Goal: Information Seeking & Learning: Learn about a topic

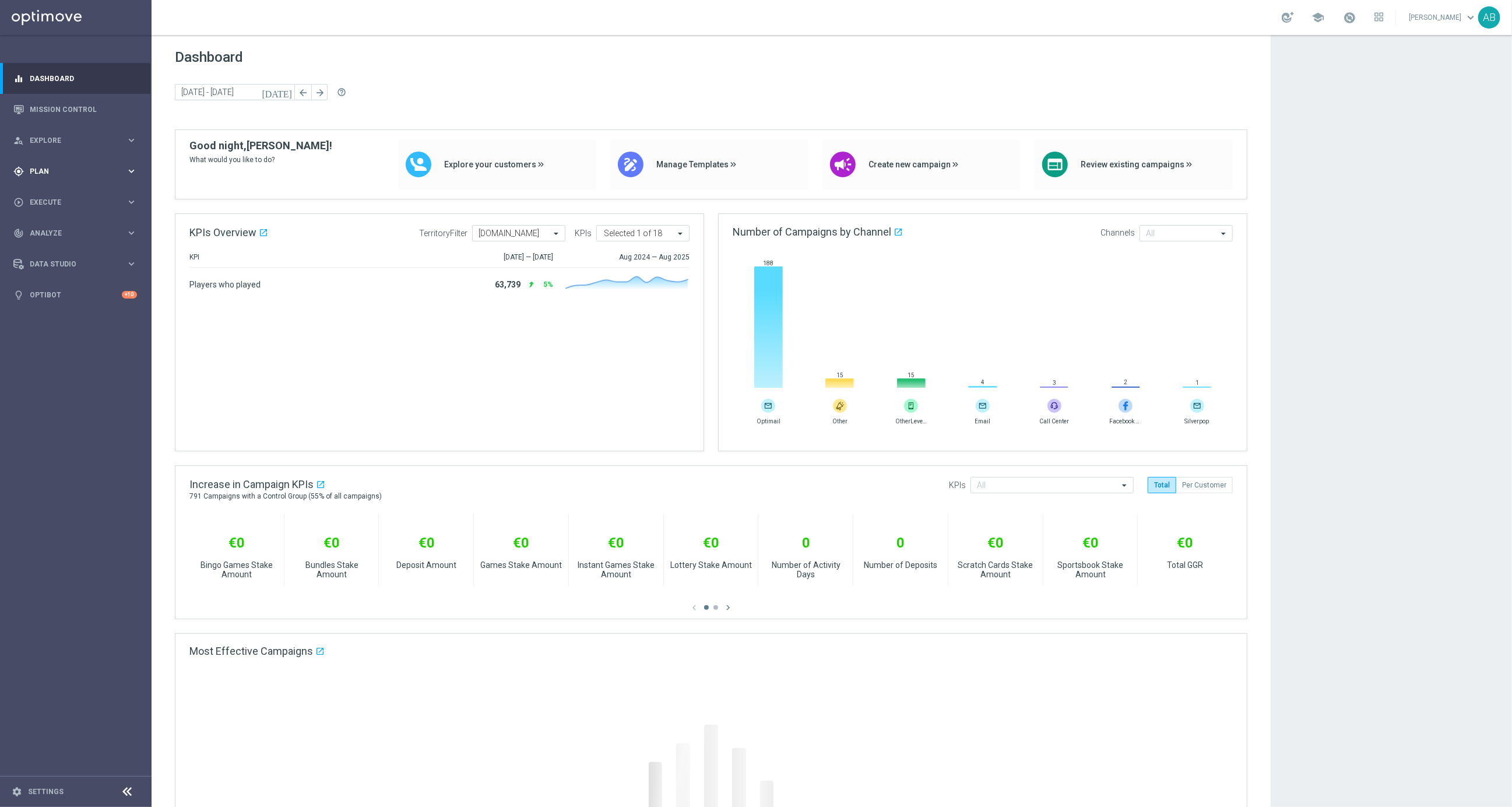
click at [55, 174] on div "gps_fixed Plan" at bounding box center [70, 171] width 113 height 10
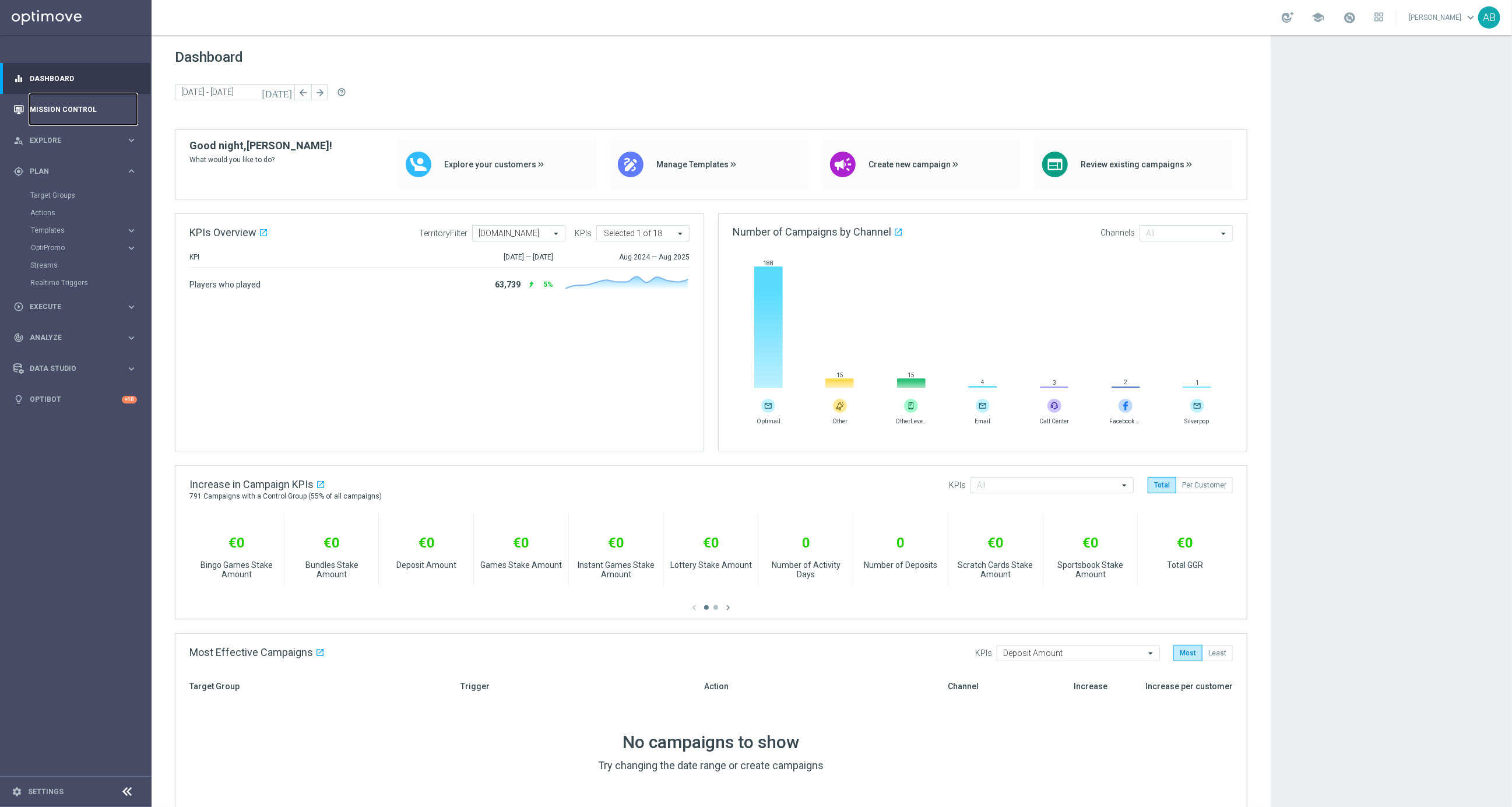
click at [80, 109] on link "Mission Control" at bounding box center [83, 109] width 107 height 31
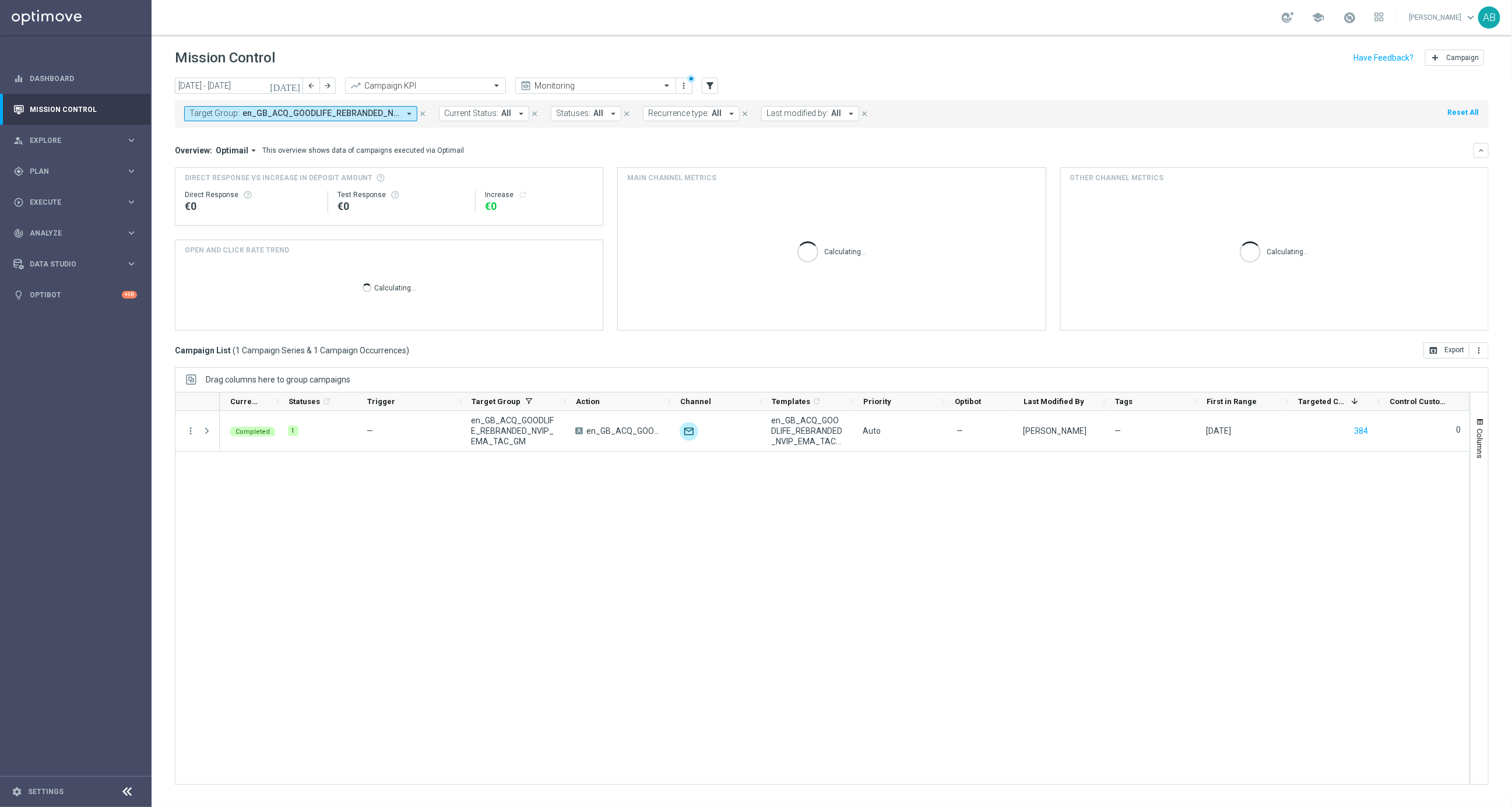
click at [423, 112] on icon "close" at bounding box center [422, 113] width 8 height 8
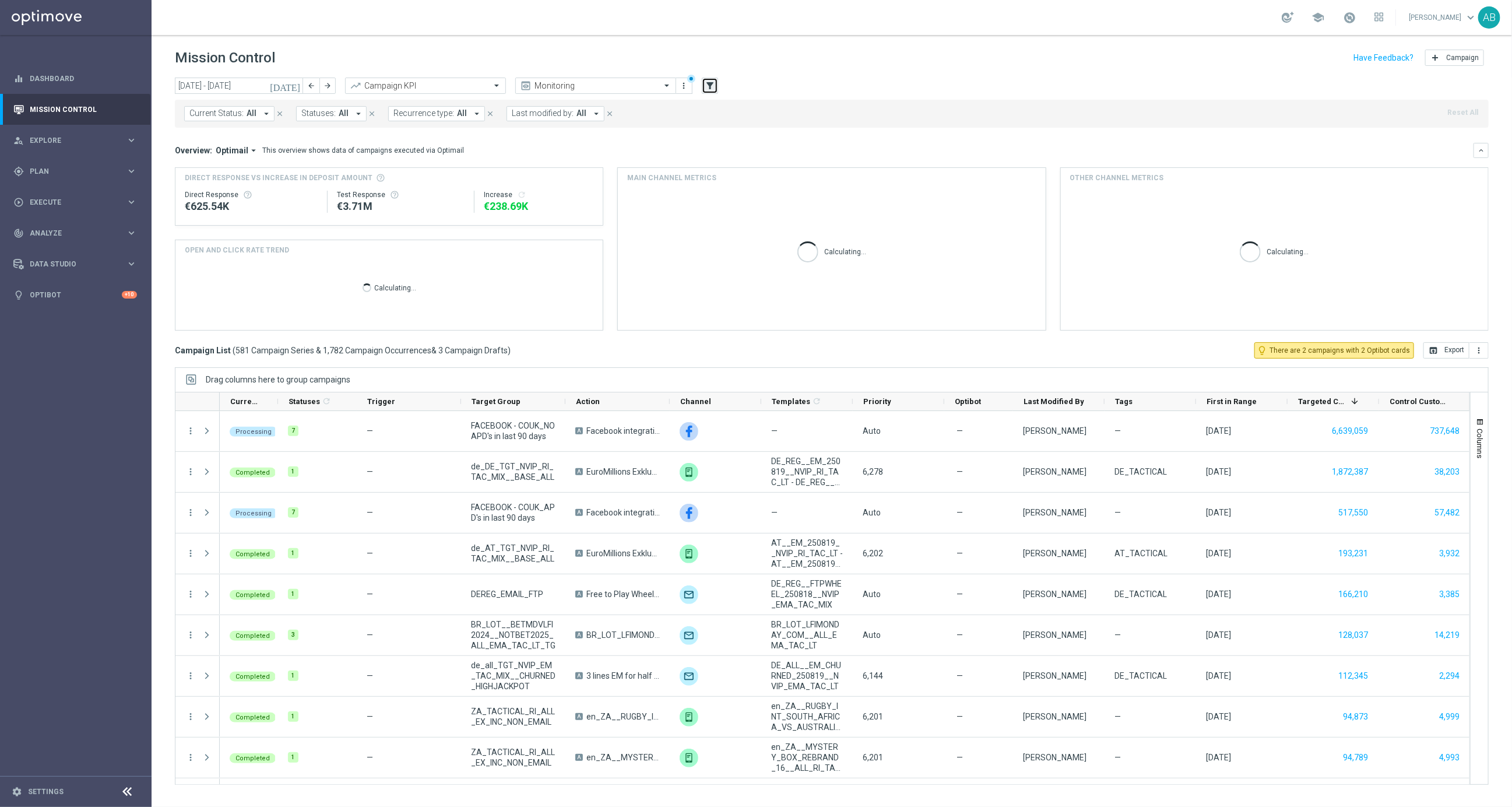
click at [714, 85] on icon "filter_alt" at bounding box center [710, 85] width 10 height 10
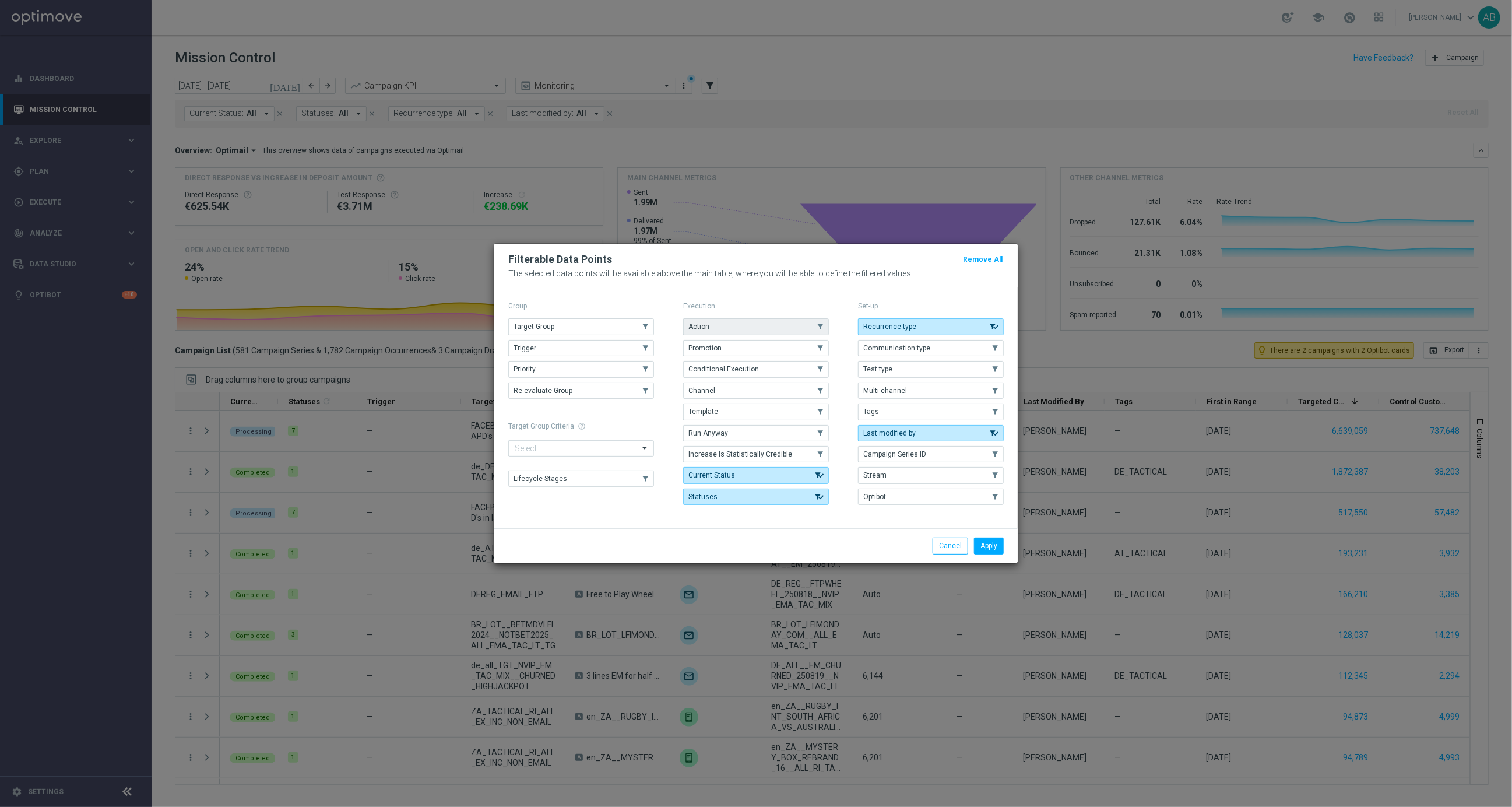
click at [701, 327] on span "Action" at bounding box center [699, 326] width 21 height 8
click at [998, 548] on button "Apply" at bounding box center [989, 546] width 30 height 16
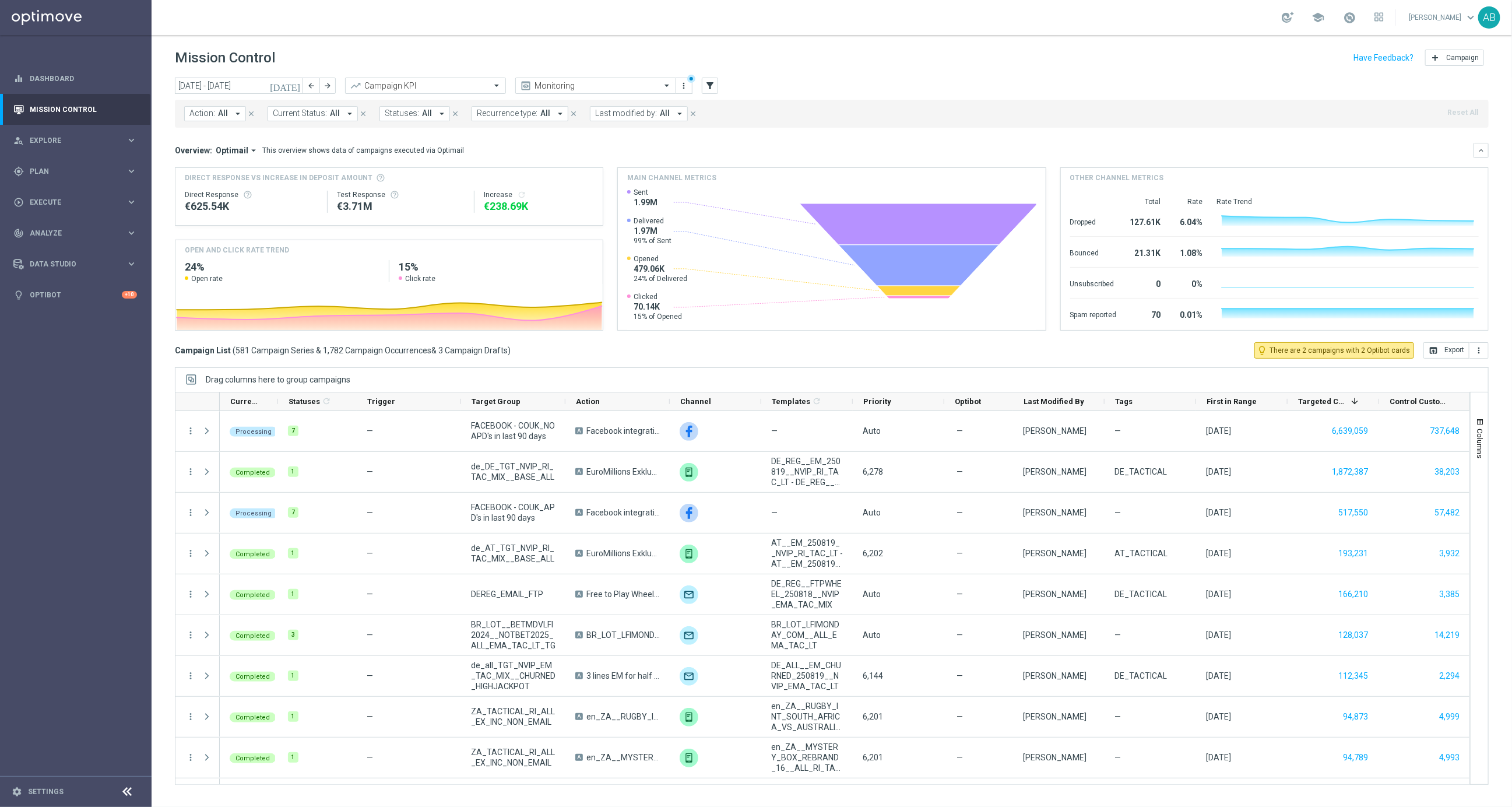
click at [218, 109] on span "All" at bounding box center [223, 113] width 10 height 10
click at [228, 192] on label "en_GB_ACQ_GOODLIFE_REBRANDED_NVIP_EMA_TAC_GM" at bounding box center [292, 192] width 181 height 7
type input "en_GB_ACQ_GOODLIFE_REBRANDED_NVIP_EMA_TAC_GM"
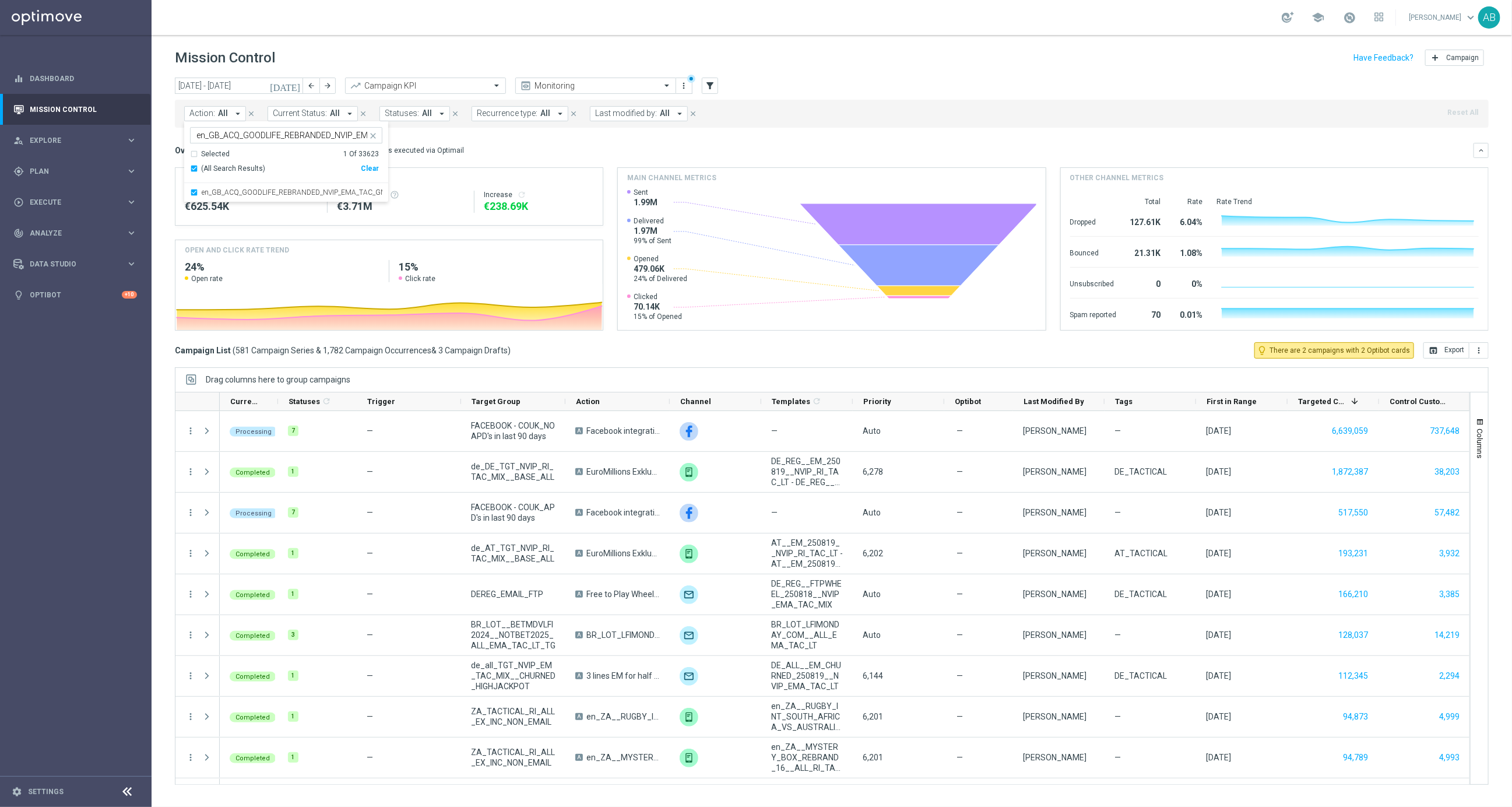
click at [380, 45] on header "Mission Control add Campaign" at bounding box center [831, 56] width 1361 height 43
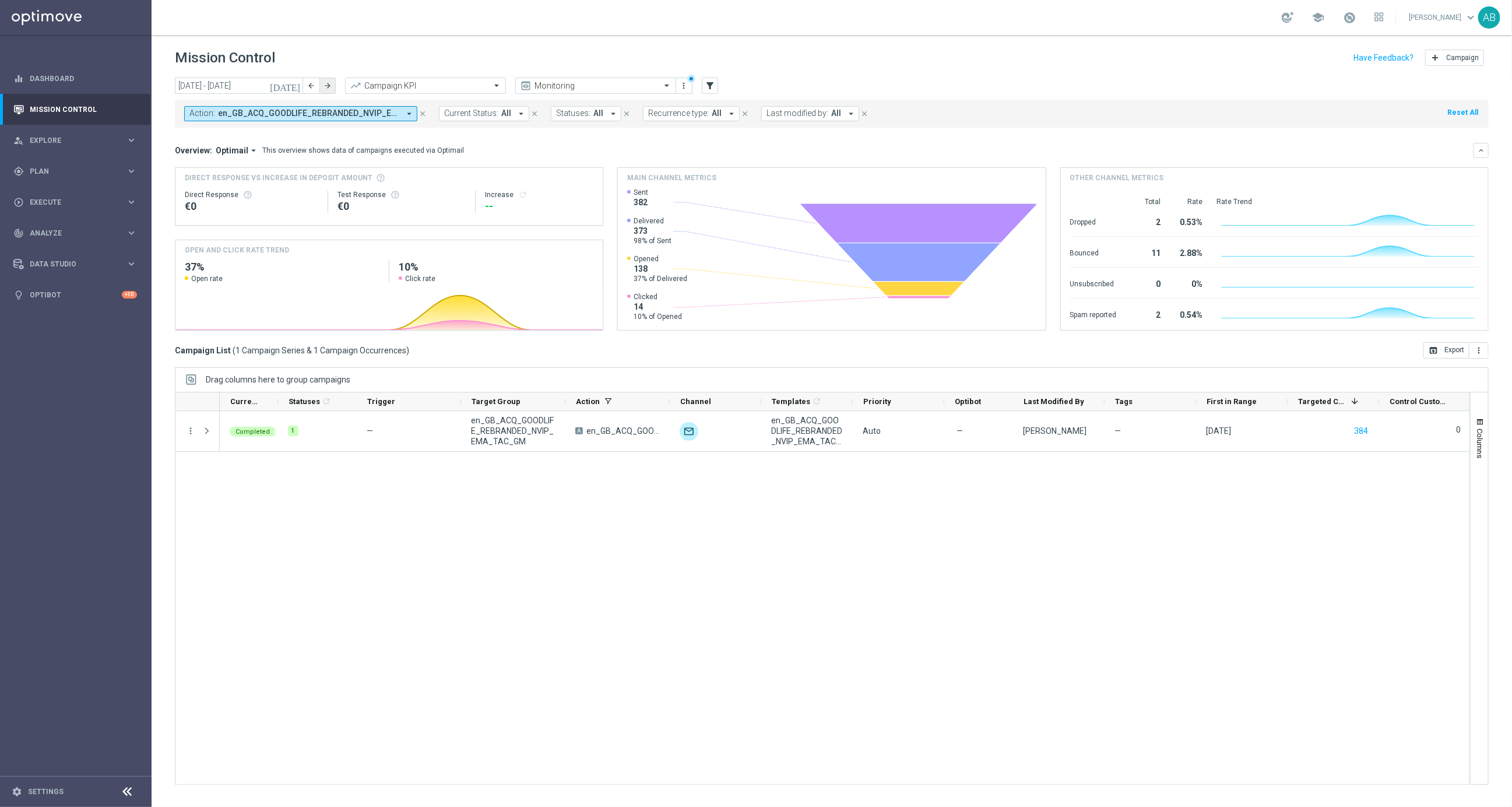
click at [330, 86] on icon "arrow_forward" at bounding box center [327, 85] width 8 height 8
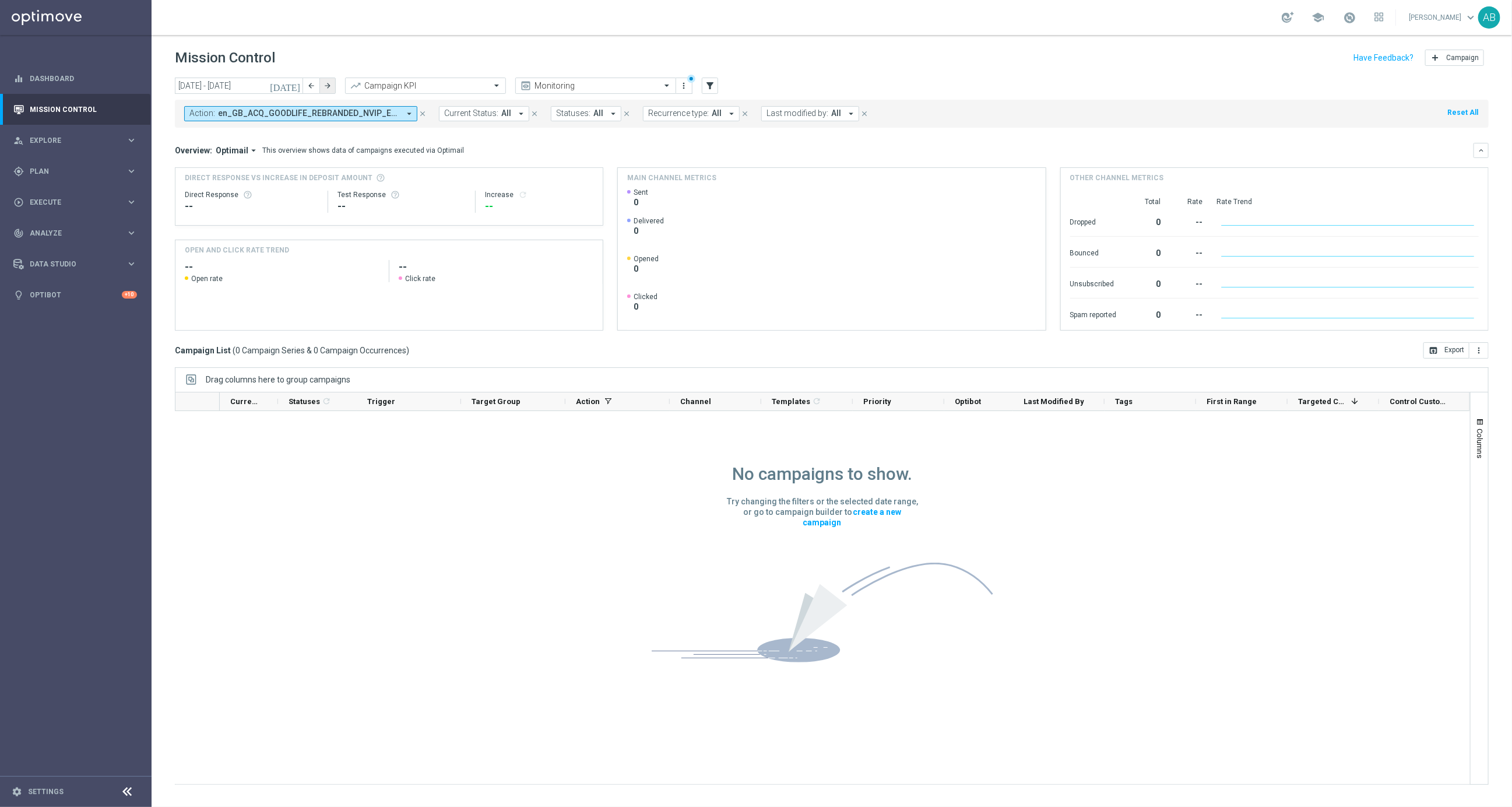
click at [325, 85] on icon "arrow_forward" at bounding box center [327, 85] width 8 height 8
type input "01 Sep 2025 - 07 Sep 2025"
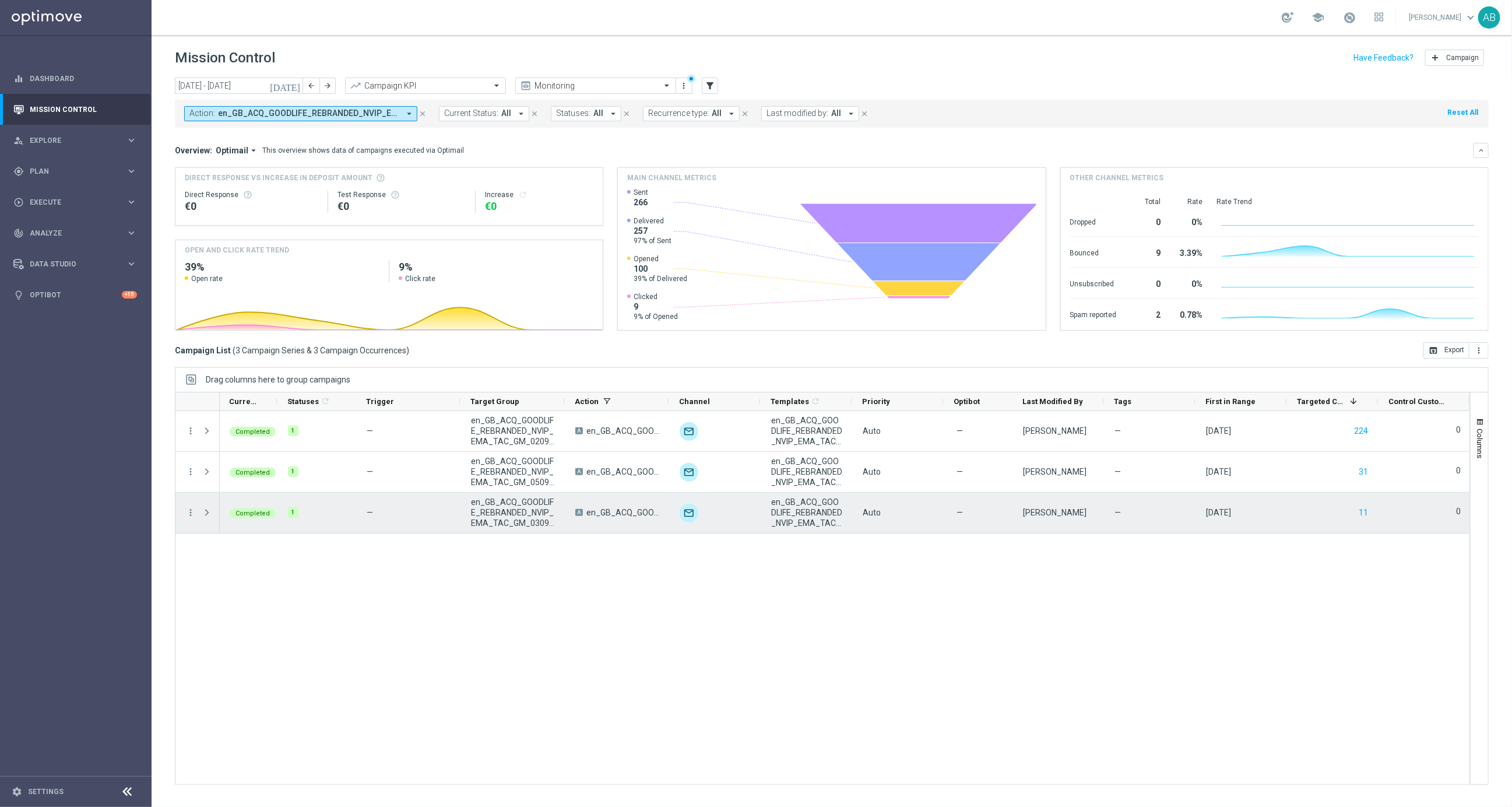
scroll to position [0, 1]
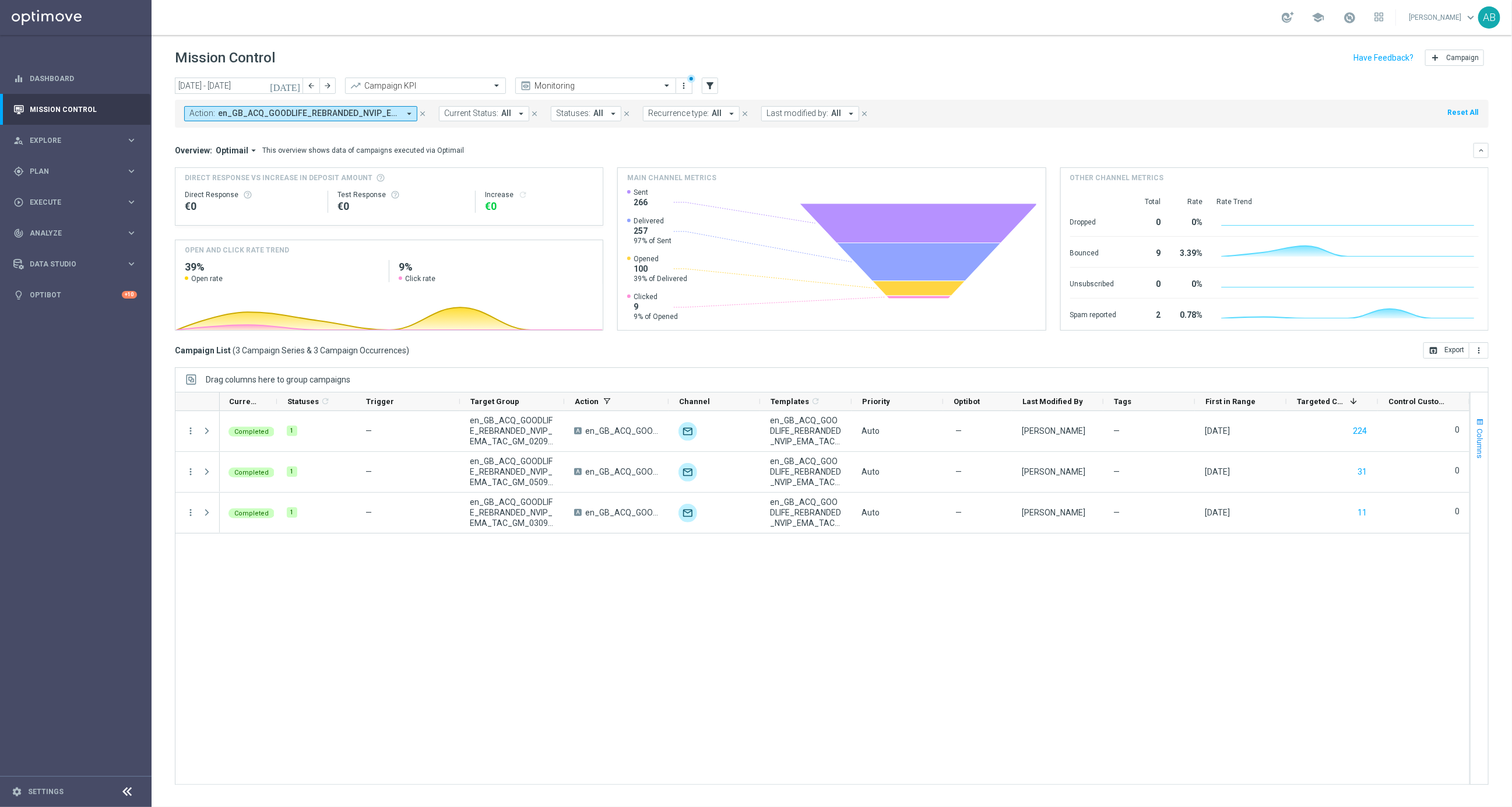
click at [1480, 426] on span "button" at bounding box center [1480, 422] width 9 height 9
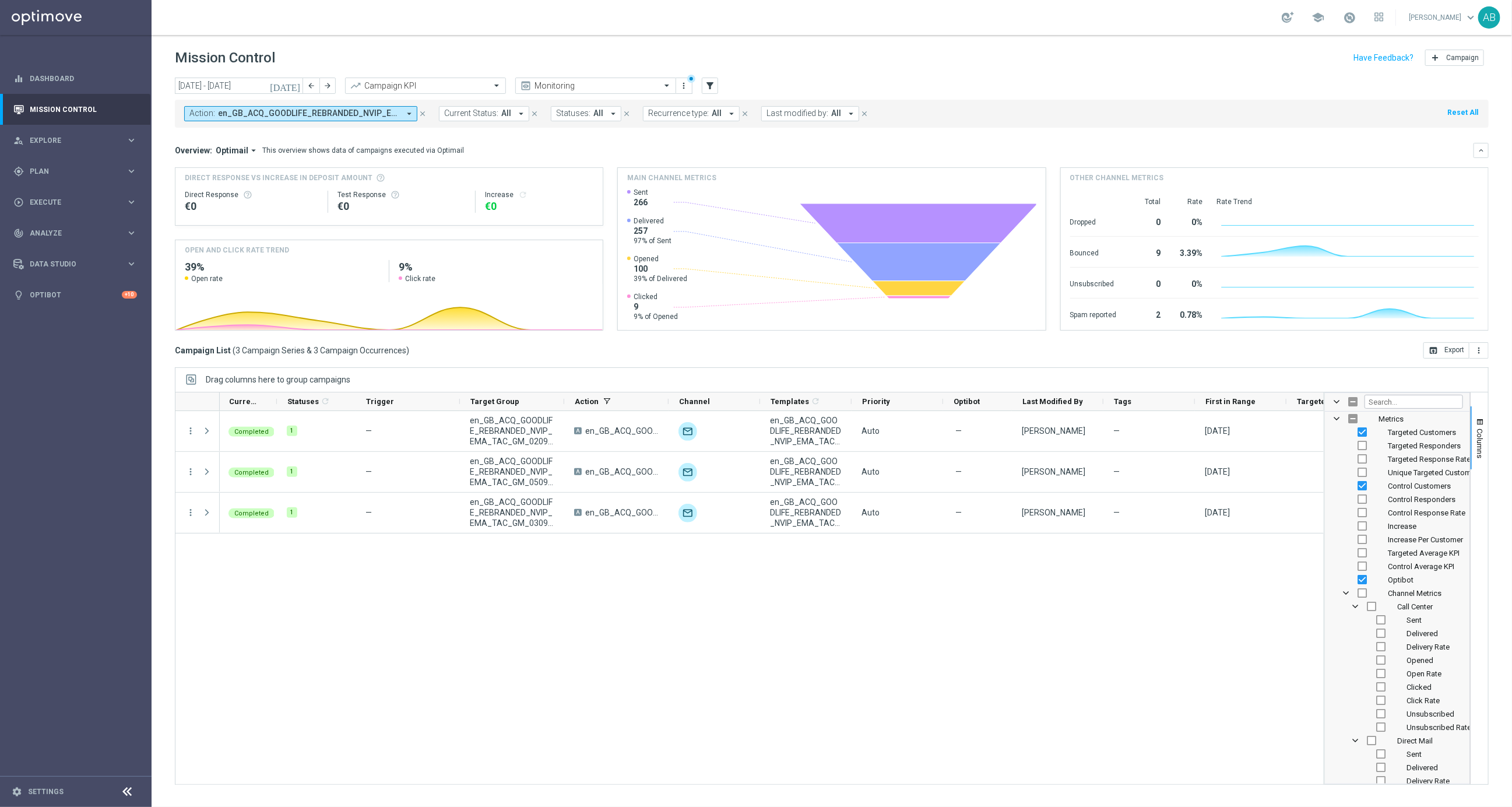
scroll to position [366, 0]
click at [1354, 604] on span "Call Center Column Group" at bounding box center [1355, 606] width 9 height 9
click at [1359, 620] on span "Direct Mail Column Group" at bounding box center [1355, 619] width 9 height 9
click at [1414, 649] on span "Sent" at bounding box center [1414, 647] width 15 height 9
checkbox input "false"
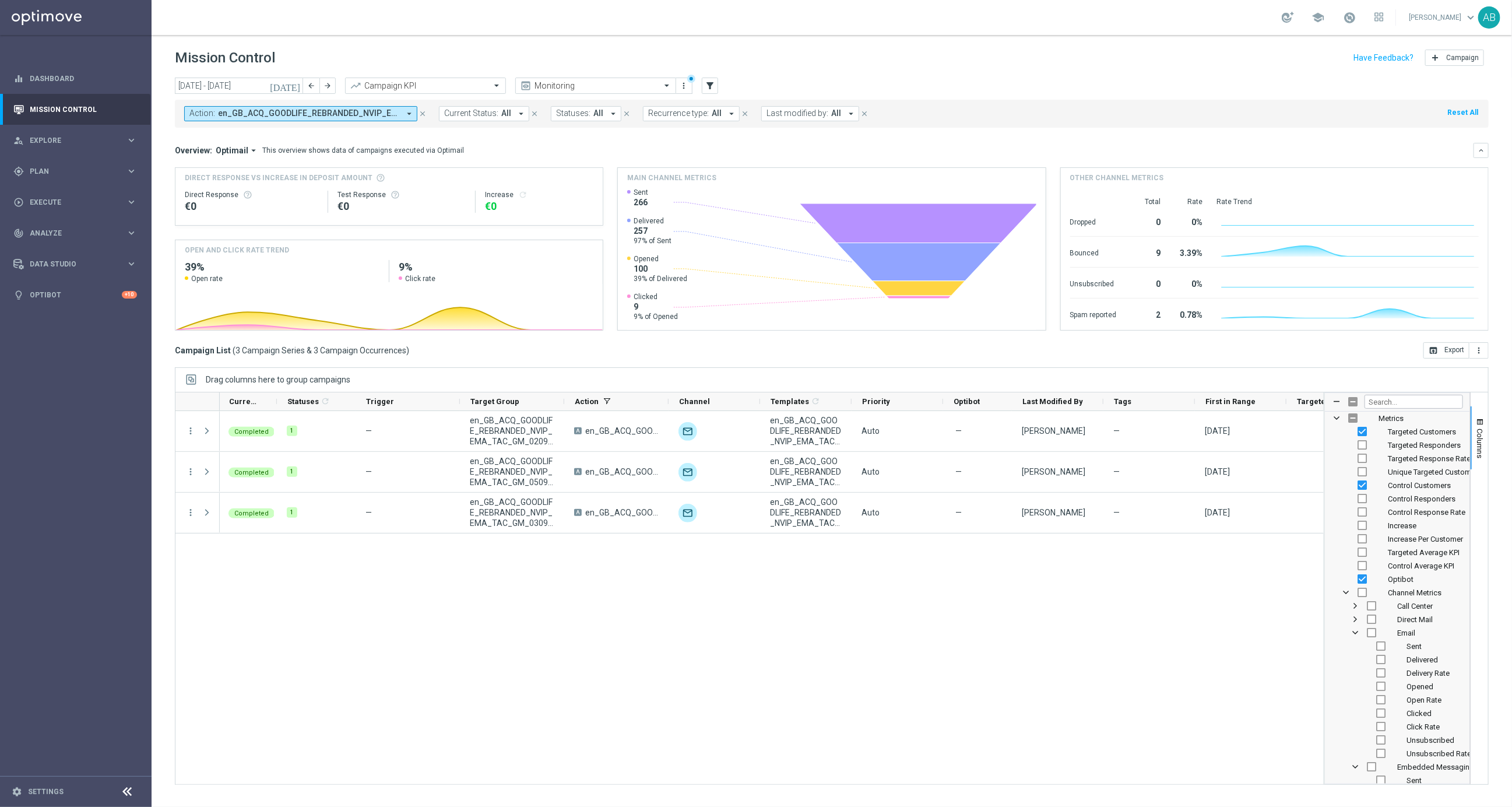
checkbox input "false"
checkbox input "true"
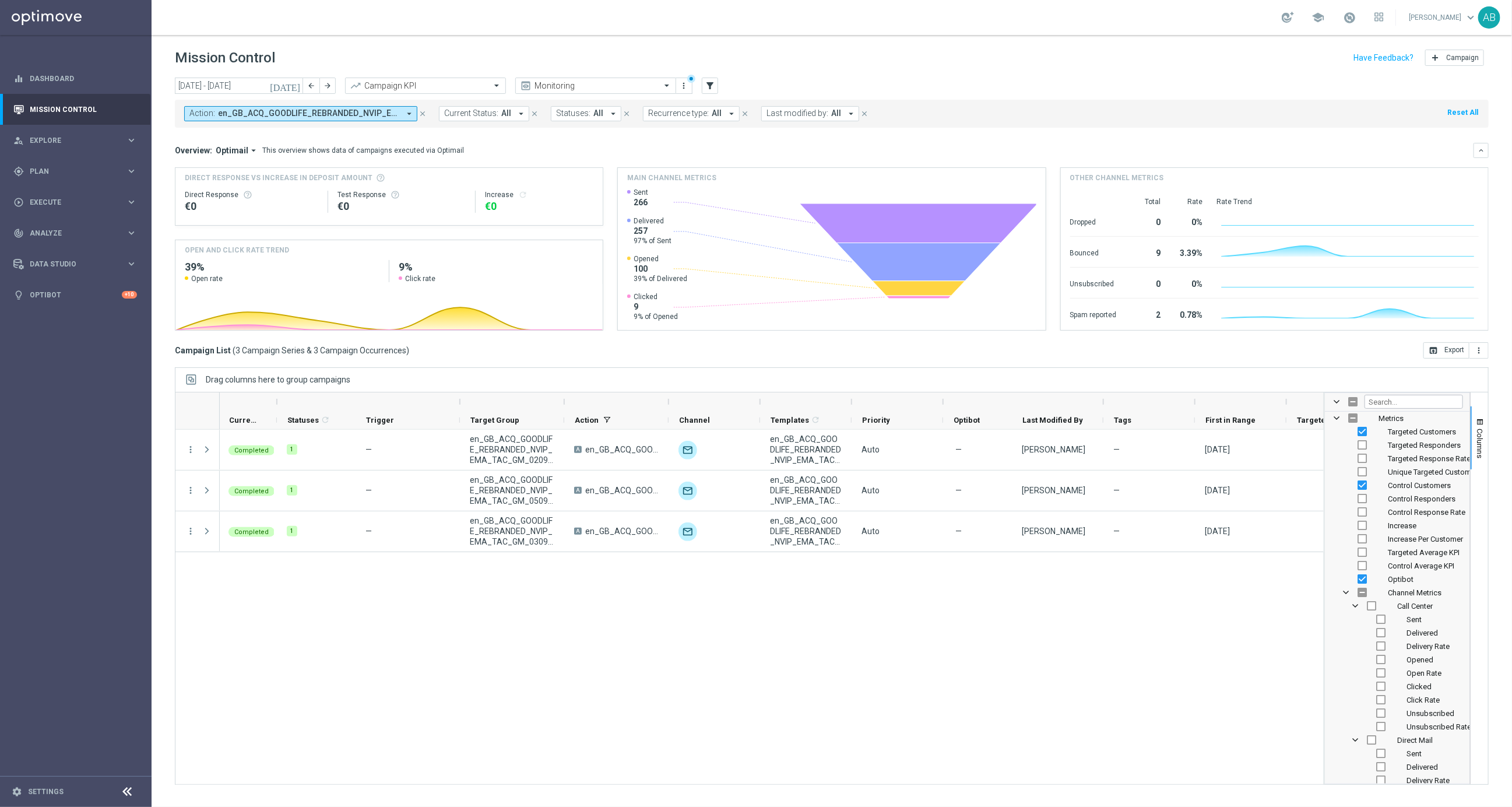
click at [1419, 662] on span "Opened" at bounding box center [1419, 660] width 27 height 9
checkbox input "false"
checkbox input "true"
click at [1424, 685] on span "Clicked" at bounding box center [1419, 687] width 25 height 9
checkbox input "true"
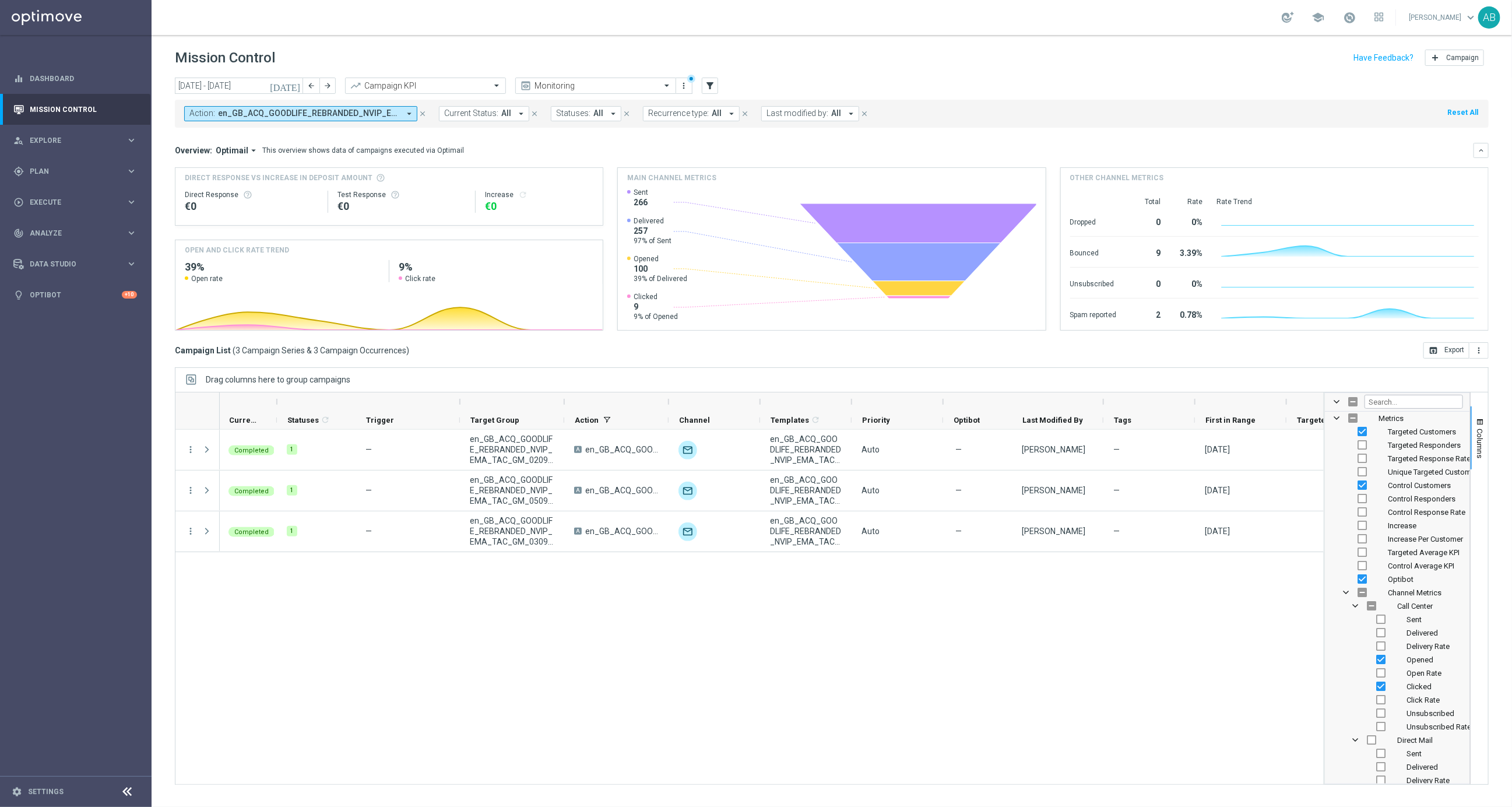
click at [1248, 610] on div "Completed 1 — en_GB_ACQ_GOODLIFE_REBRANDED_NVIP_EMA_TAC_GM_020925 A en_GB_ACQ_G…" at bounding box center [772, 607] width 1104 height 355
click at [1248, 606] on div "Completed 1 — en_GB_ACQ_GOODLIFE_REBRANDED_NVIP_EMA_TAC_GM_020925 A en_GB_ACQ_G…" at bounding box center [772, 607] width 1104 height 355
click at [1333, 405] on span at bounding box center [1337, 402] width 9 height 9
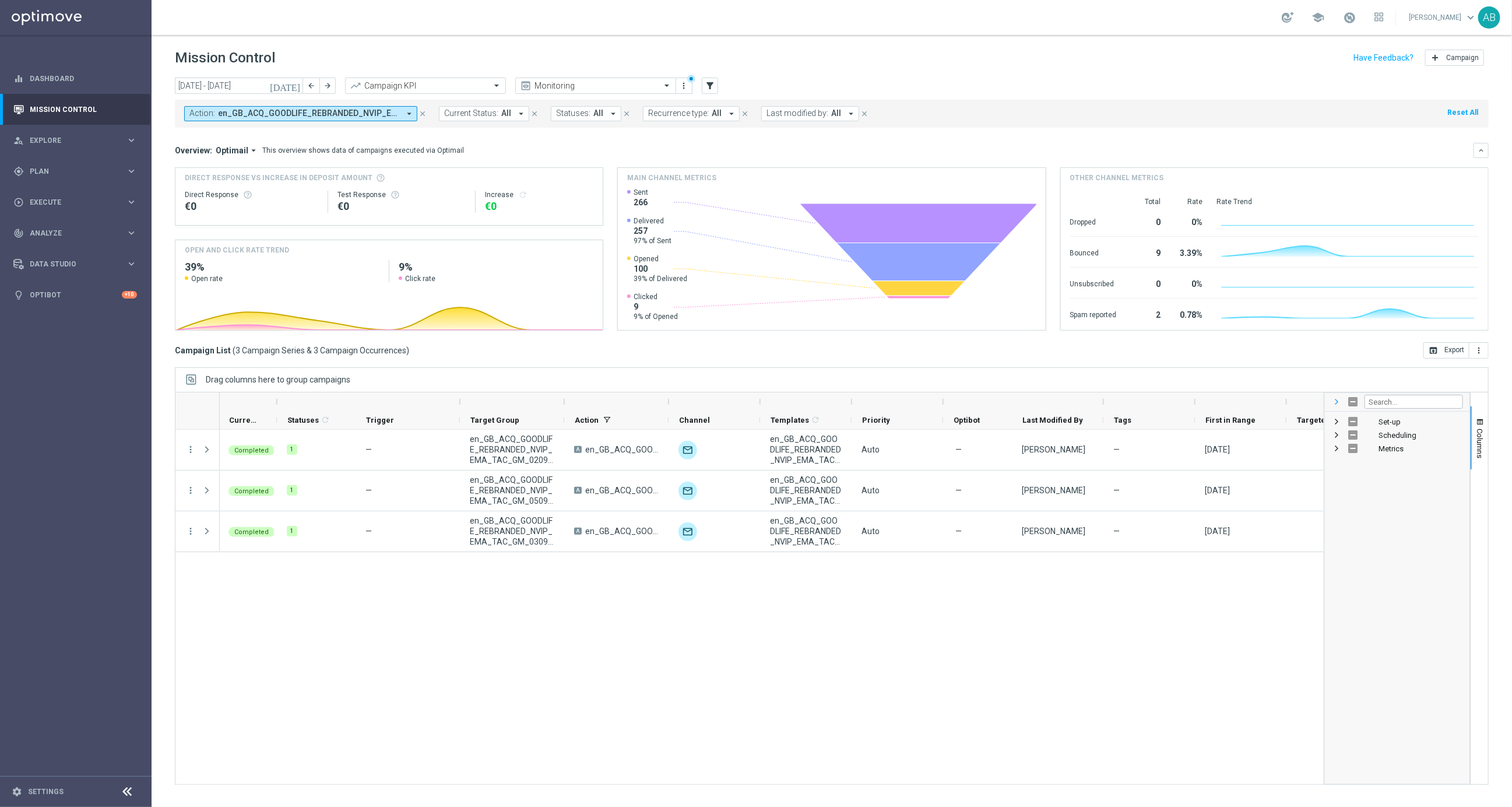
scroll to position [0, 0]
click at [1338, 403] on span at bounding box center [1337, 402] width 9 height 9
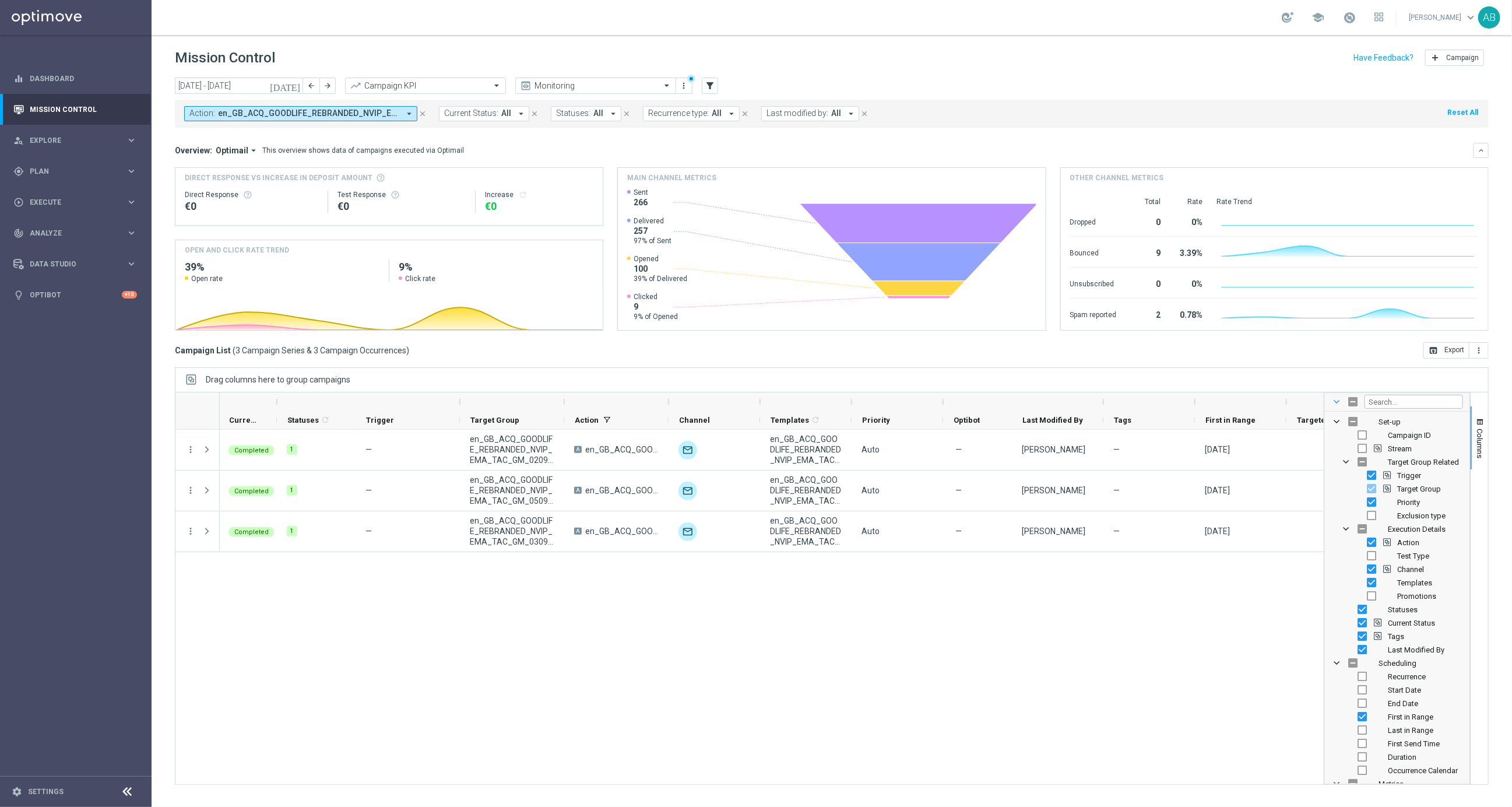
click at [1337, 405] on span at bounding box center [1337, 402] width 9 height 9
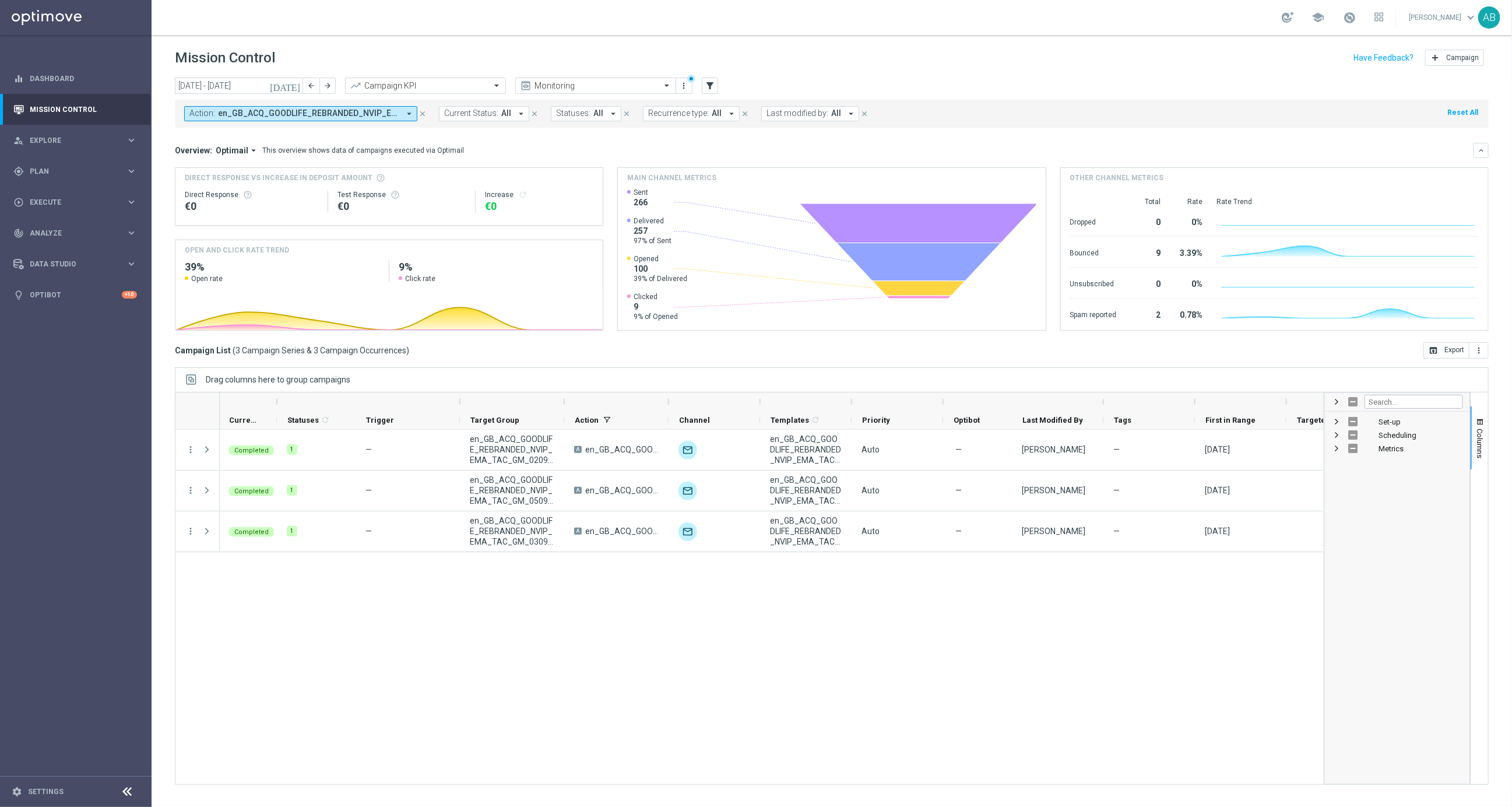
click at [1211, 583] on div "Completed 1 — en_GB_ACQ_GOODLIFE_REBRANDED_NVIP_EMA_TAC_GM_020925 A en_GB_ACQ_G…" at bounding box center [772, 607] width 1104 height 355
click at [1164, 606] on div "Completed 1 — en_GB_ACQ_GOODLIFE_REBRANDED_NVIP_EMA_TAC_GM_020925 A en_GB_ACQ_G…" at bounding box center [772, 607] width 1104 height 355
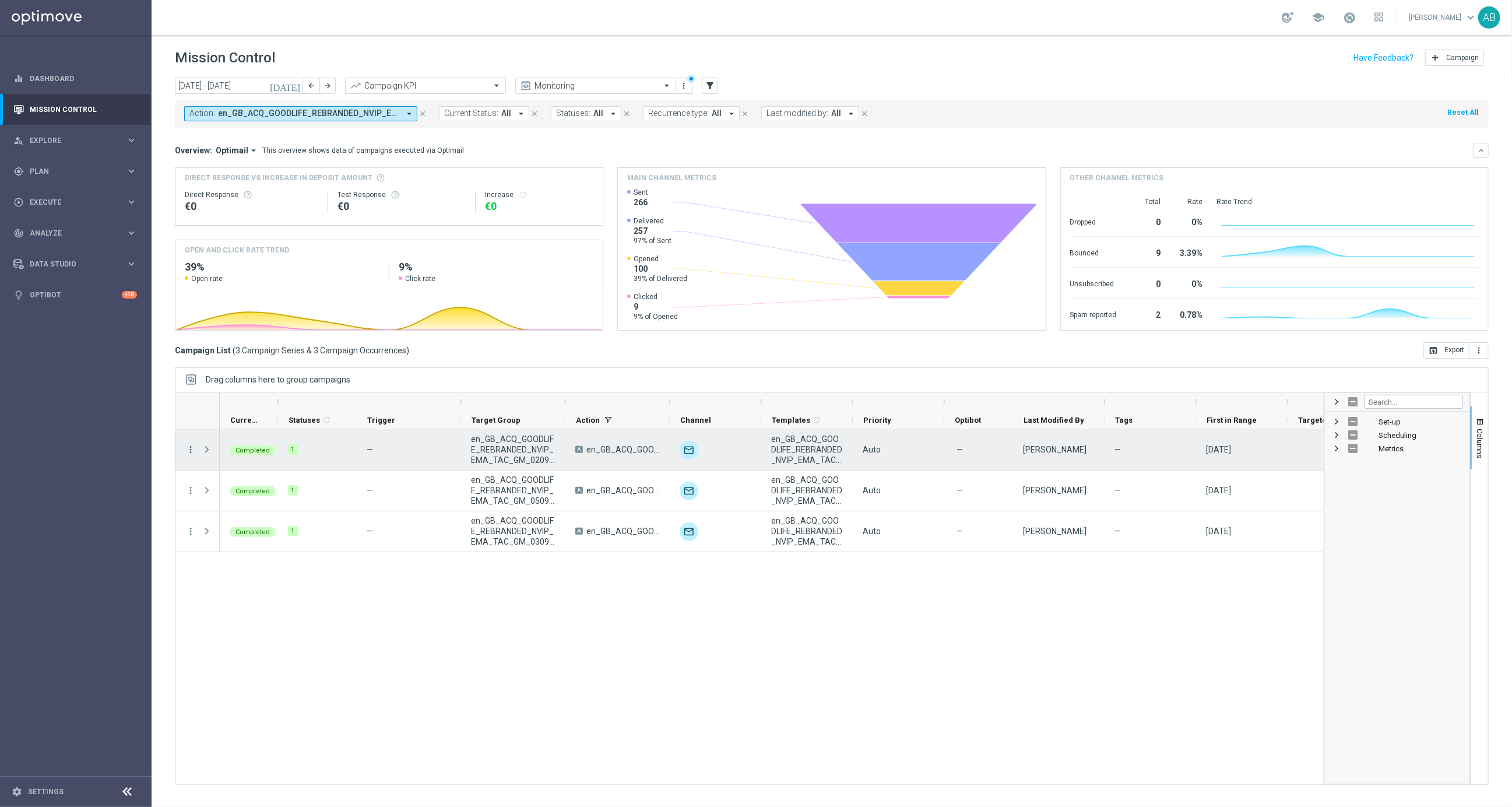
click at [192, 450] on icon "more_vert" at bounding box center [190, 450] width 10 height 10
click at [454, 647] on div "A en_GB_ACQ_GOODLIFE_REBRANDED_NVIP_EMA_TAC_GM unfold_more en_GB_ACQ_GOODLIFE_R…" at bounding box center [772, 607] width 1104 height 355
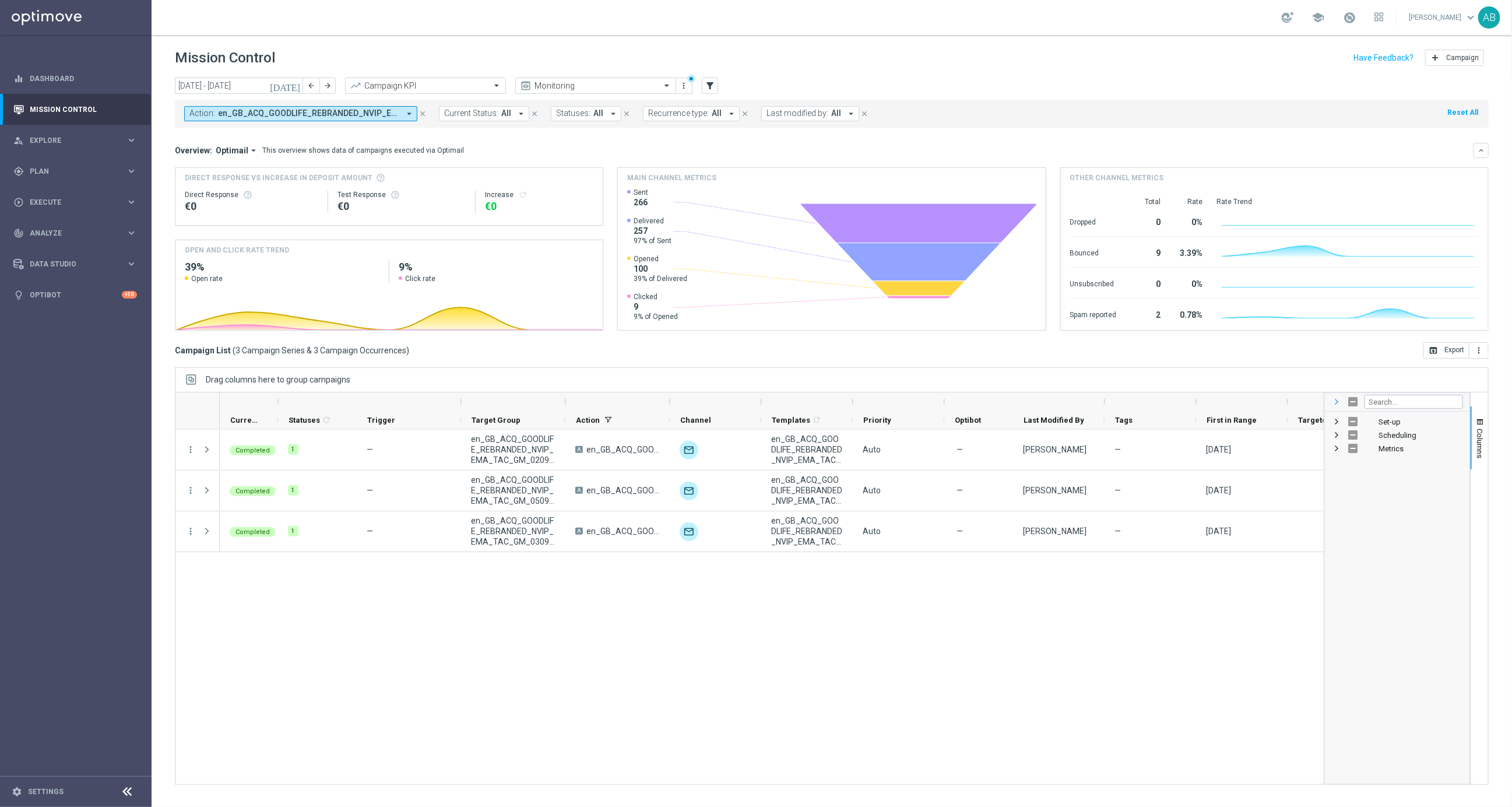
click at [1335, 404] on span at bounding box center [1337, 402] width 9 height 9
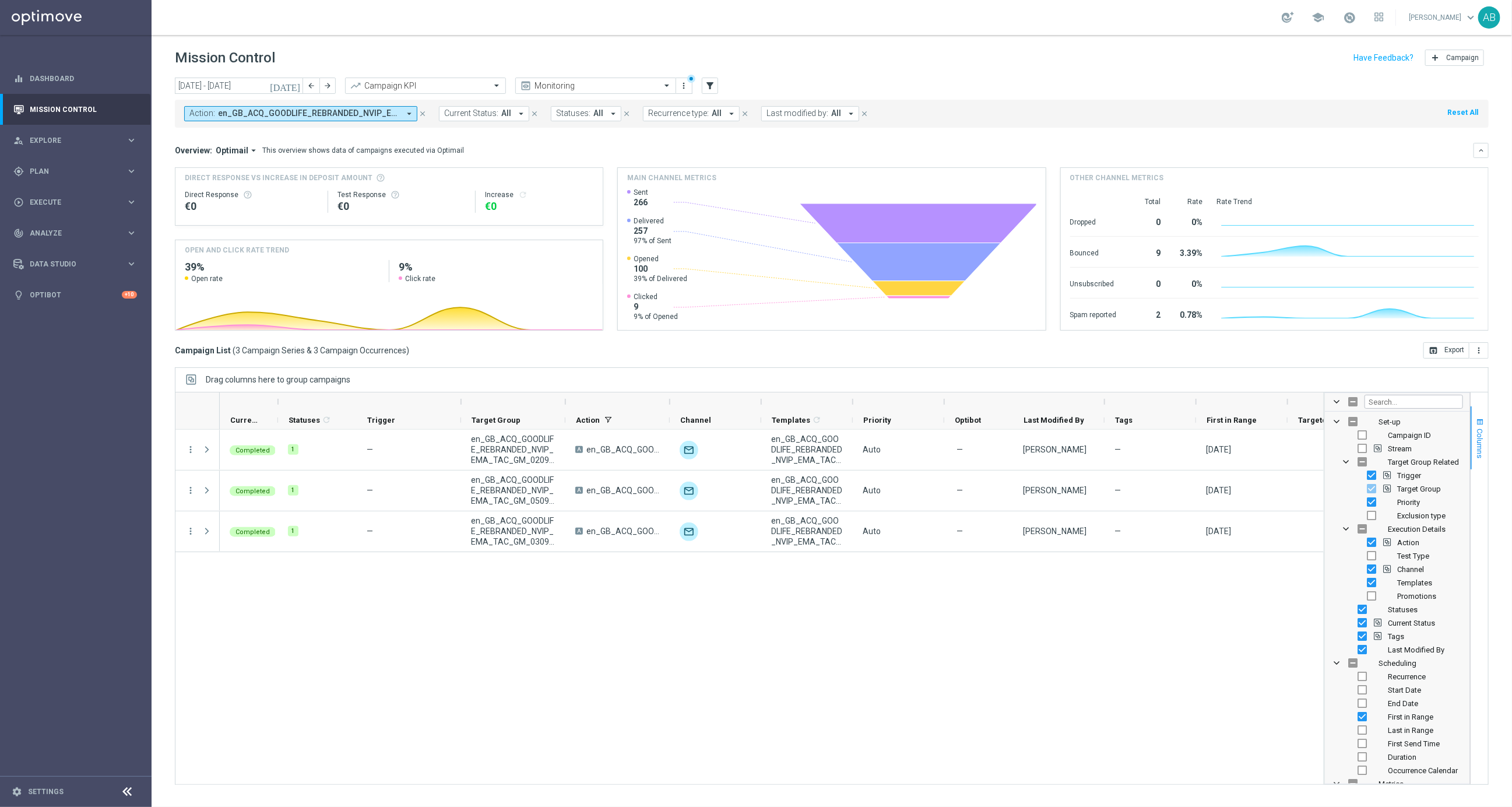
click at [1480, 423] on span "button" at bounding box center [1480, 422] width 9 height 9
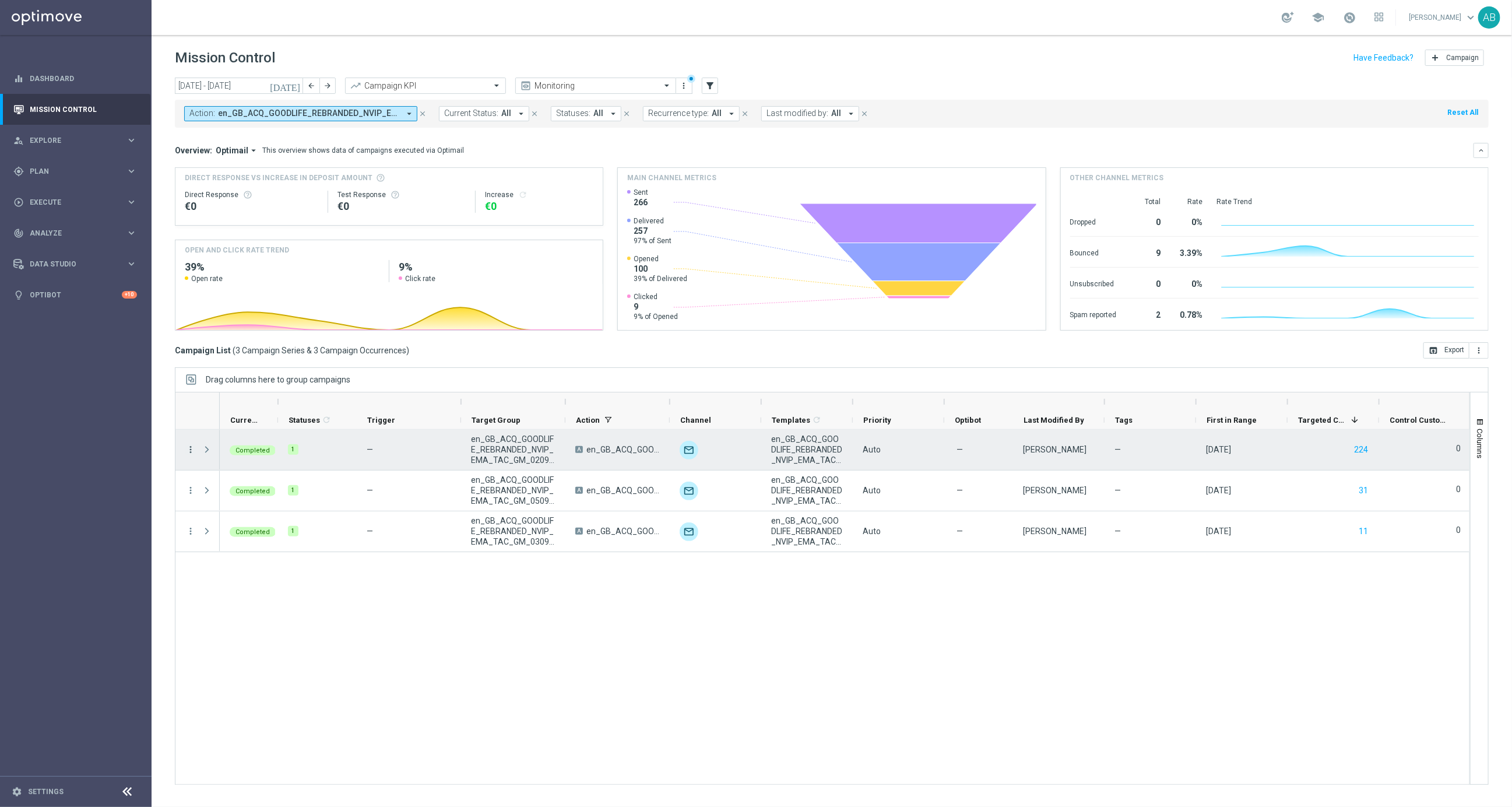
click at [190, 448] on icon "more_vert" at bounding box center [190, 450] width 10 height 10
click at [247, 488] on span "Channel Metrics" at bounding box center [241, 489] width 55 height 8
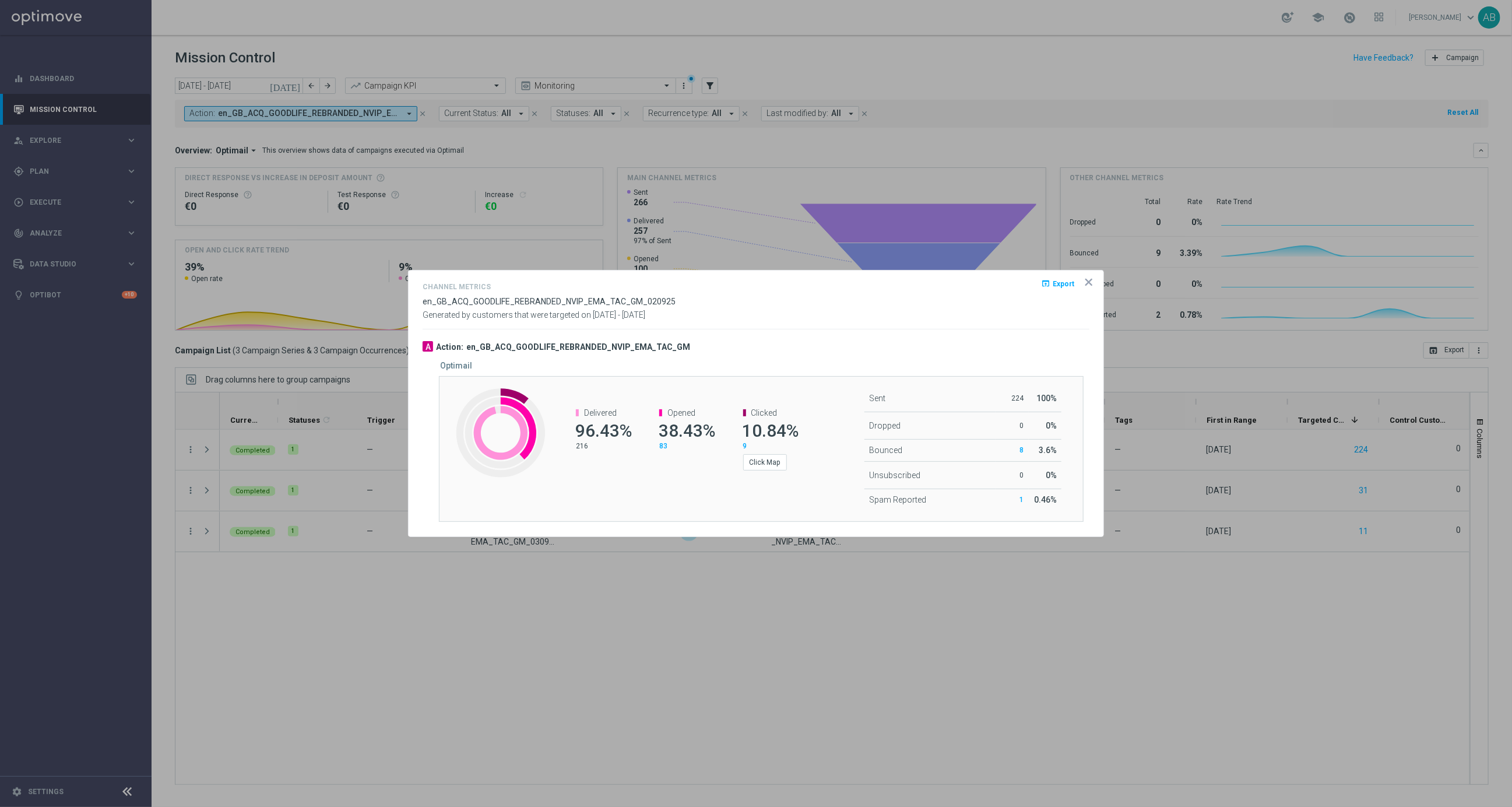
click at [1087, 283] on icon "icon" at bounding box center [1088, 282] width 6 height 6
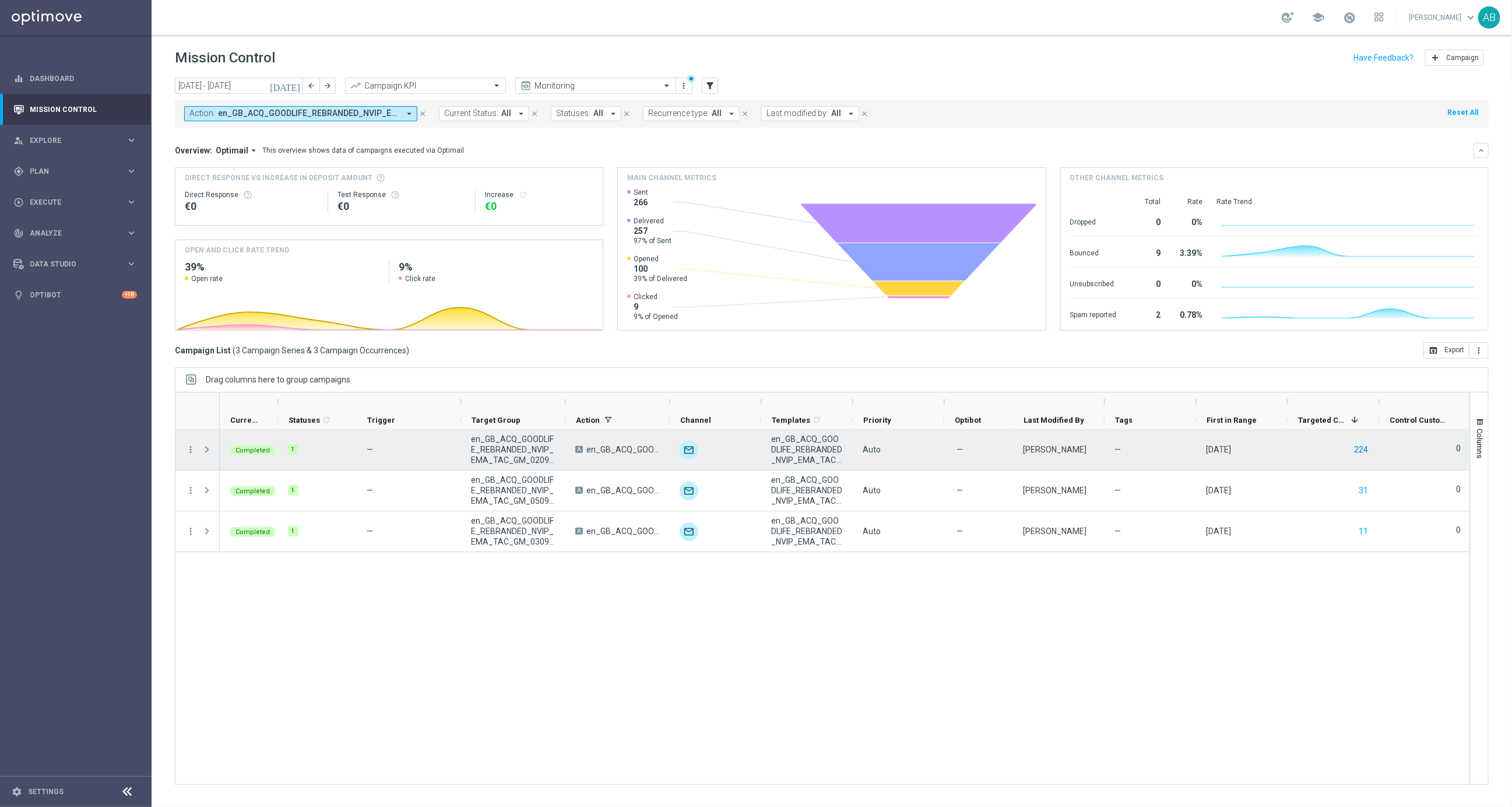
click at [1364, 448] on button "224" at bounding box center [1361, 450] width 16 height 15
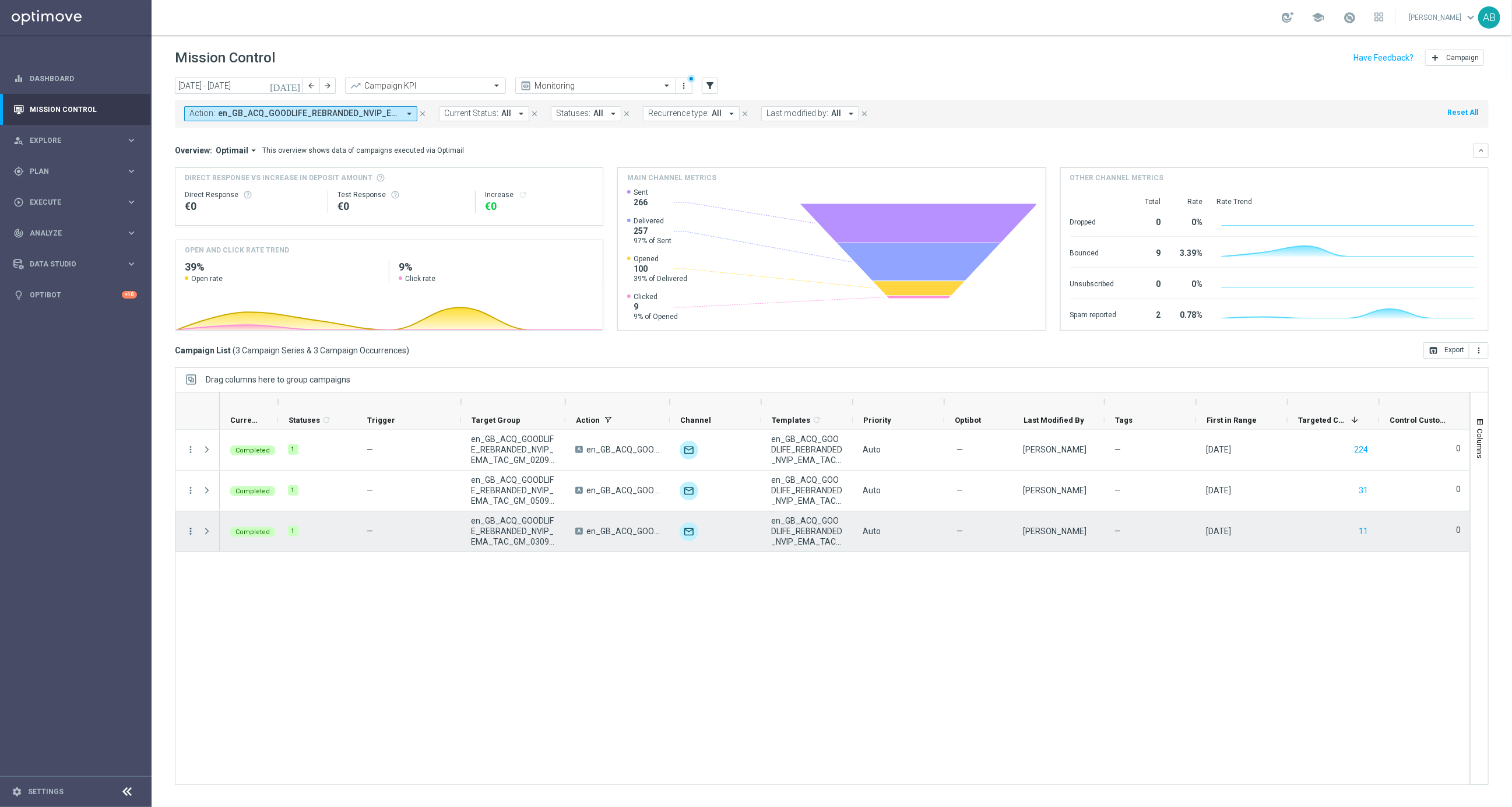
click at [194, 529] on icon "more_vert" at bounding box center [190, 531] width 10 height 10
click at [248, 572] on span "Channel Metrics" at bounding box center [241, 571] width 55 height 8
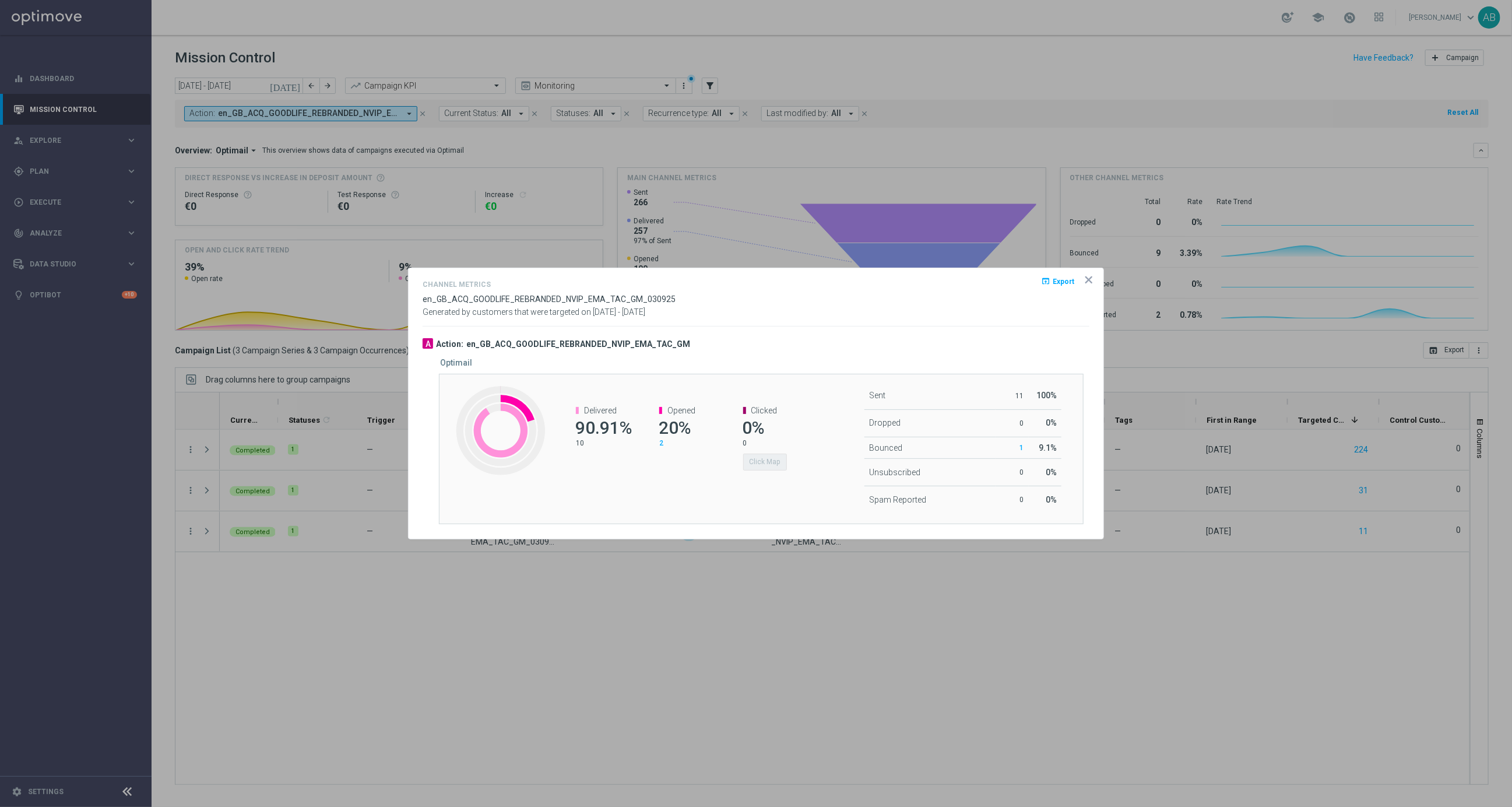
click at [1088, 280] on icon "icon" at bounding box center [1088, 280] width 6 height 6
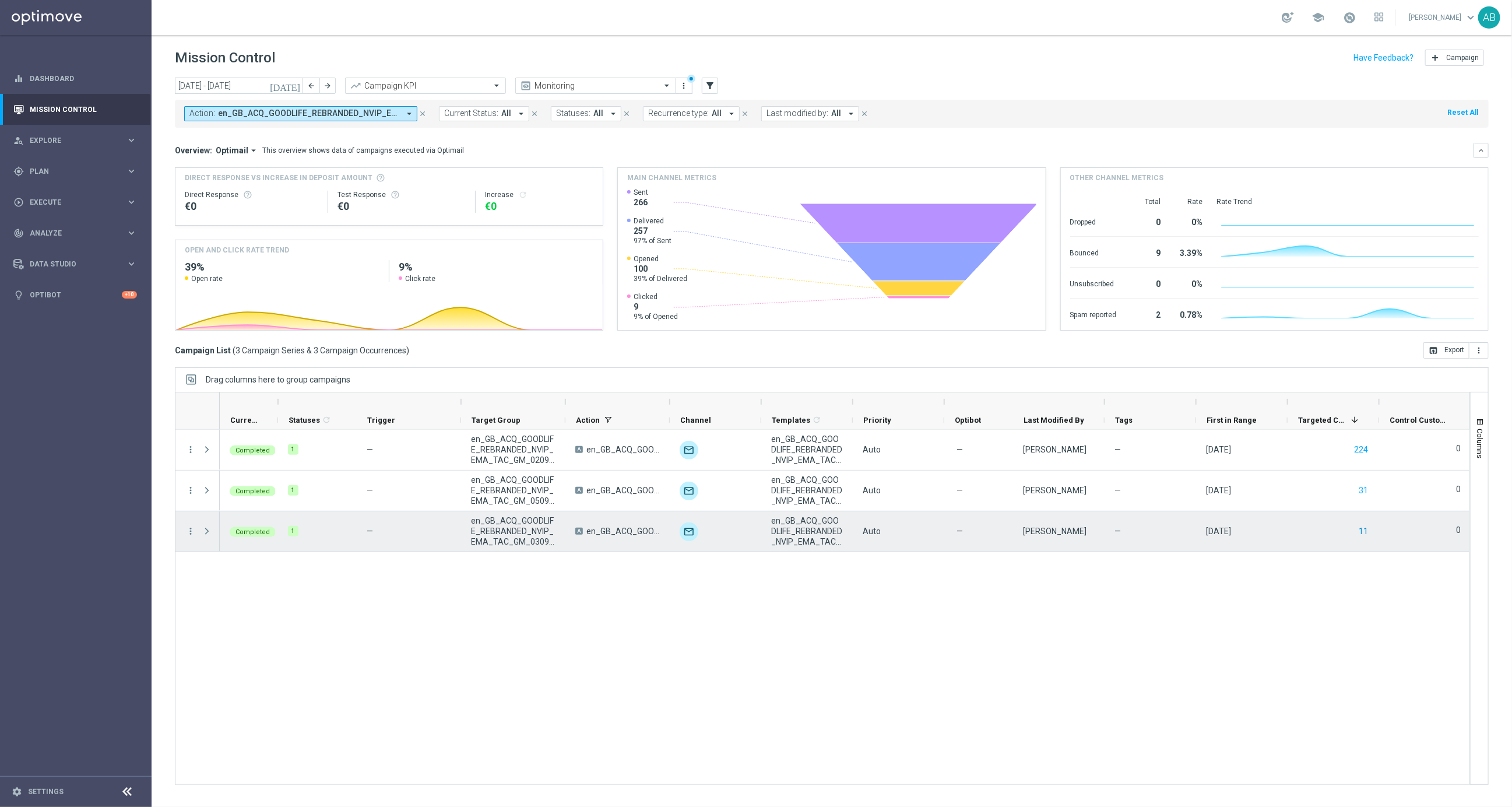
click at [1364, 529] on button "11" at bounding box center [1363, 531] width 12 height 15
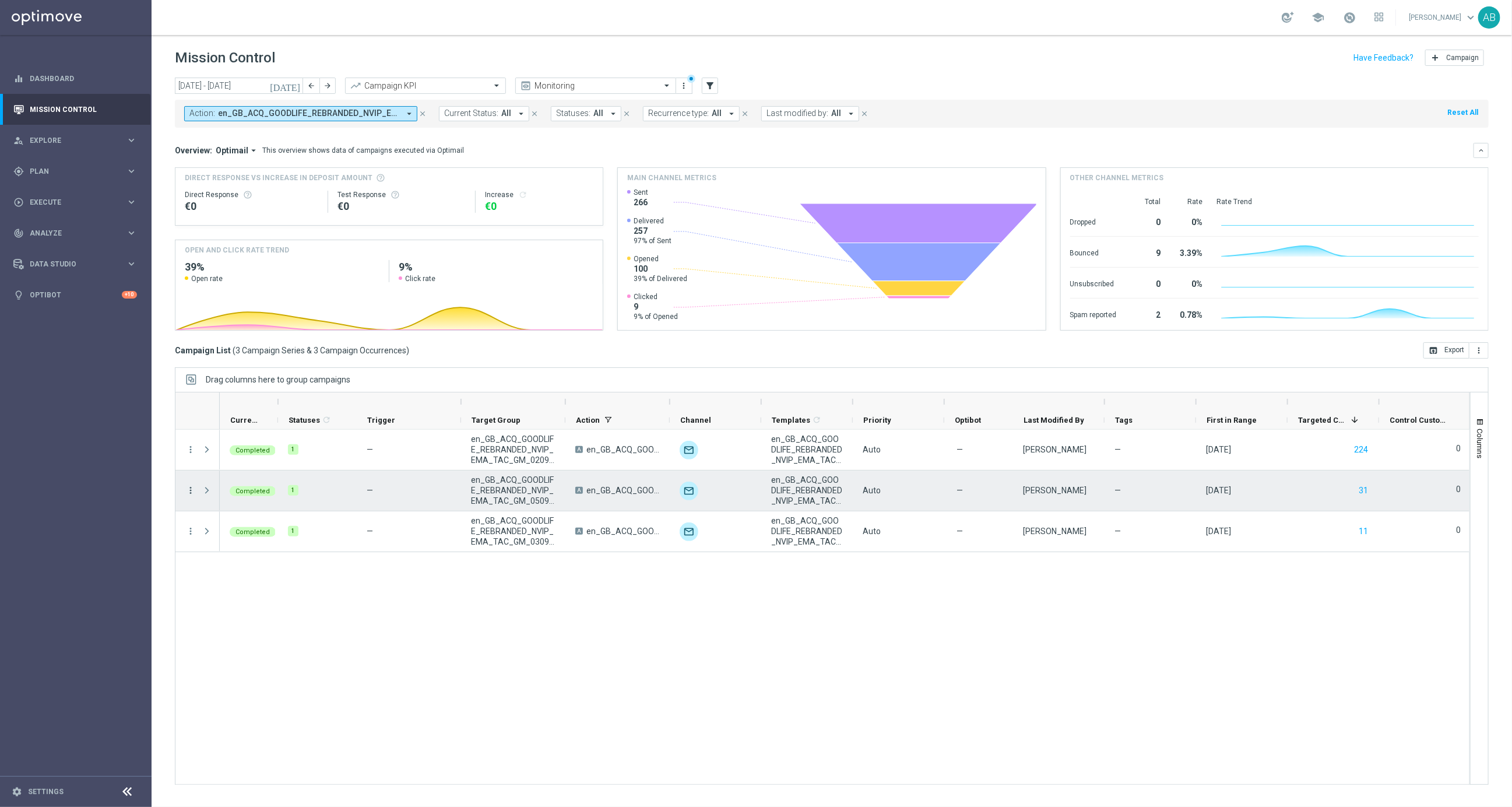
click at [189, 491] on icon "more_vert" at bounding box center [190, 491] width 10 height 10
click at [252, 530] on span "Channel Metrics" at bounding box center [241, 531] width 55 height 8
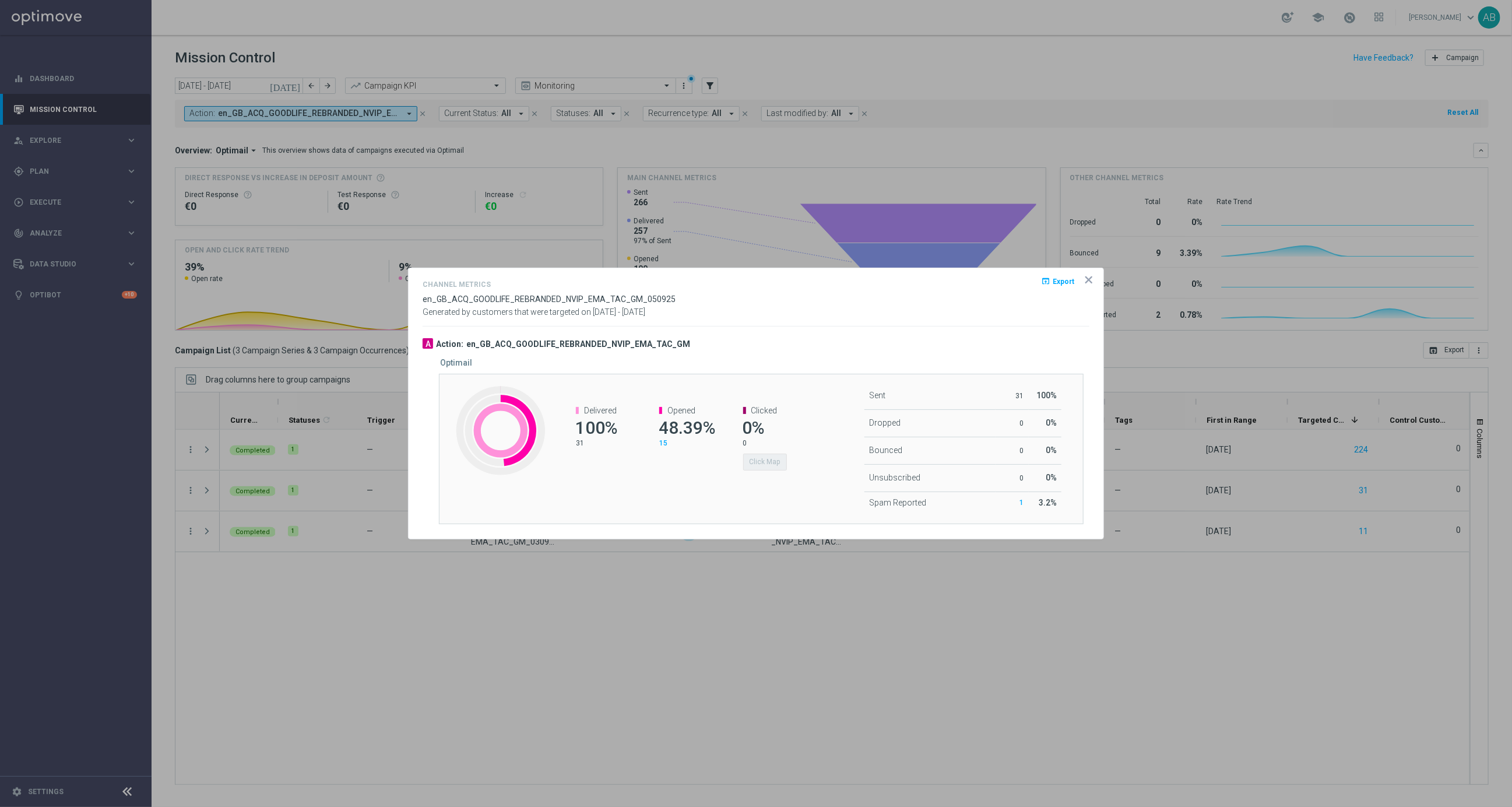
click at [1093, 280] on icon "icon" at bounding box center [1089, 280] width 12 height 12
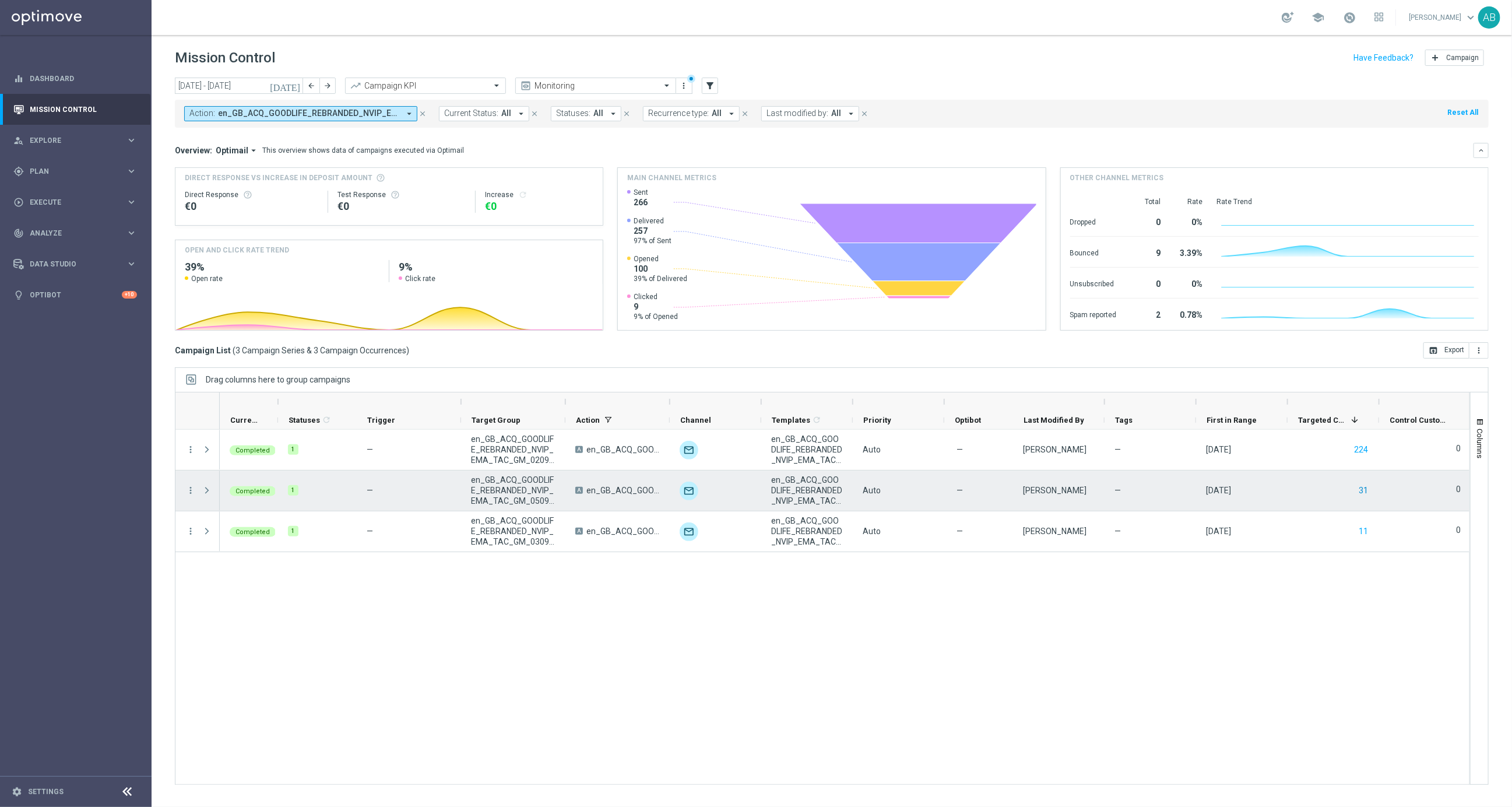
click at [1366, 491] on button "31" at bounding box center [1363, 491] width 12 height 15
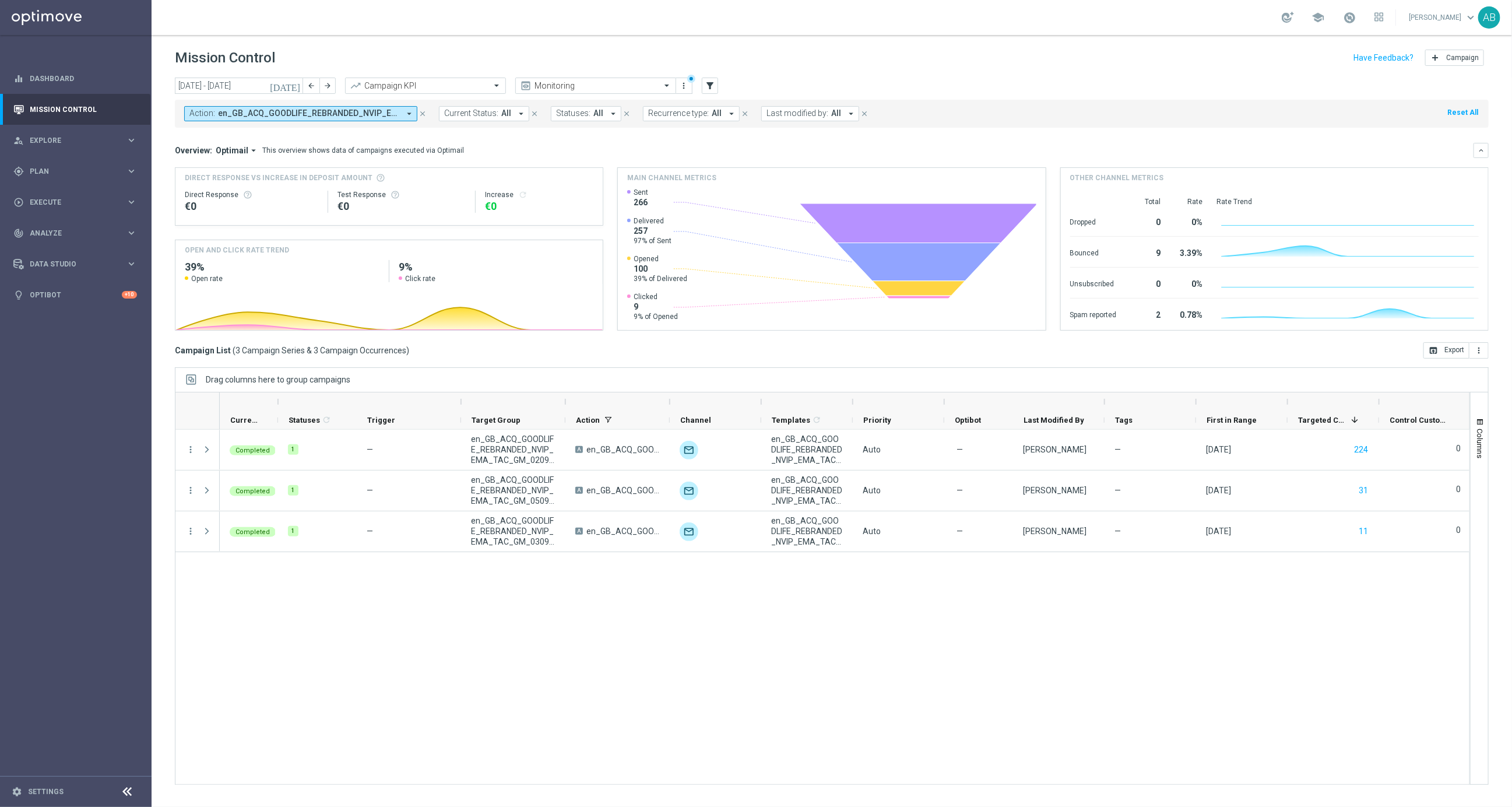
click at [423, 113] on icon "close" at bounding box center [422, 113] width 8 height 8
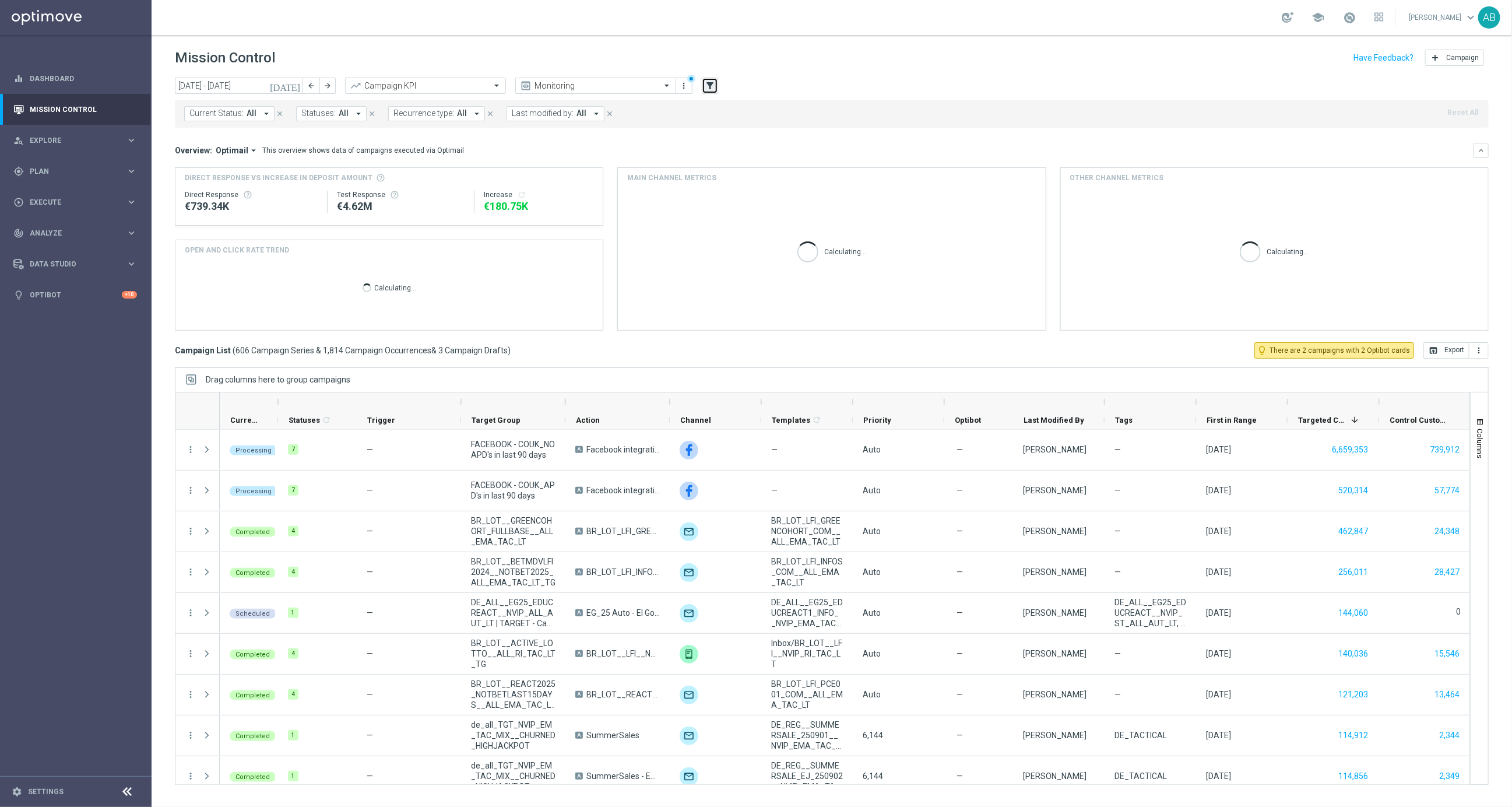
click at [709, 85] on icon "filter_alt" at bounding box center [710, 85] width 10 height 10
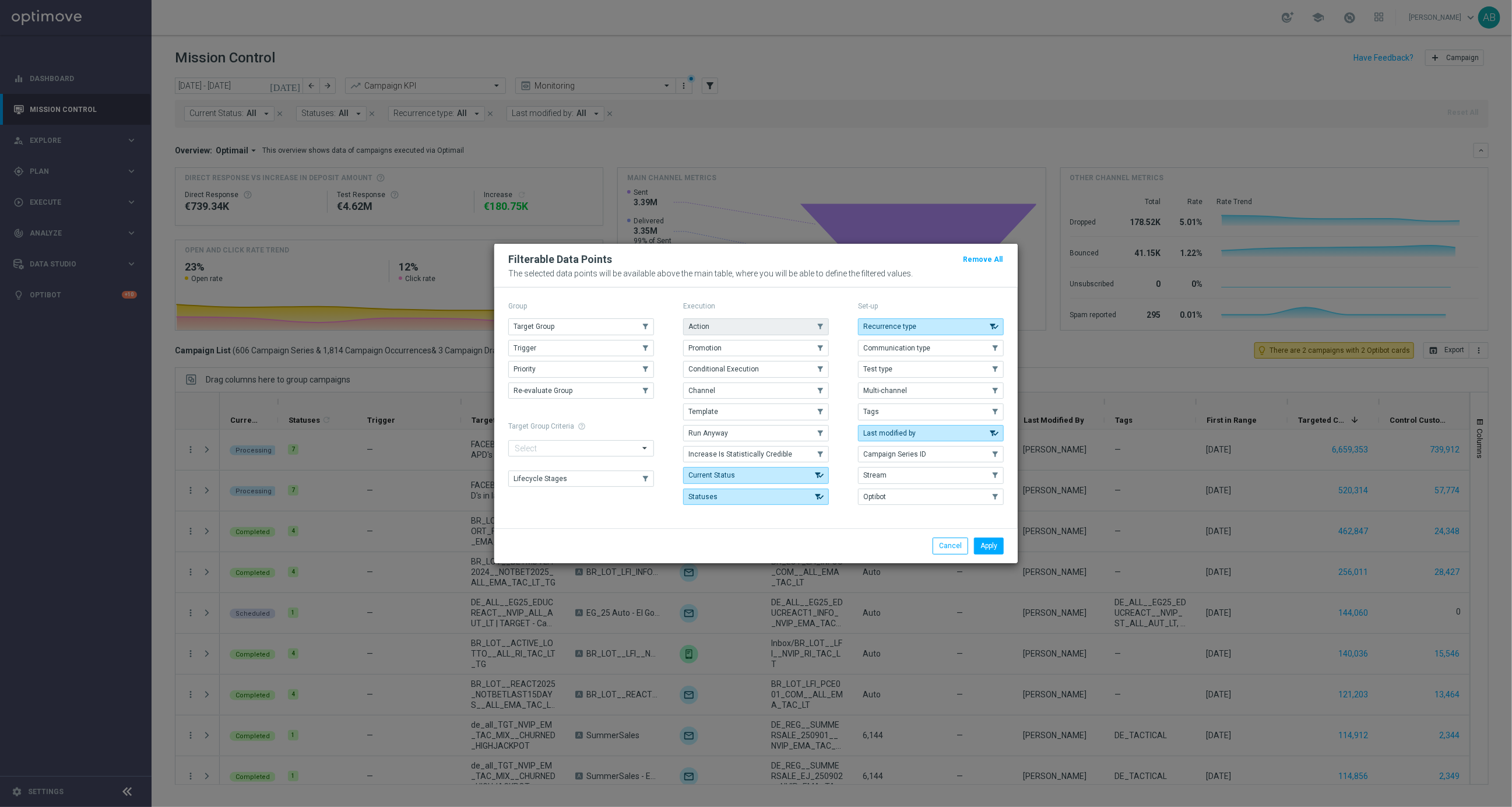
click at [747, 318] on button "Action" at bounding box center [756, 326] width 146 height 16
click at [993, 544] on button "Apply" at bounding box center [989, 546] width 30 height 16
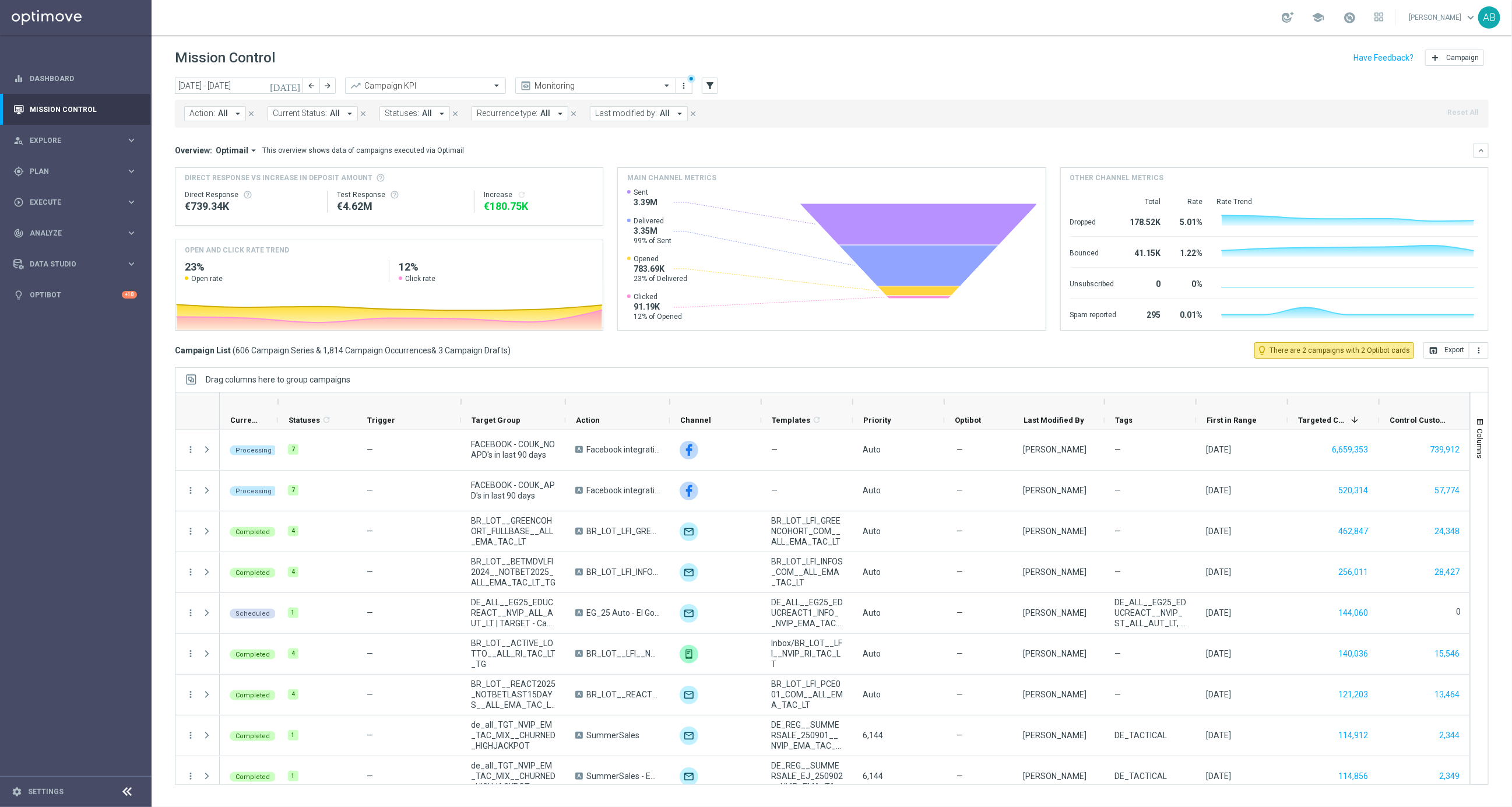
click at [237, 115] on icon "arrow_drop_down" at bounding box center [237, 114] width 10 height 10
click at [318, 197] on div "en_GB__APP_SURVEY__NVIP_EMA_SER_MIX_W36" at bounding box center [286, 192] width 192 height 19
type input "en_GB__APP_SURVEY__NVIP_EMA_SER_MIX_W36"
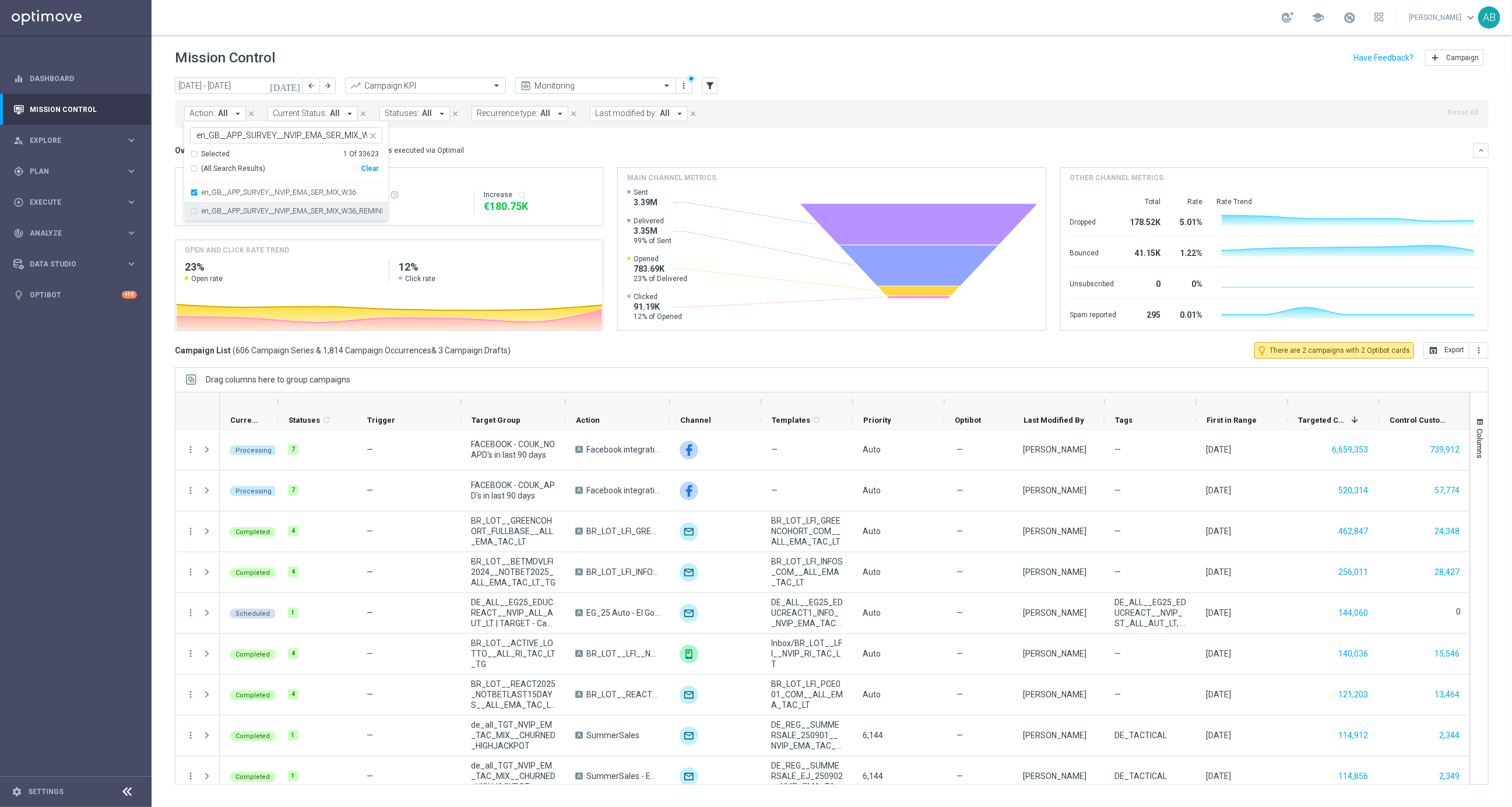
click at [316, 210] on label "en_GB__APP_SURVEY__NVIP_EMA_SER_MIX_W36_REMINDER" at bounding box center [292, 211] width 181 height 7
click at [513, 53] on div "Mission Control add Campaign" at bounding box center [831, 58] width 1314 height 23
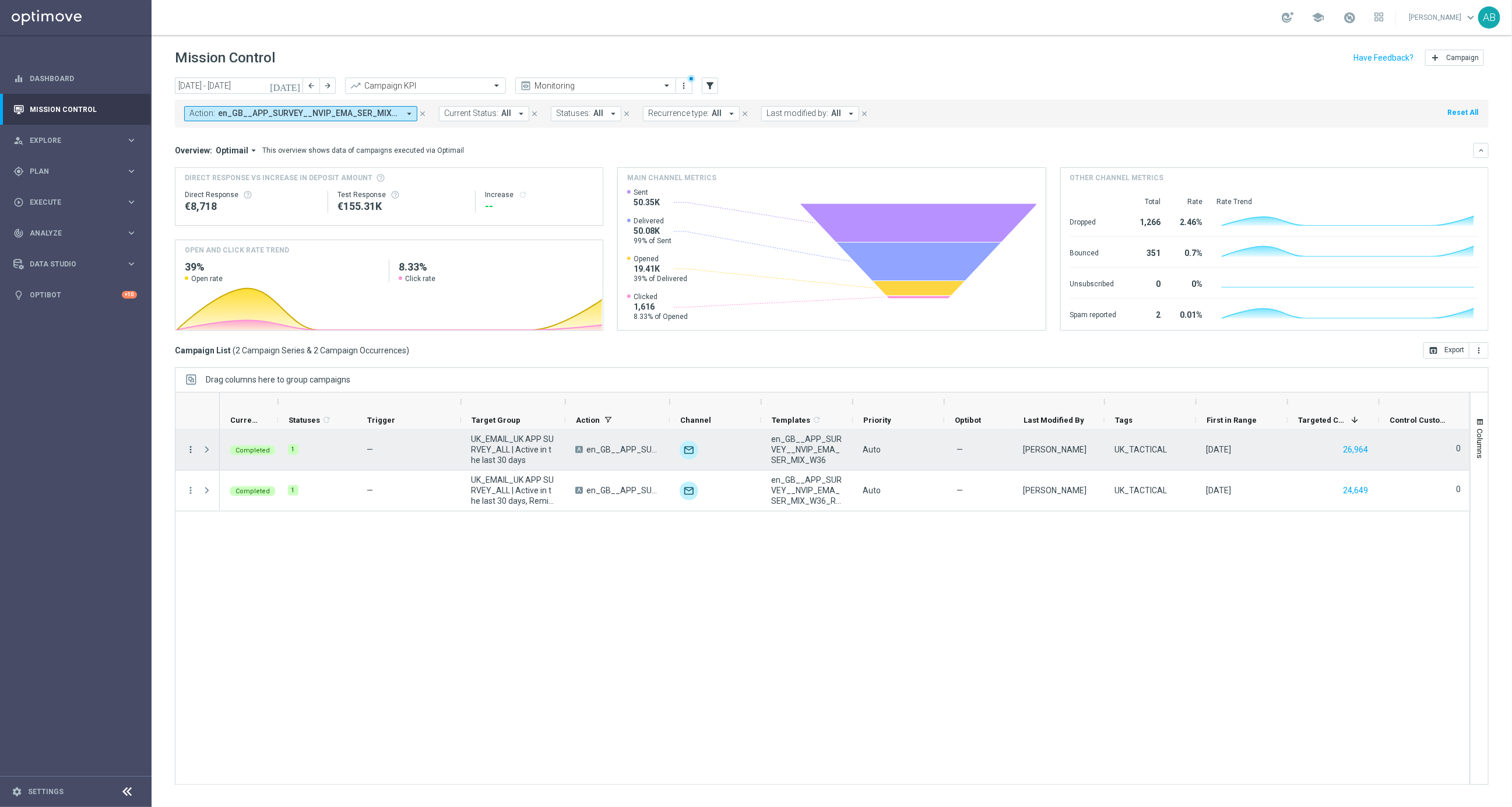
click at [191, 447] on icon "more_vert" at bounding box center [190, 450] width 10 height 10
click at [247, 474] on span "Campaign Metrics" at bounding box center [244, 473] width 61 height 8
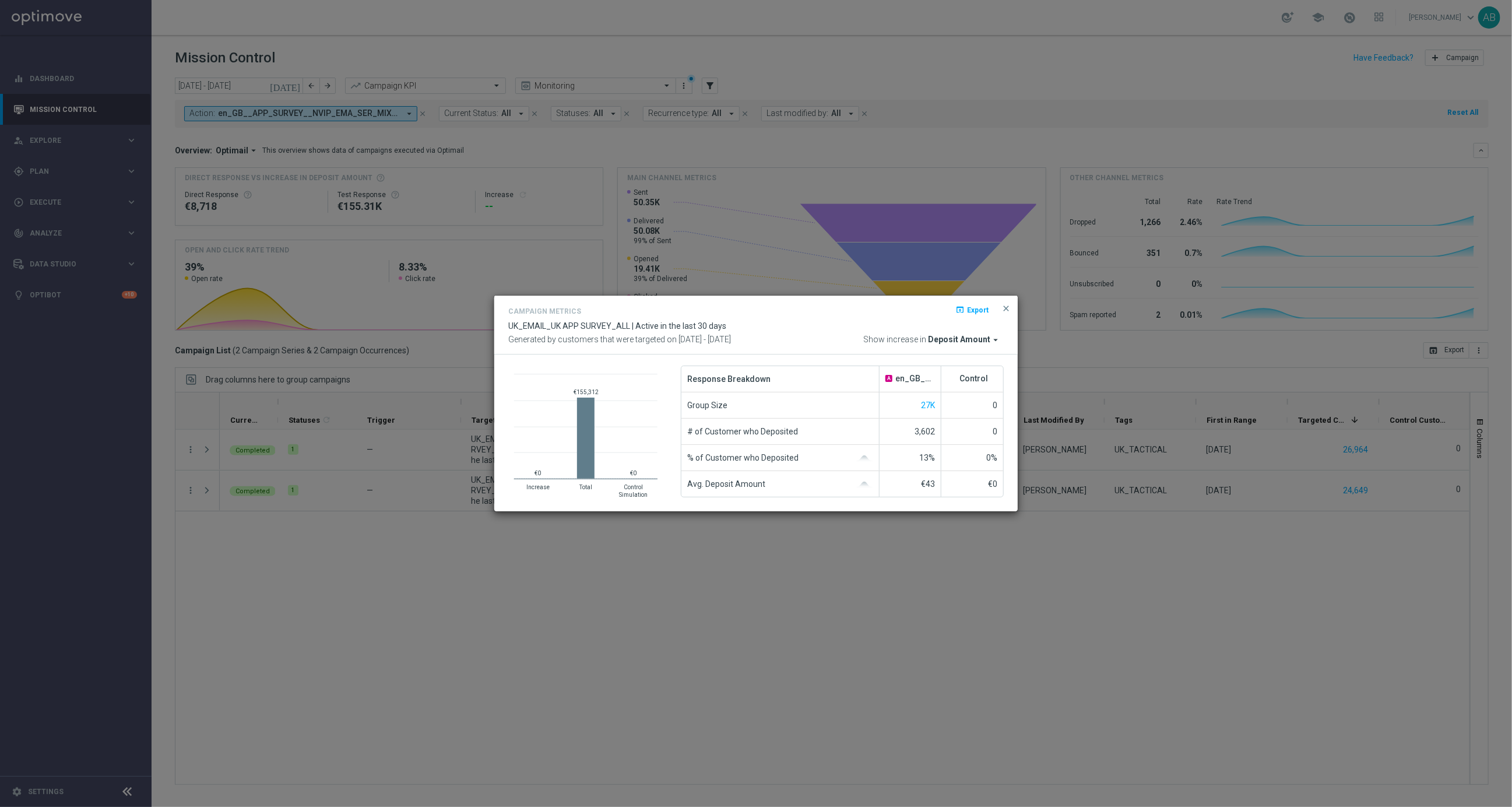
click at [1011, 305] on button "close" at bounding box center [1006, 309] width 12 height 14
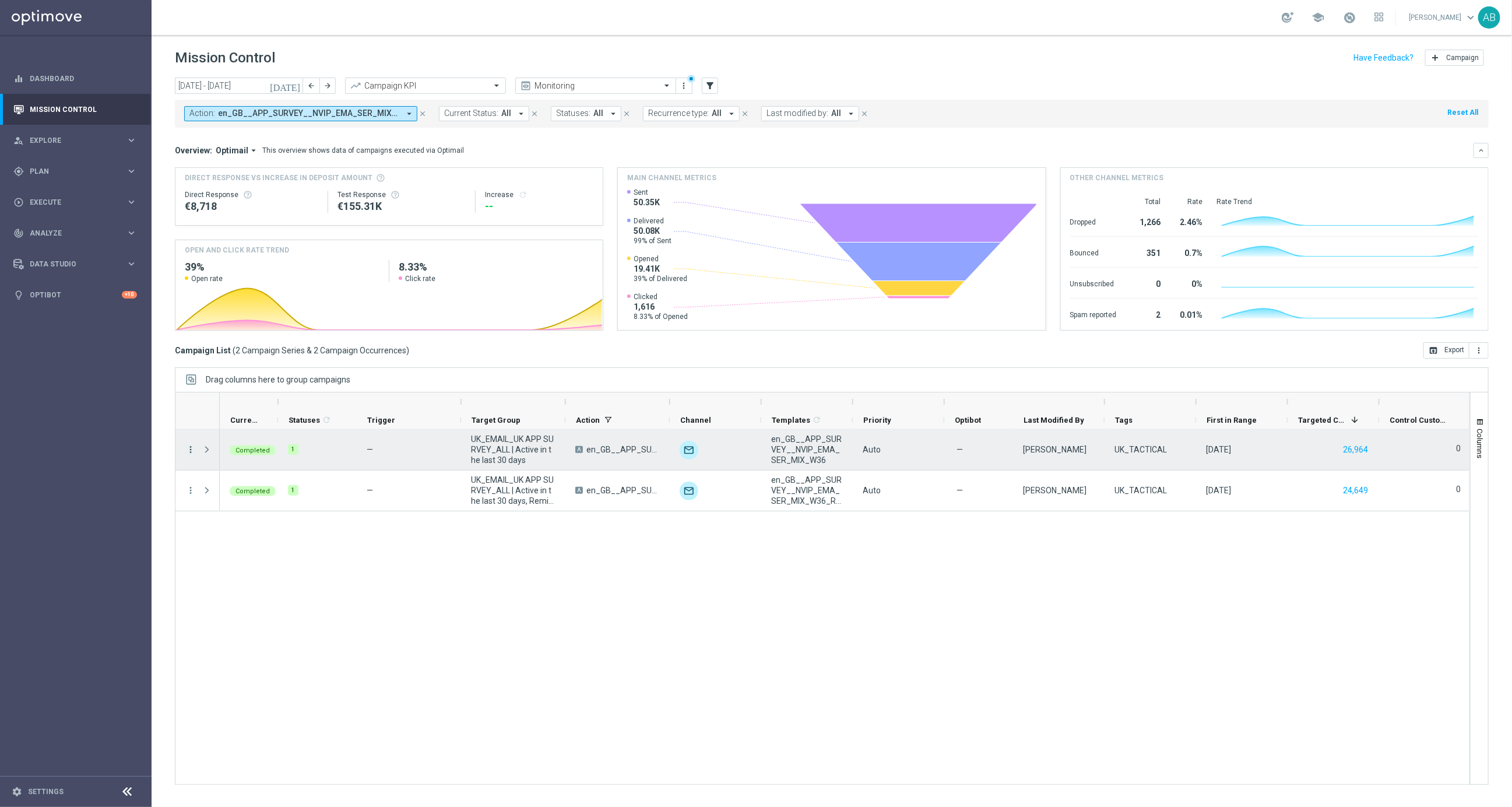
click at [192, 450] on icon "more_vert" at bounding box center [190, 450] width 10 height 10
click at [239, 494] on div "Channel Metrics" at bounding box center [268, 489] width 109 height 8
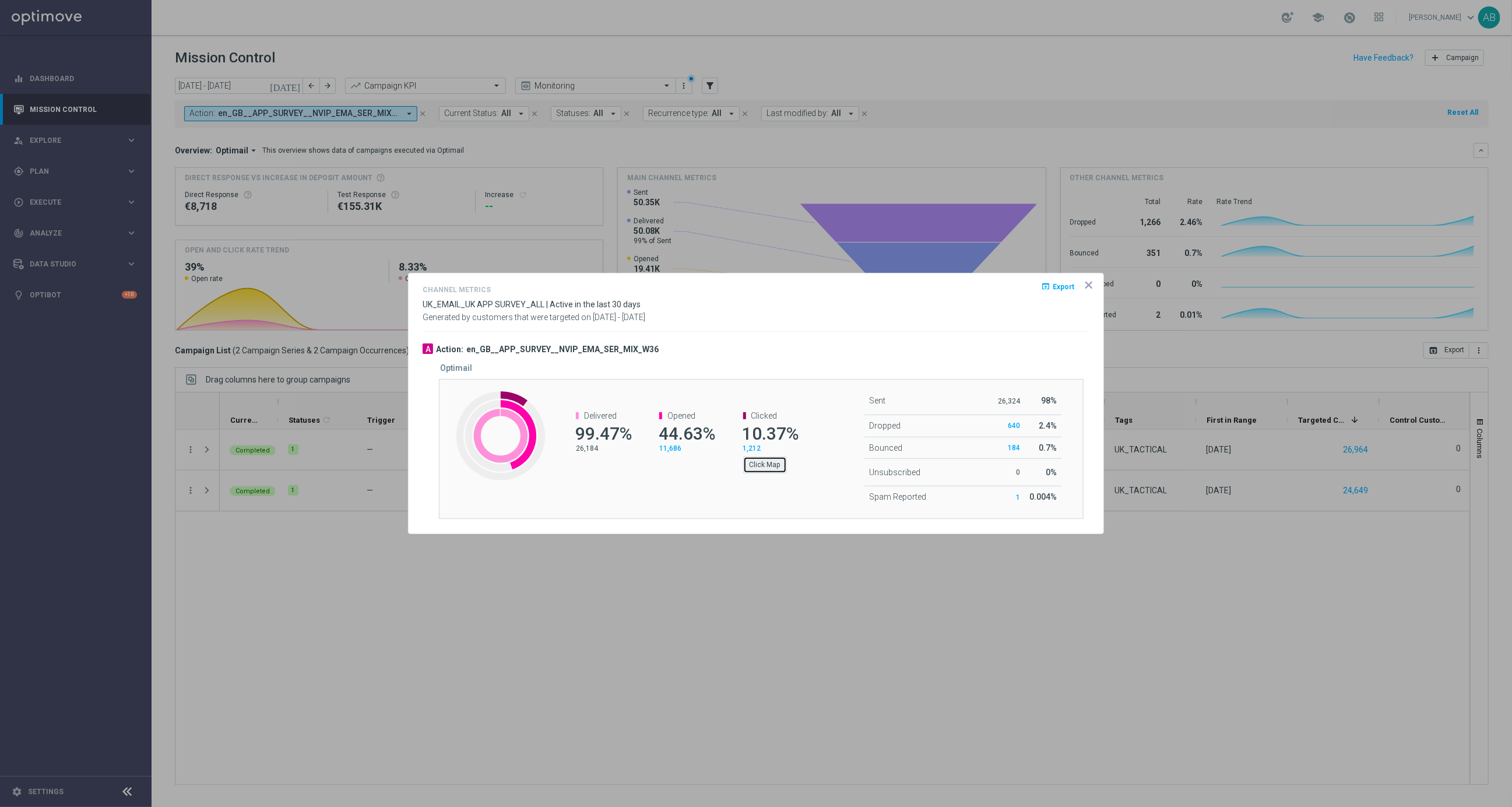
click at [763, 462] on button "Click Map" at bounding box center [765, 464] width 44 height 16
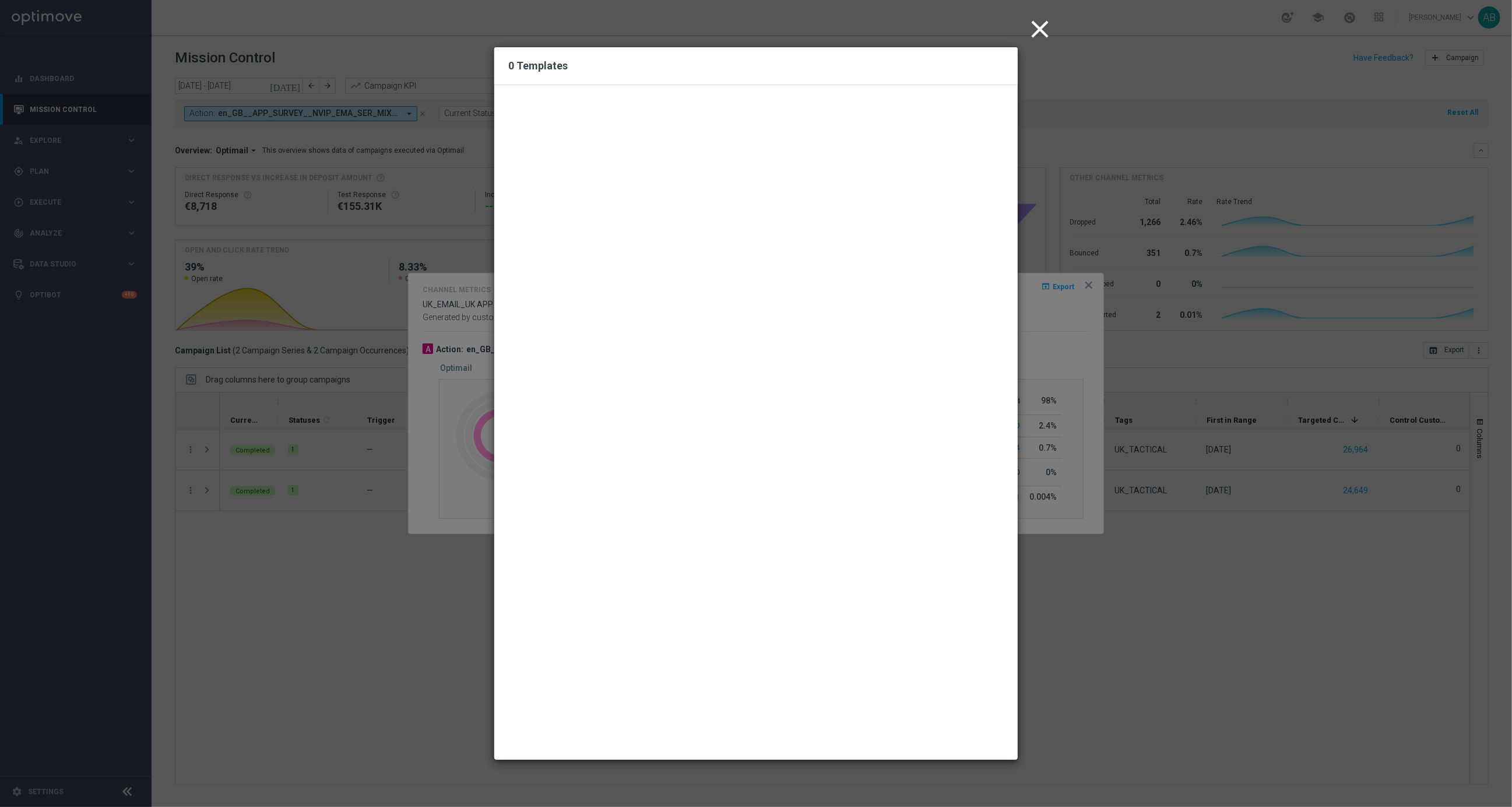
click at [1044, 27] on icon "close" at bounding box center [1040, 29] width 29 height 29
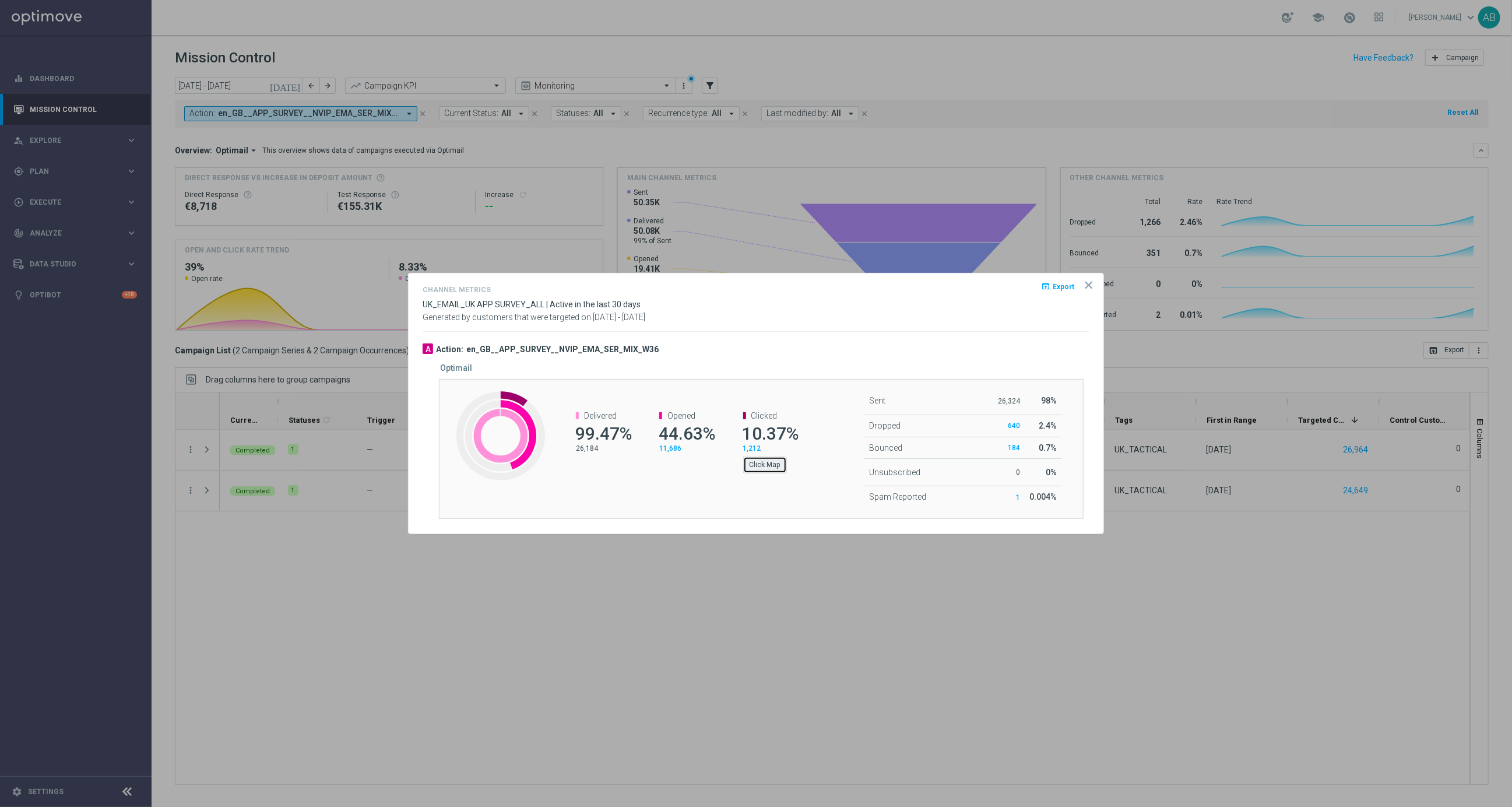
click at [753, 463] on button "Click Map" at bounding box center [765, 464] width 44 height 16
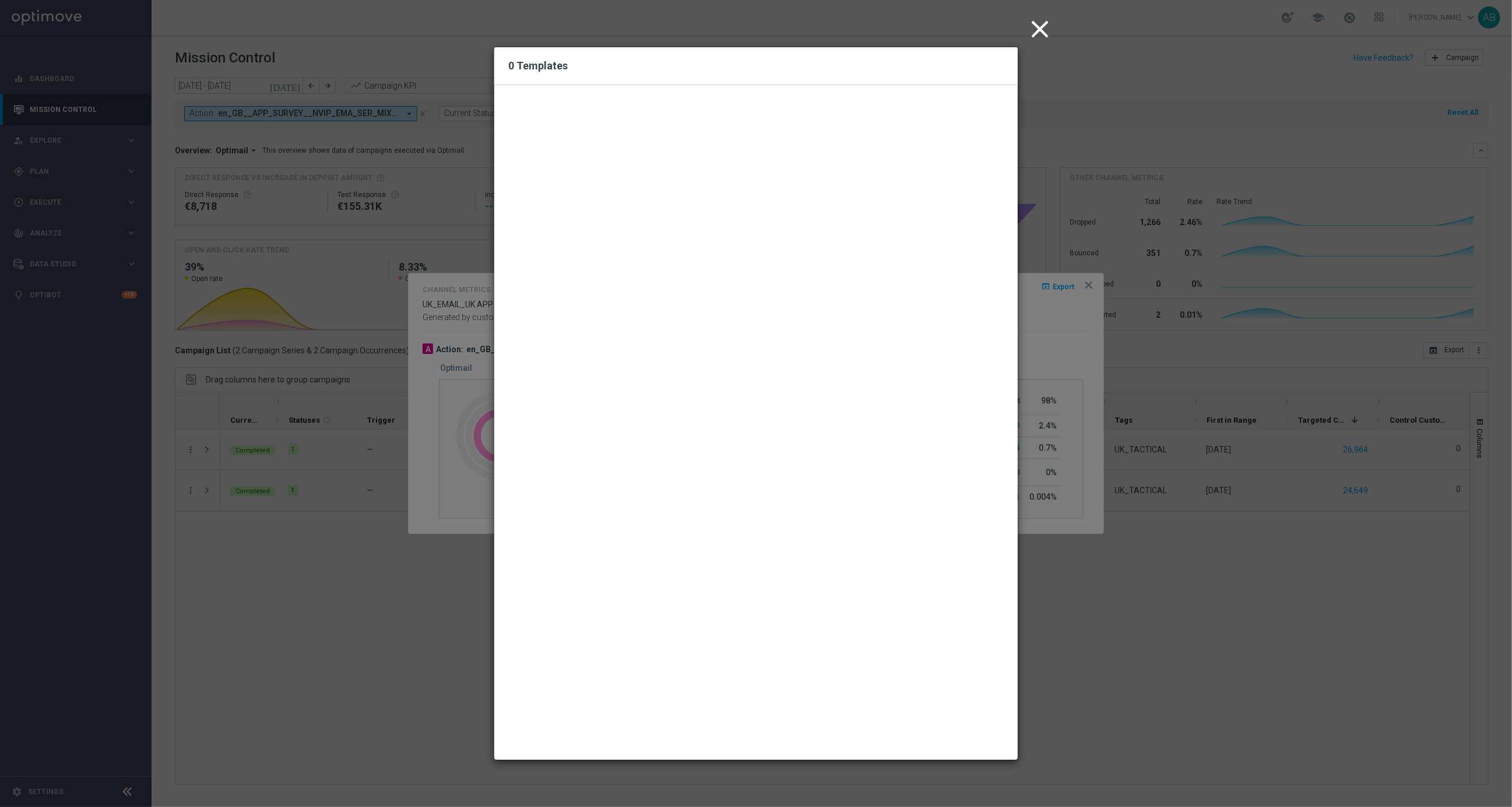
click at [1043, 27] on icon "close" at bounding box center [1040, 29] width 29 height 29
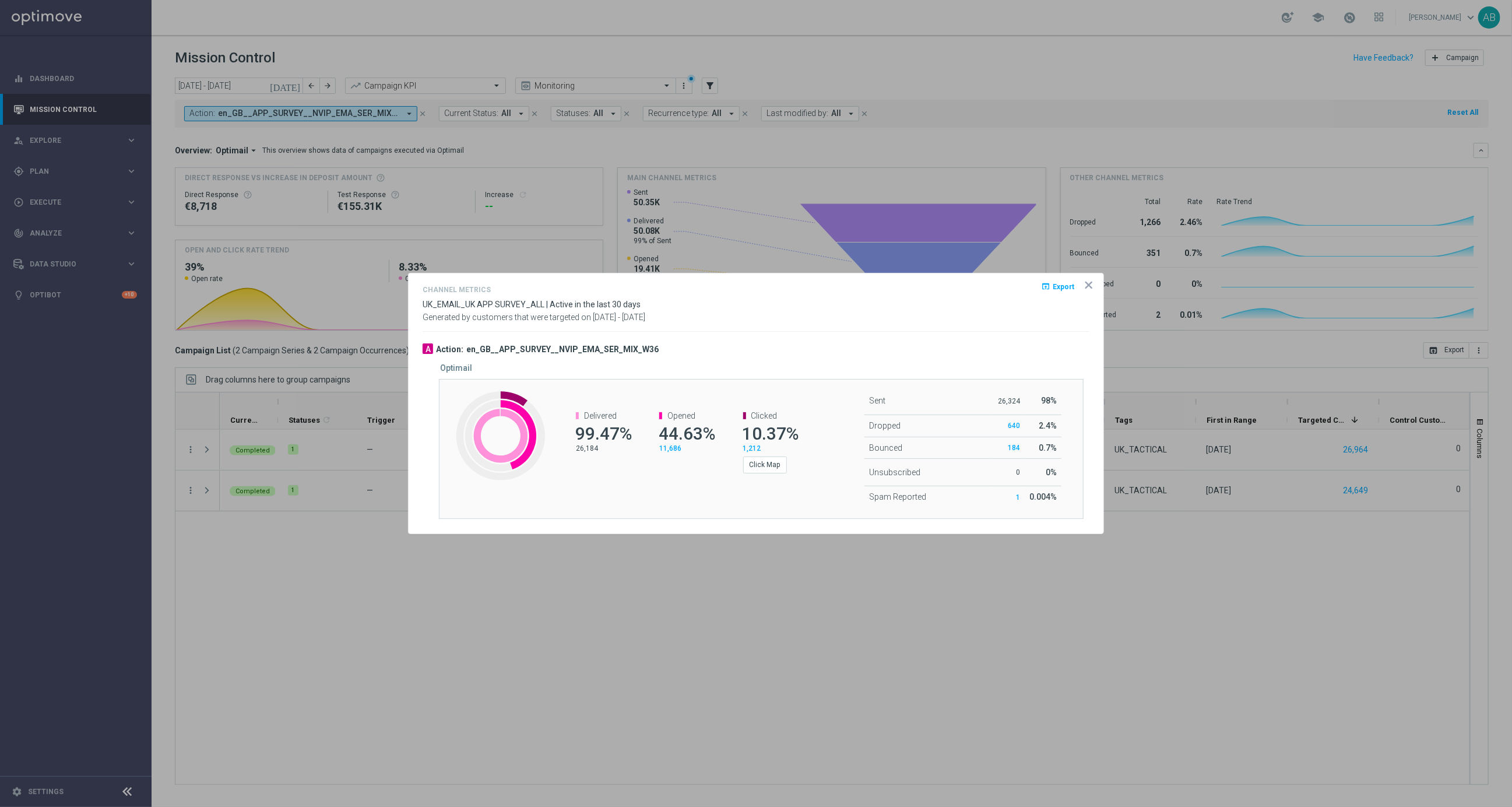
click at [1088, 283] on icon "icon" at bounding box center [1089, 285] width 12 height 12
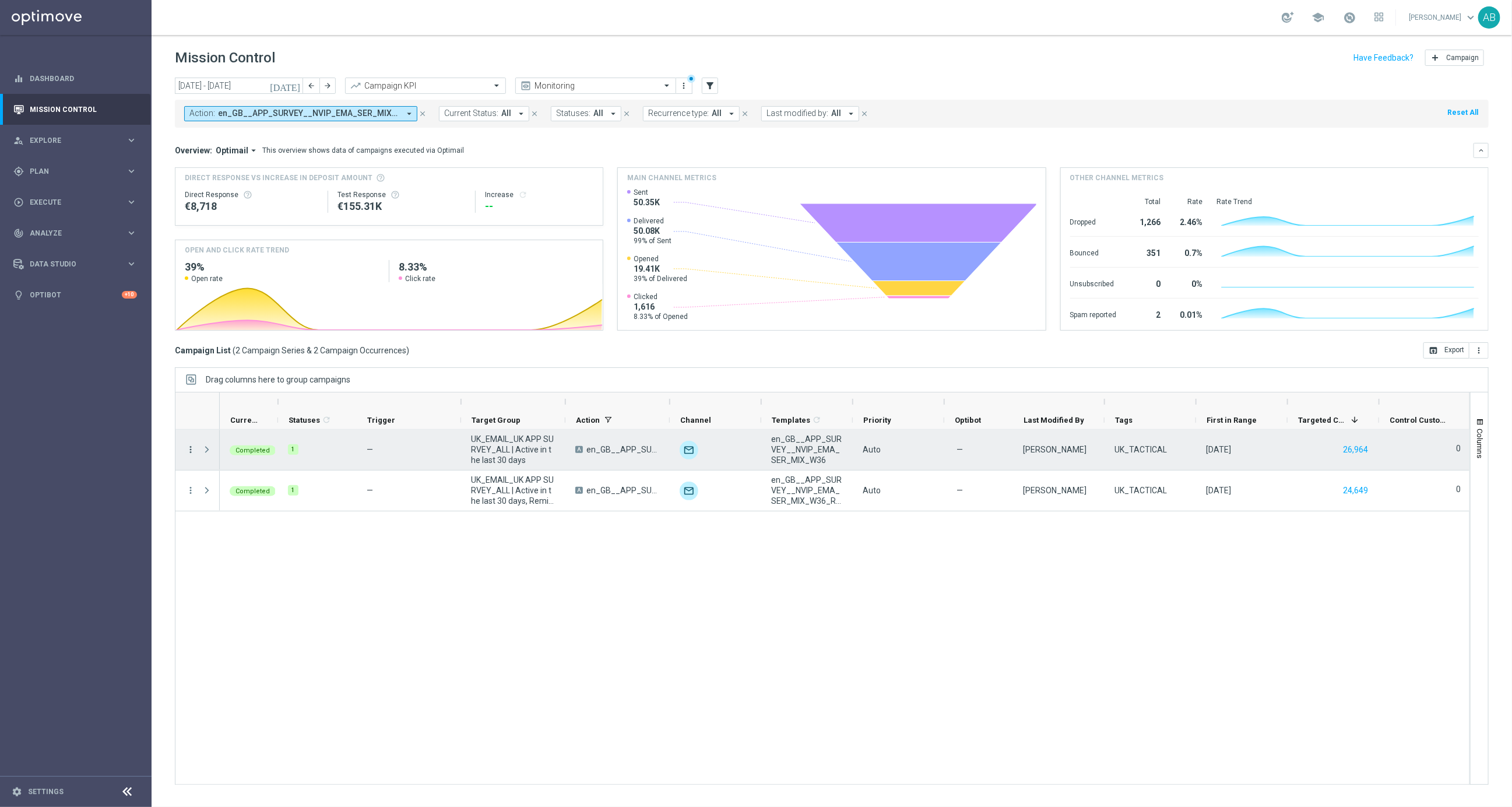
click at [192, 448] on icon "more_vert" at bounding box center [190, 450] width 10 height 10
click at [248, 453] on span "Campaign Details" at bounding box center [243, 457] width 59 height 8
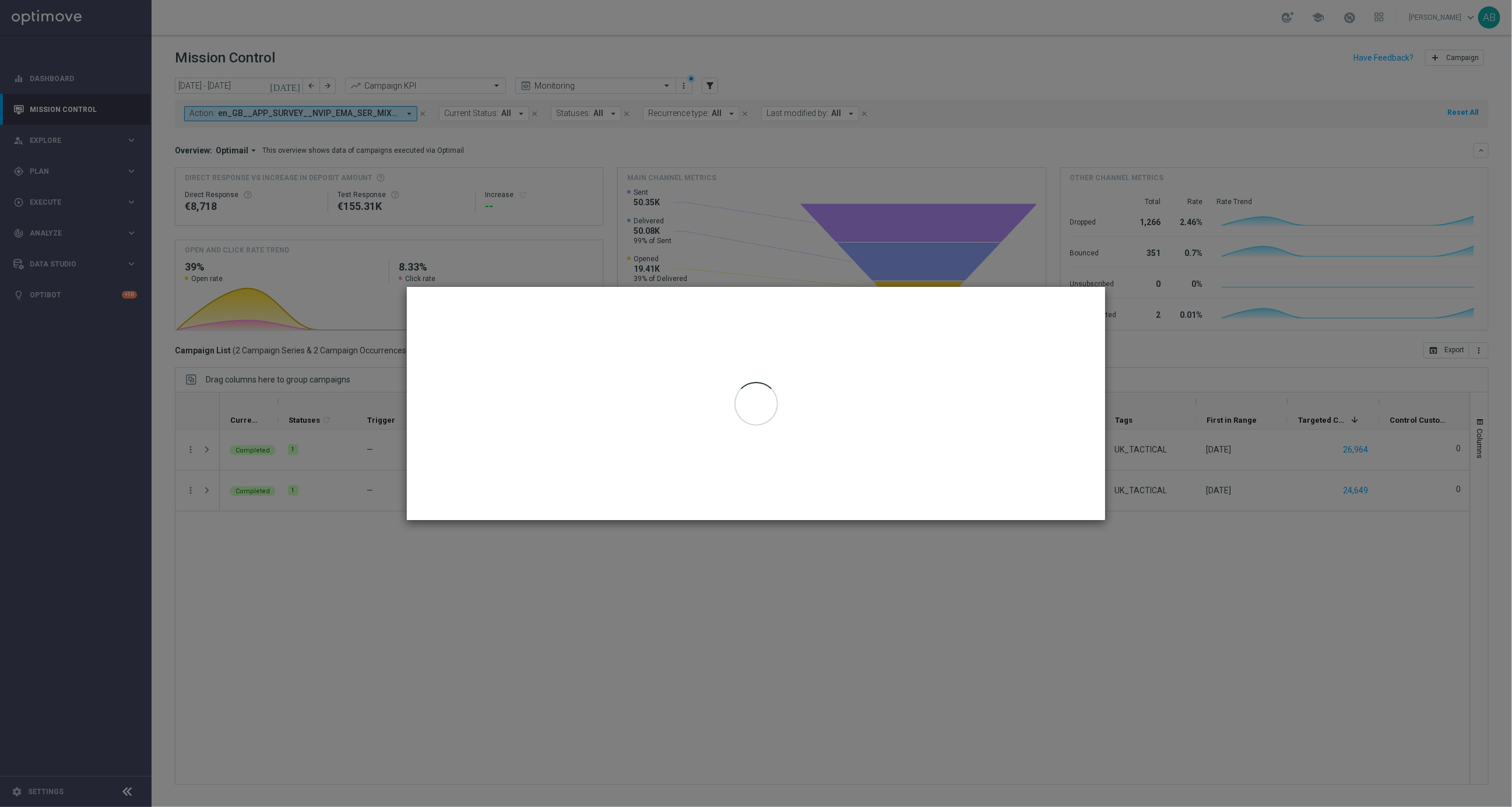
click at [1111, 306] on modal-container at bounding box center [756, 403] width 1512 height 807
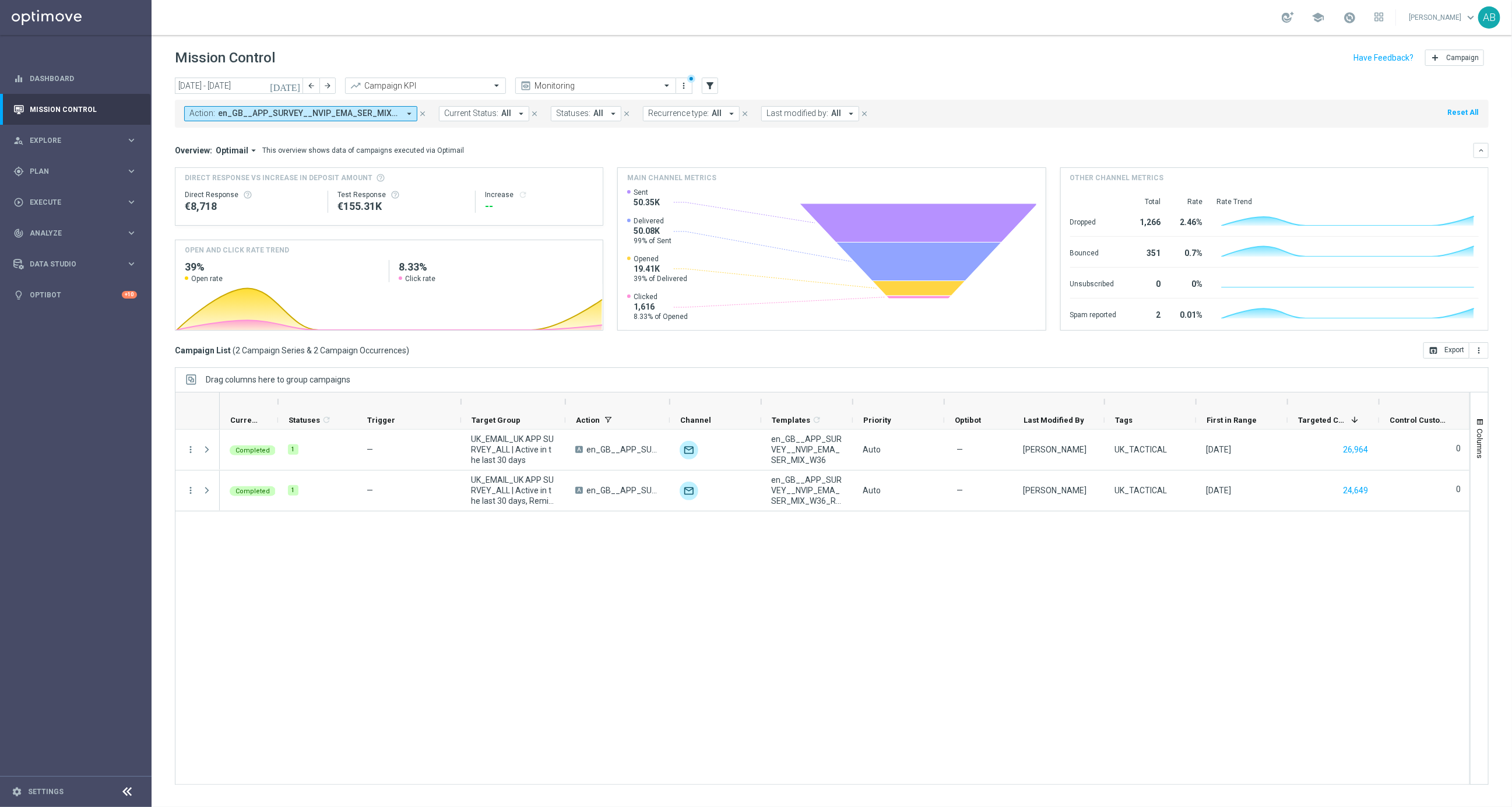
click at [421, 115] on icon "close" at bounding box center [422, 113] width 8 height 8
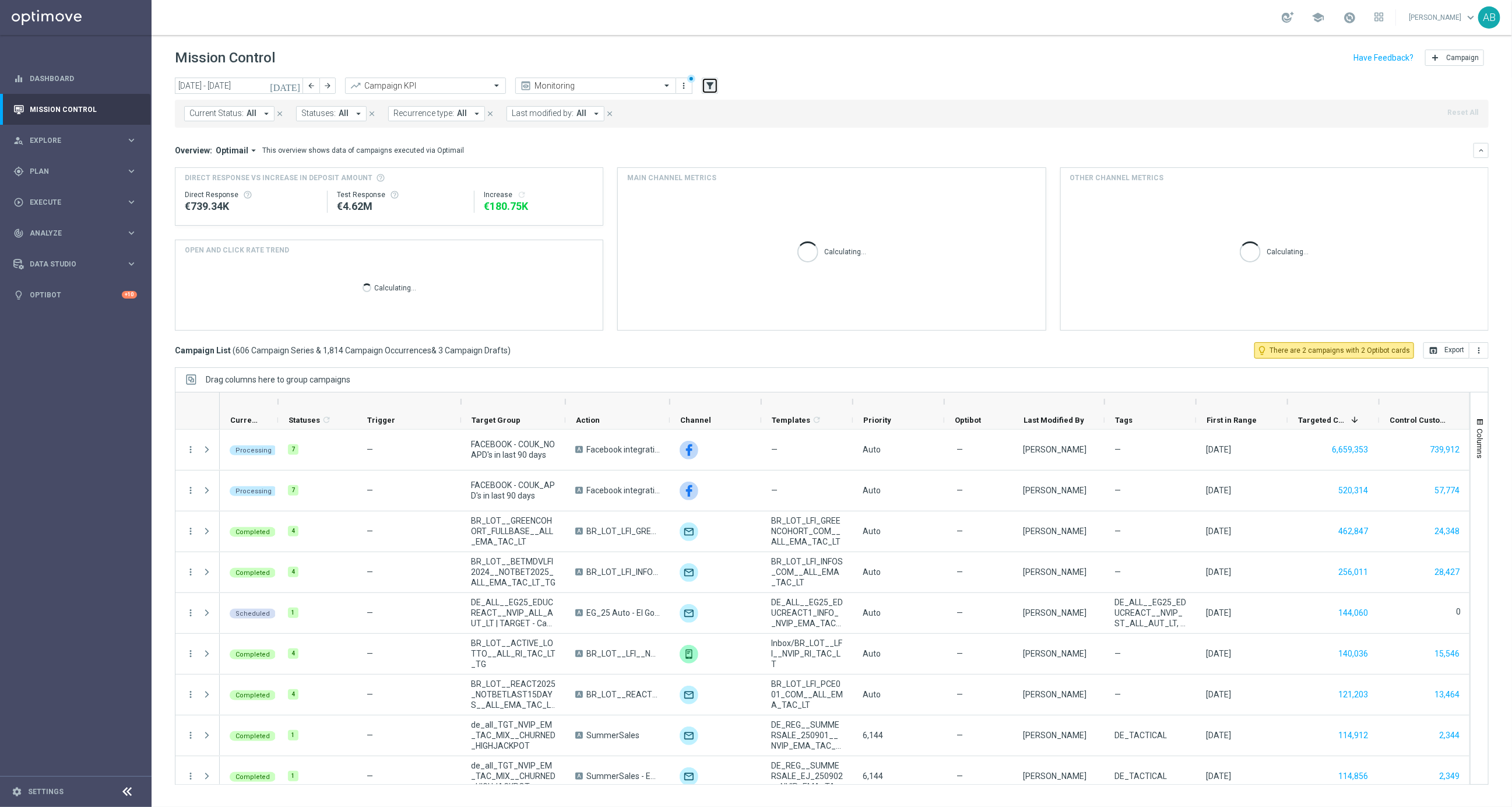
click at [708, 82] on icon "filter_alt" at bounding box center [710, 85] width 10 height 10
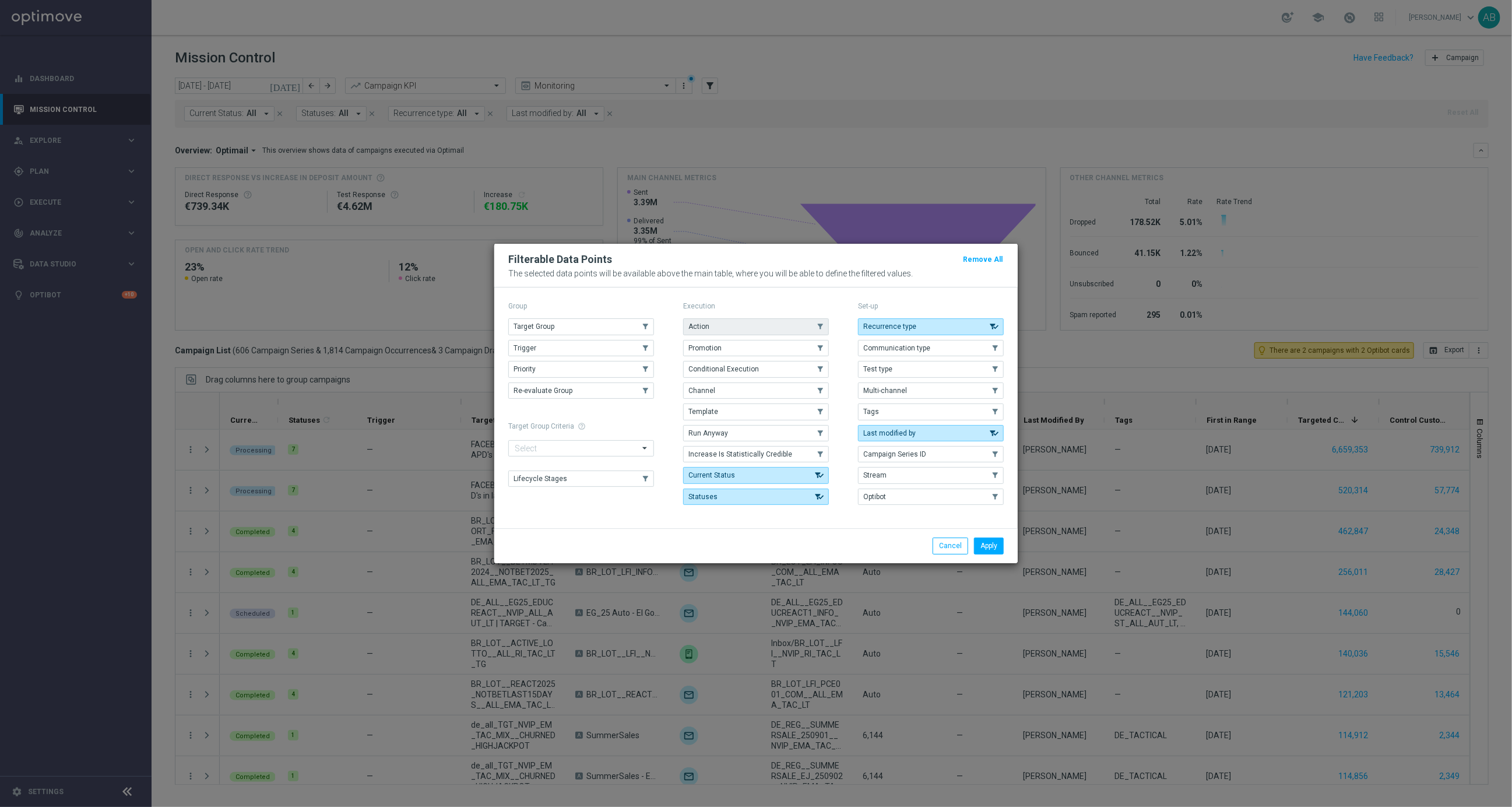
click at [738, 331] on button "Action" at bounding box center [756, 326] width 146 height 16
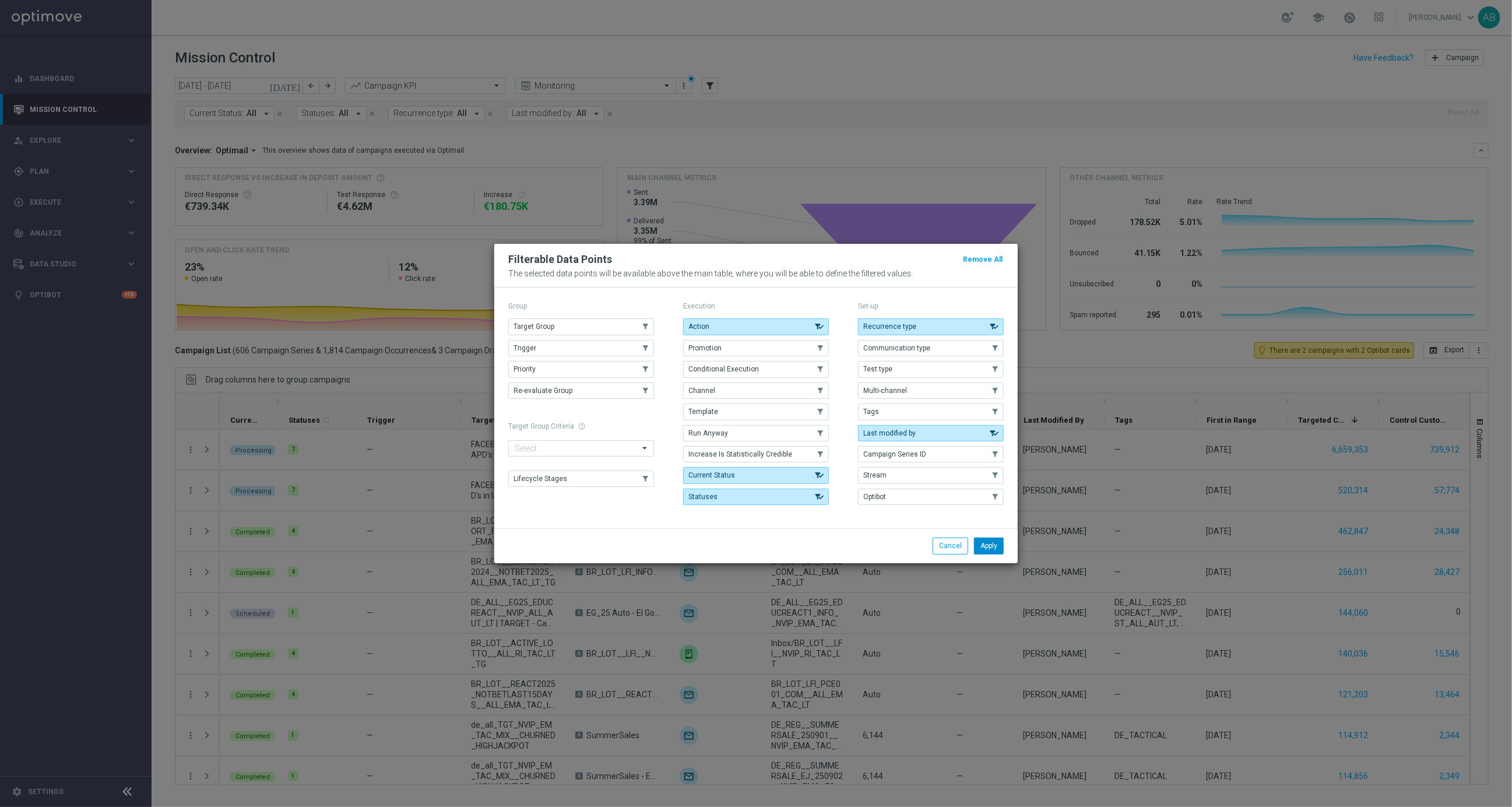
click at [994, 546] on button "Apply" at bounding box center [989, 546] width 30 height 16
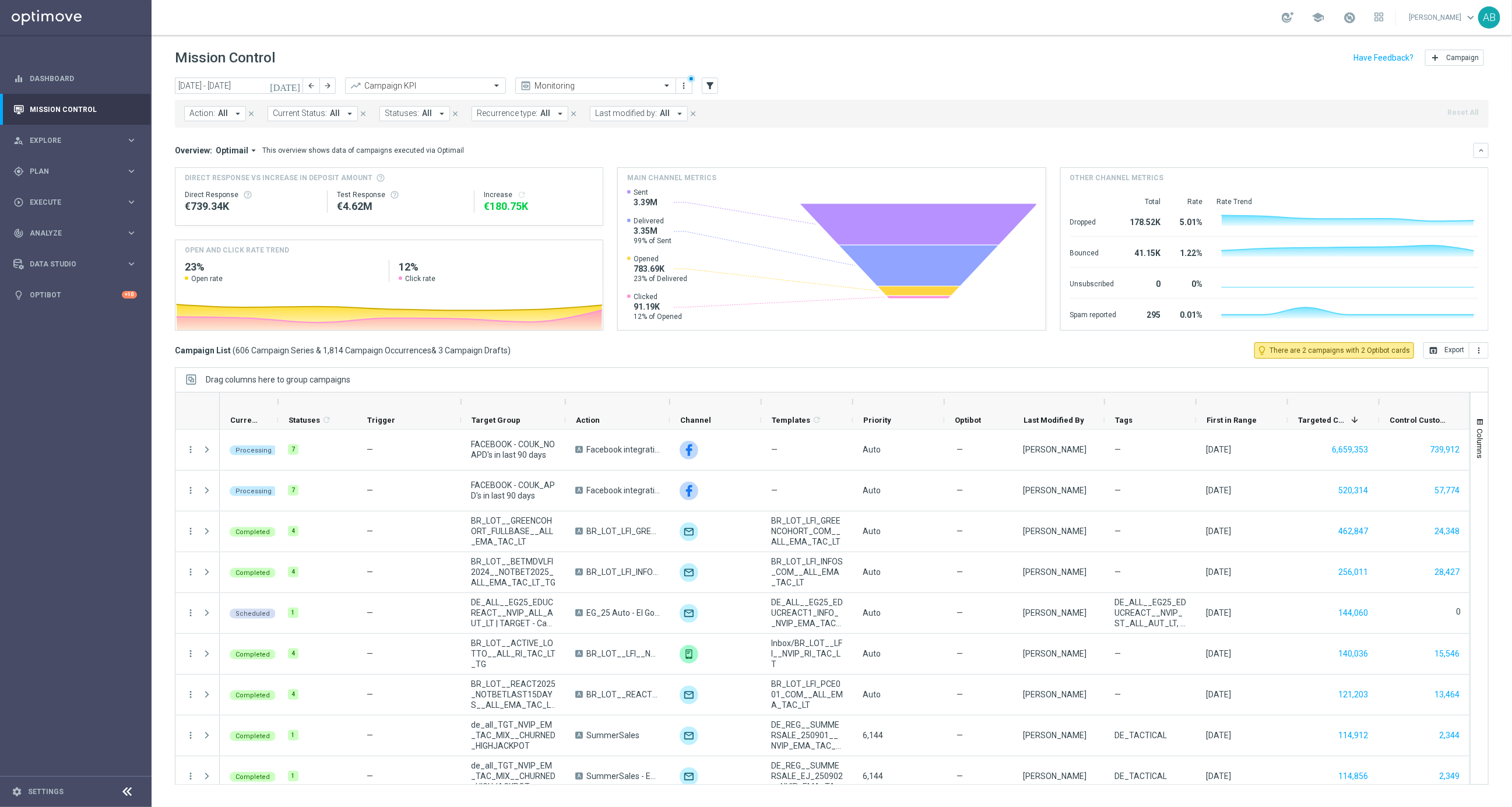
click at [232, 115] on icon "arrow_drop_down" at bounding box center [237, 114] width 10 height 10
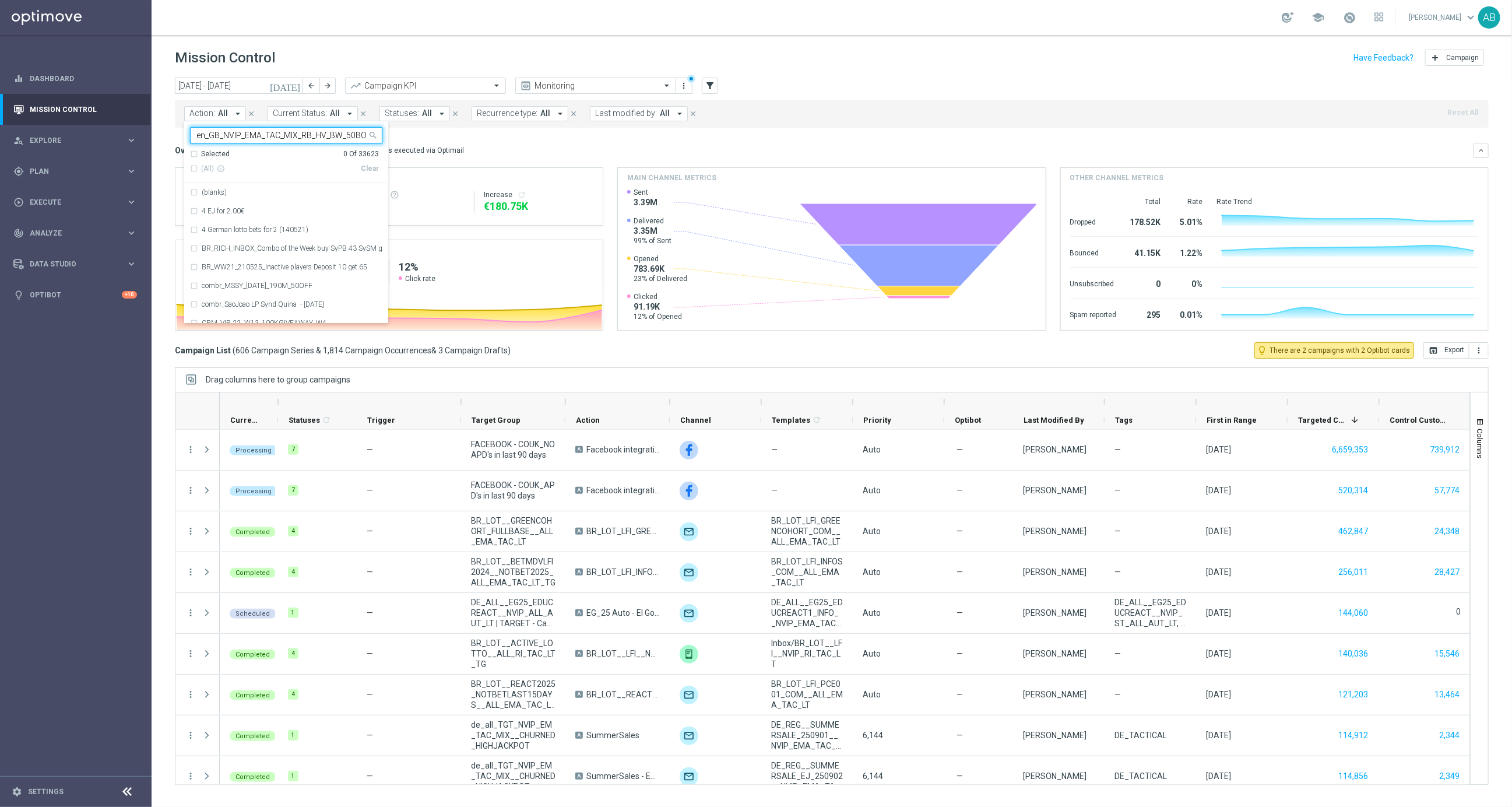
scroll to position [0, 43]
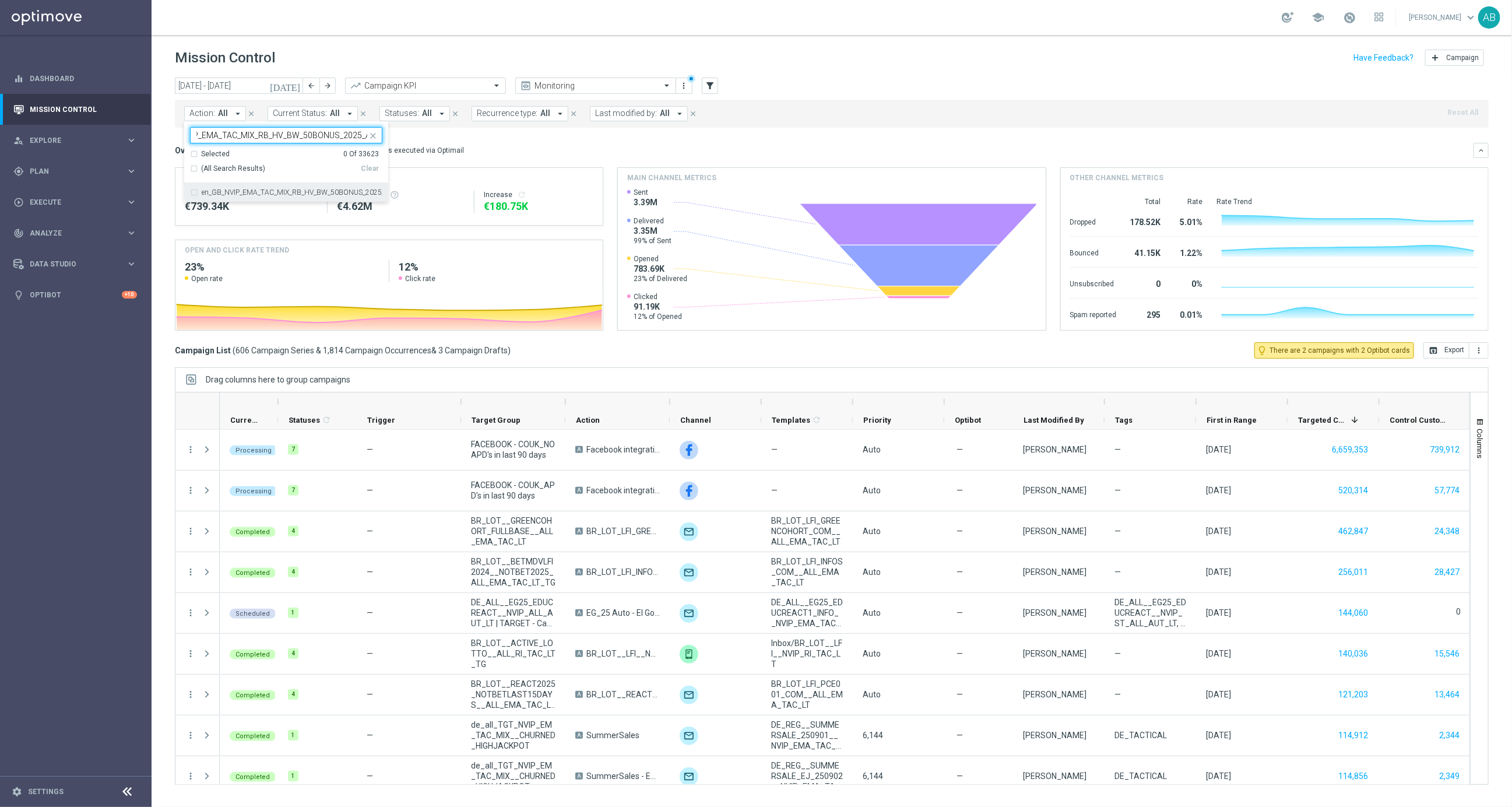
click at [268, 192] on label "en_GB_NVIP_EMA_TAC_MIX_RB_HV_BW_50BONUS_2025_A" at bounding box center [292, 192] width 181 height 7
type input "en_GB_NVIP_EMA_TAC_MIX_RB_HV_BW_50BONUS_2025_A"
click at [591, 60] on div "Mission Control add Campaign" at bounding box center [831, 58] width 1314 height 23
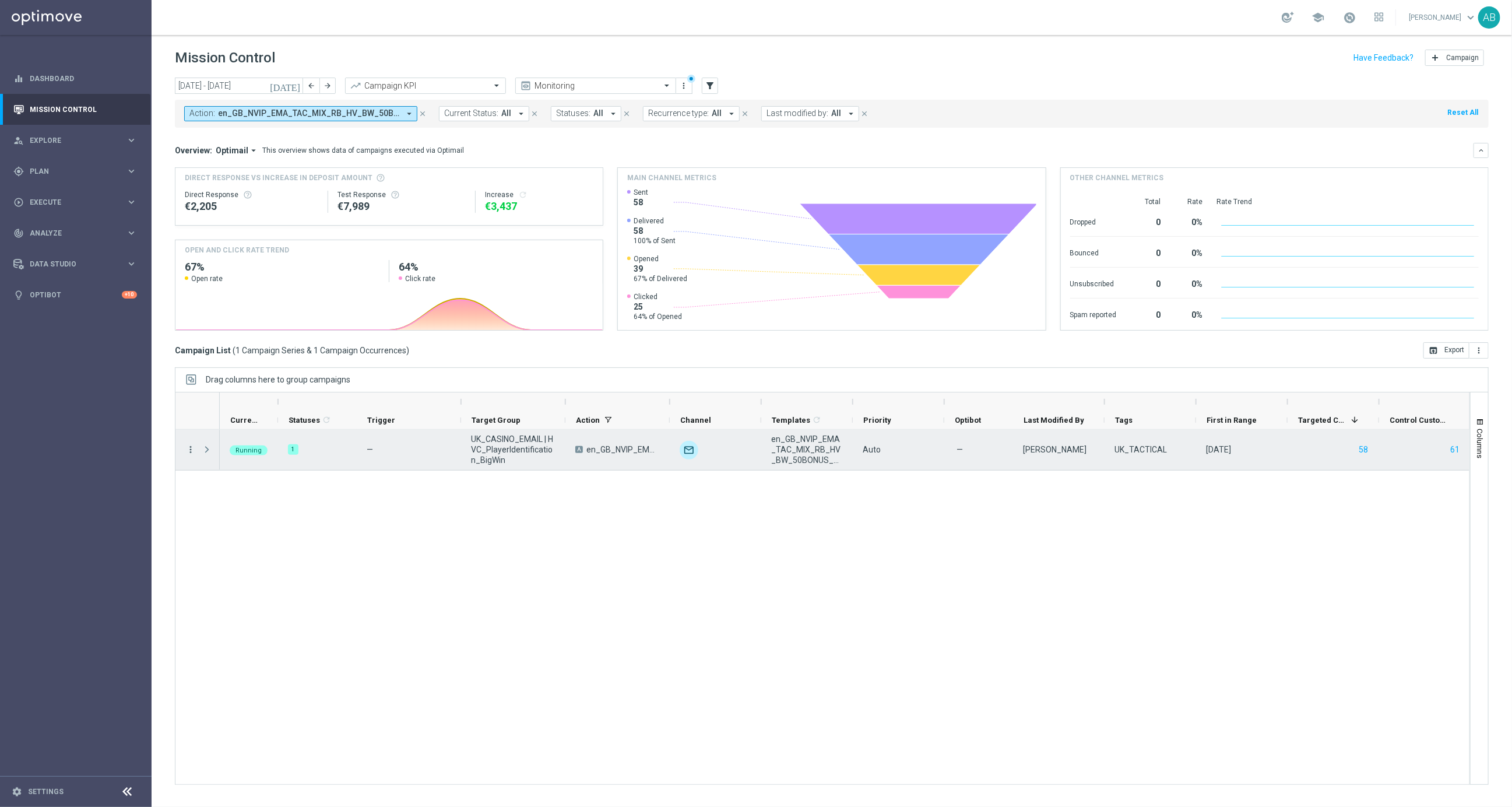
click at [188, 449] on icon "more_vert" at bounding box center [190, 450] width 10 height 10
click at [469, 575] on div "— UK_CASINO_EMAIL | HVC_PlayerIdentification_BigWin A en_GB_NVIP_EMA_TAC_MIX_RB…" at bounding box center [845, 607] width 1250 height 355
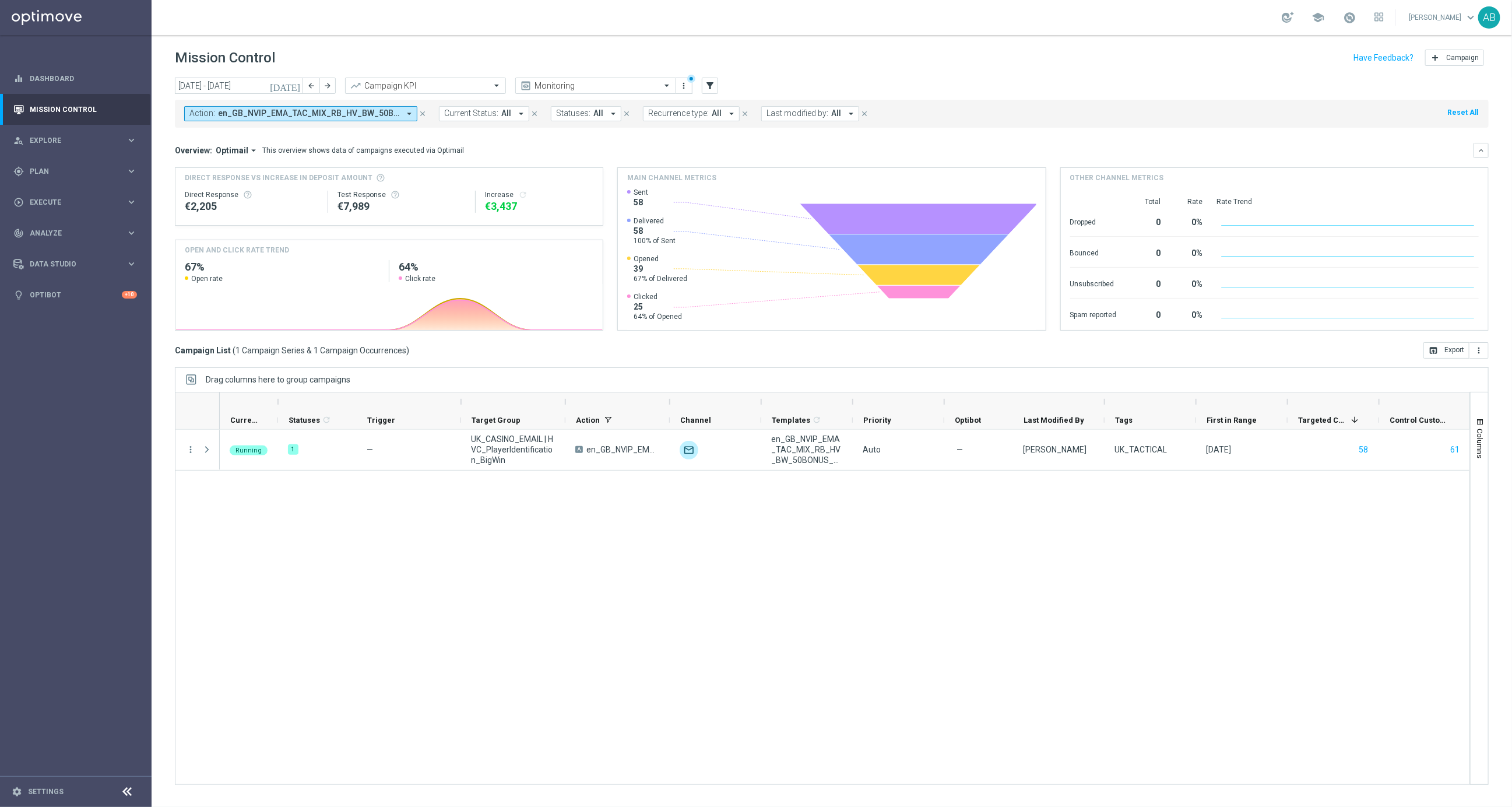
click at [298, 82] on icon "[DATE]" at bounding box center [285, 85] width 32 height 10
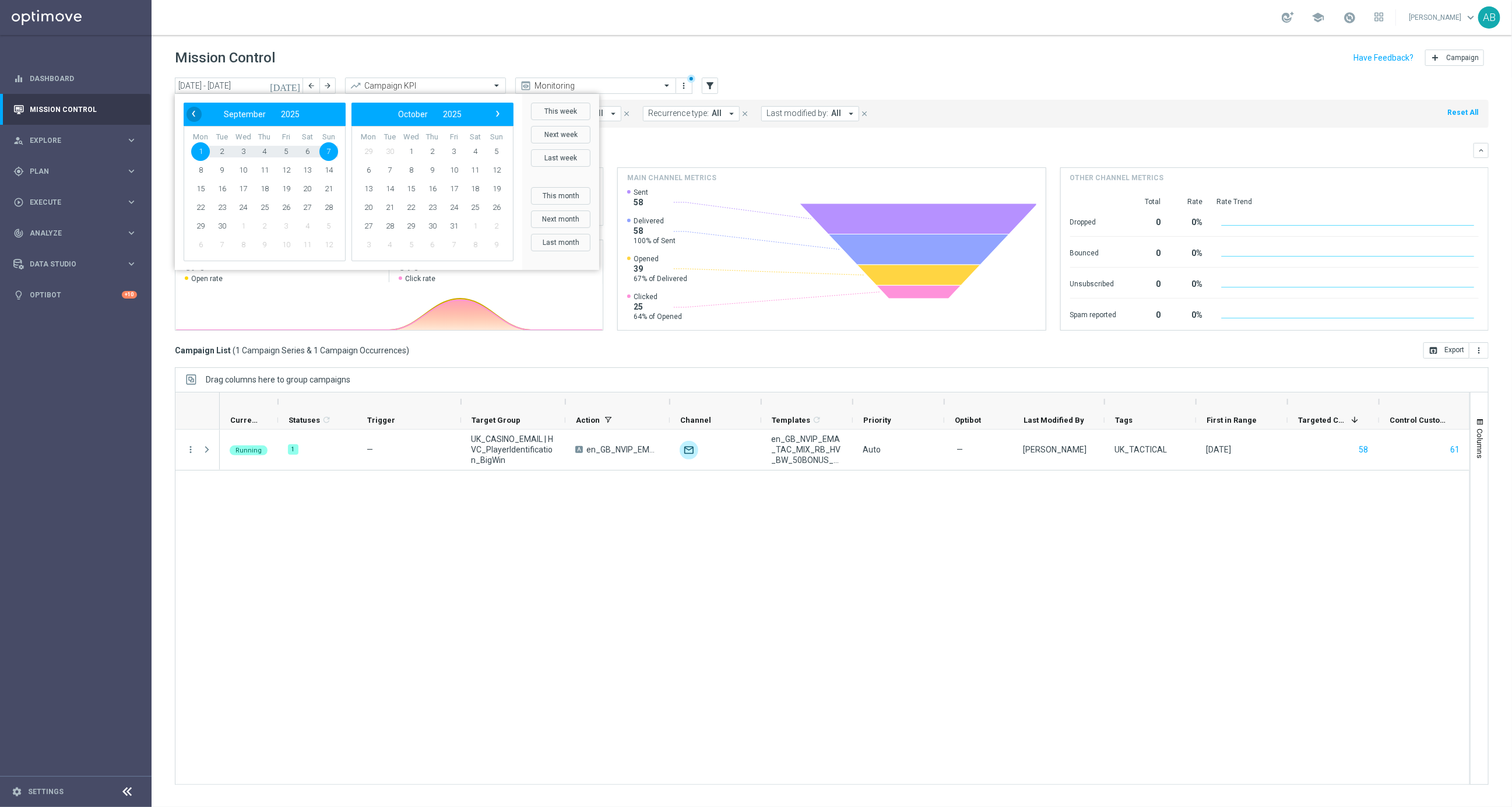
click at [191, 113] on span "‹" at bounding box center [193, 113] width 15 height 15
click at [290, 151] on span "1" at bounding box center [286, 151] width 19 height 19
click at [494, 156] on span "7" at bounding box center [496, 151] width 19 height 19
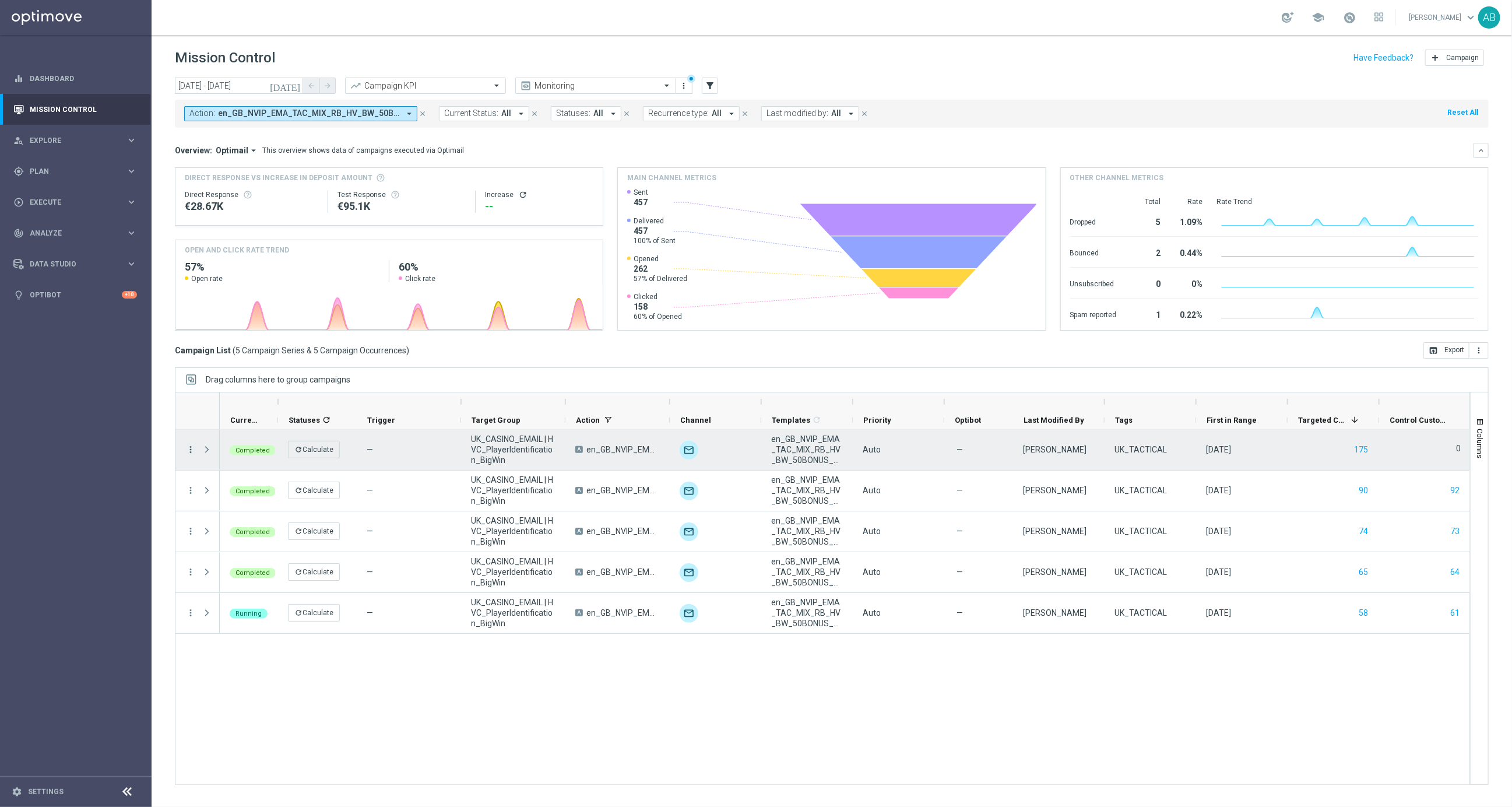
click at [191, 454] on icon "more_vert" at bounding box center [190, 450] width 10 height 10
click at [319, 654] on div "— UK_CASINO_EMAIL | HVC_PlayerIdentification_BigWin A en_GB_NVIP_EMA_TAC_MIX_RB…" at bounding box center [845, 607] width 1250 height 355
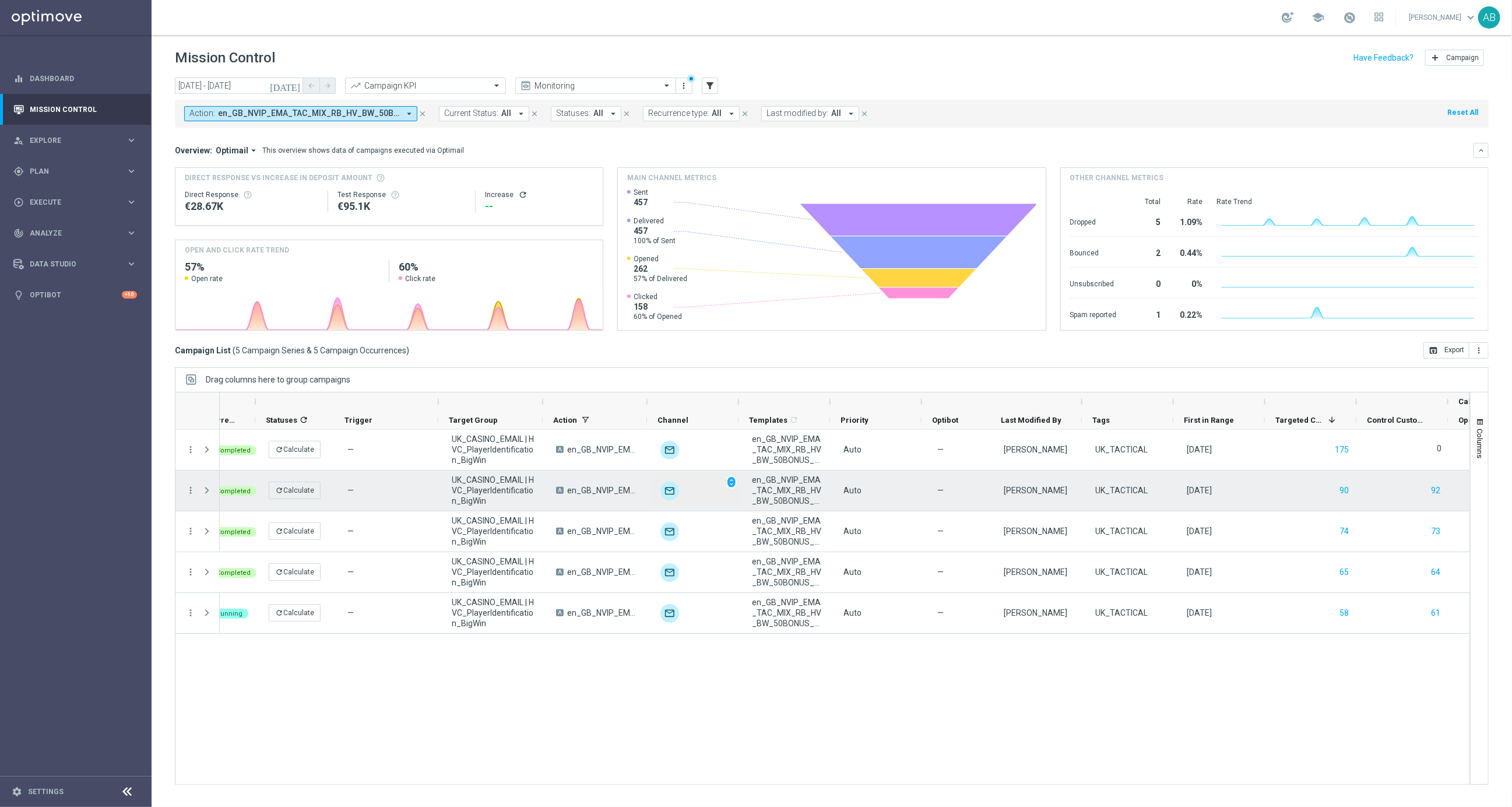
scroll to position [0, 27]
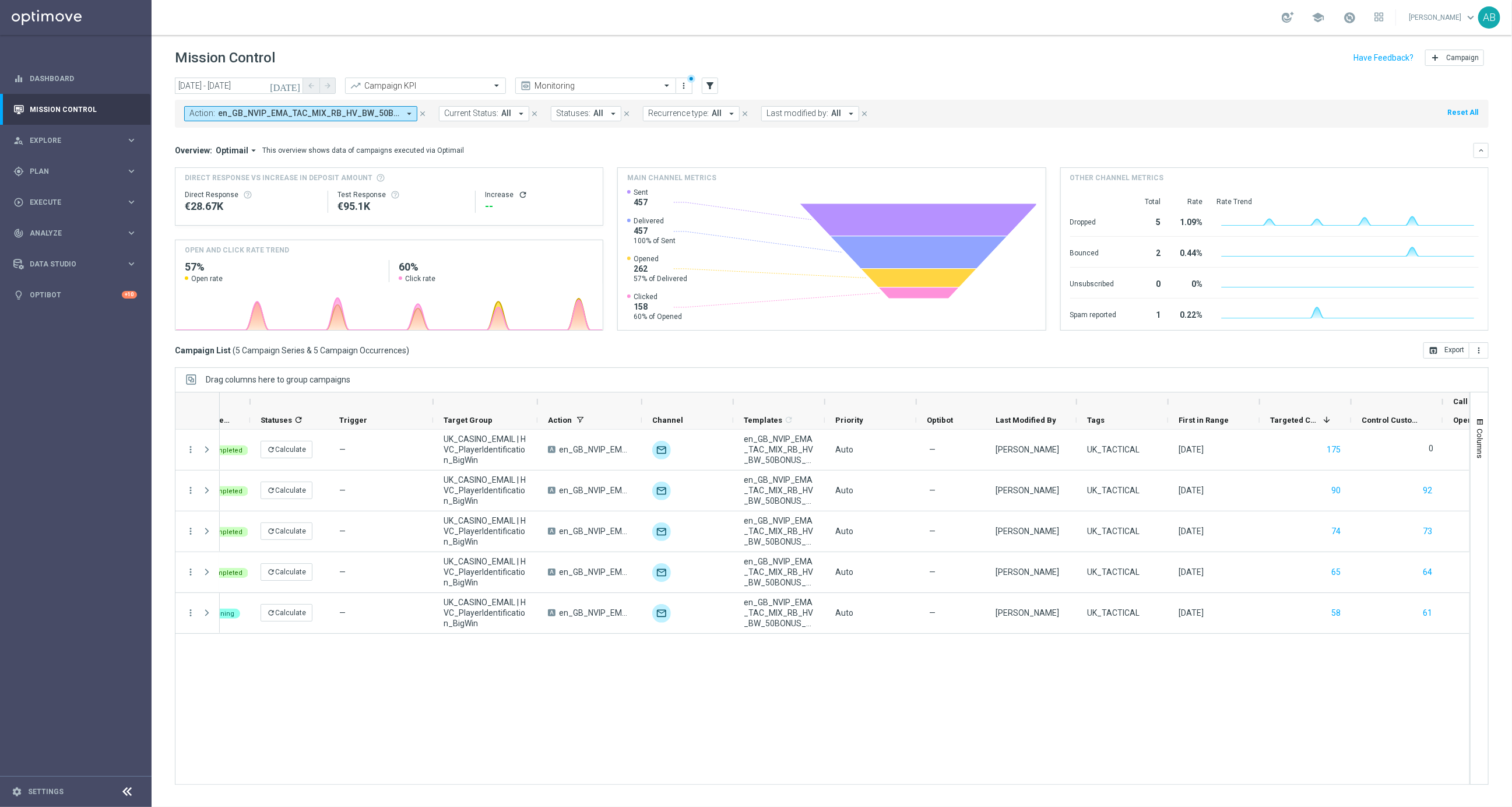
click at [297, 86] on icon "[DATE]" at bounding box center [285, 85] width 32 height 10
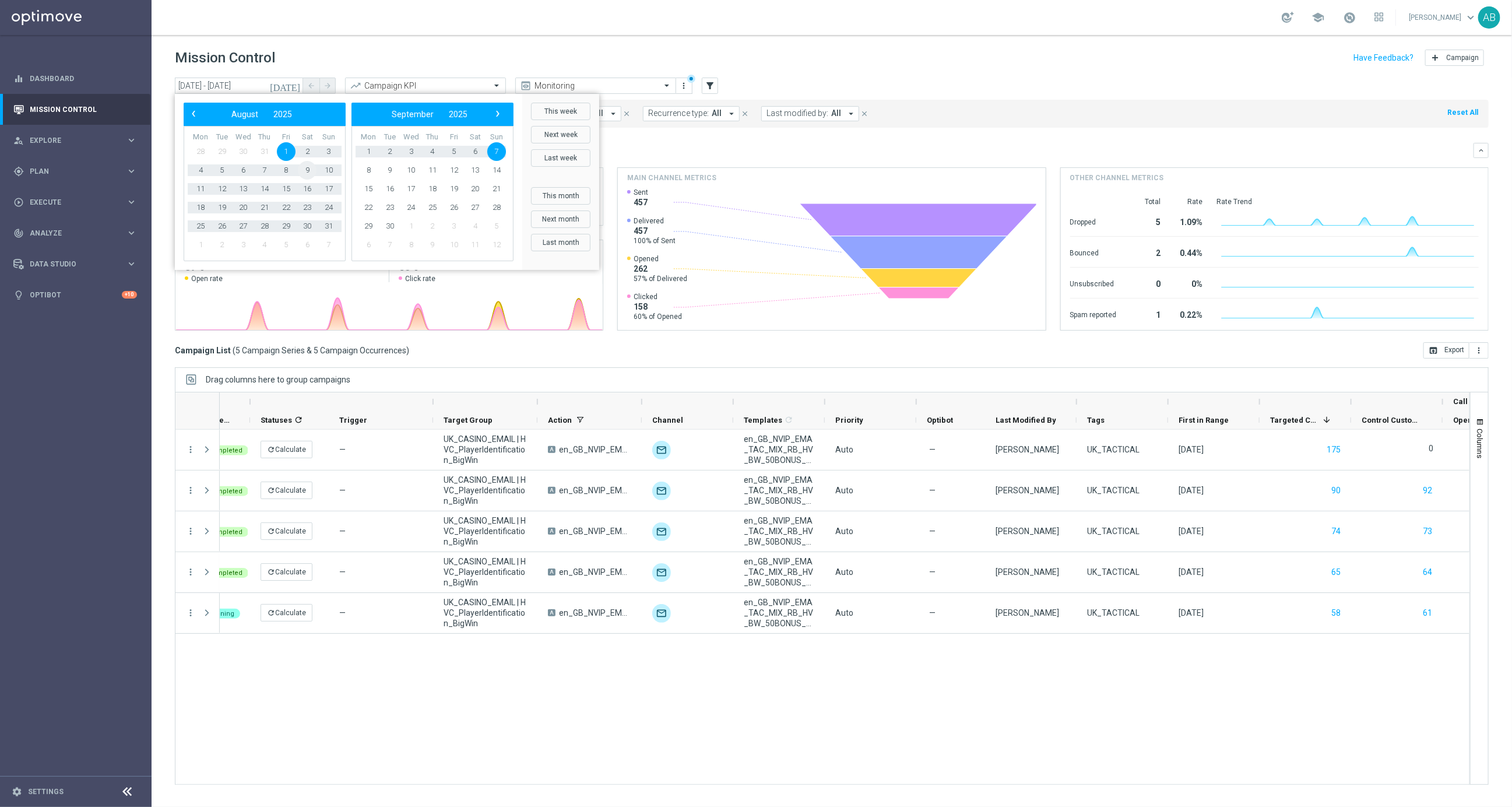
click at [307, 173] on span "9" at bounding box center [307, 170] width 19 height 19
click at [498, 153] on span "7" at bounding box center [496, 151] width 19 height 19
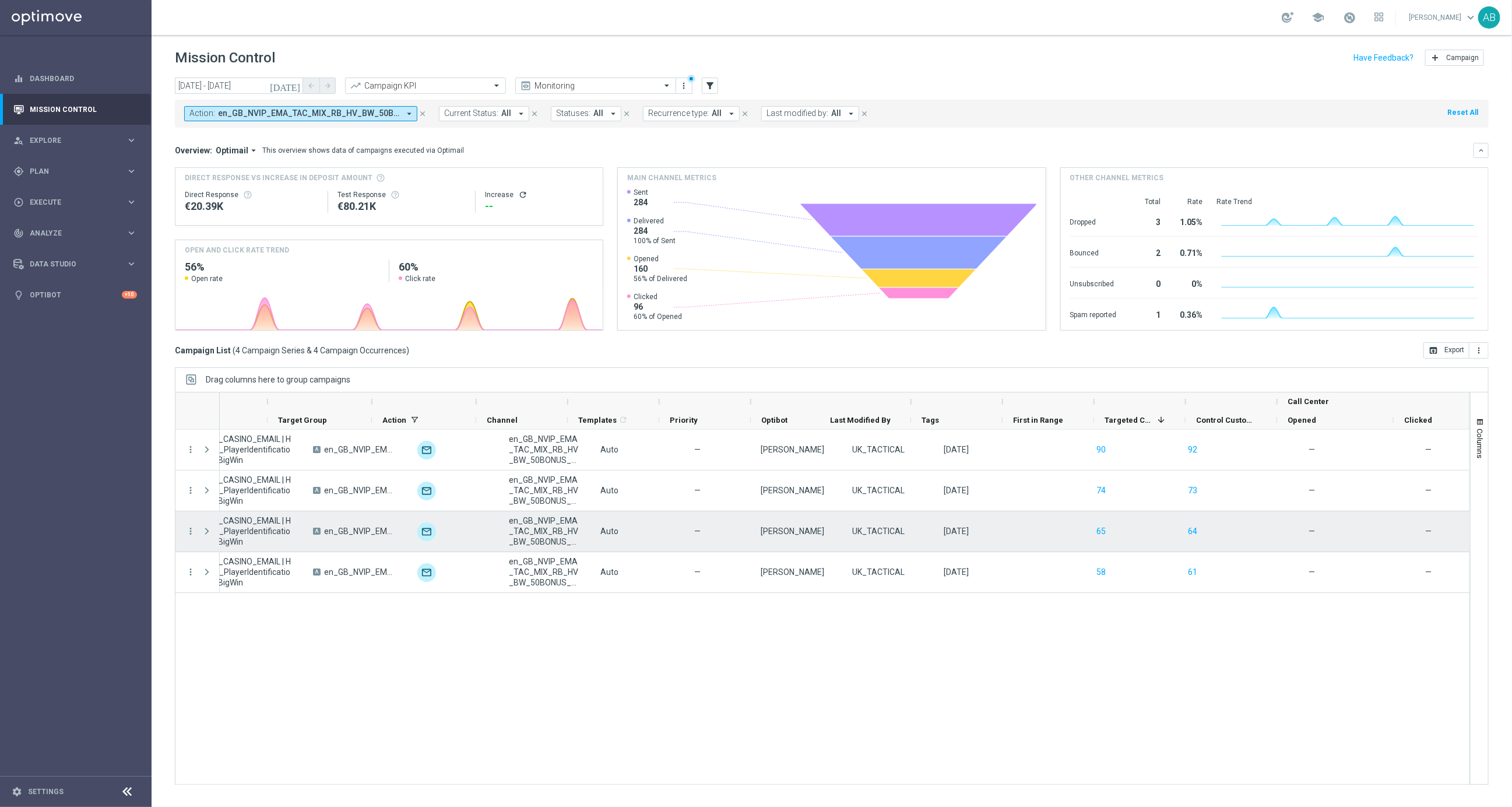
scroll to position [0, 262]
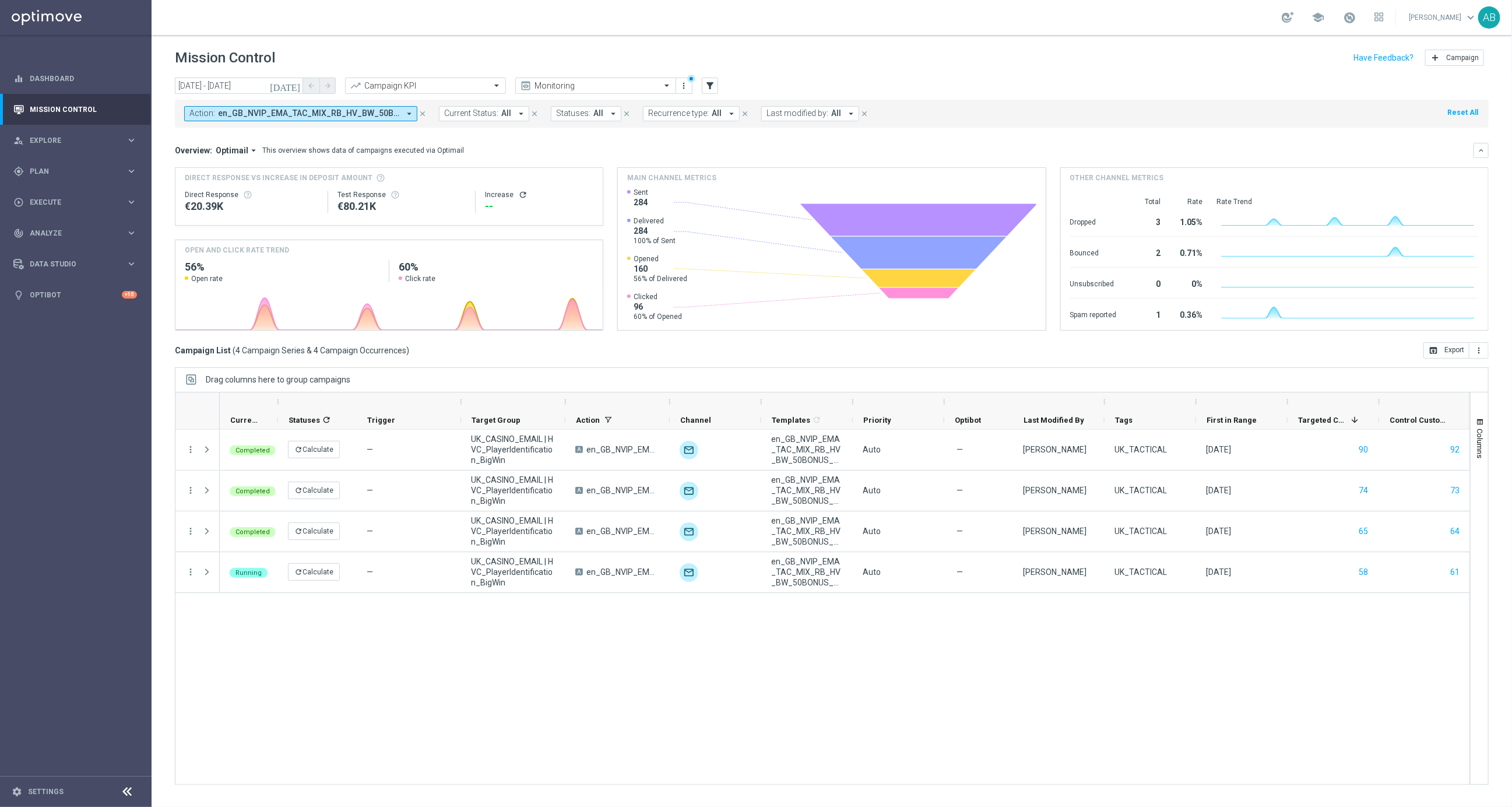
click at [227, 150] on span "Optimail" at bounding box center [232, 150] width 32 height 10
click at [221, 168] on div "Analysis" at bounding box center [226, 168] width 70 height 16
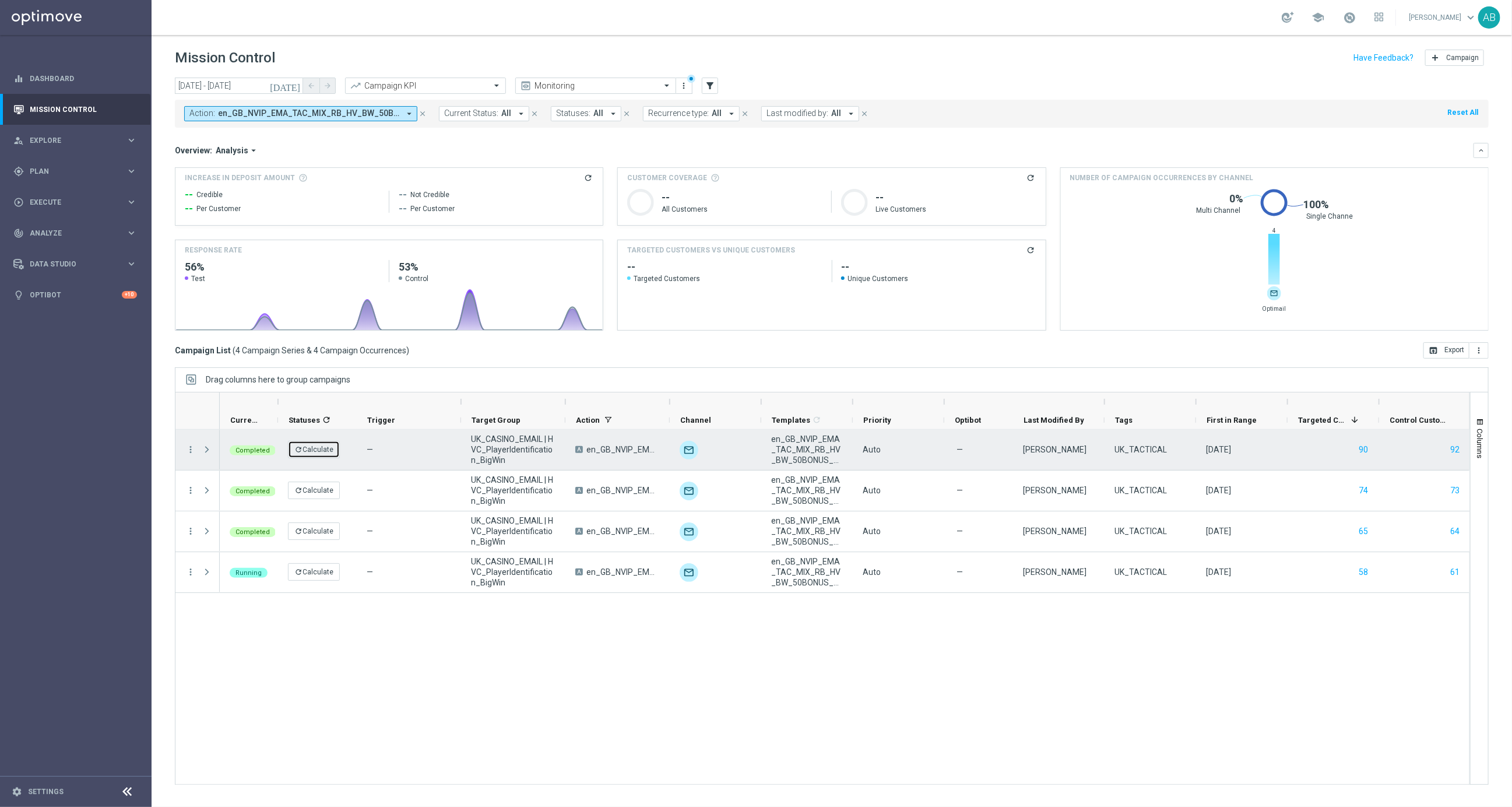
click at [324, 443] on button "refresh Calculate" at bounding box center [314, 449] width 52 height 17
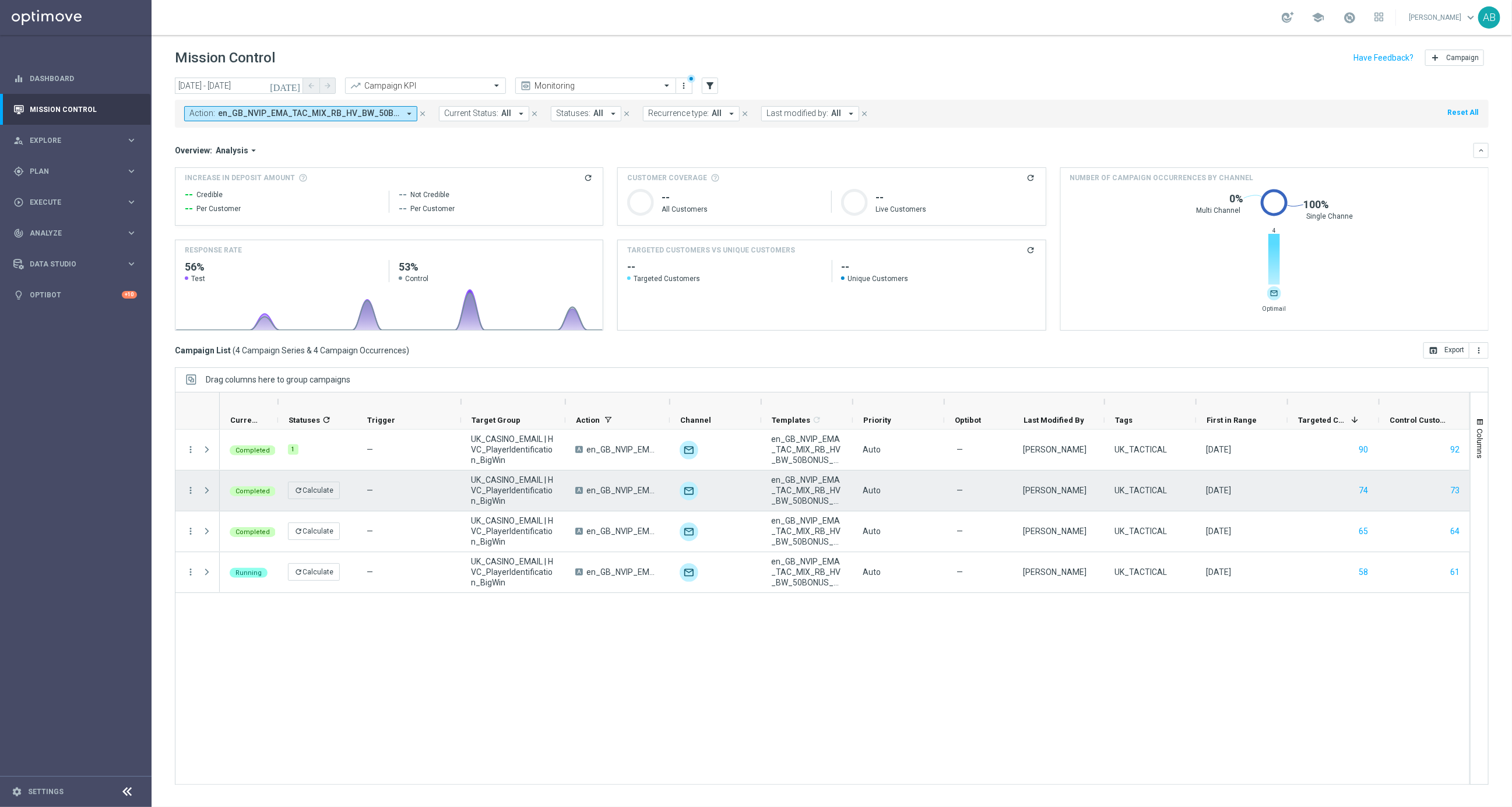
click at [320, 503] on div "refresh Calculate" at bounding box center [318, 491] width 79 height 40
click at [311, 488] on button "refresh Calculate" at bounding box center [314, 490] width 52 height 17
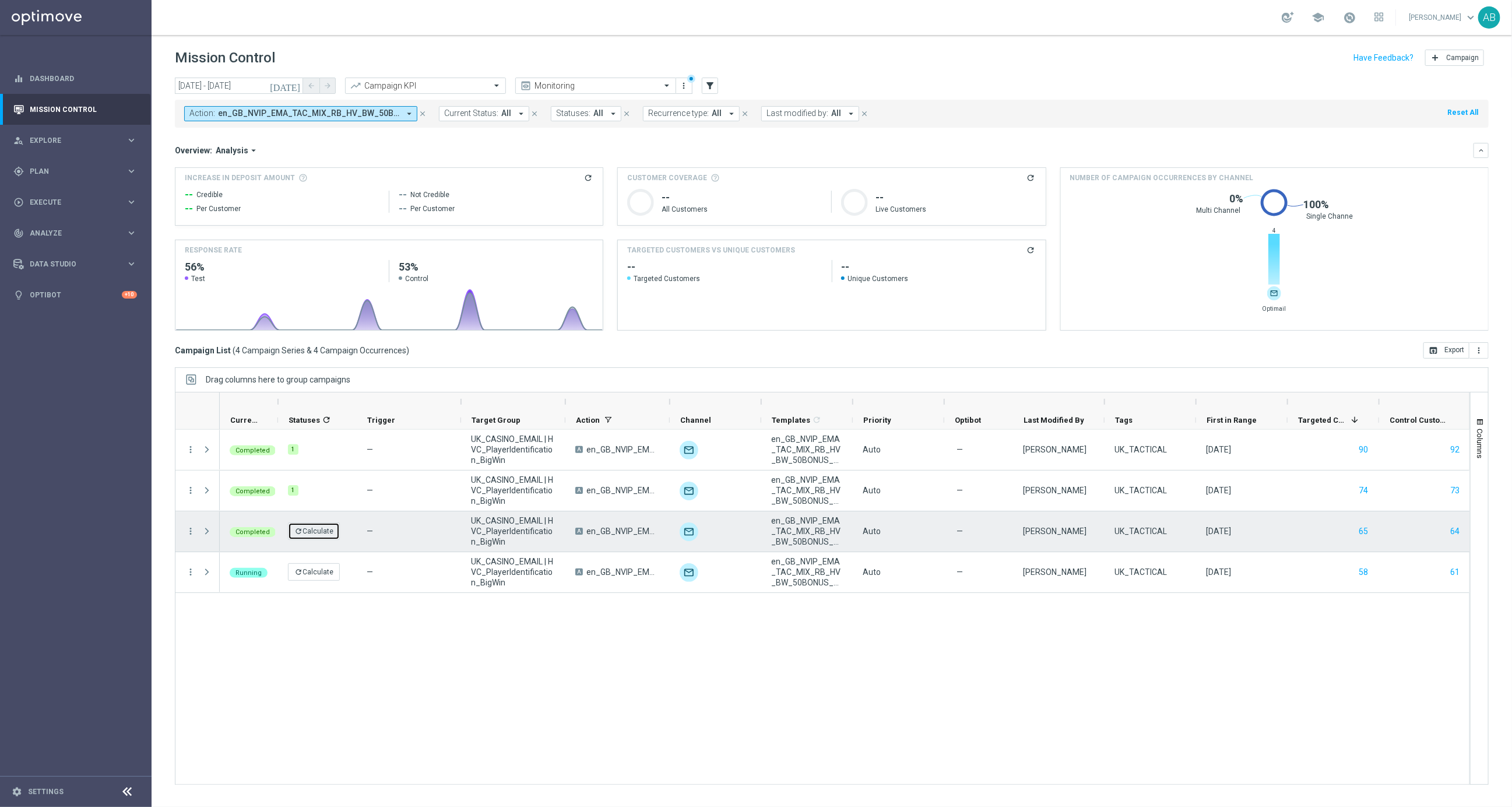
click at [310, 527] on button "refresh Calculate" at bounding box center [314, 531] width 52 height 17
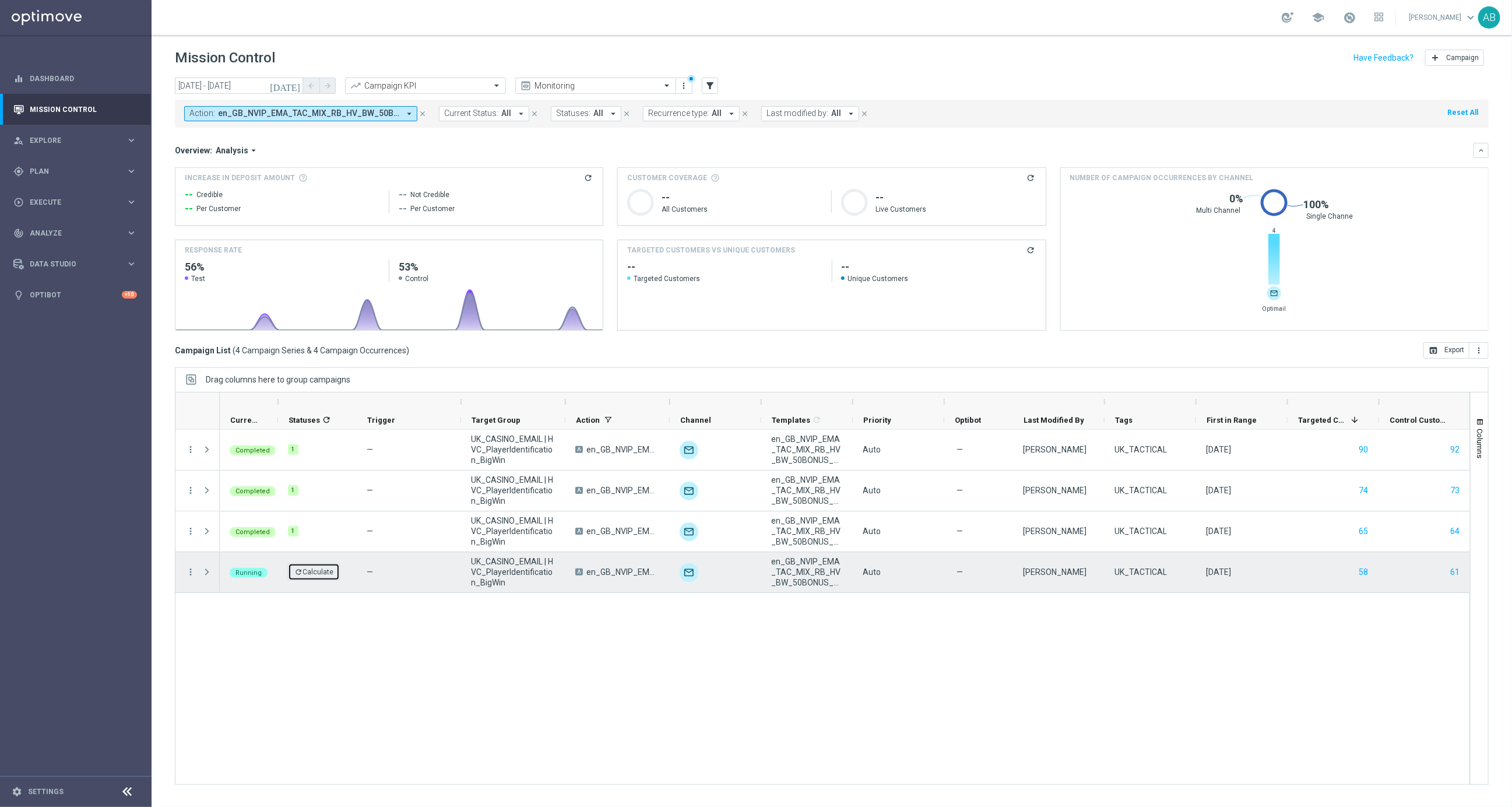
click at [309, 566] on button "refresh Calculate" at bounding box center [314, 571] width 52 height 17
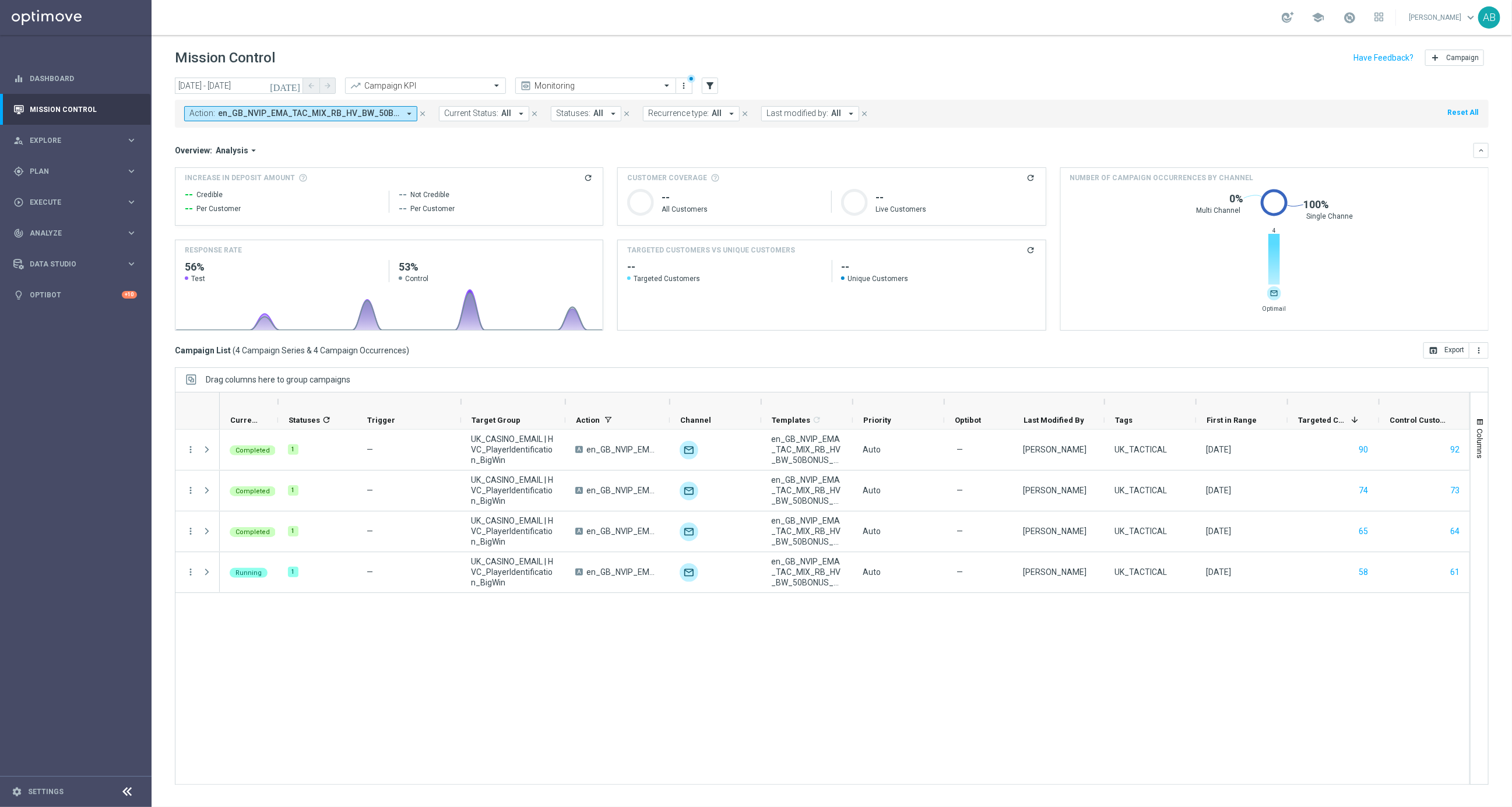
click at [352, 665] on div "— UK_CASINO_EMAIL | HVC_PlayerIdentification_BigWin A en_GB_NVIP_EMA_TAC_MIX_RB…" at bounding box center [845, 607] width 1250 height 355
click at [297, 84] on icon "[DATE]" at bounding box center [285, 85] width 32 height 10
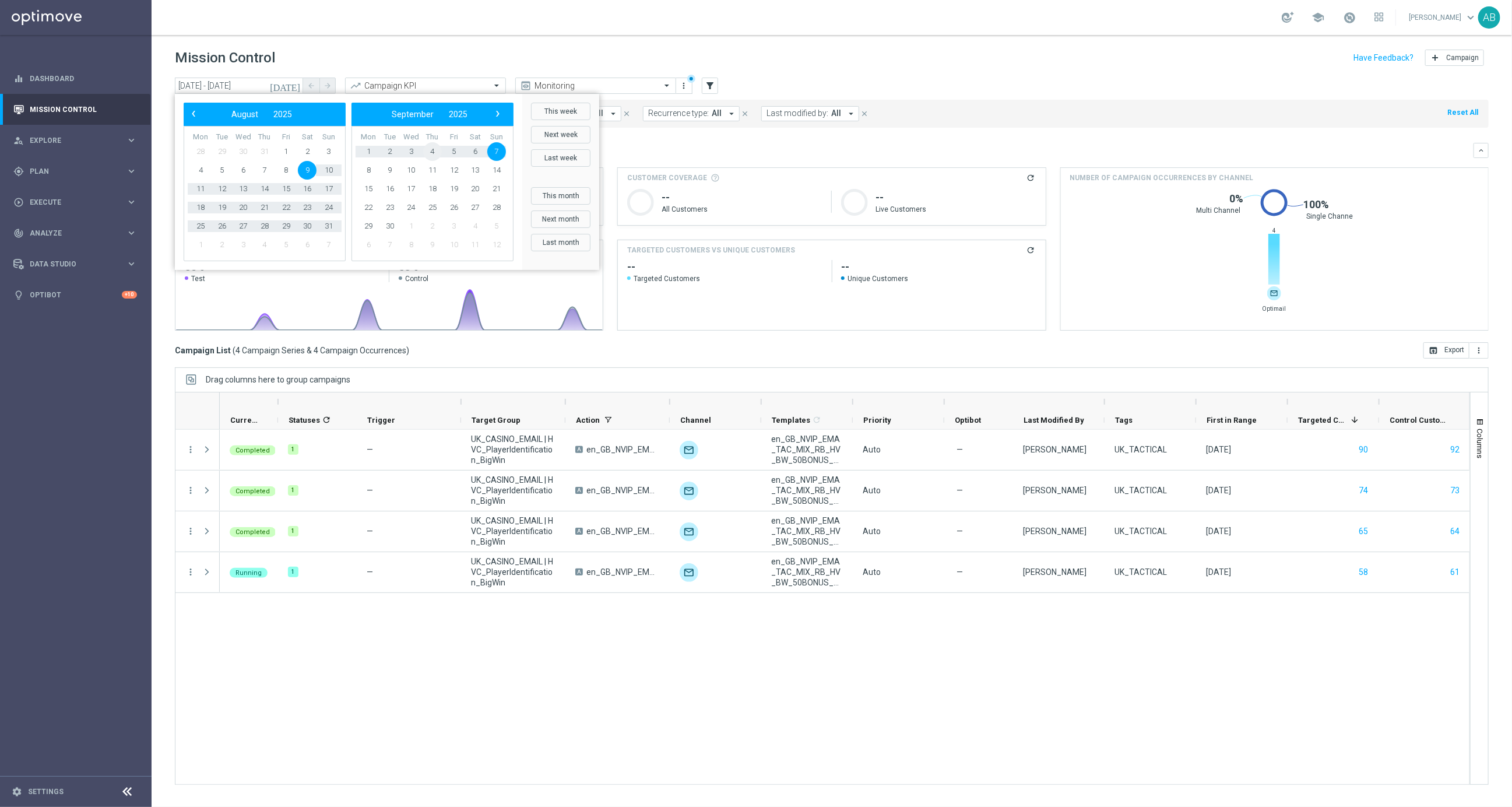
click at [432, 155] on span "4" at bounding box center [432, 151] width 19 height 19
click at [194, 118] on span "‹" at bounding box center [193, 113] width 15 height 15
click at [309, 168] on span "9" at bounding box center [307, 170] width 19 height 19
click at [433, 150] on span "4" at bounding box center [432, 151] width 19 height 19
type input "09 Aug 2025 - 04 Sep 2025"
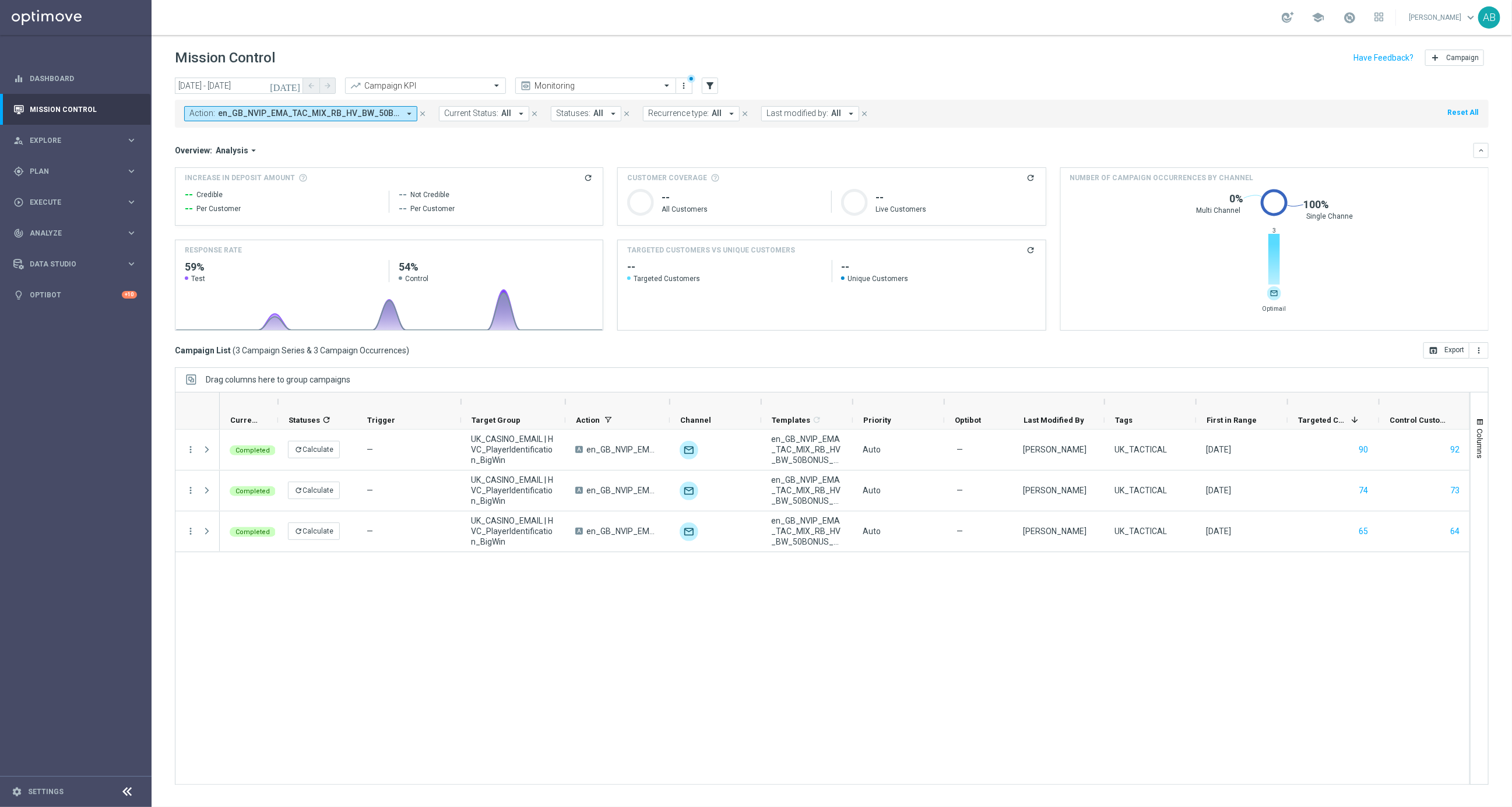
click at [237, 148] on span "Analysis" at bounding box center [232, 150] width 32 height 10
click at [222, 191] on div "Optimail" at bounding box center [226, 186] width 70 height 16
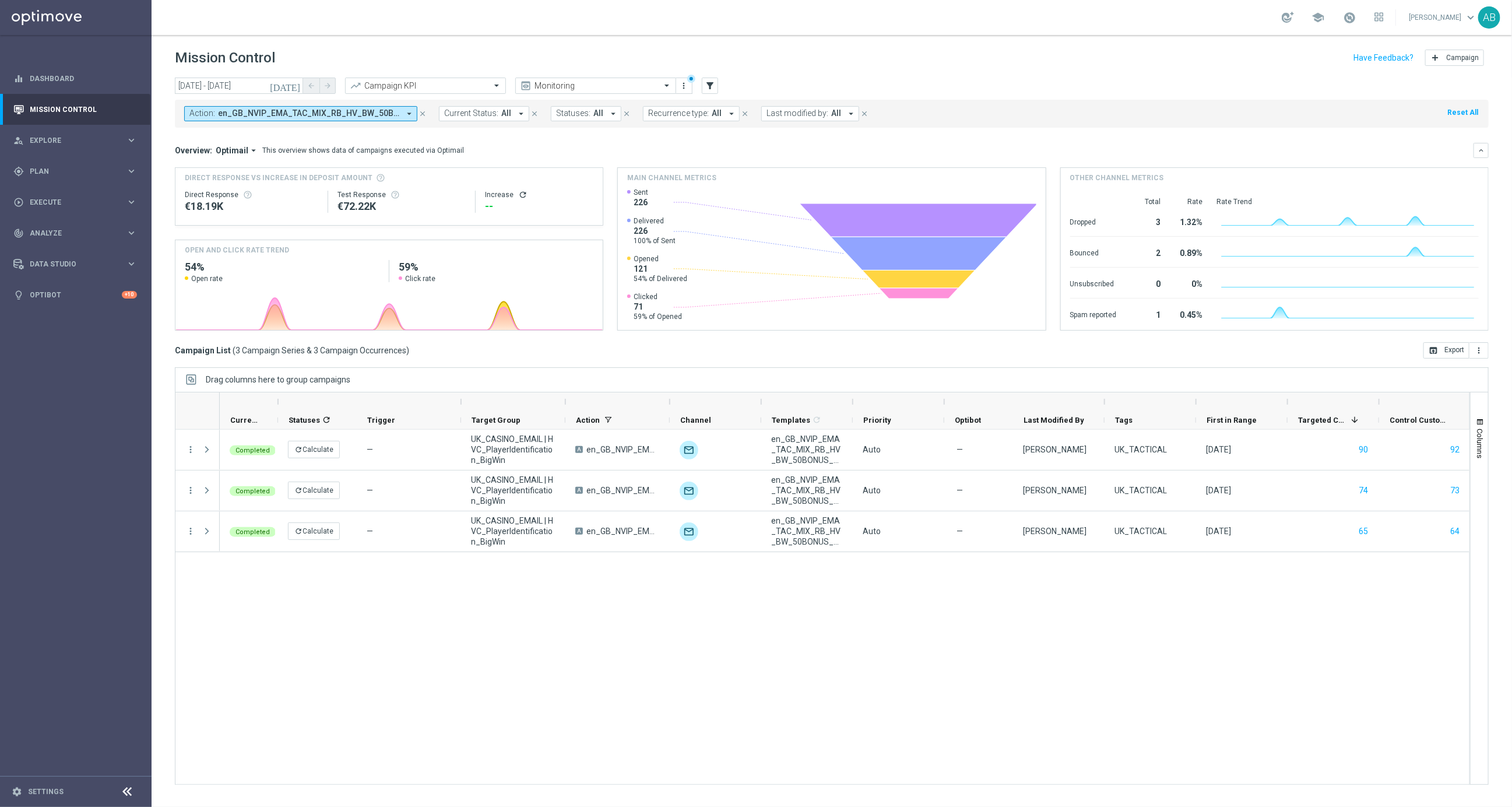
click at [518, 192] on icon "refresh" at bounding box center [523, 195] width 9 height 9
click at [237, 151] on span "Optimail" at bounding box center [232, 150] width 32 height 10
click at [221, 173] on div "Analysis" at bounding box center [211, 168] width 28 height 10
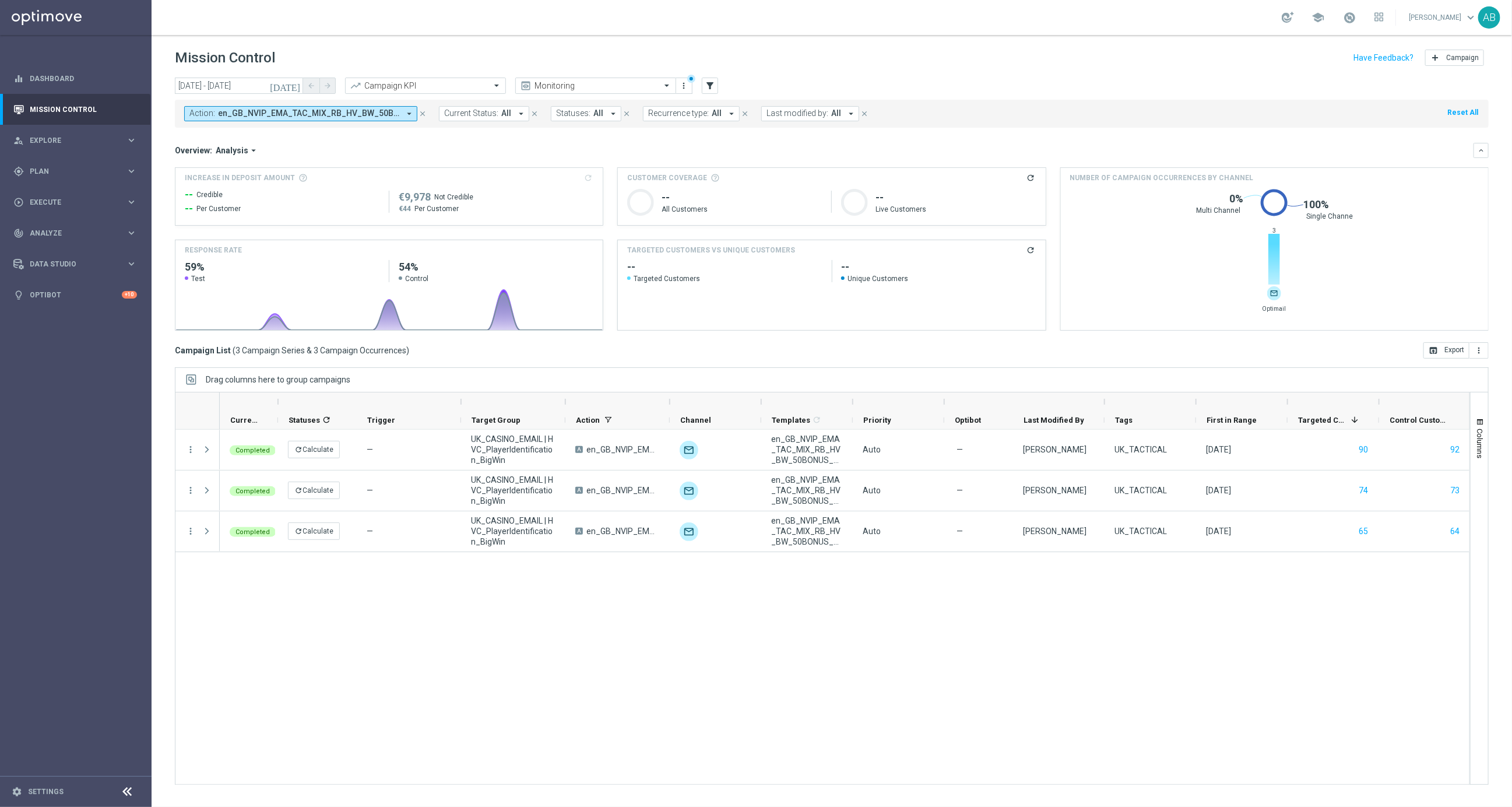
click at [591, 175] on h3 "Increase In Deposit Amount refresh" at bounding box center [389, 178] width 409 height 10
click at [593, 177] on div "Increase In Deposit Amount refresh -- Credible -- Per Customer €9,978 Not Credi…" at bounding box center [389, 196] width 427 height 57
click at [47, 298] on link "Optibot" at bounding box center [76, 295] width 92 height 31
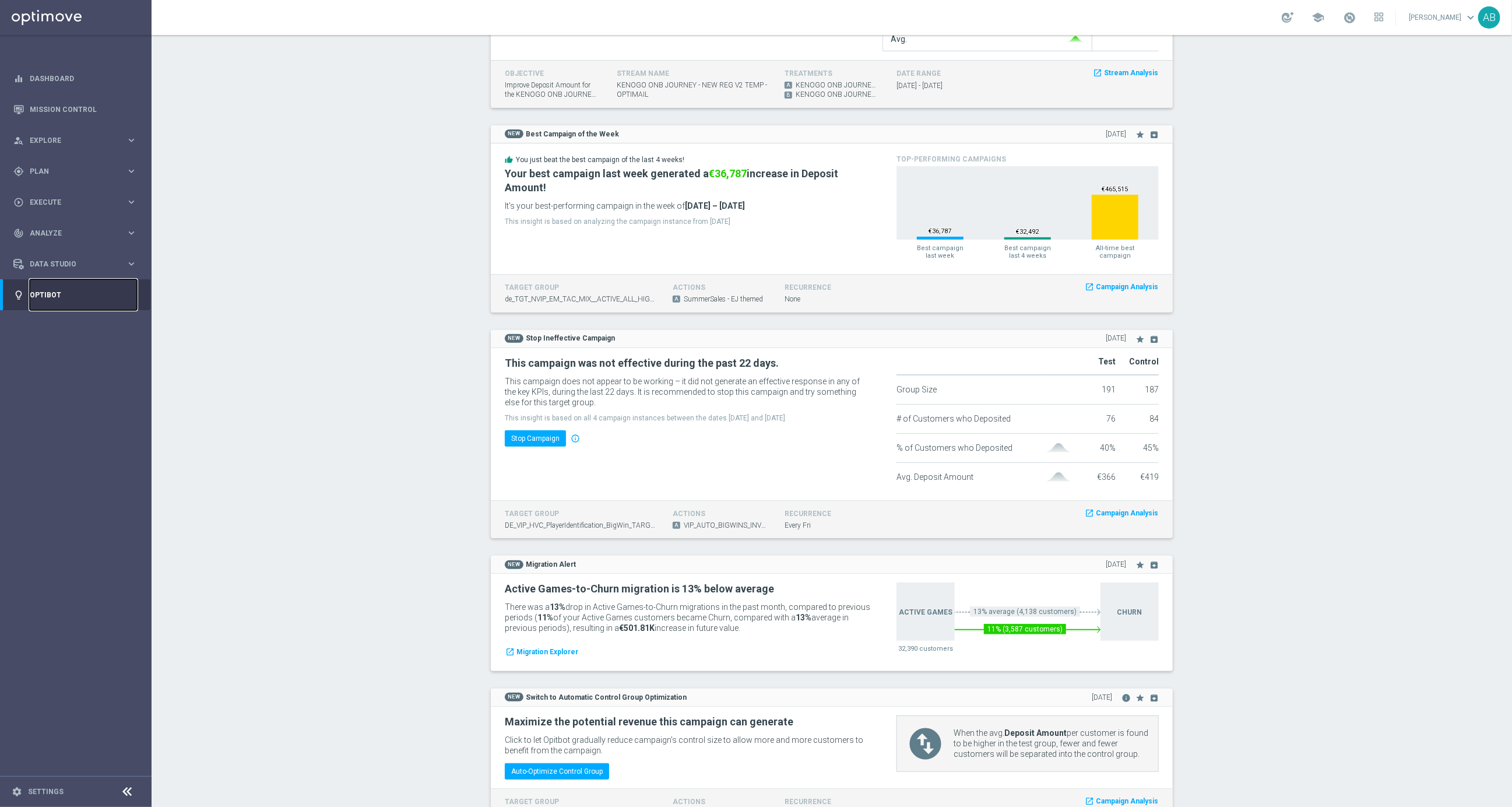
scroll to position [298, 0]
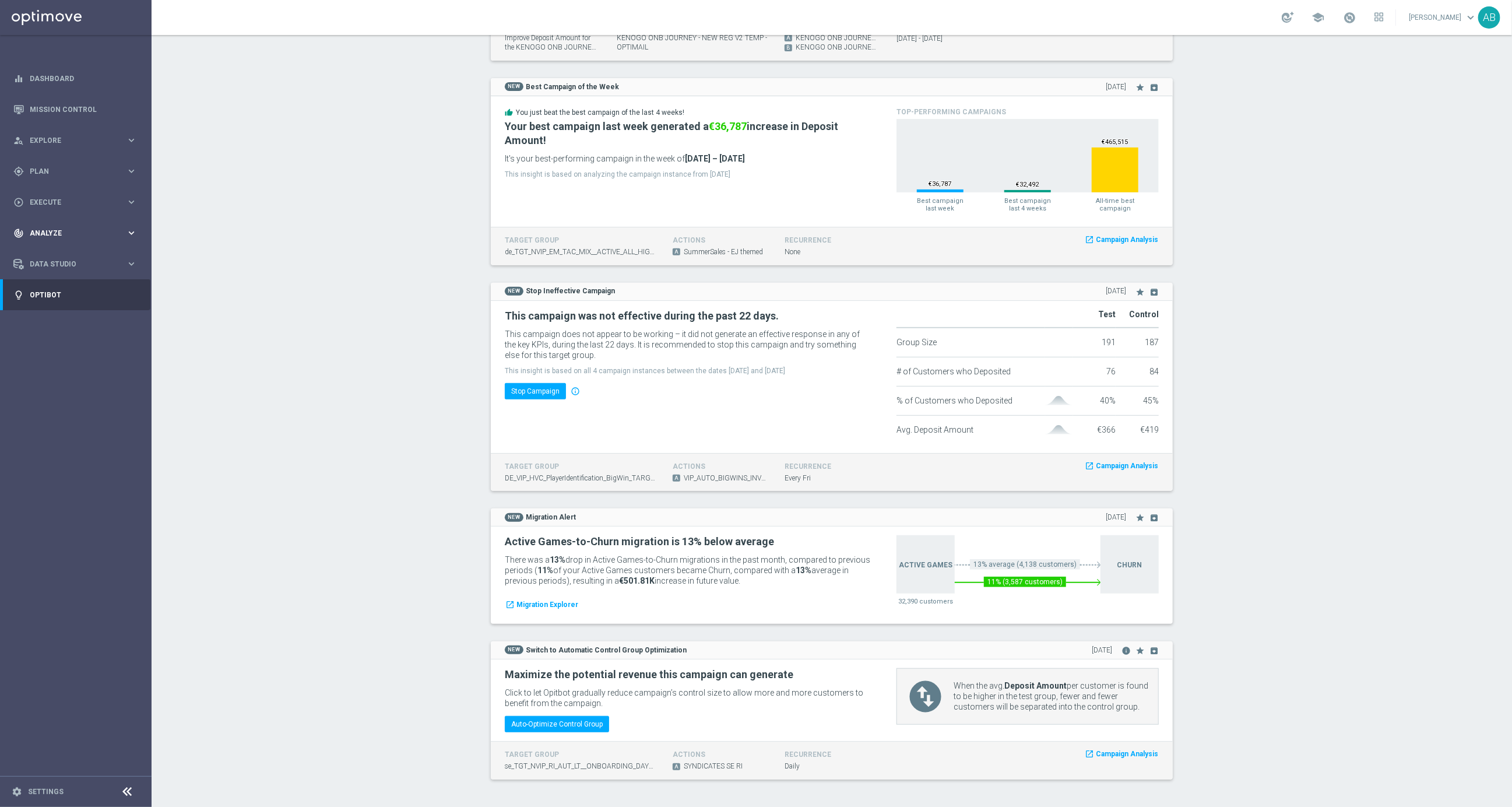
click at [74, 232] on span "Analyze" at bounding box center [78, 233] width 96 height 7
click at [79, 382] on span "BI Studio" at bounding box center [72, 379] width 83 height 7
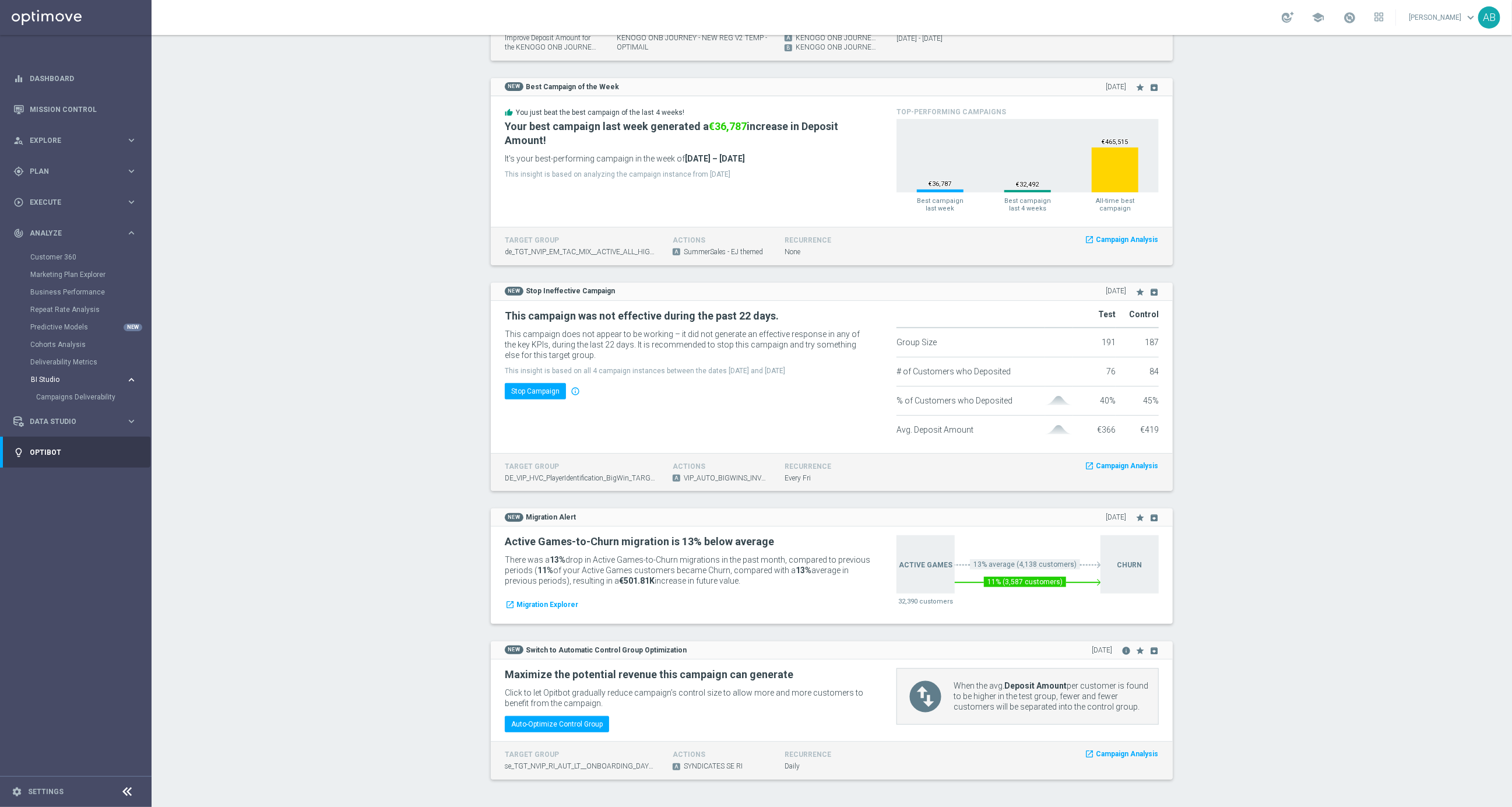
click at [75, 378] on span "BI Studio" at bounding box center [72, 379] width 83 height 7
click at [60, 228] on div "track_changes Analyze" at bounding box center [70, 233] width 113 height 10
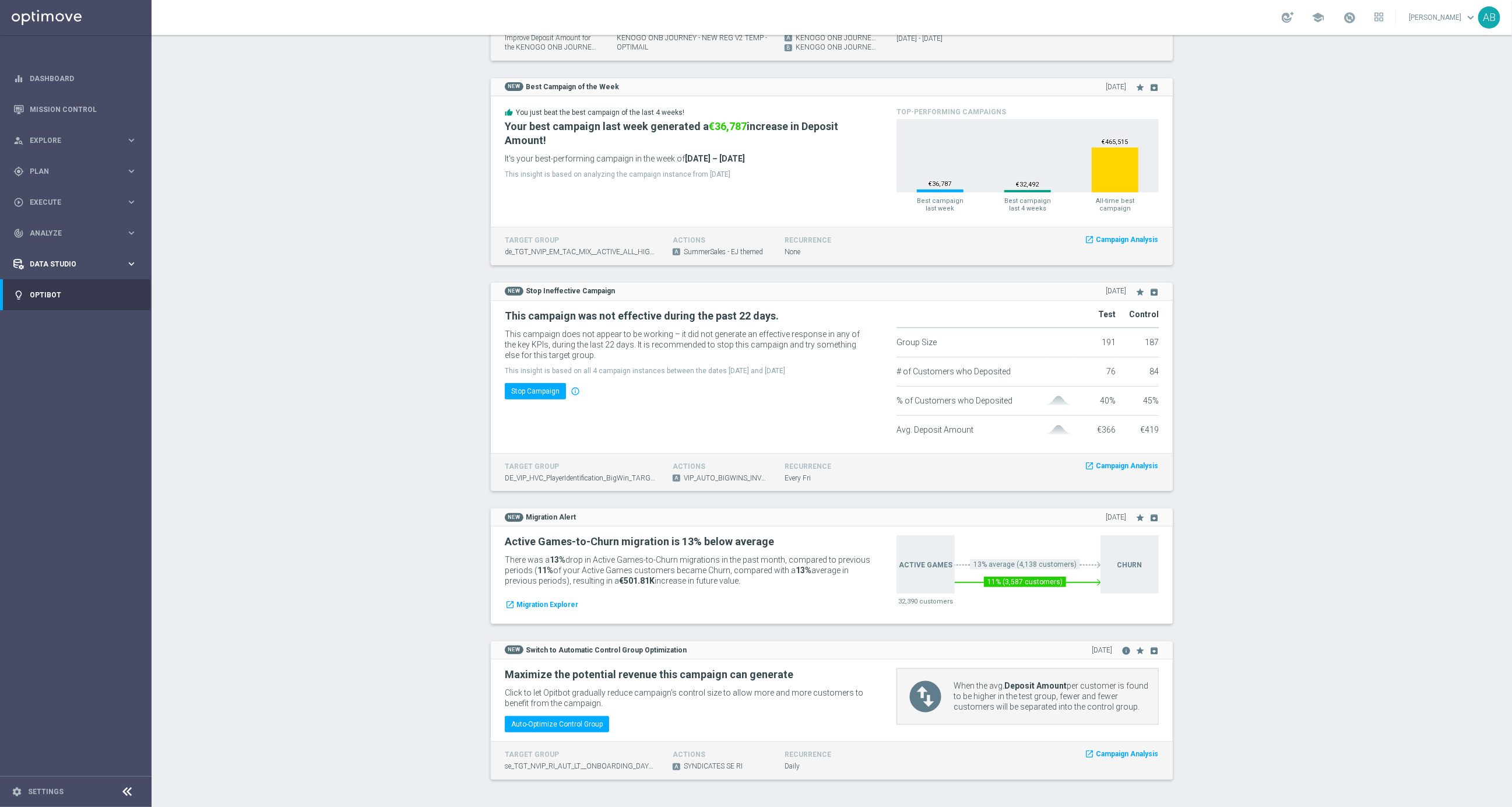
click at [60, 267] on div "Data Studio" at bounding box center [70, 264] width 113 height 10
click at [50, 234] on span "Analyze" at bounding box center [78, 233] width 96 height 7
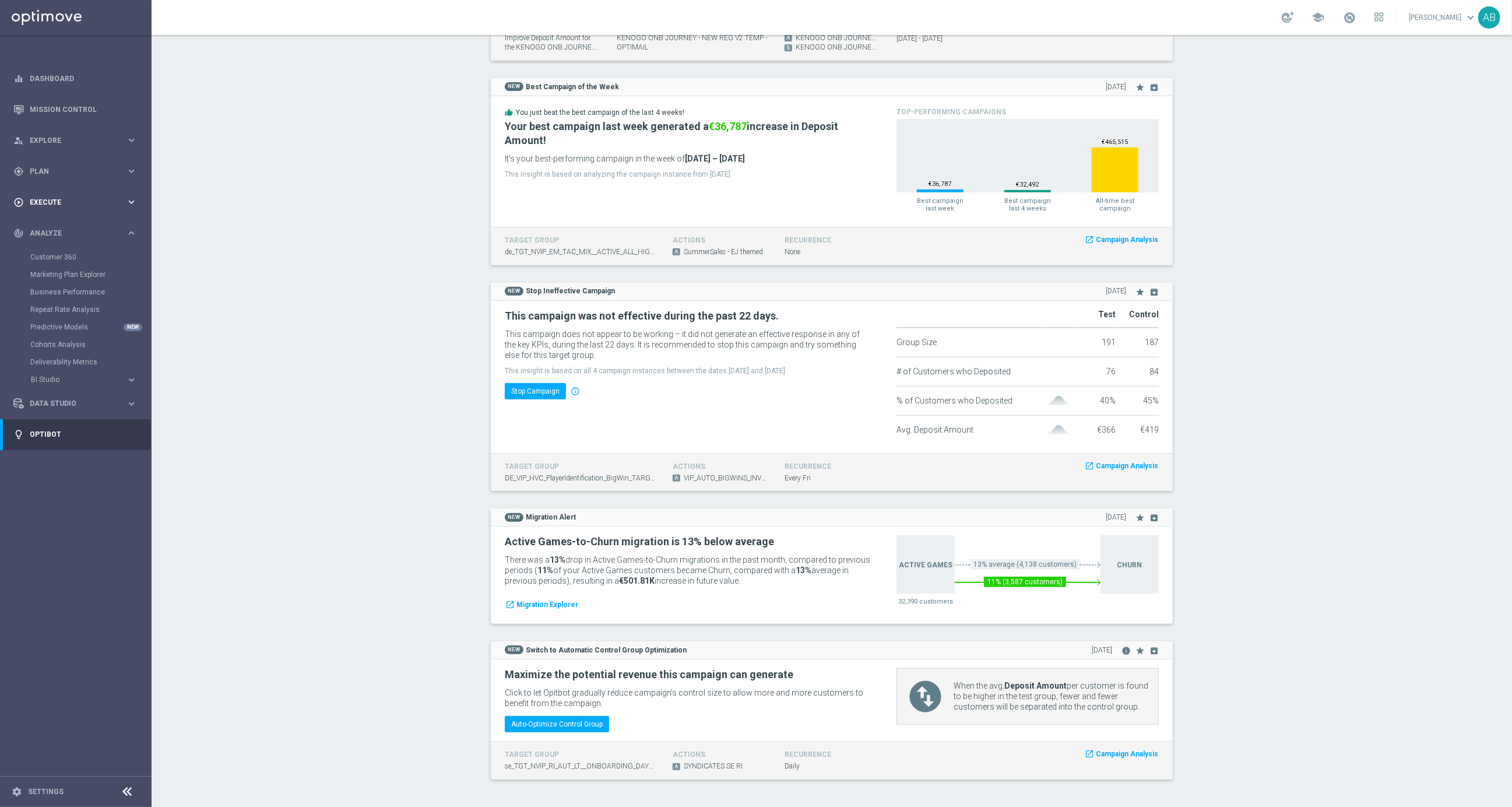
click at [43, 197] on div "play_circle_outline Execute" at bounding box center [70, 203] width 113 height 10
click at [38, 170] on span "Plan" at bounding box center [78, 171] width 96 height 7
click at [39, 140] on span "Explore" at bounding box center [78, 140] width 96 height 7
click at [64, 112] on link "Mission Control" at bounding box center [83, 109] width 107 height 31
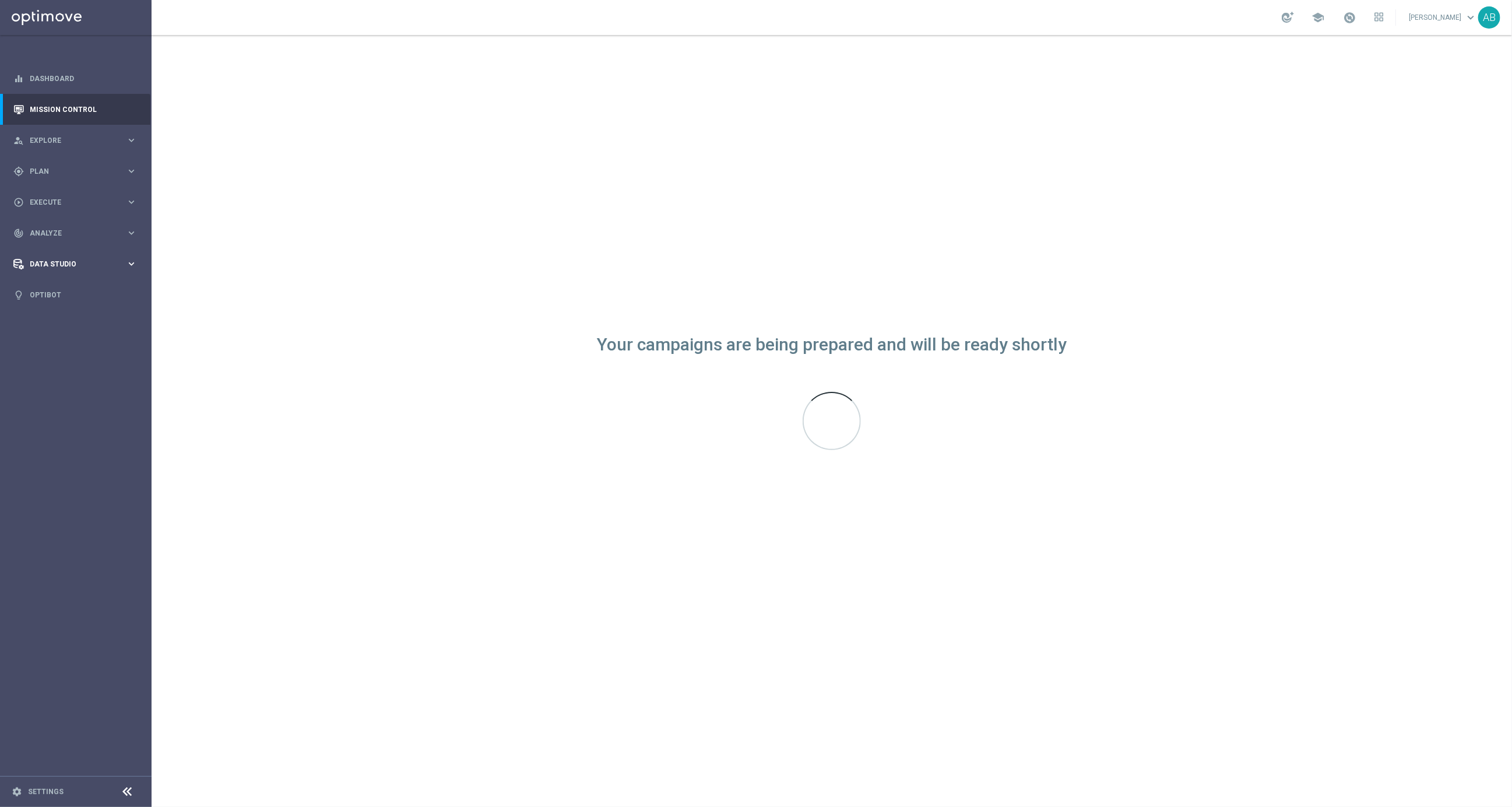
click at [78, 271] on div "Data Studio keyboard_arrow_right" at bounding box center [75, 264] width 150 height 31
click at [67, 235] on span "Analyze" at bounding box center [78, 233] width 96 height 7
click at [1469, 19] on span "keyboard_arrow_down" at bounding box center [1471, 17] width 13 height 13
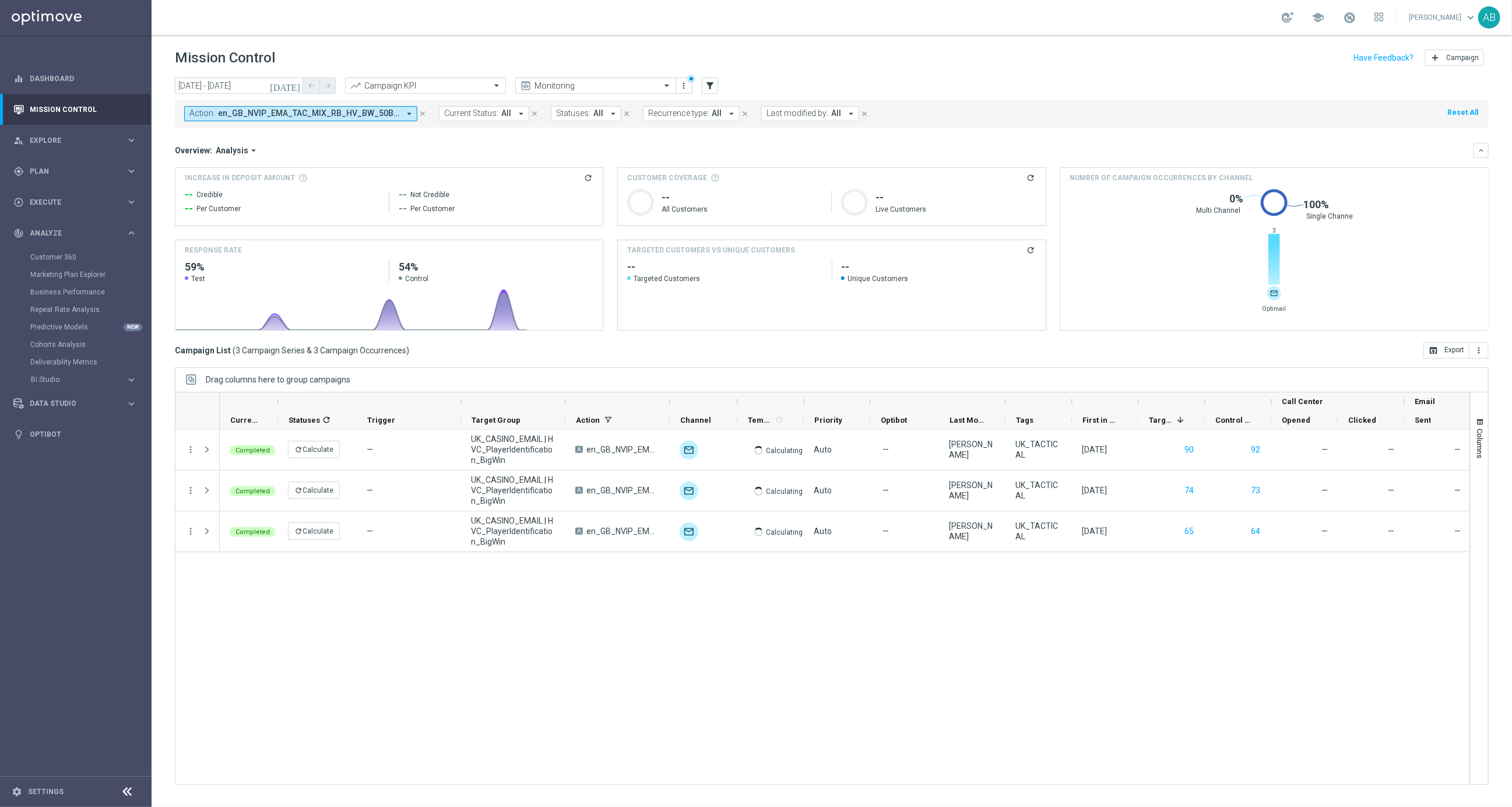
click at [1466, 21] on span "keyboard_arrow_down" at bounding box center [1471, 17] width 13 height 13
click at [1294, 17] on div at bounding box center [1287, 17] width 12 height 11
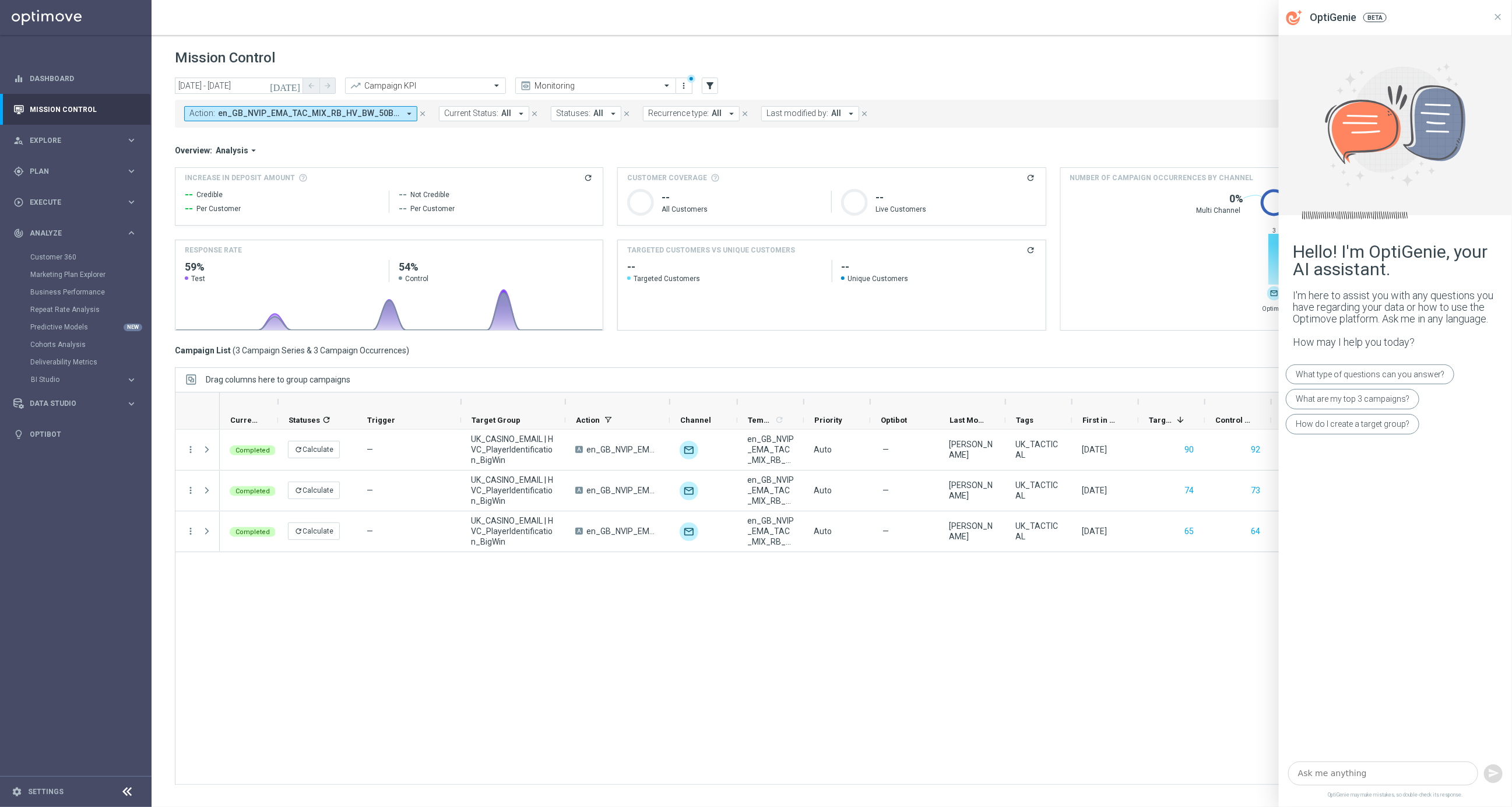
click at [1313, 780] on textarea at bounding box center [1383, 773] width 190 height 24
paste textarea "en_GB_NVIP_EMA_TAC_MIX_RB_HV_BW_50BONUS_2025_A"
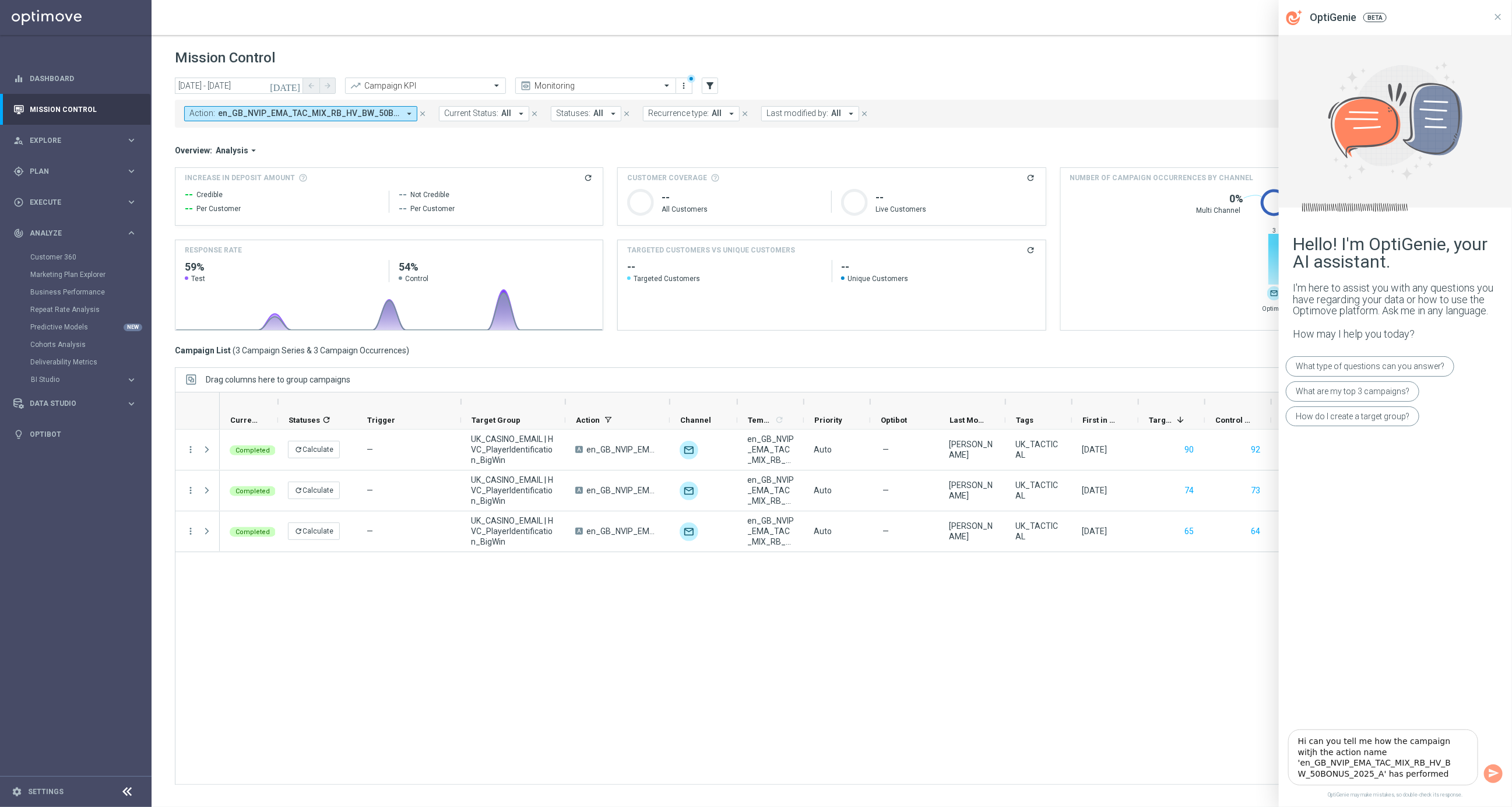
type textarea "Hi can you tell me how the campaign witjh the action name 'en_GB_NVIP_EMA_TAC_M…"
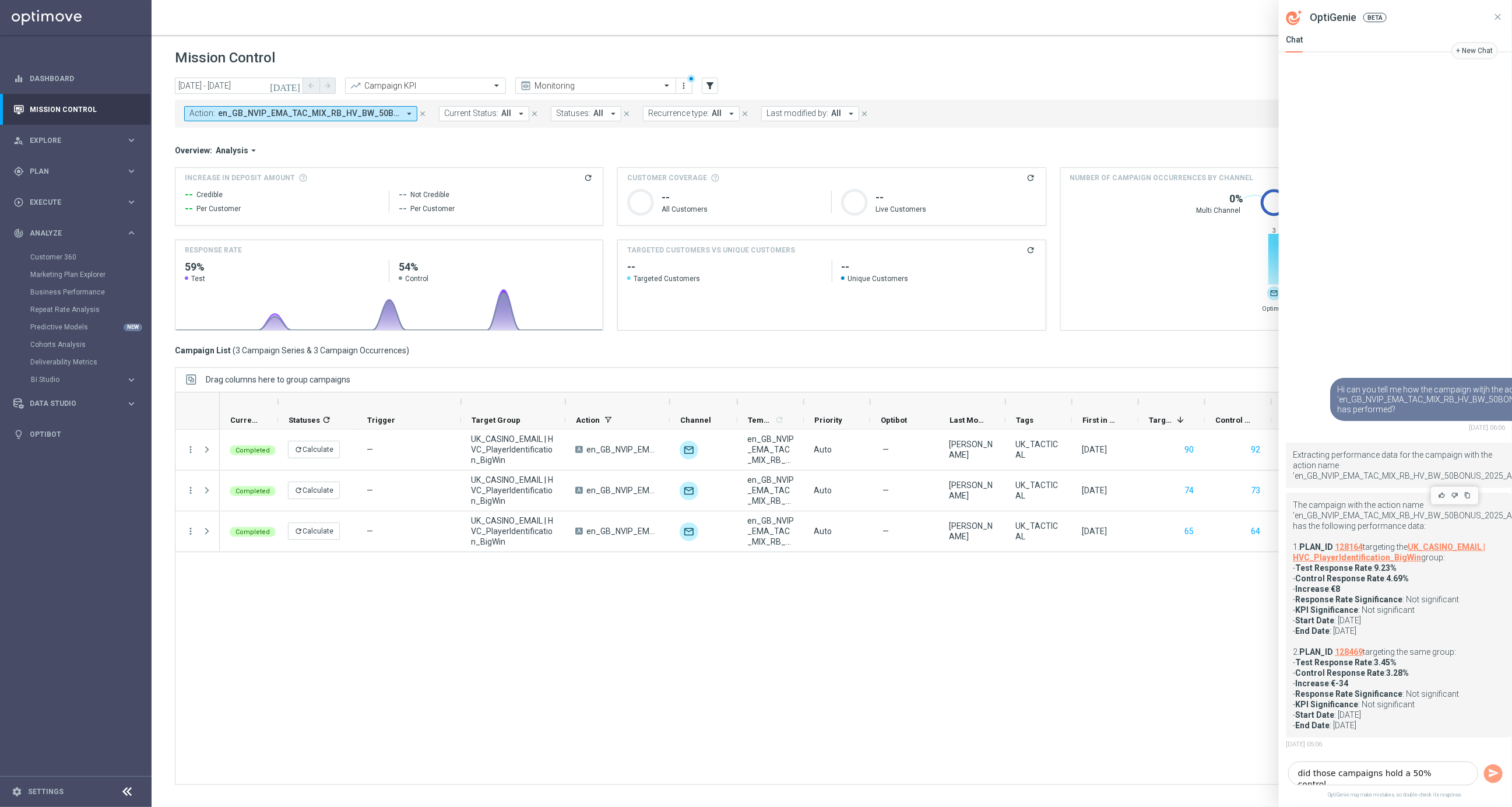
type textarea "did those campaigns hold a 50% control?"
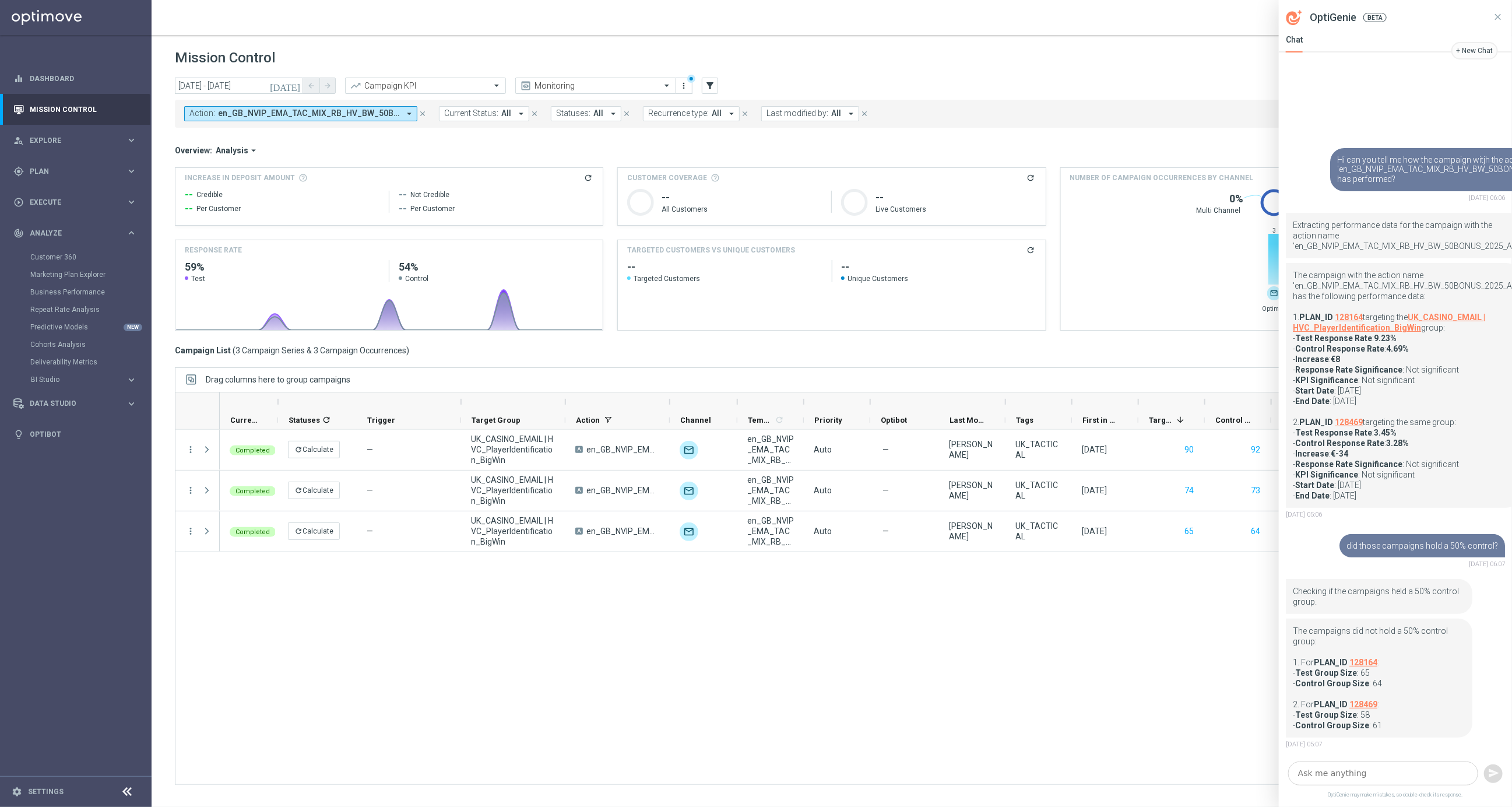
click at [1330, 768] on textarea at bounding box center [1383, 773] width 190 height 24
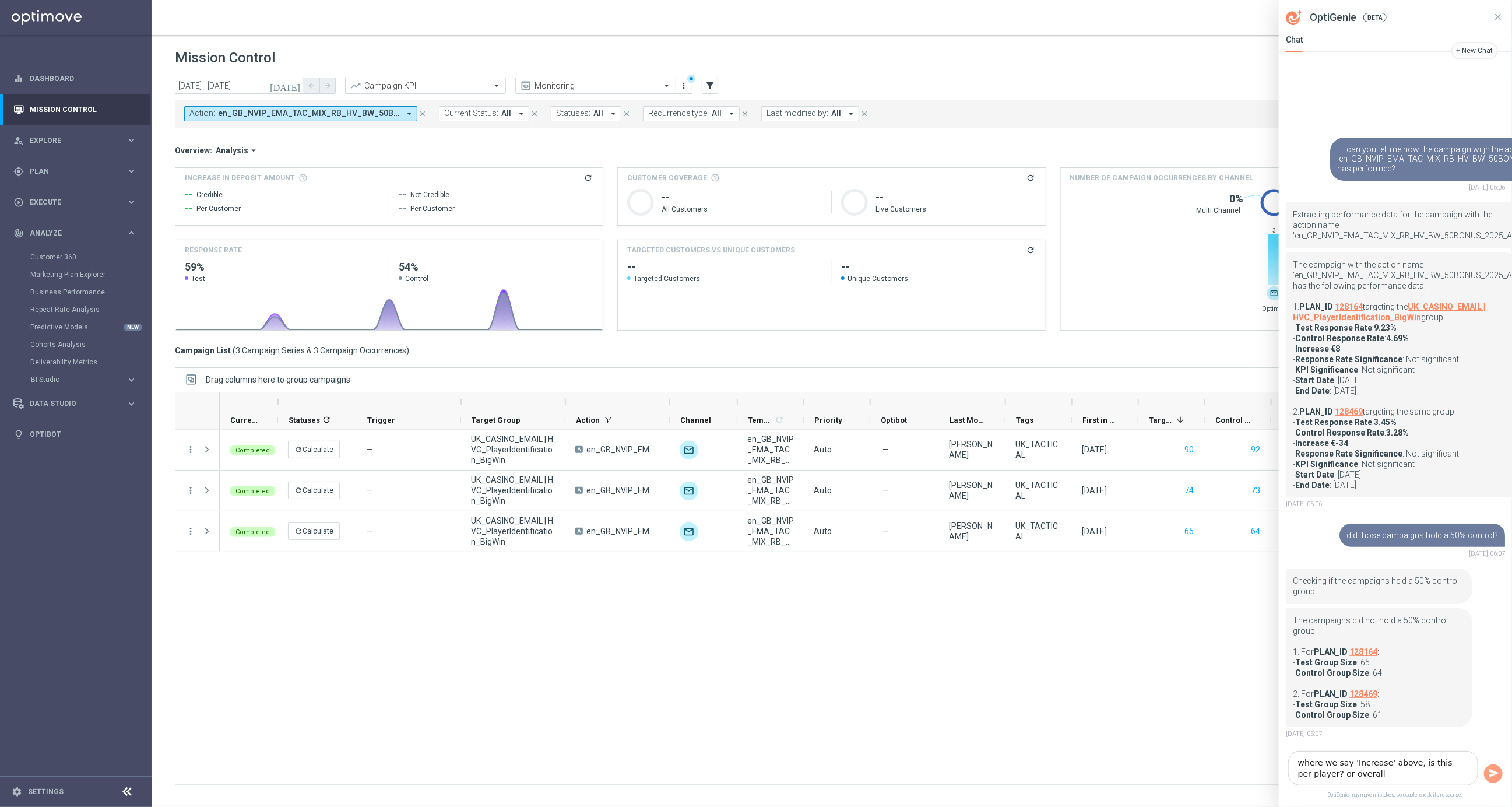
type textarea "where we say 'Increase' above, is this per player? or overall?"
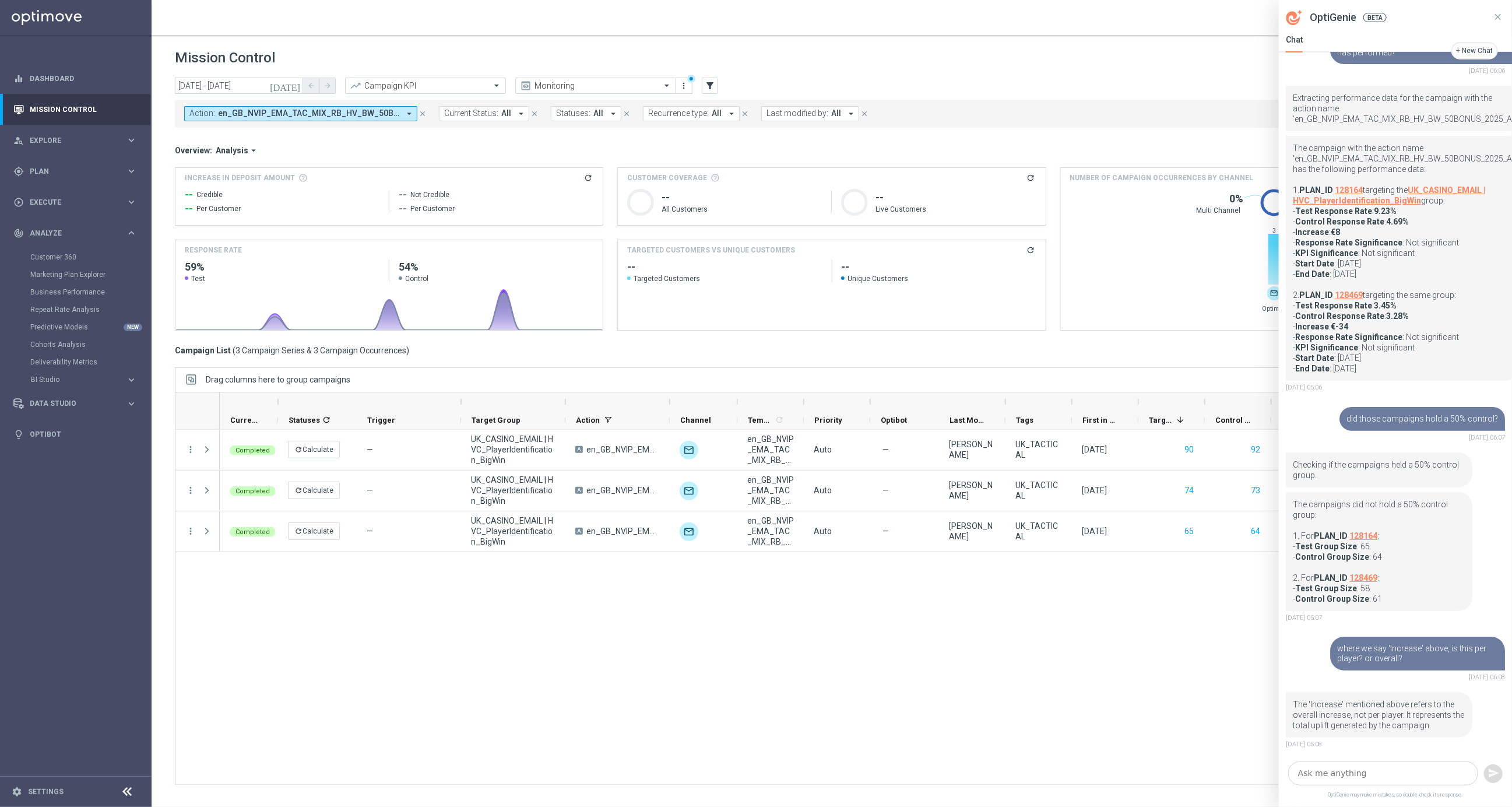
scroll to position [52, 0]
click at [1440, 192] on link "UK_CASINO_EMAIL | HVC_PlayerIdentification_BigWin" at bounding box center [1388, 195] width 192 height 20
click at [1351, 186] on link "128164" at bounding box center [1348, 190] width 28 height 9
click at [1499, 14] on icon at bounding box center [1498, 17] width 10 height 10
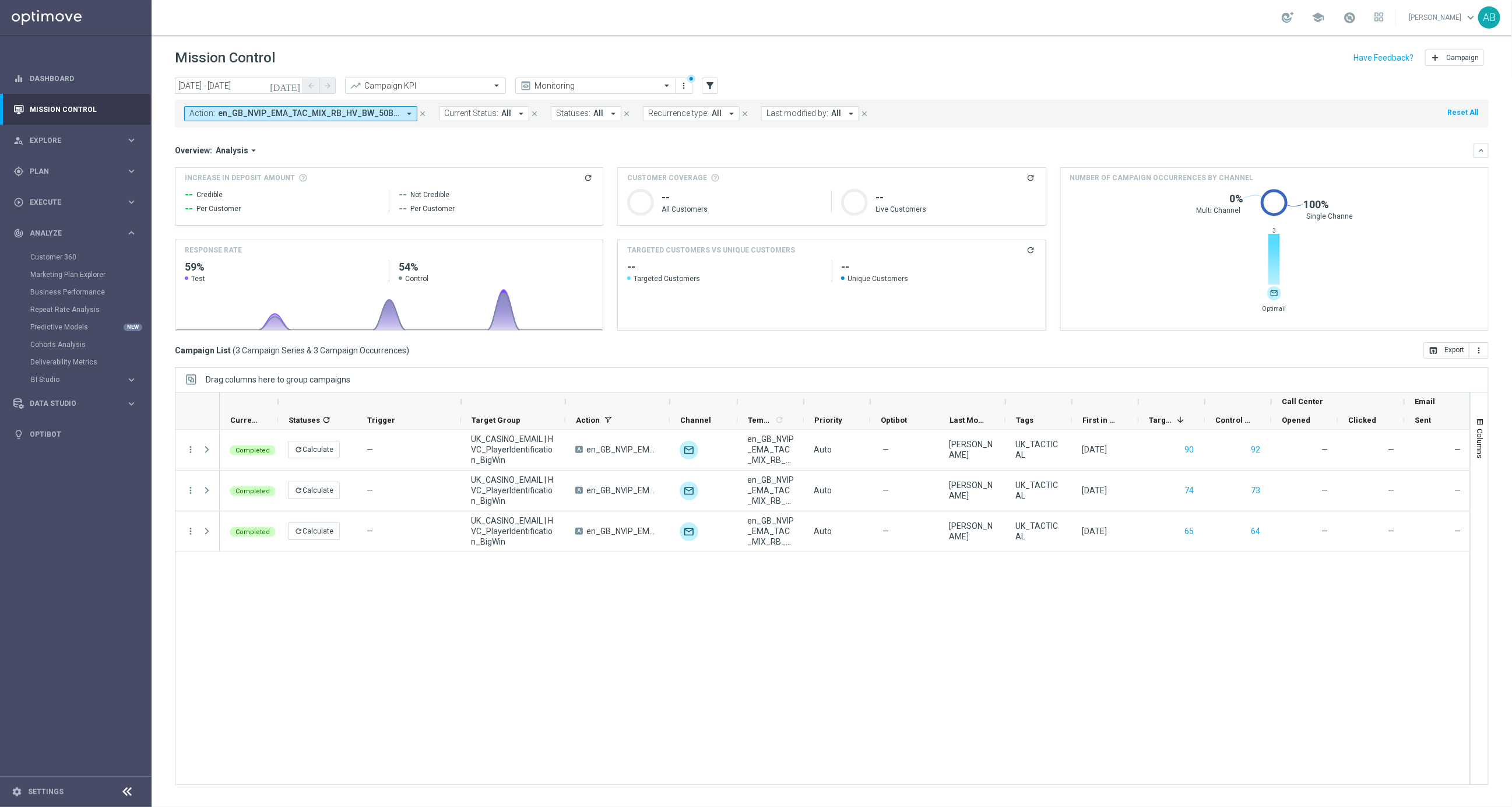
click at [298, 85] on icon "[DATE]" at bounding box center [285, 85] width 32 height 10
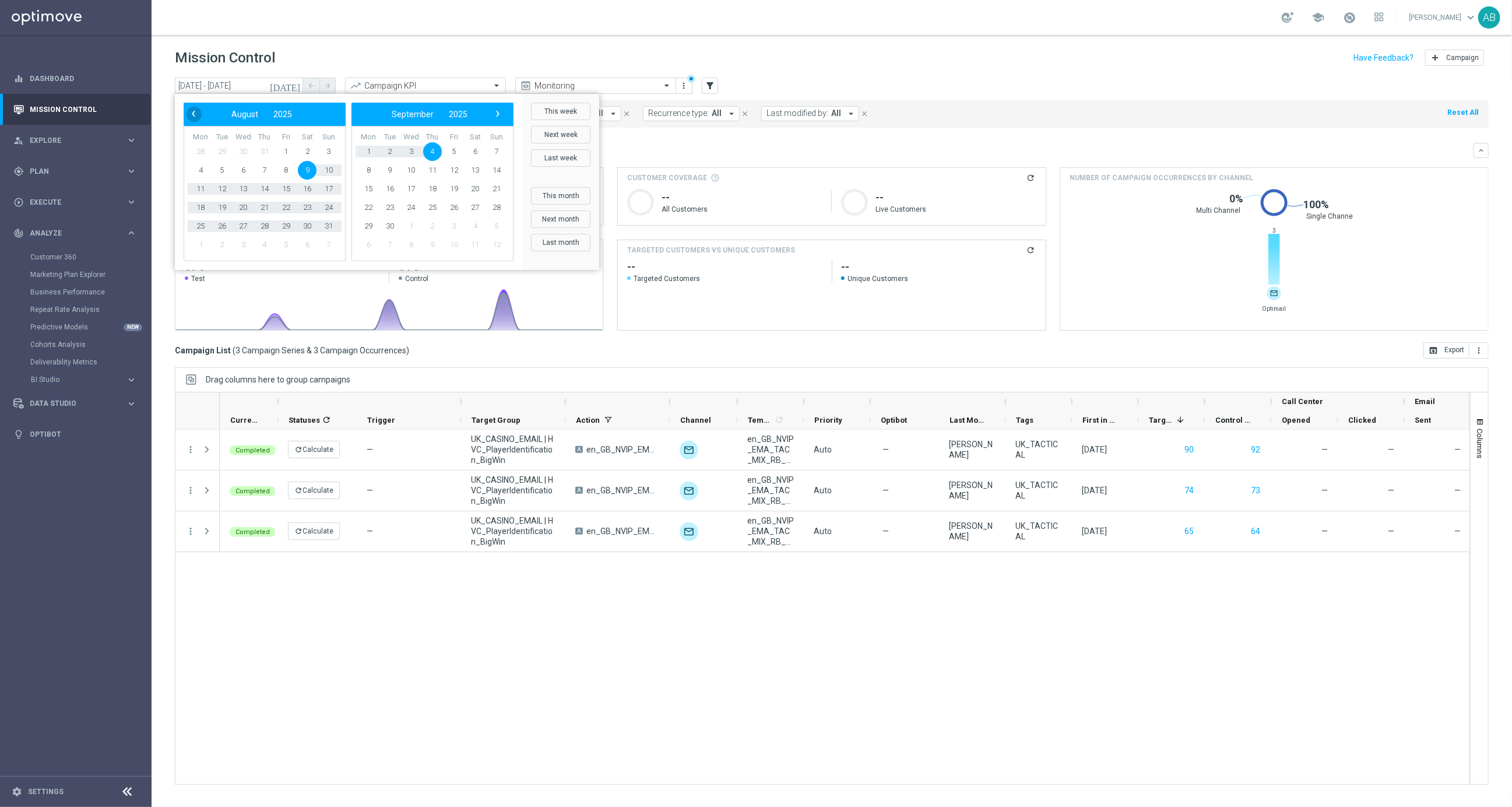
click at [192, 113] on span "‹" at bounding box center [193, 113] width 15 height 15
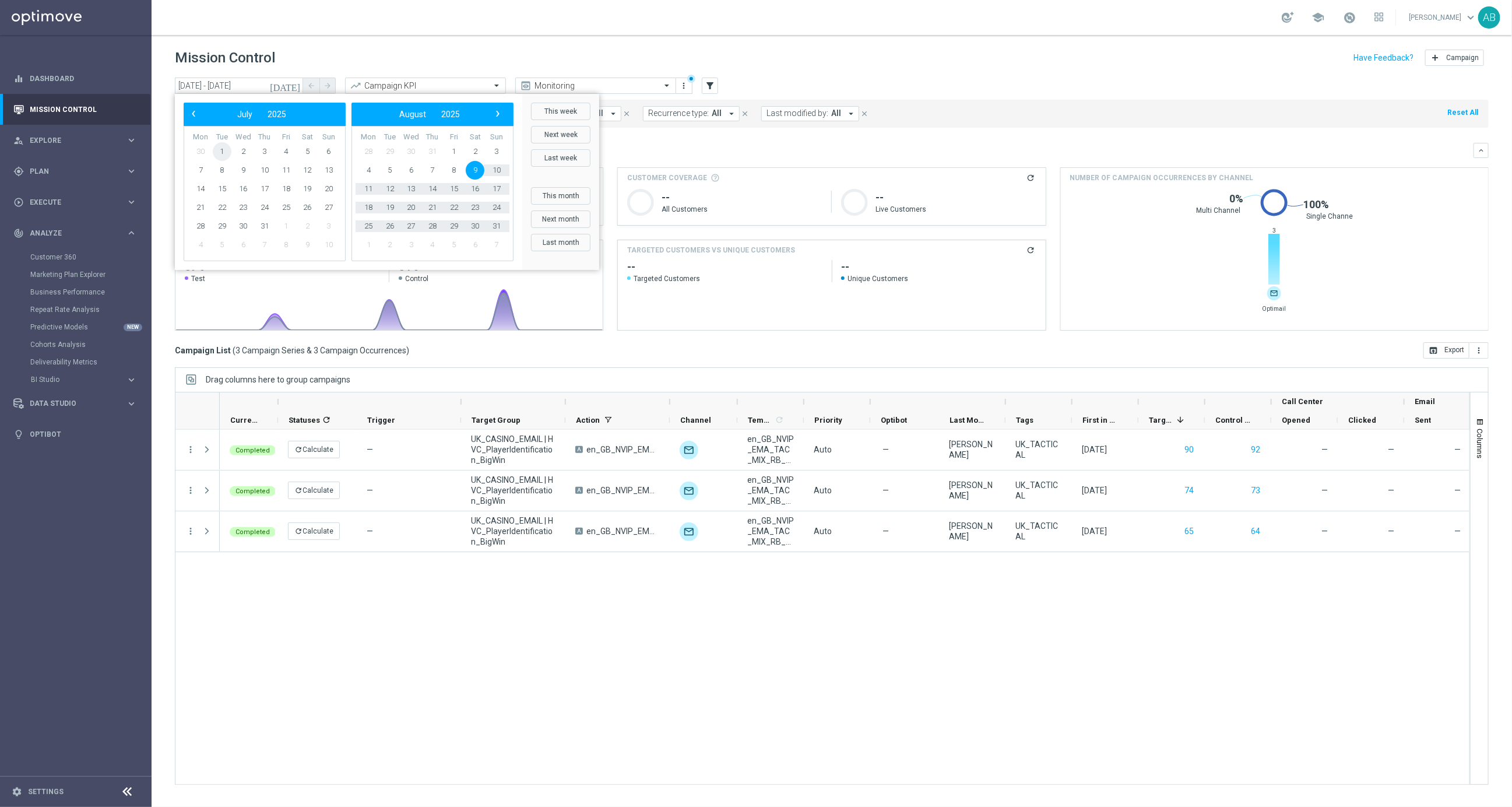
click at [223, 149] on span "1" at bounding box center [222, 151] width 19 height 19
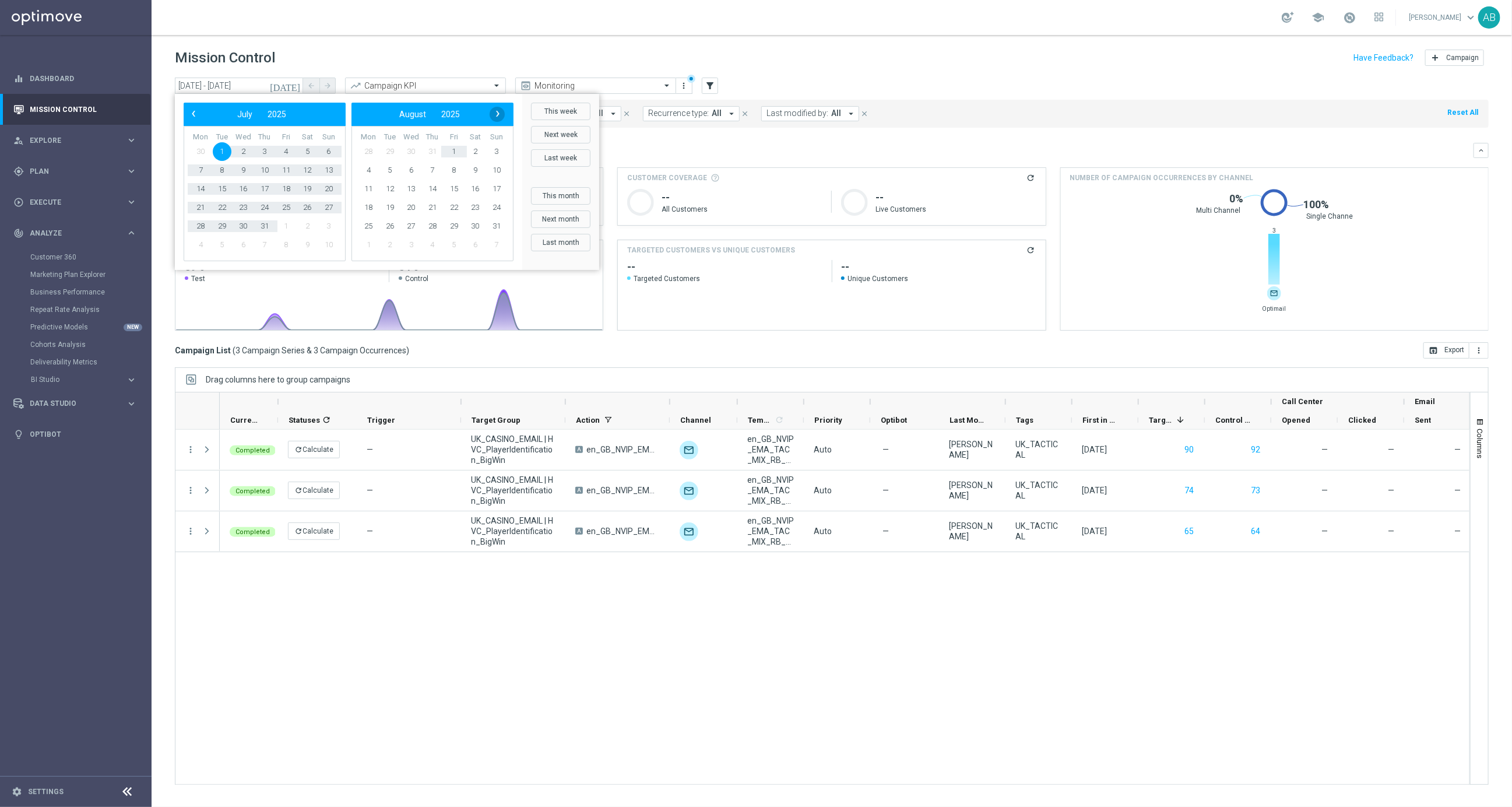
click at [494, 113] on span "›" at bounding box center [498, 113] width 15 height 15
click at [498, 153] on span "7" at bounding box center [496, 151] width 19 height 19
type input "01 Jul 2025 - 07 Sep 2025"
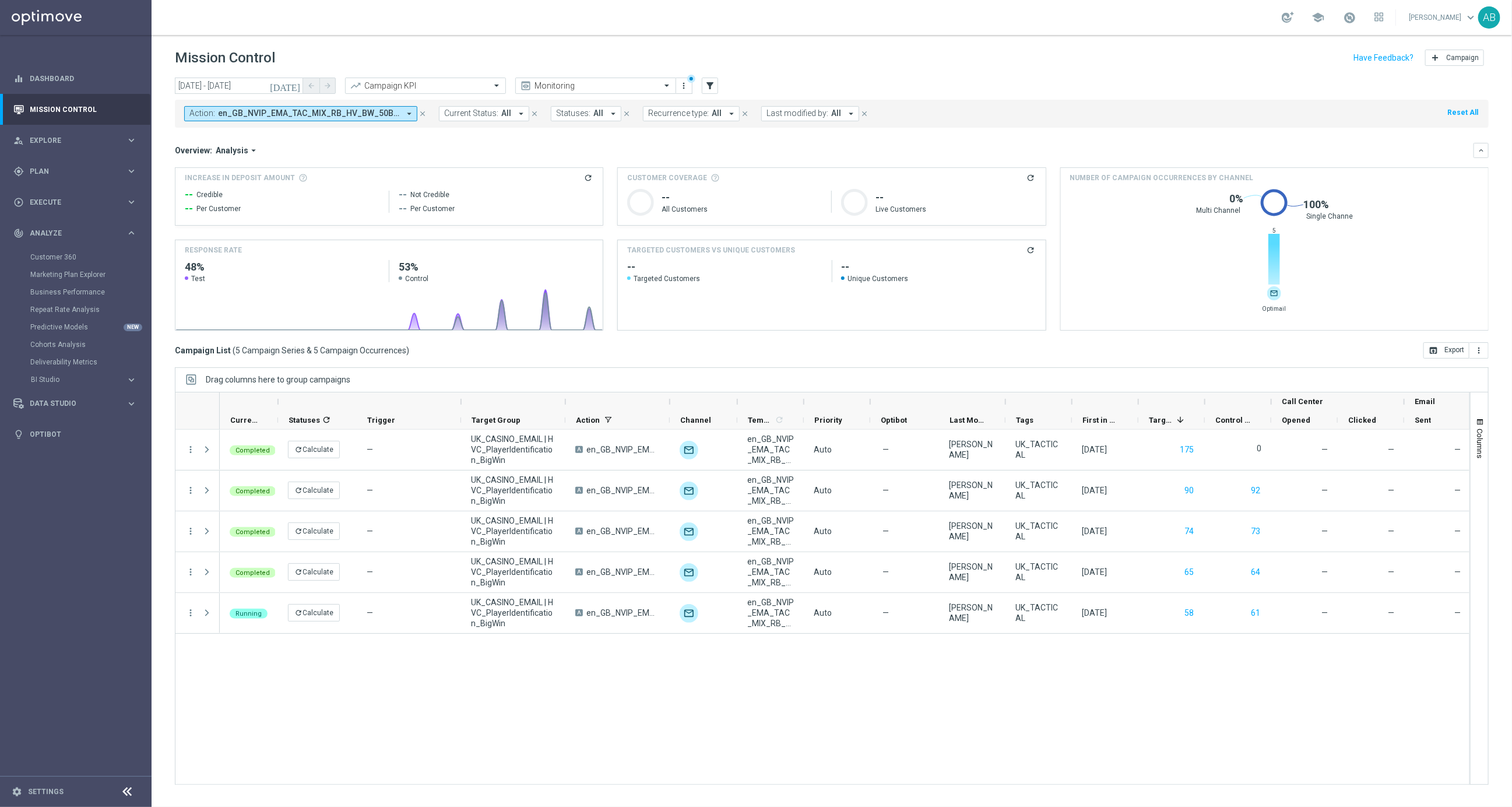
click at [223, 149] on span "Analysis" at bounding box center [232, 150] width 32 height 10
click at [217, 181] on div "Optimail" at bounding box center [210, 186] width 27 height 10
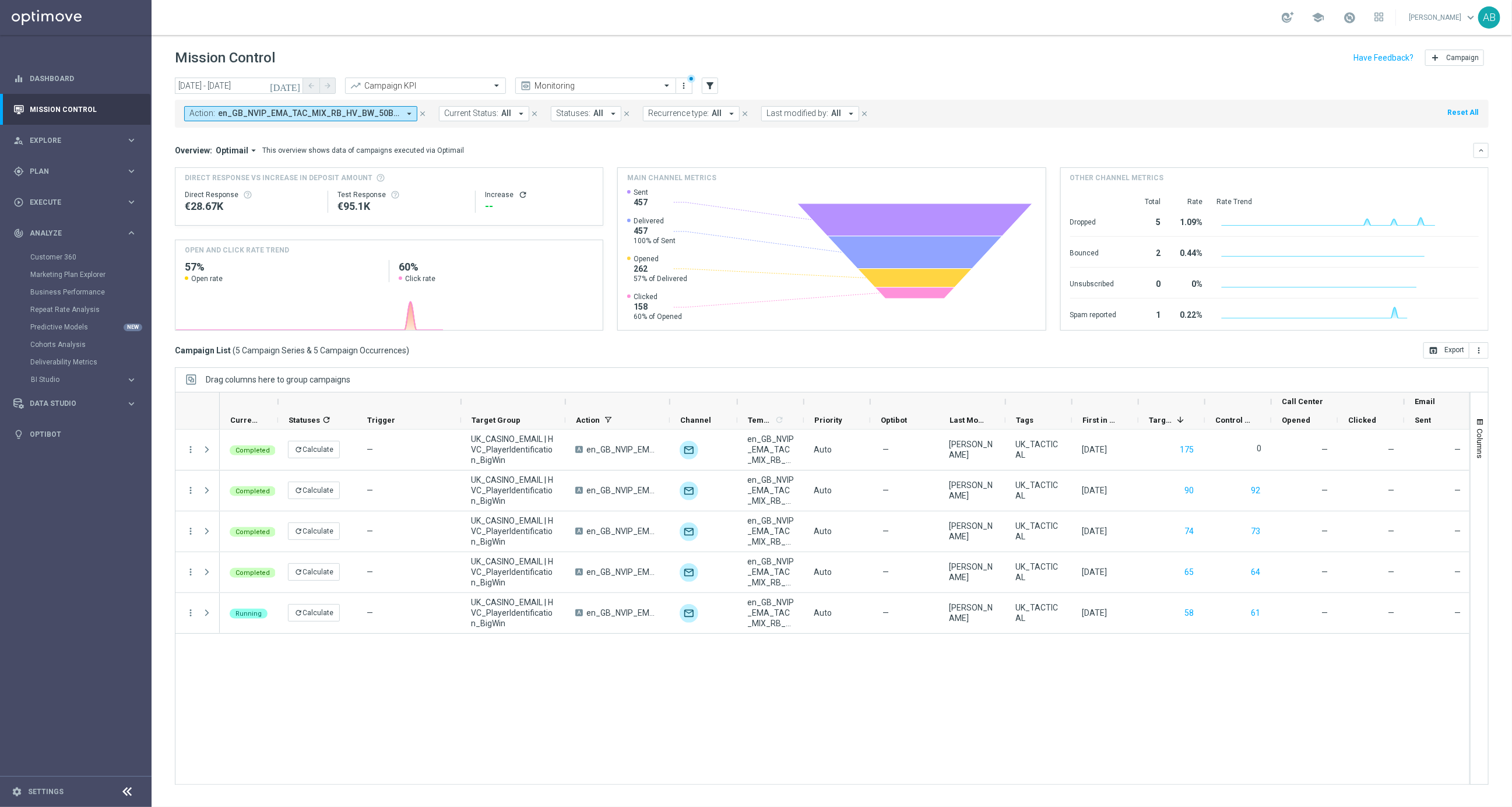
click at [521, 190] on icon "refresh" at bounding box center [523, 195] width 9 height 9
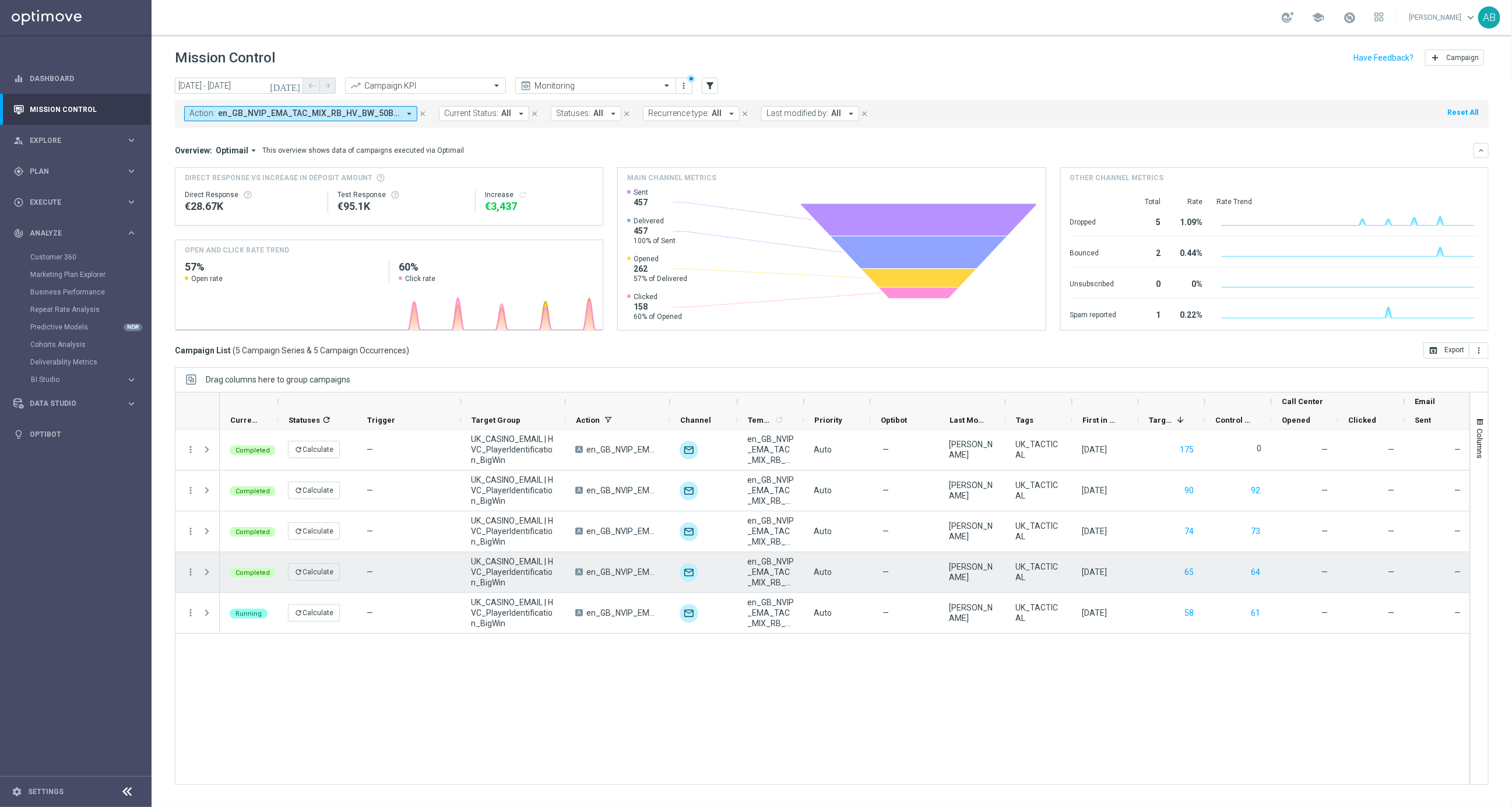
scroll to position [0, 1]
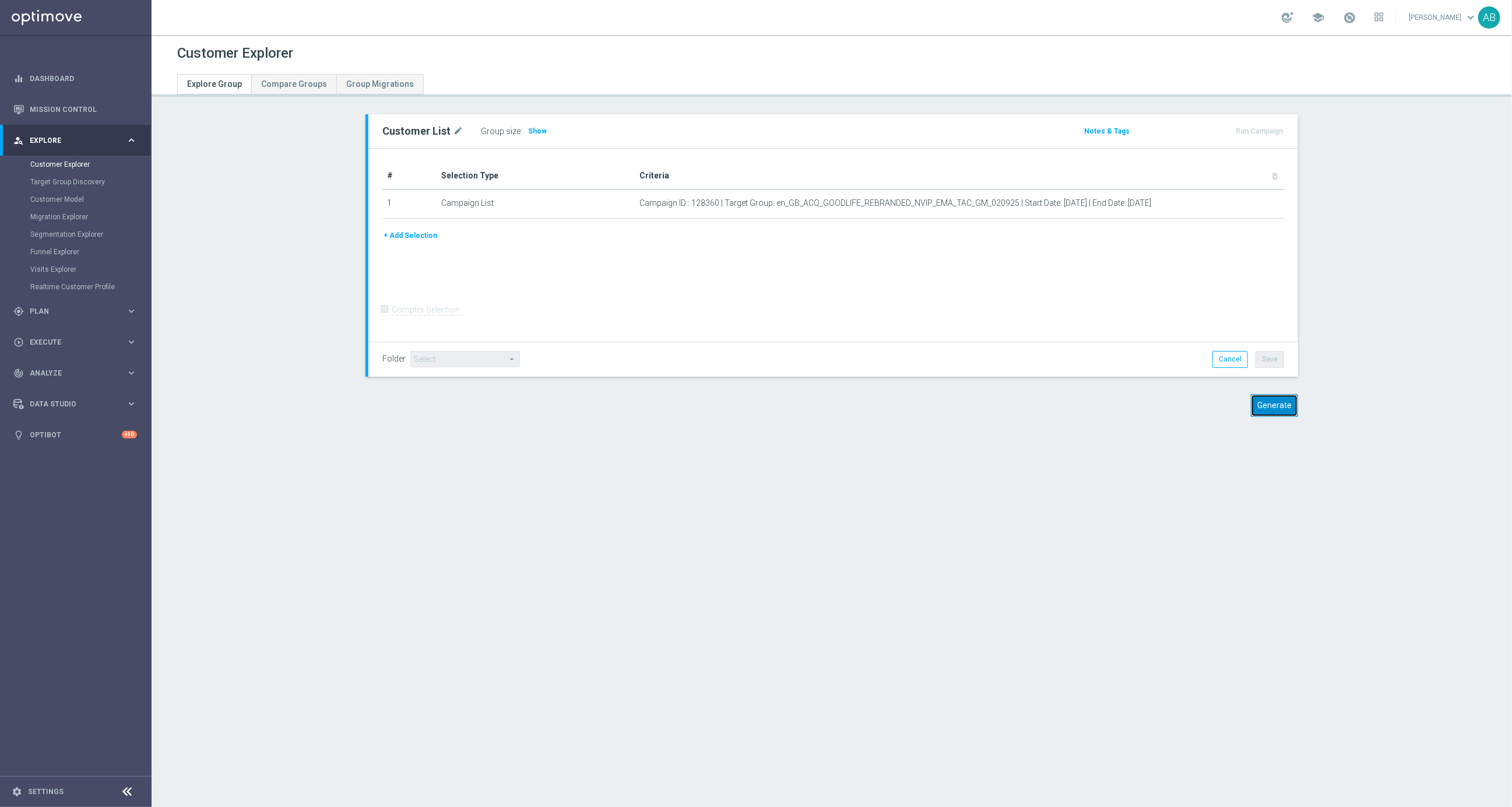
click at [1293, 399] on button "Generate" at bounding box center [1274, 405] width 47 height 23
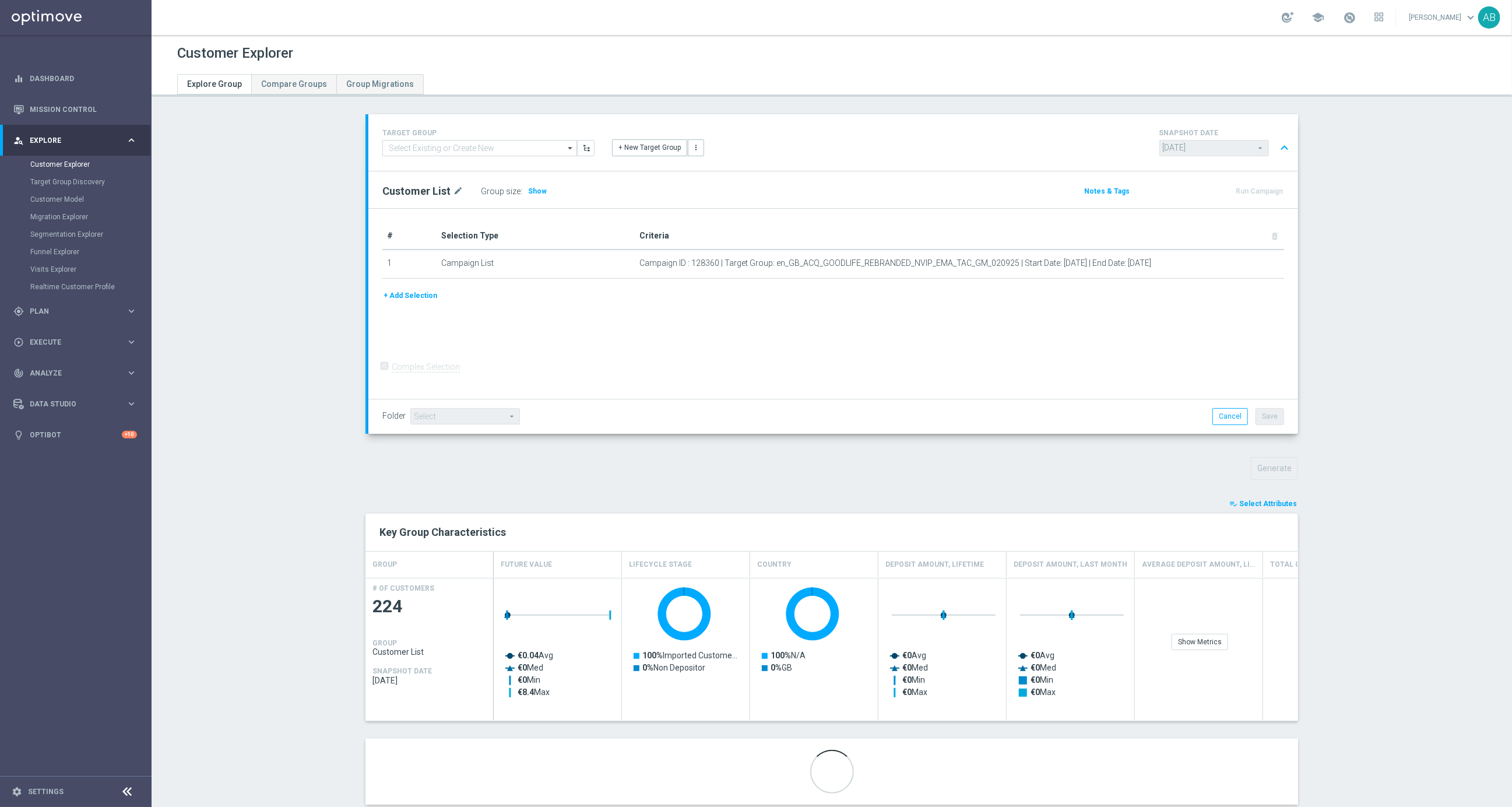
click at [1274, 504] on span "Select Attributes" at bounding box center [1267, 503] width 58 height 8
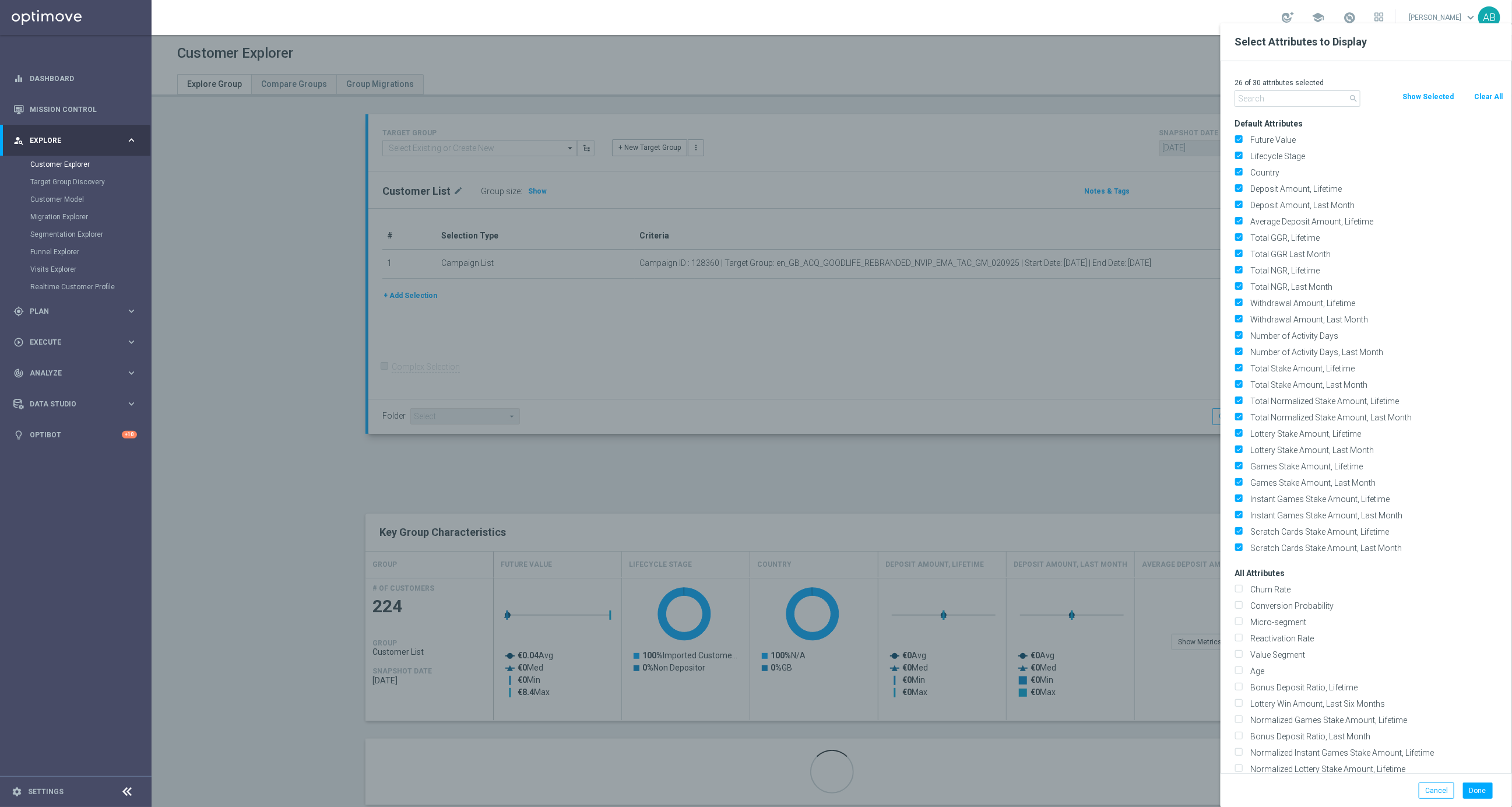
click at [1495, 98] on button "Clear All" at bounding box center [1489, 97] width 31 height 13
checkbox input "false"
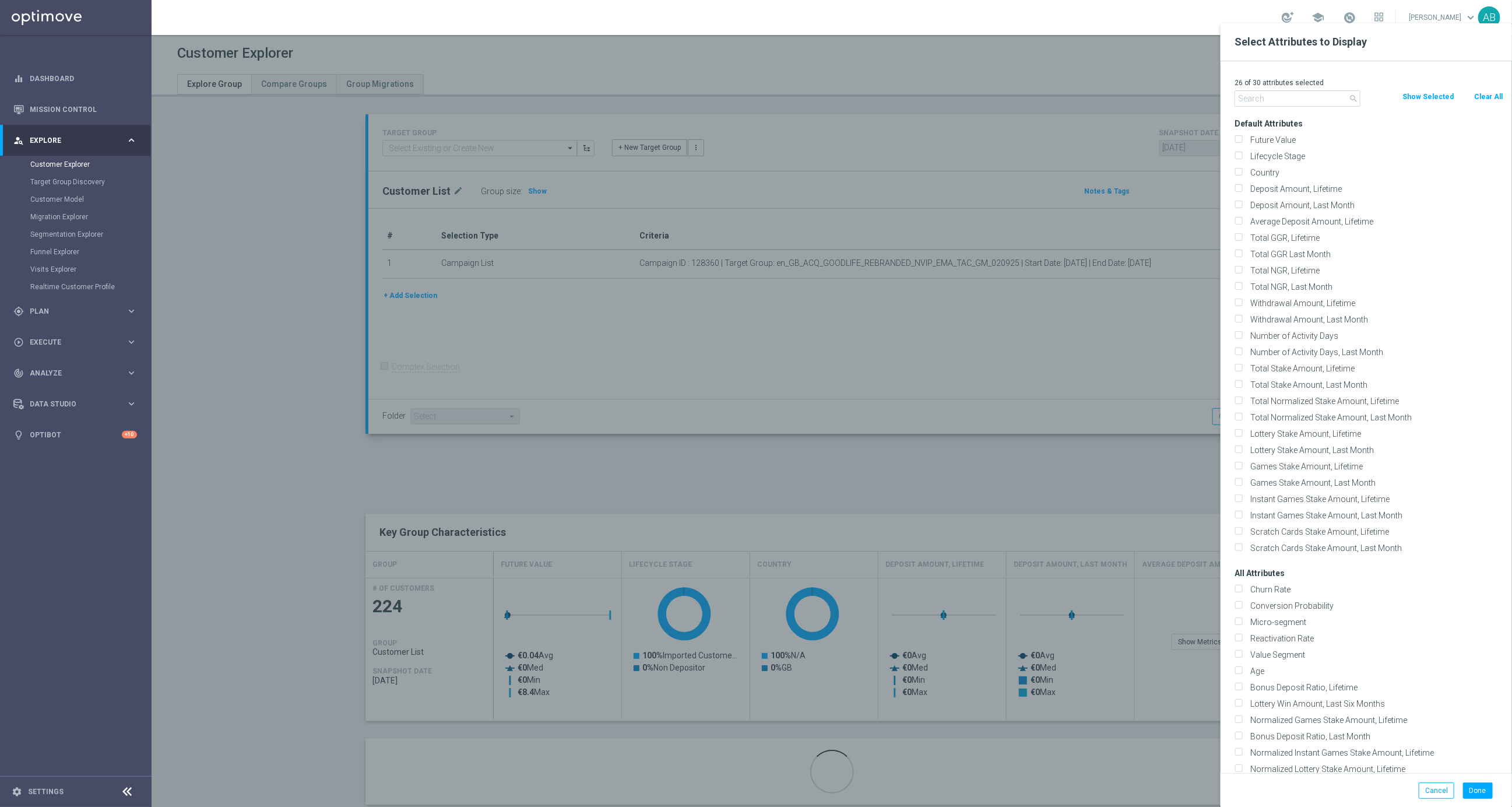
checkbox input "false"
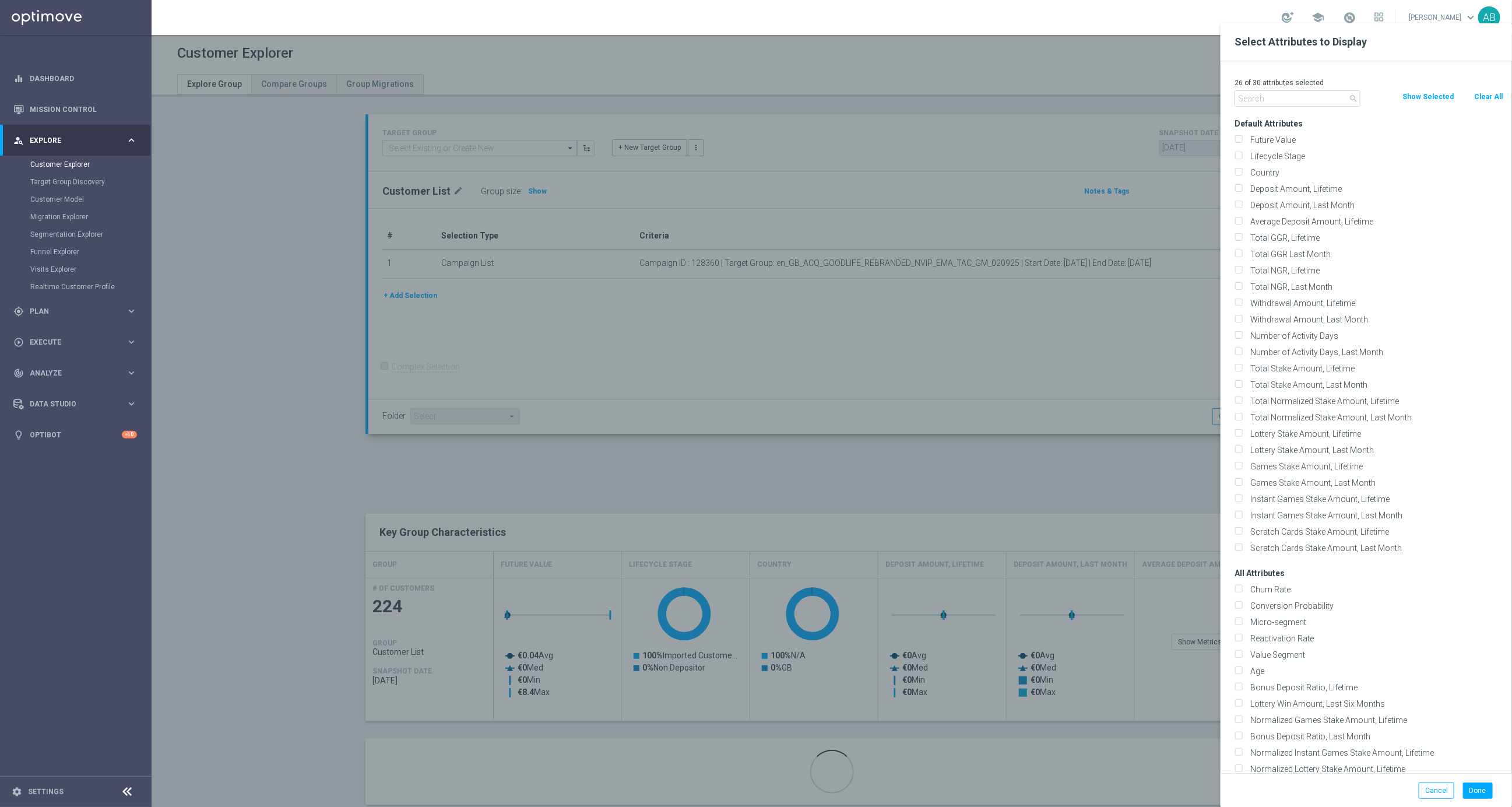
checkbox input "false"
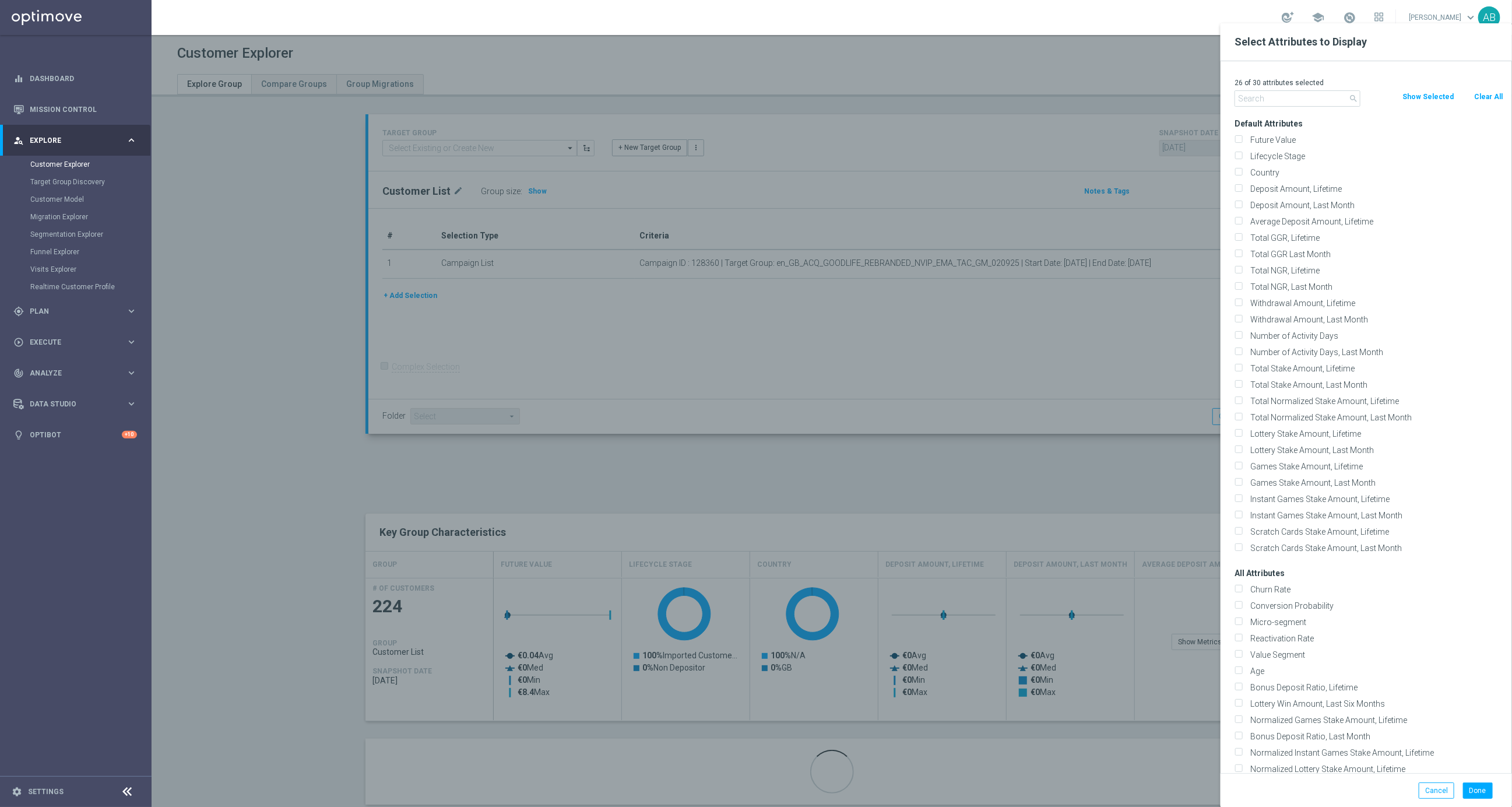
checkbox input "false"
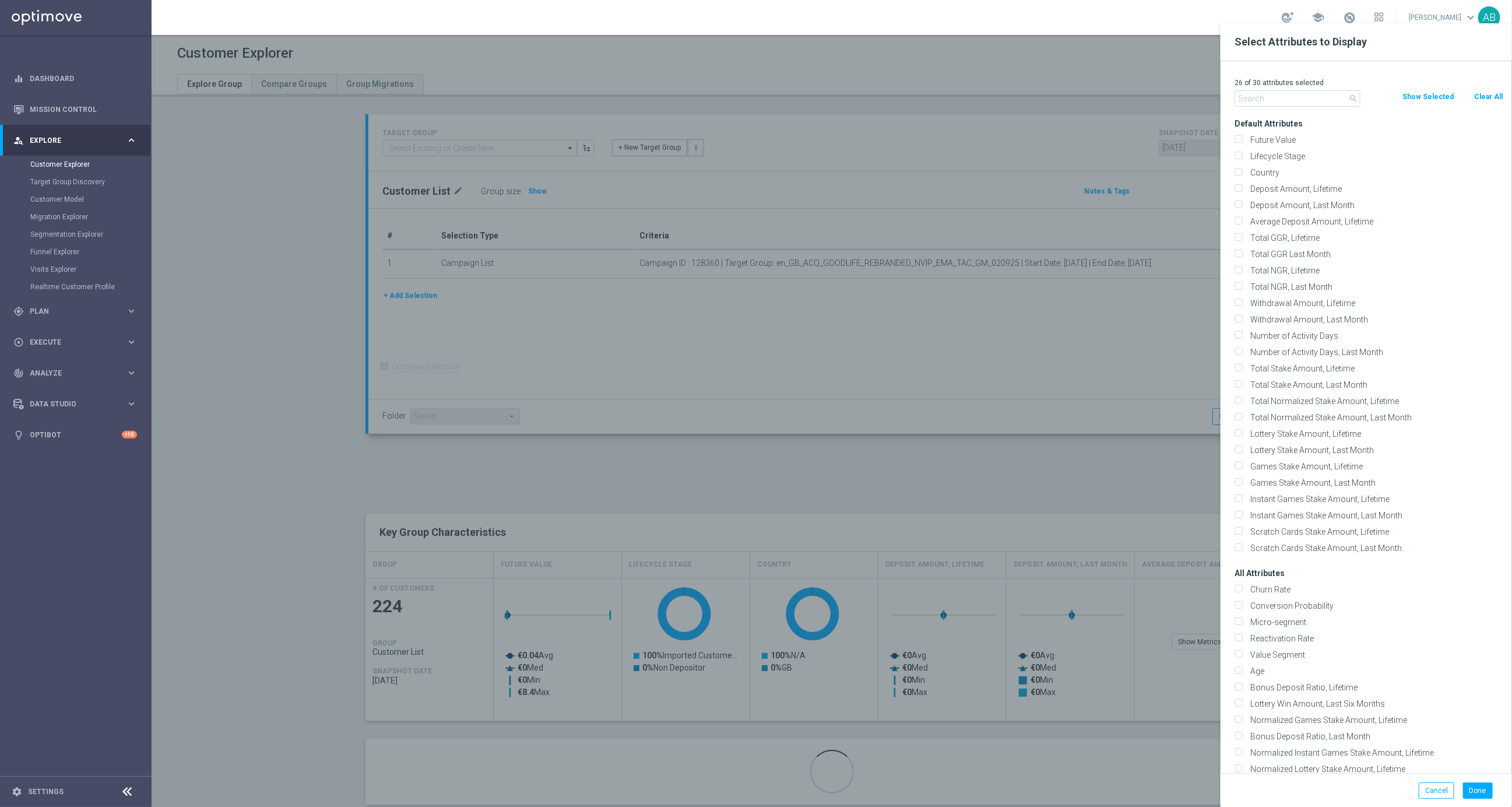
checkbox input "false"
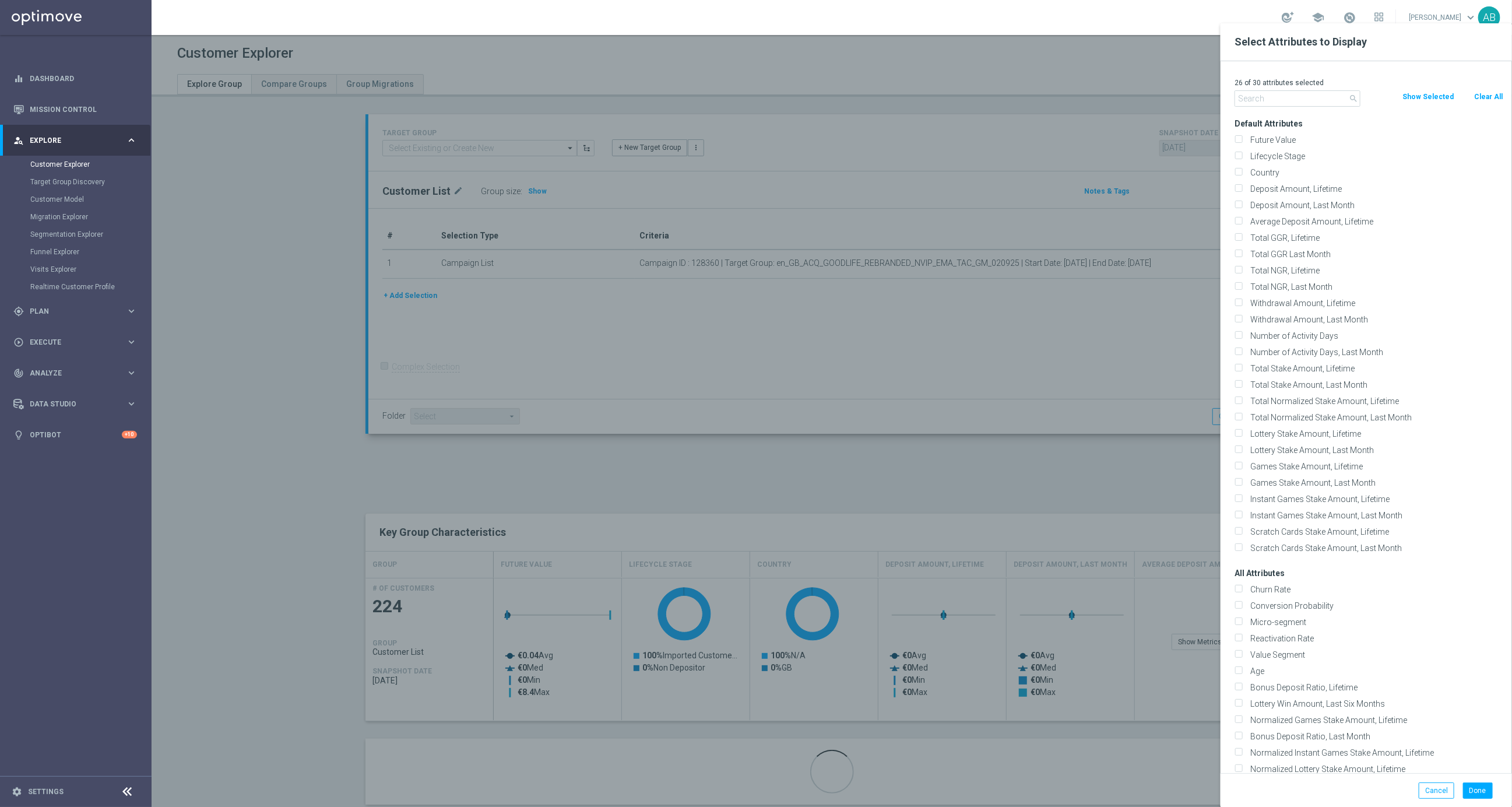
checkbox input "false"
click at [1283, 95] on input "text" at bounding box center [1297, 98] width 126 height 16
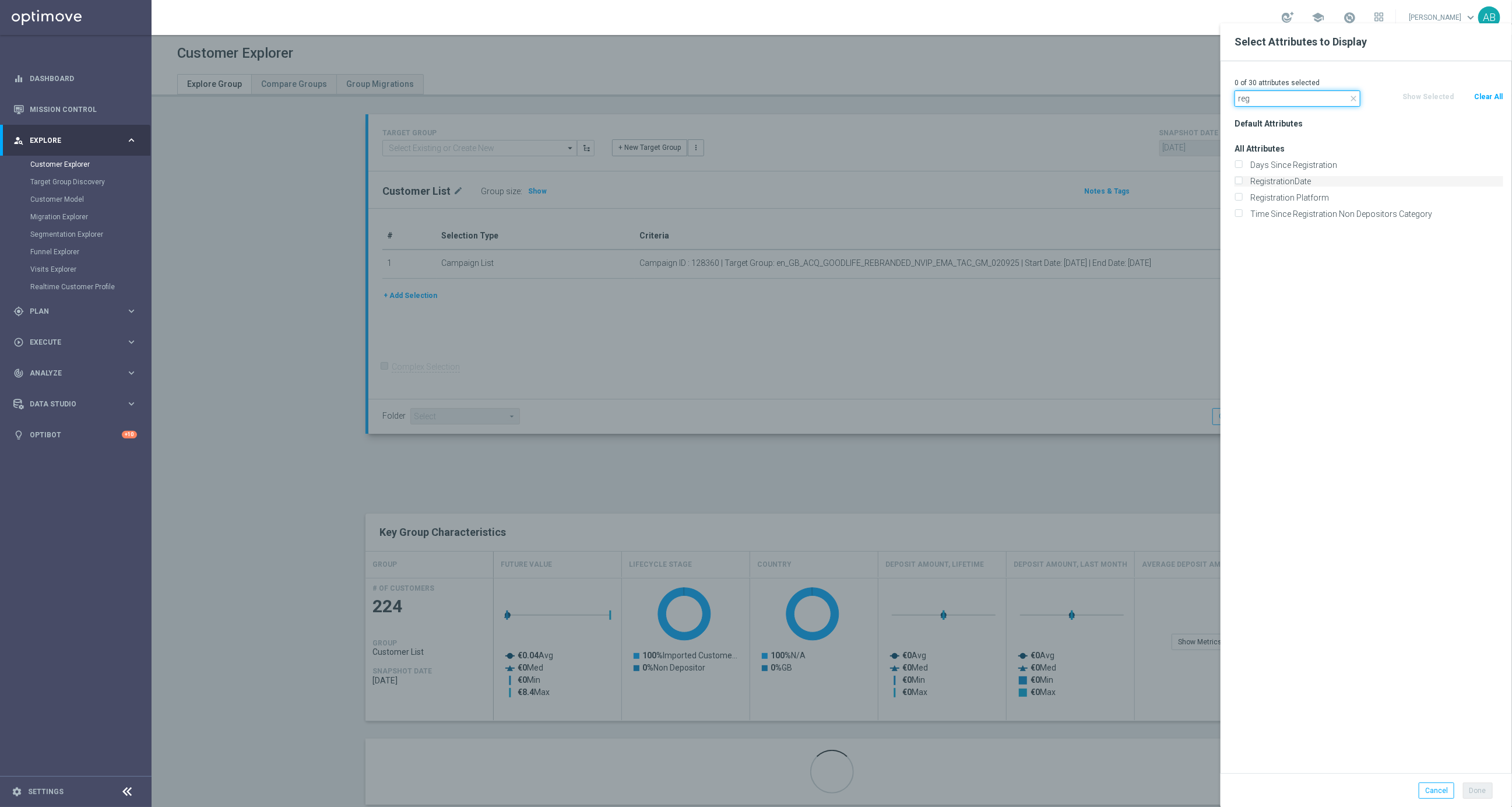
type input "reg"
click at [1305, 179] on label "RegistrationDate" at bounding box center [1374, 181] width 257 height 10
click at [1242, 179] on input "RegistrationDate" at bounding box center [1238, 183] width 8 height 8
checkbox input "true"
drag, startPoint x: 1277, startPoint y: 95, endPoint x: 1197, endPoint y: 91, distance: 80.1
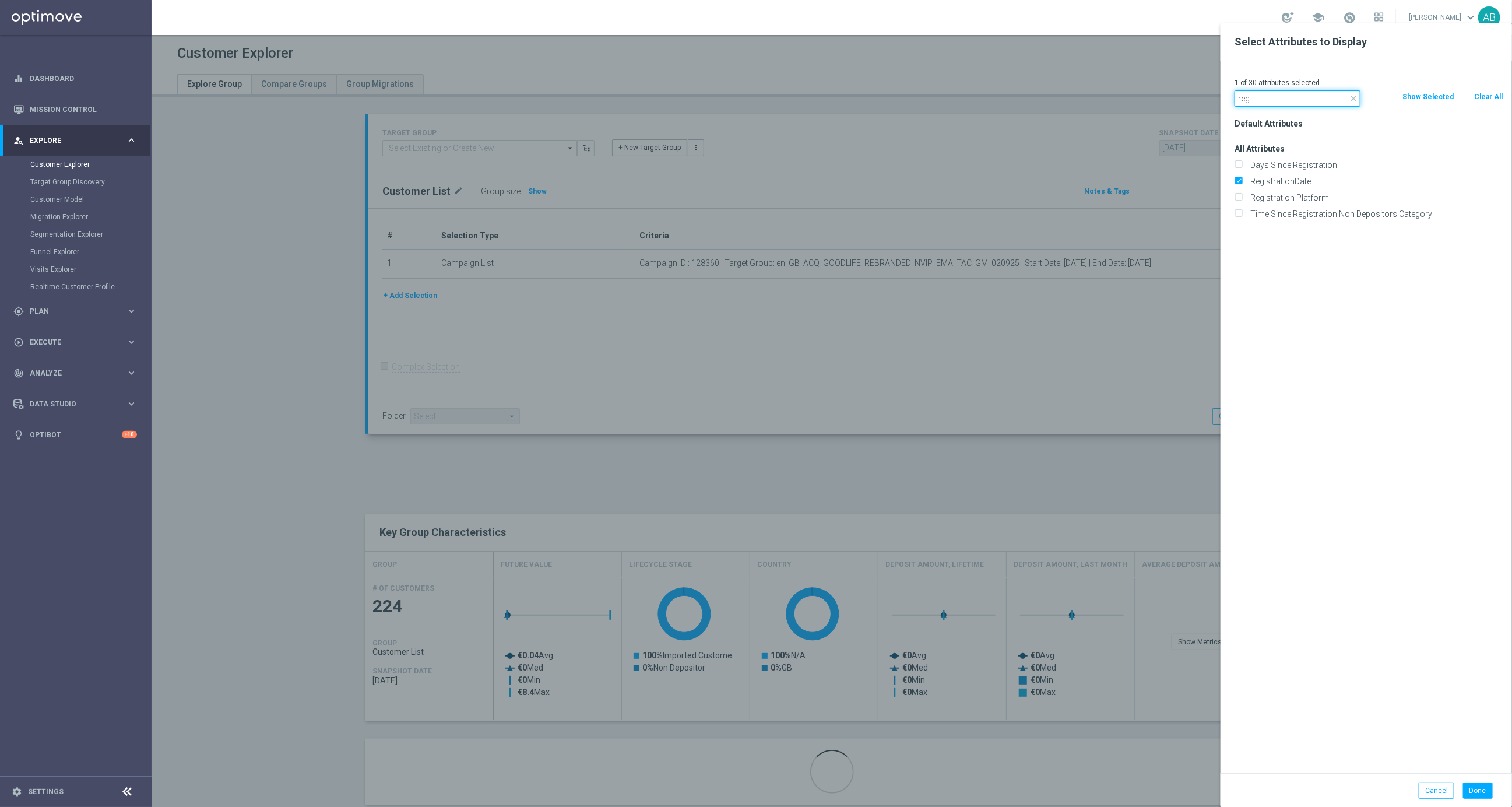
click at [1197, 806] on div "Select Attributes to Display 1 of 30 attributes selected close reg Clear All Sh…" at bounding box center [831, 822] width 1361 height 0
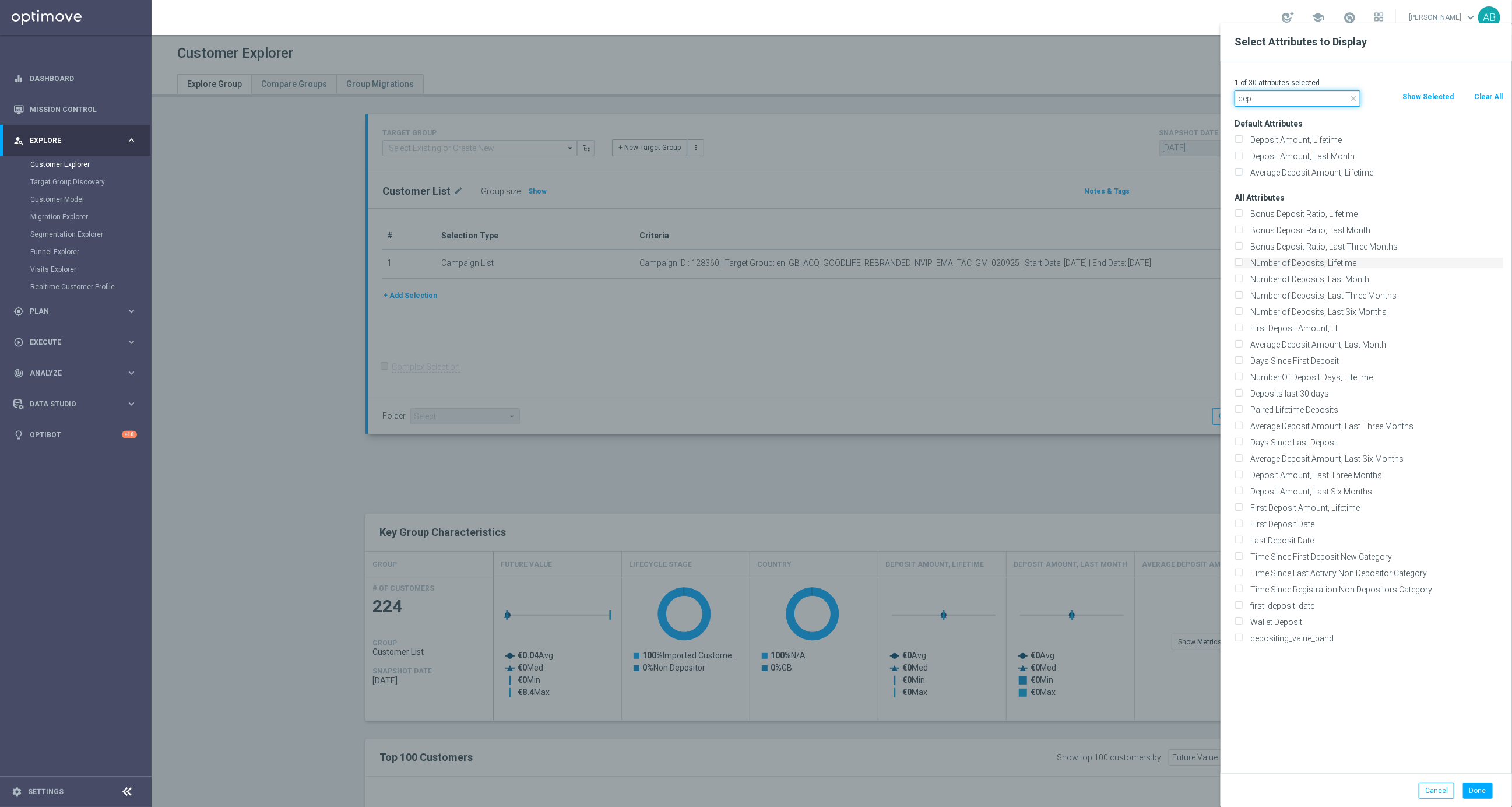
type input "dep"
click at [1342, 264] on label "Number of Deposits, Lifetime" at bounding box center [1374, 263] width 257 height 10
click at [1242, 264] on input "Number of Deposits, Lifetime" at bounding box center [1238, 265] width 8 height 8
checkbox input "true"
click at [1476, 792] on button "Done" at bounding box center [1478, 790] width 30 height 16
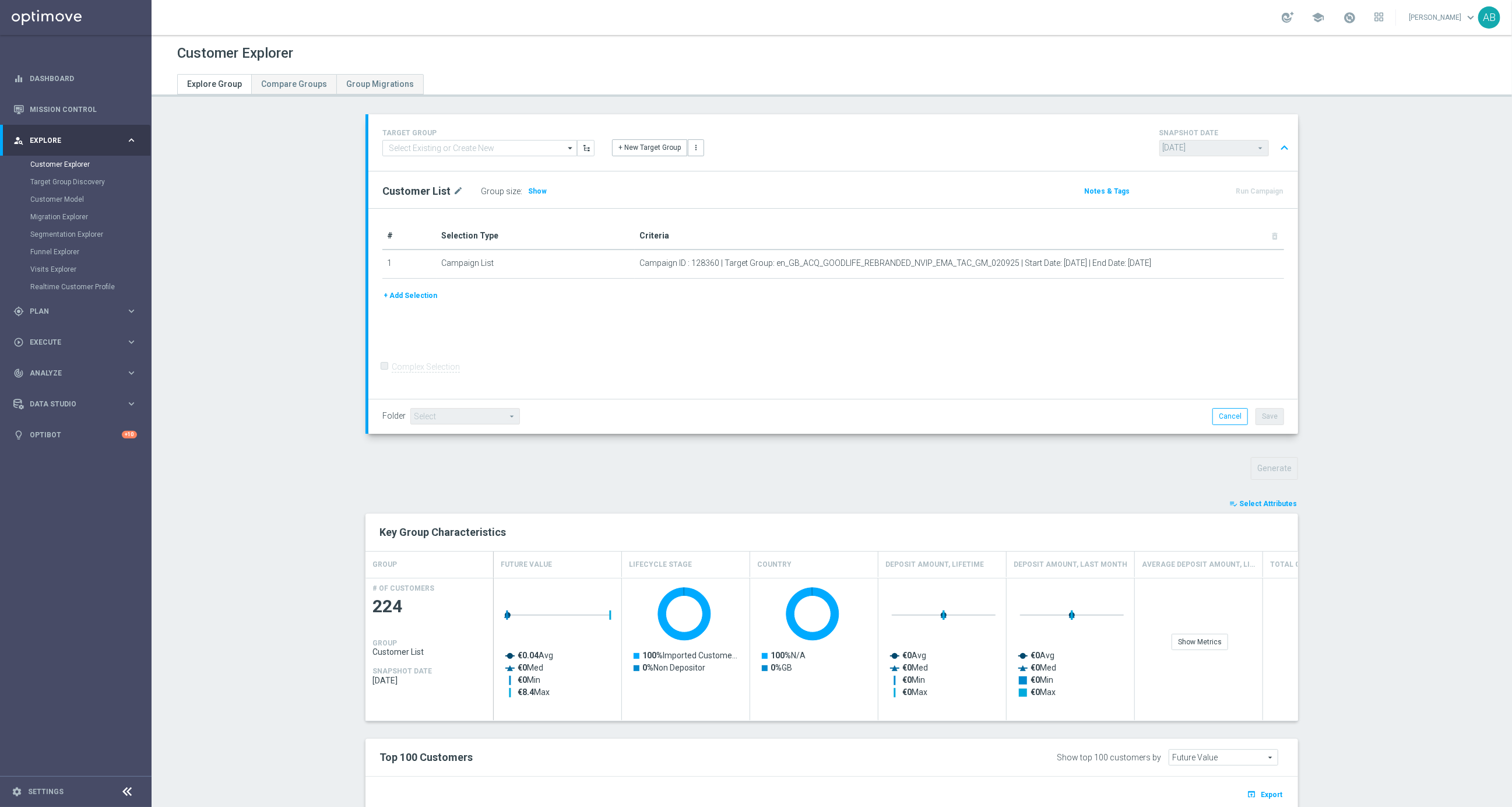
type input "Search"
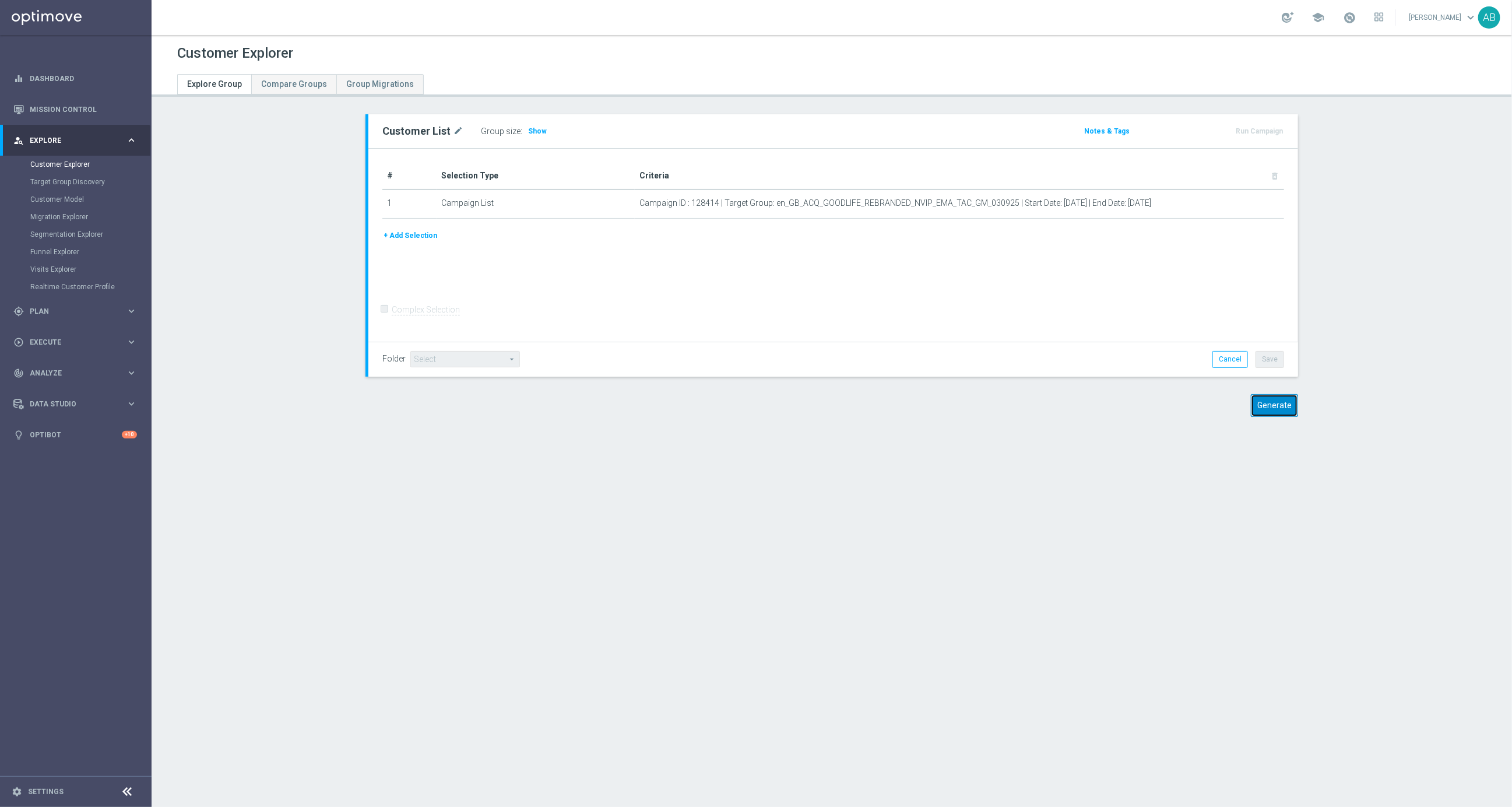
click at [1284, 399] on button "Generate" at bounding box center [1274, 405] width 47 height 23
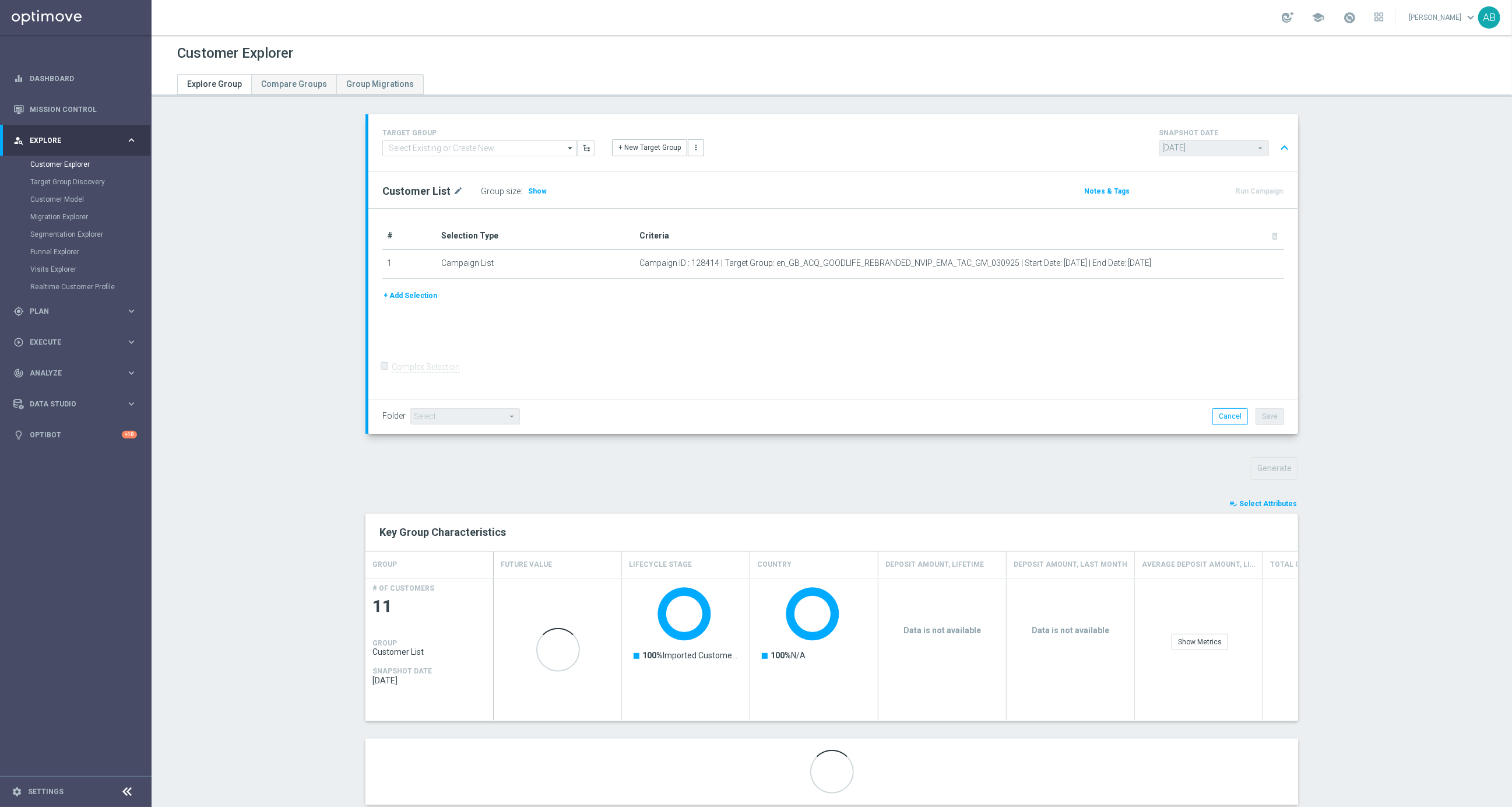
click at [1260, 505] on span "Select Attributes" at bounding box center [1267, 503] width 58 height 8
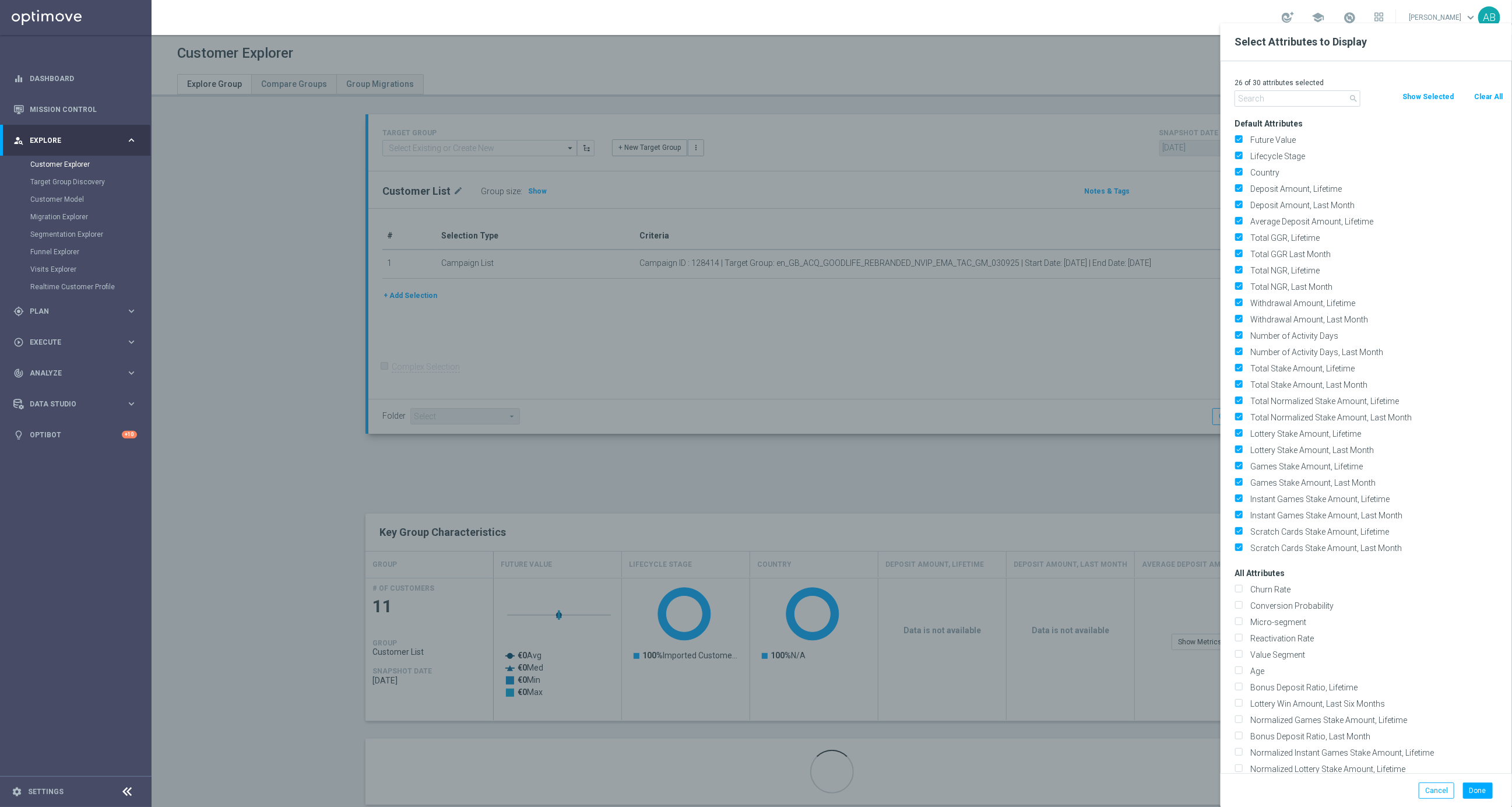
click at [1484, 98] on button "Clear All" at bounding box center [1489, 97] width 31 height 13
checkbox input "false"
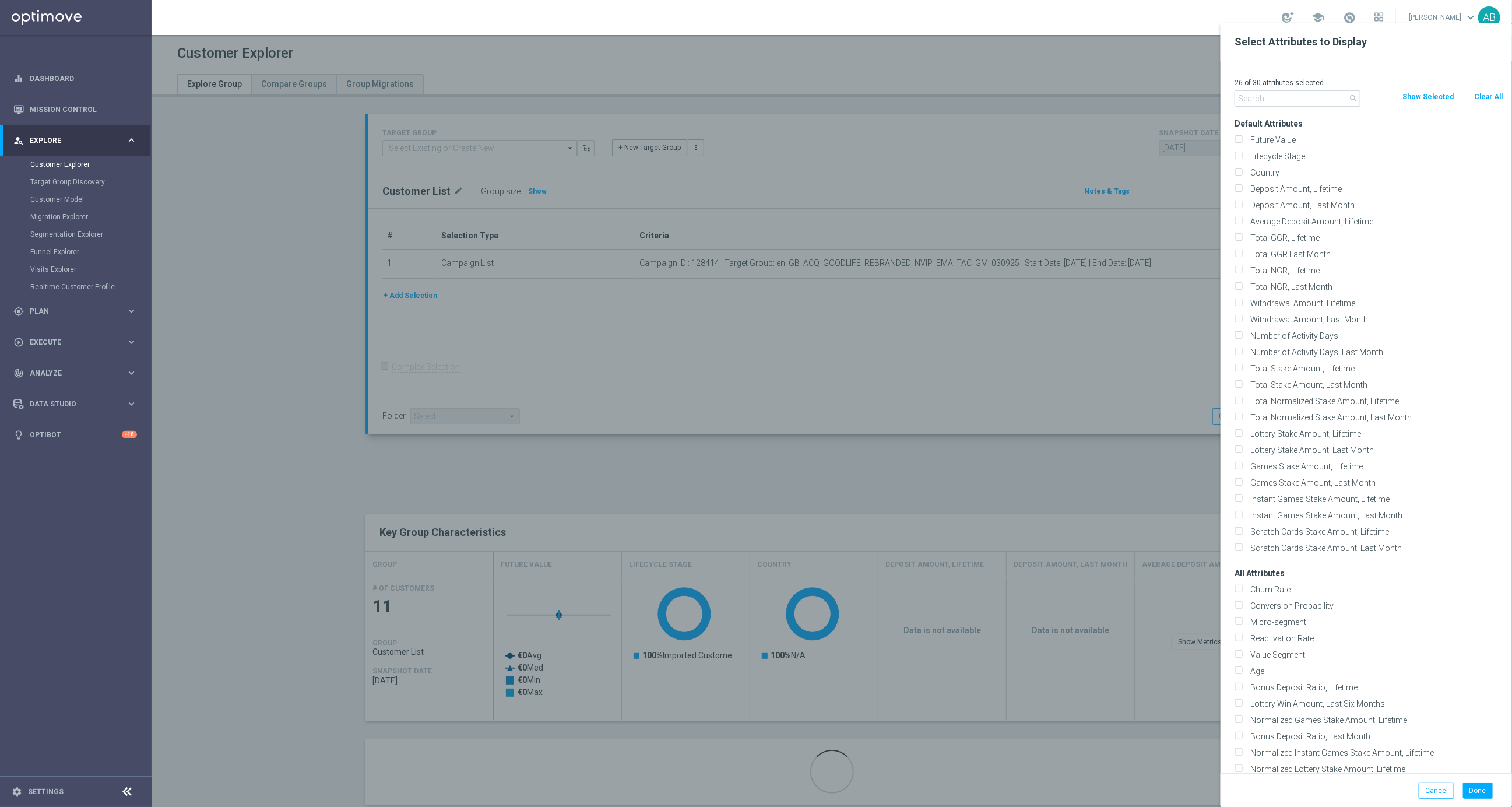
checkbox input "false"
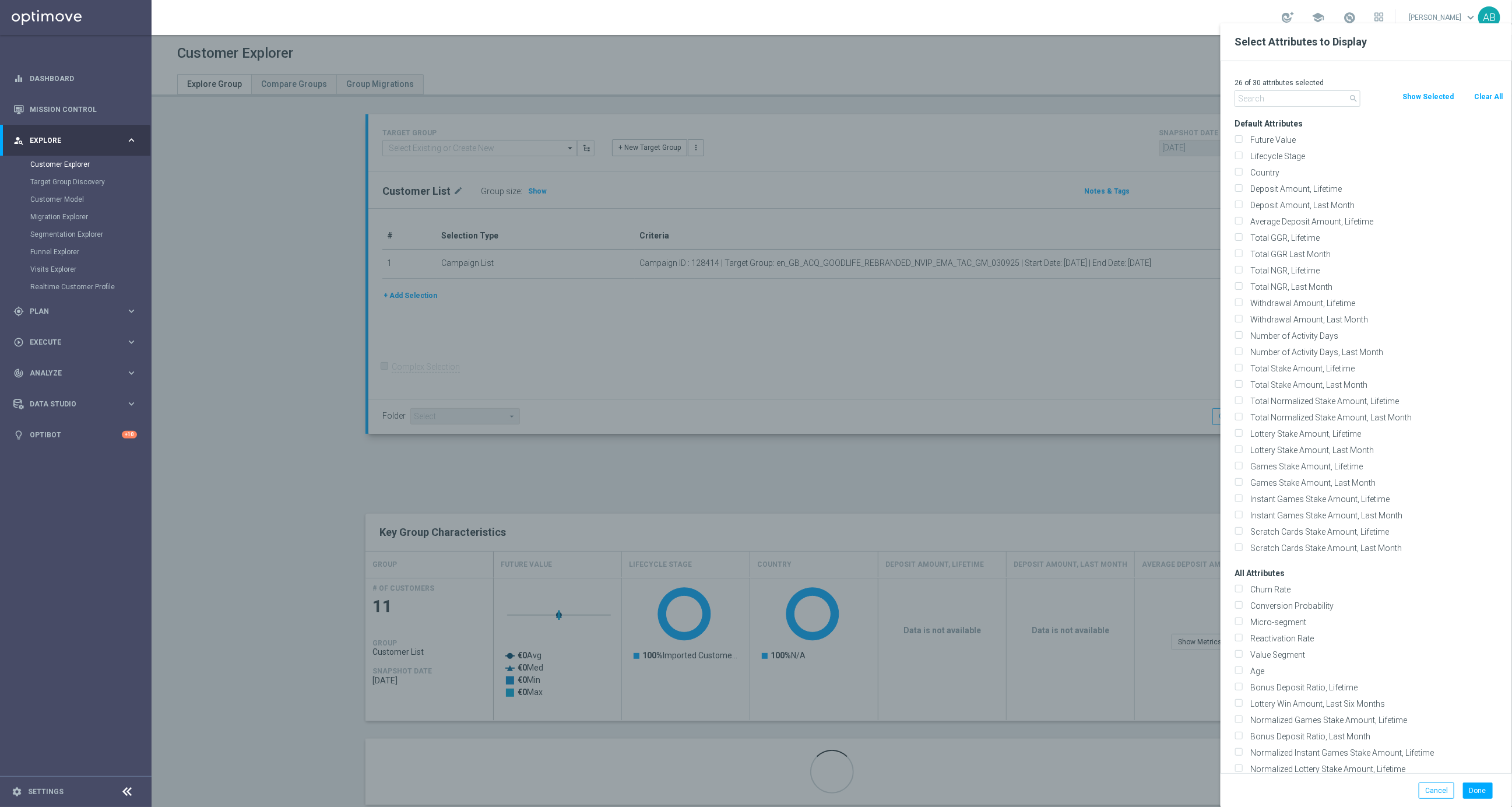
checkbox input "false"
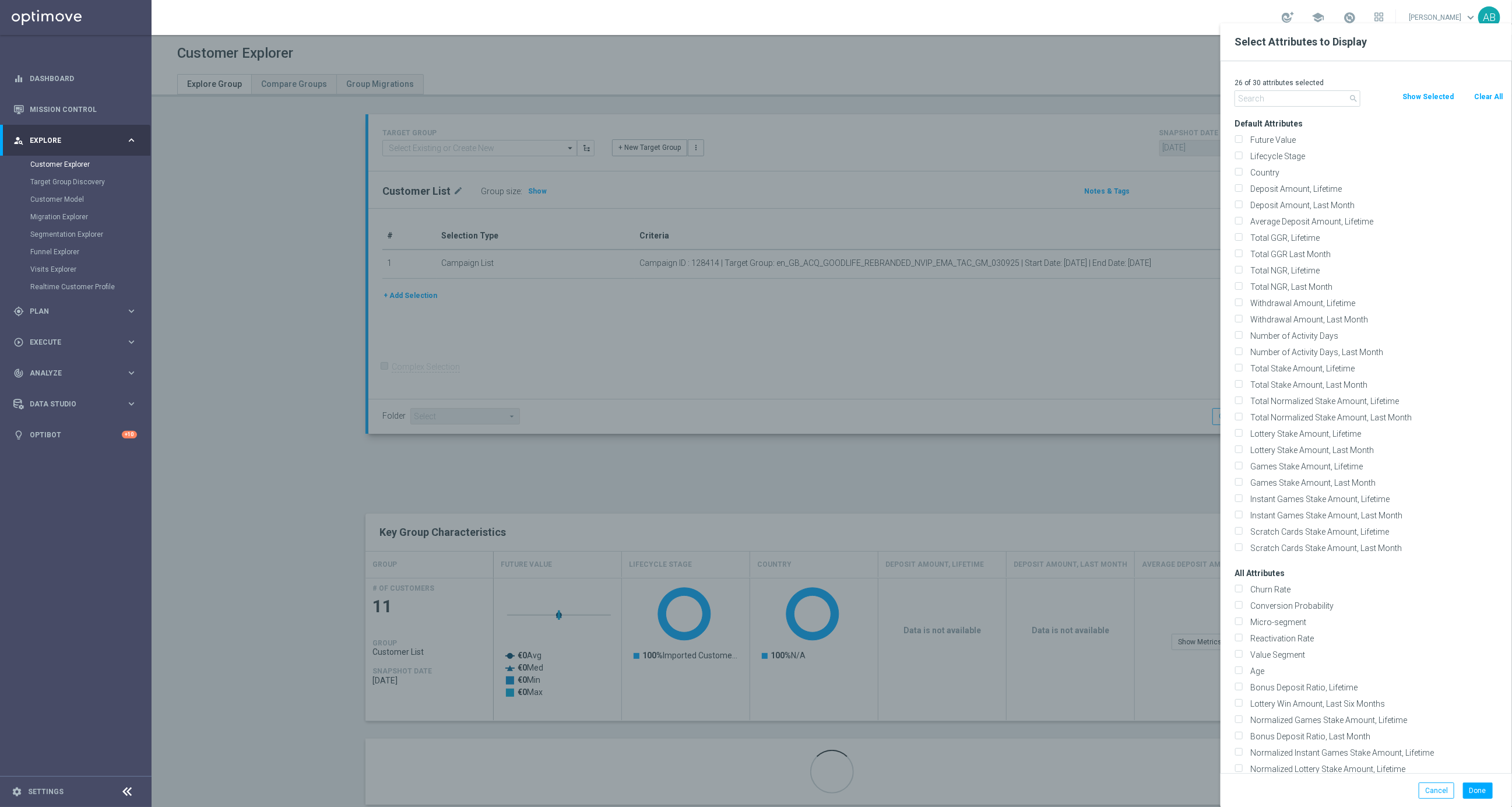
checkbox input "false"
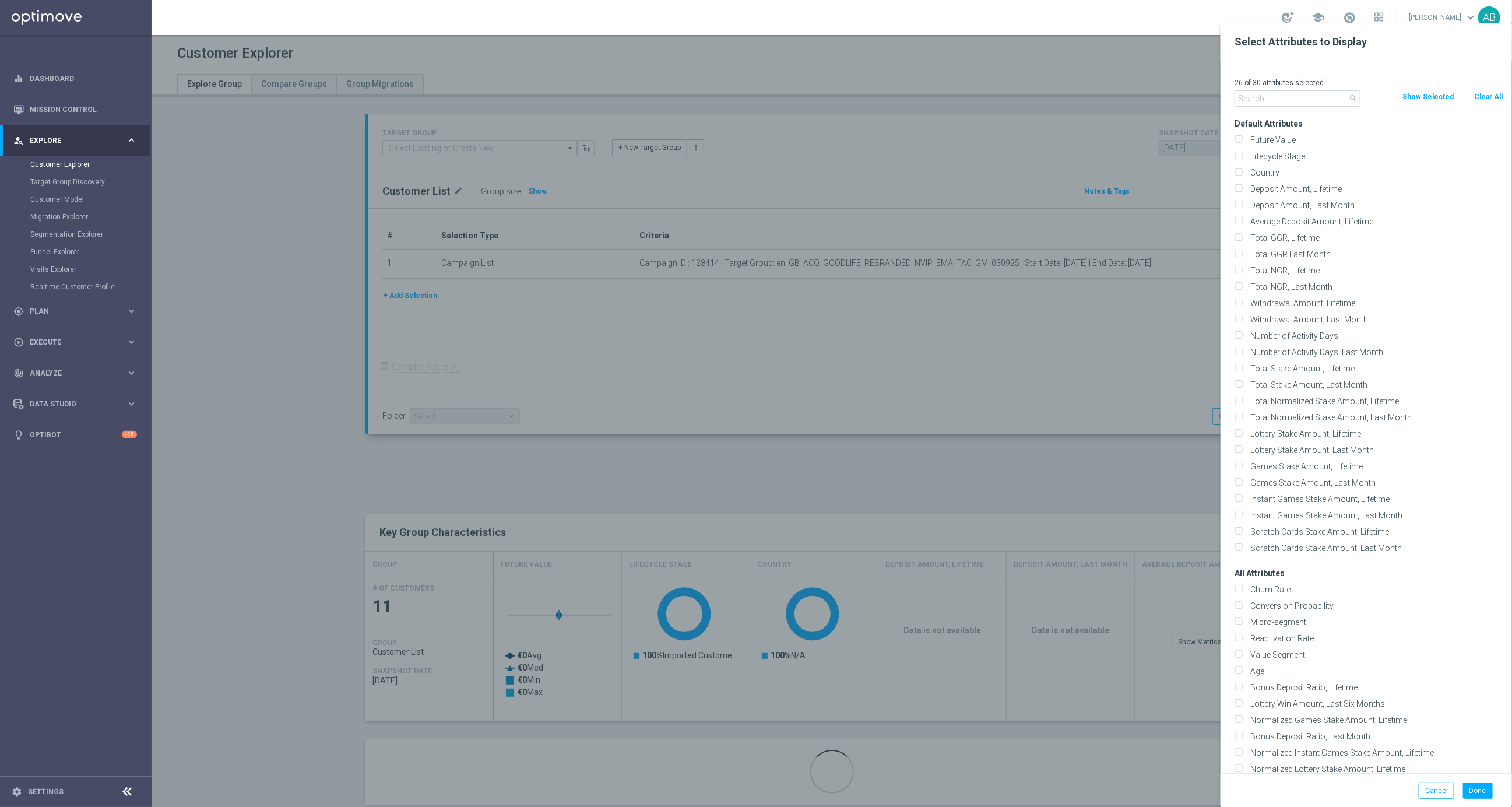
checkbox input "false"
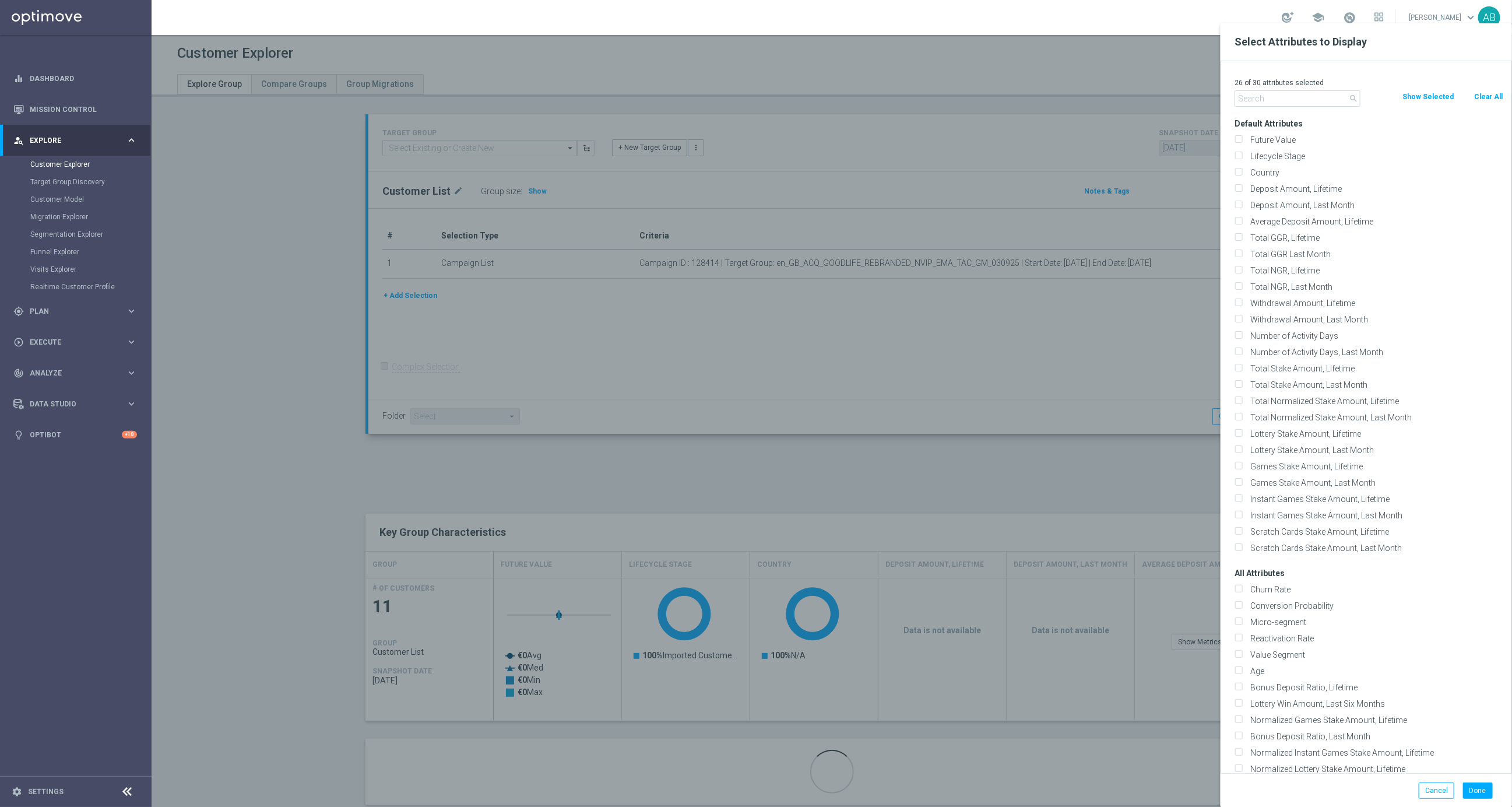
checkbox input "false"
click at [1295, 100] on input "text" at bounding box center [1297, 98] width 126 height 16
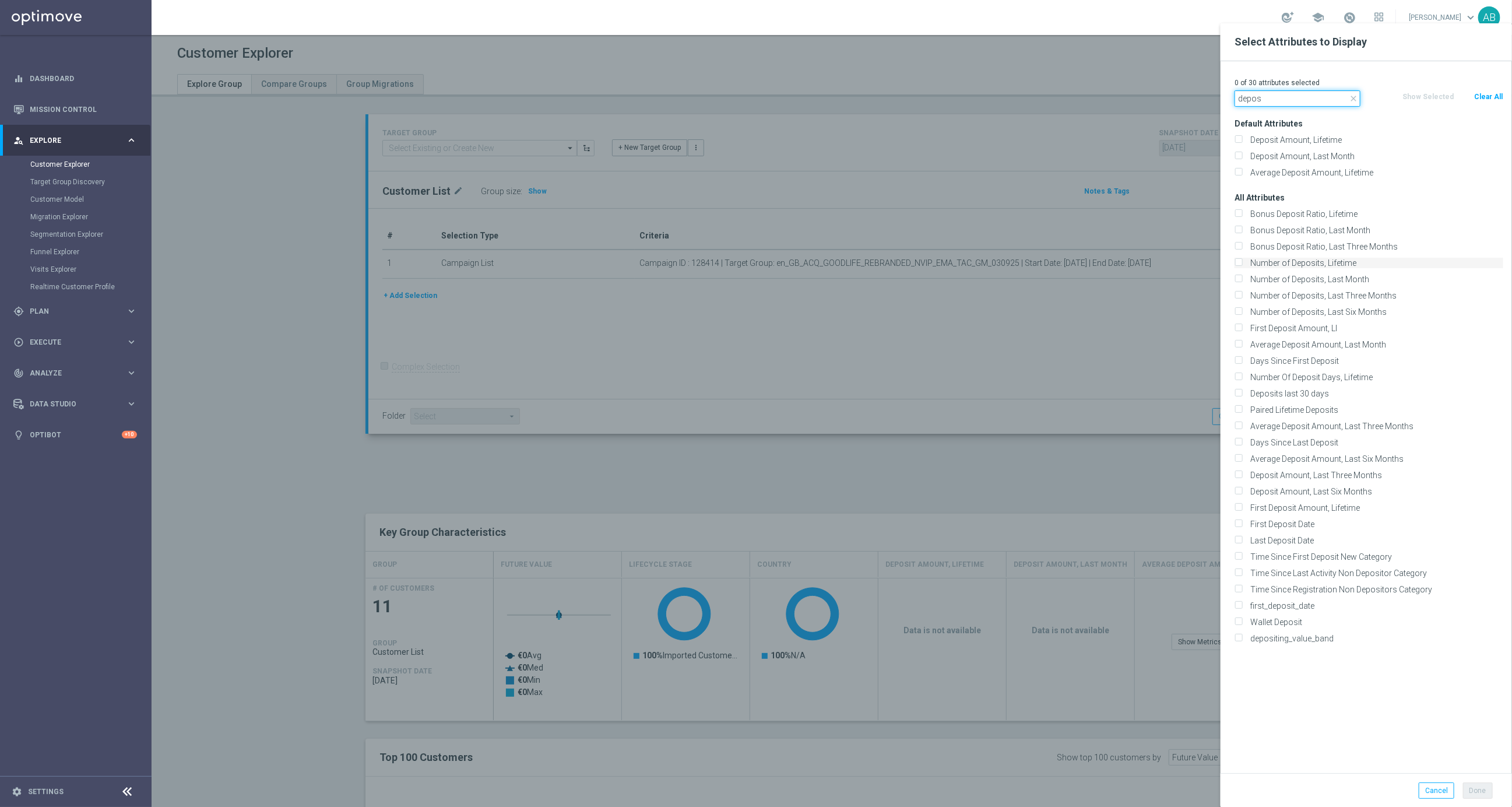
type input "depos"
click at [1331, 261] on label "Number of Deposits, Lifetime" at bounding box center [1374, 263] width 257 height 10
click at [1242, 261] on input "Number of Deposits, Lifetime" at bounding box center [1238, 265] width 8 height 8
checkbox input "true"
drag, startPoint x: 1273, startPoint y: 98, endPoint x: 1179, endPoint y: 92, distance: 94.2
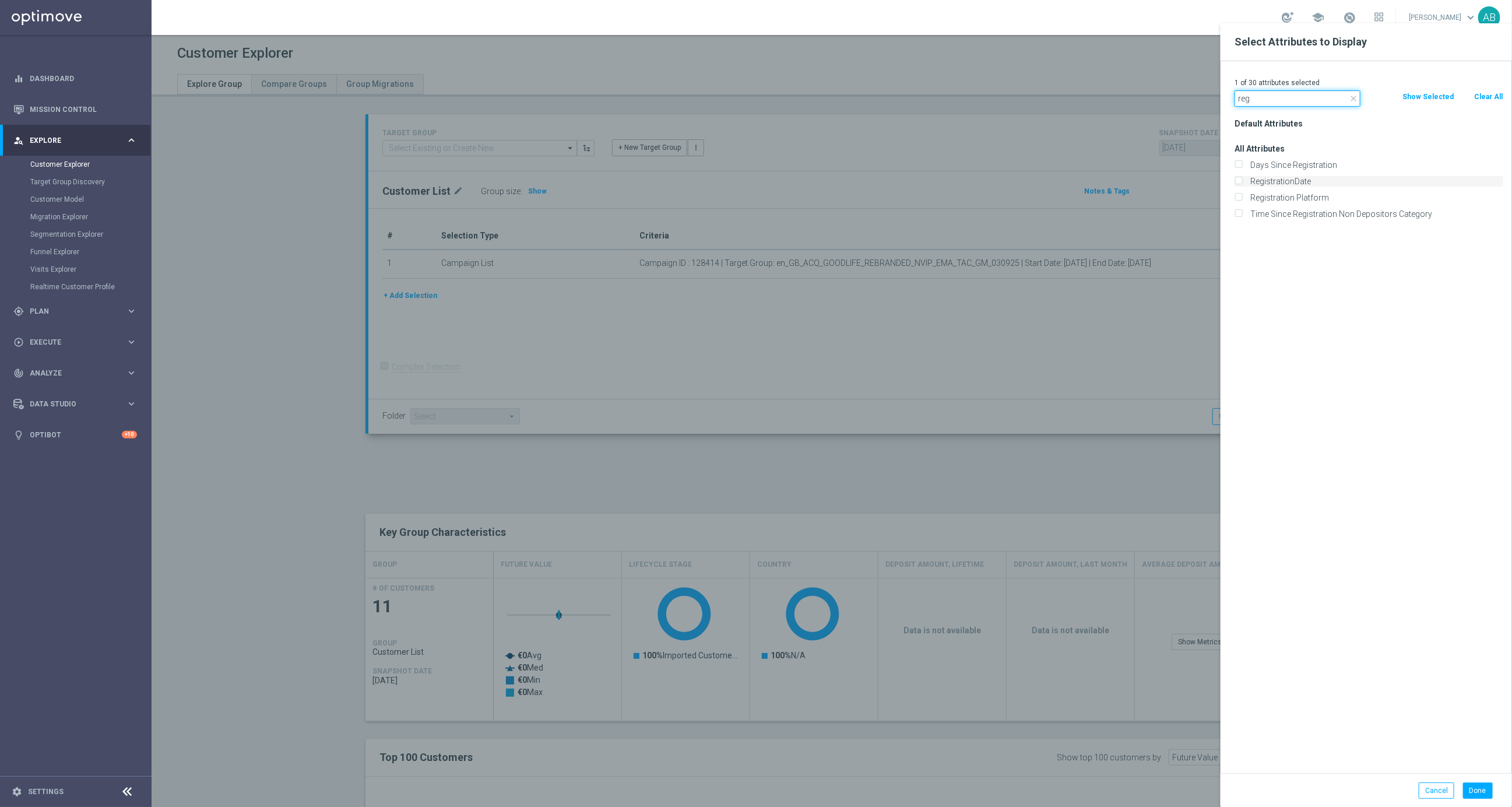
type input "reg"
click at [1279, 183] on label "RegistrationDate" at bounding box center [1374, 181] width 257 height 10
click at [1242, 183] on input "RegistrationDate" at bounding box center [1238, 183] width 8 height 8
checkbox input "true"
click at [1476, 787] on button "Done" at bounding box center [1478, 790] width 30 height 16
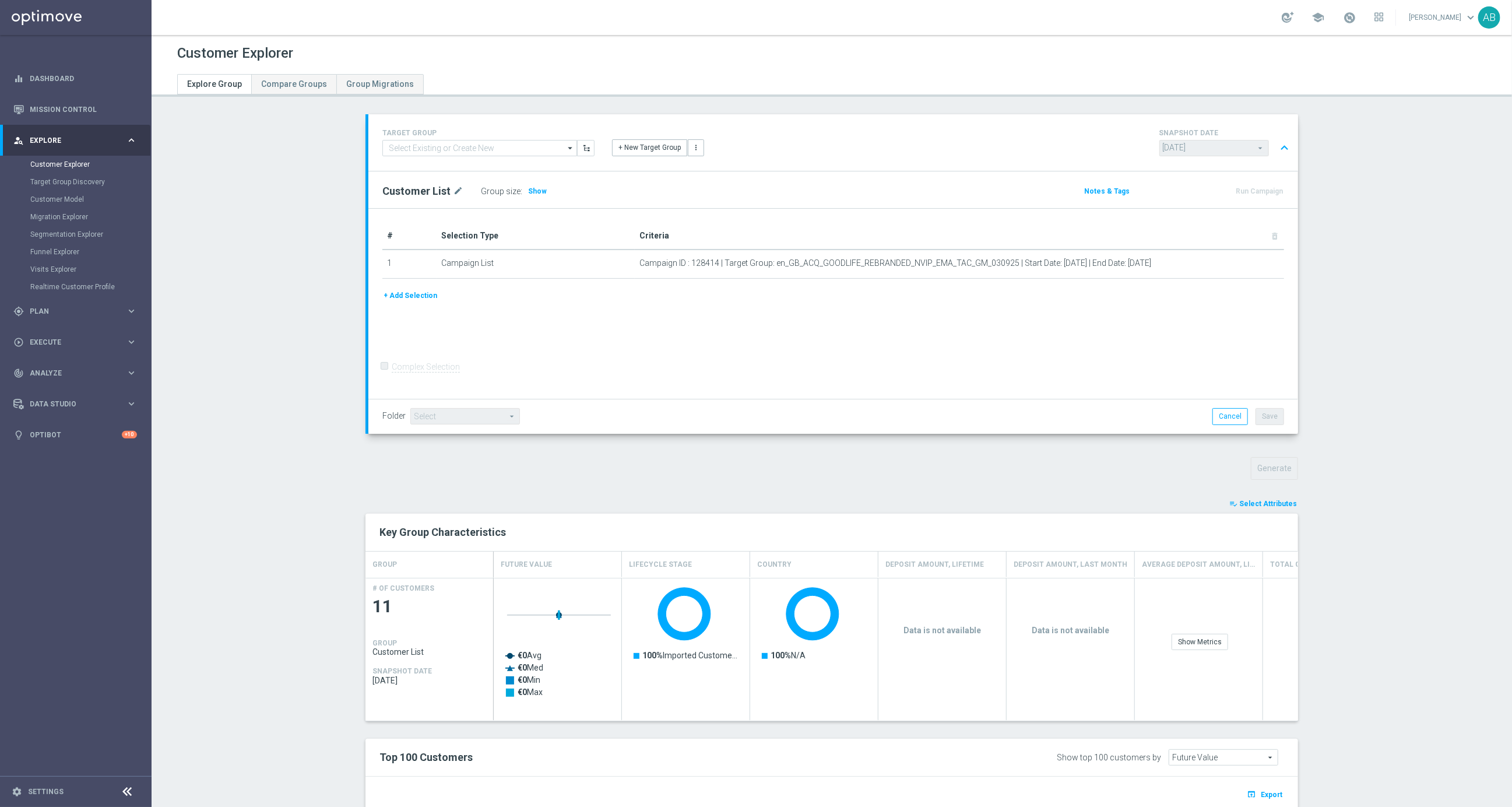
type input "Search"
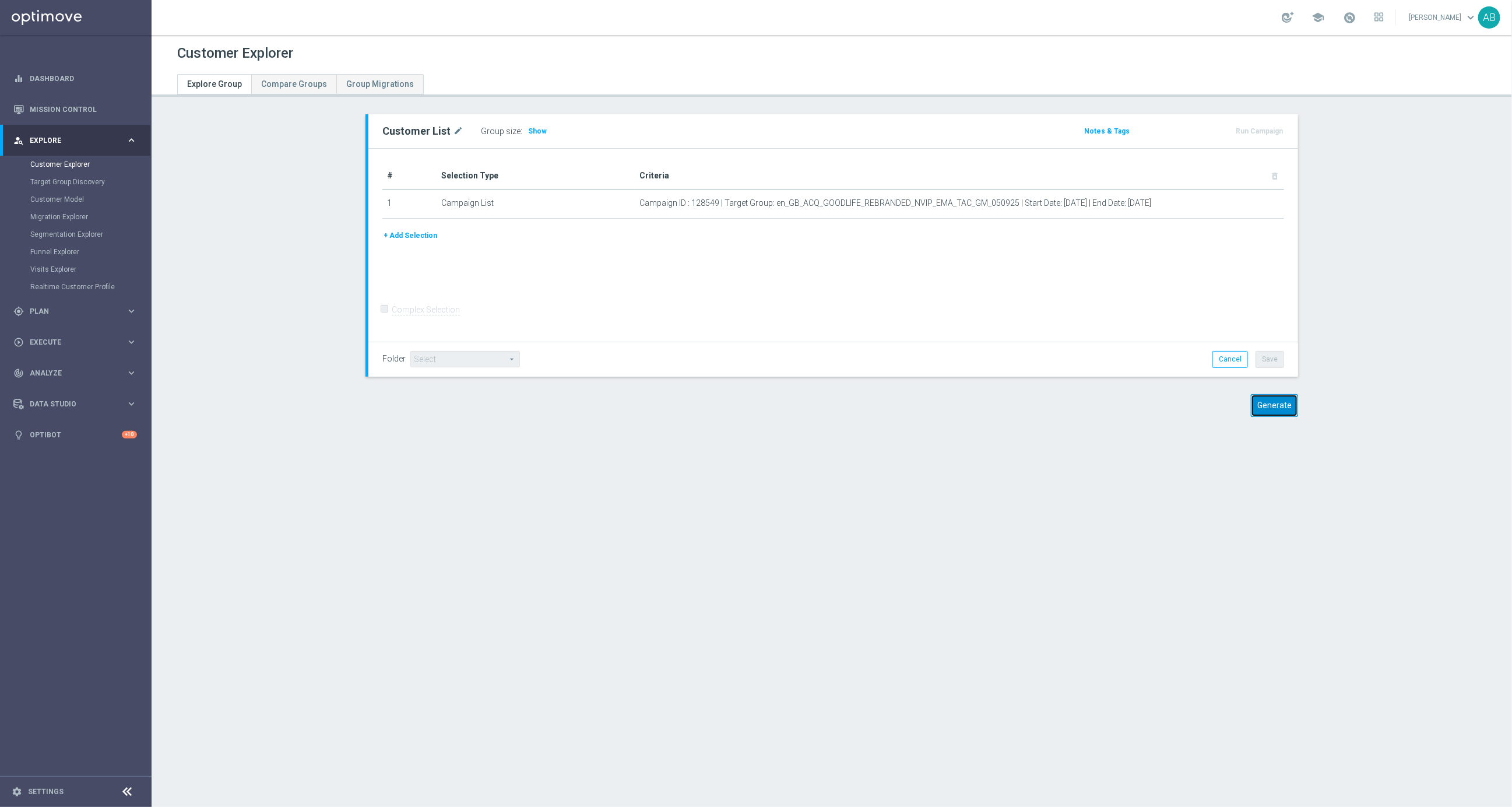
click at [1280, 406] on button "Generate" at bounding box center [1274, 405] width 47 height 23
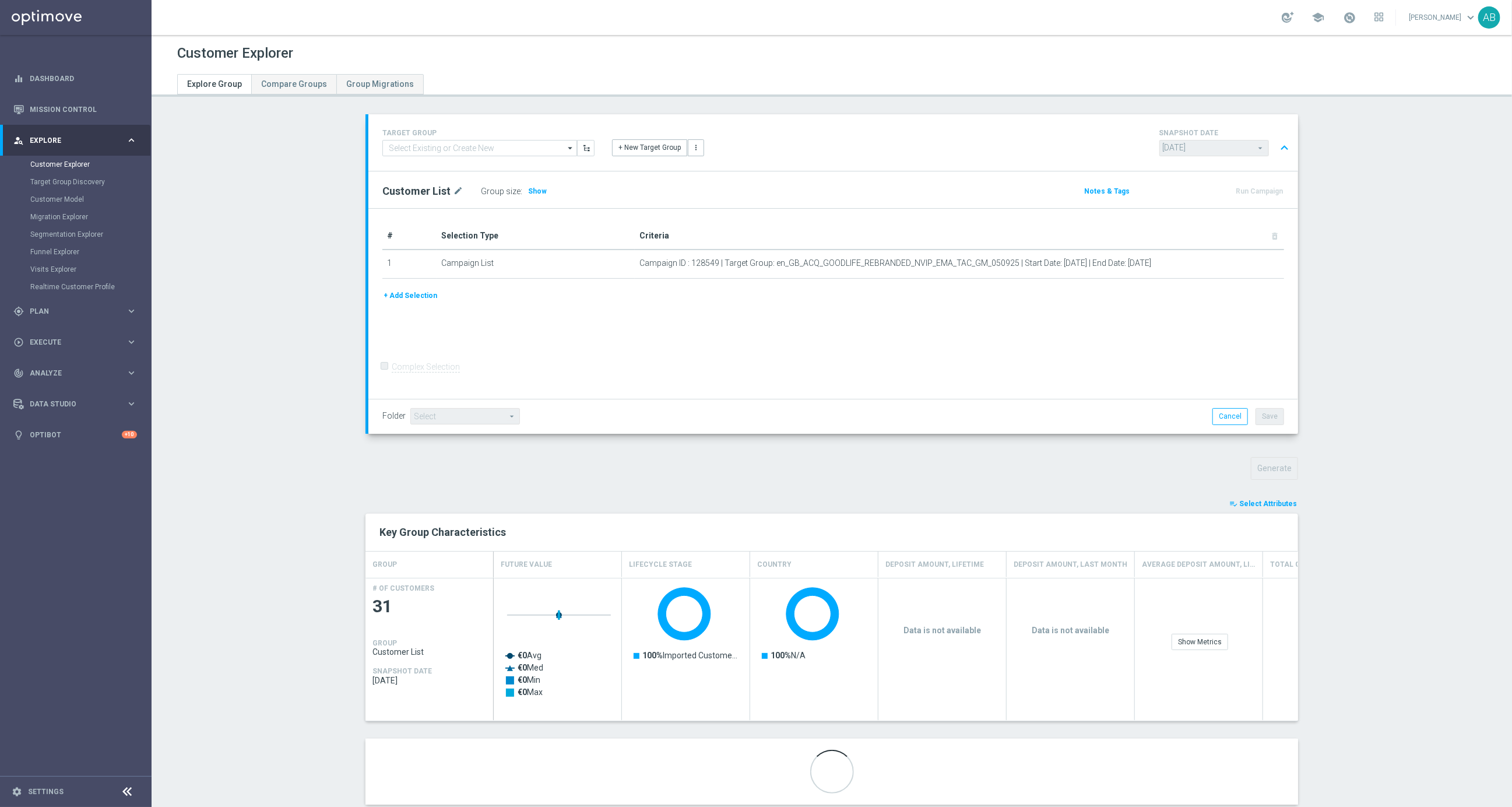
click at [1269, 505] on span "Select Attributes" at bounding box center [1267, 503] width 58 height 8
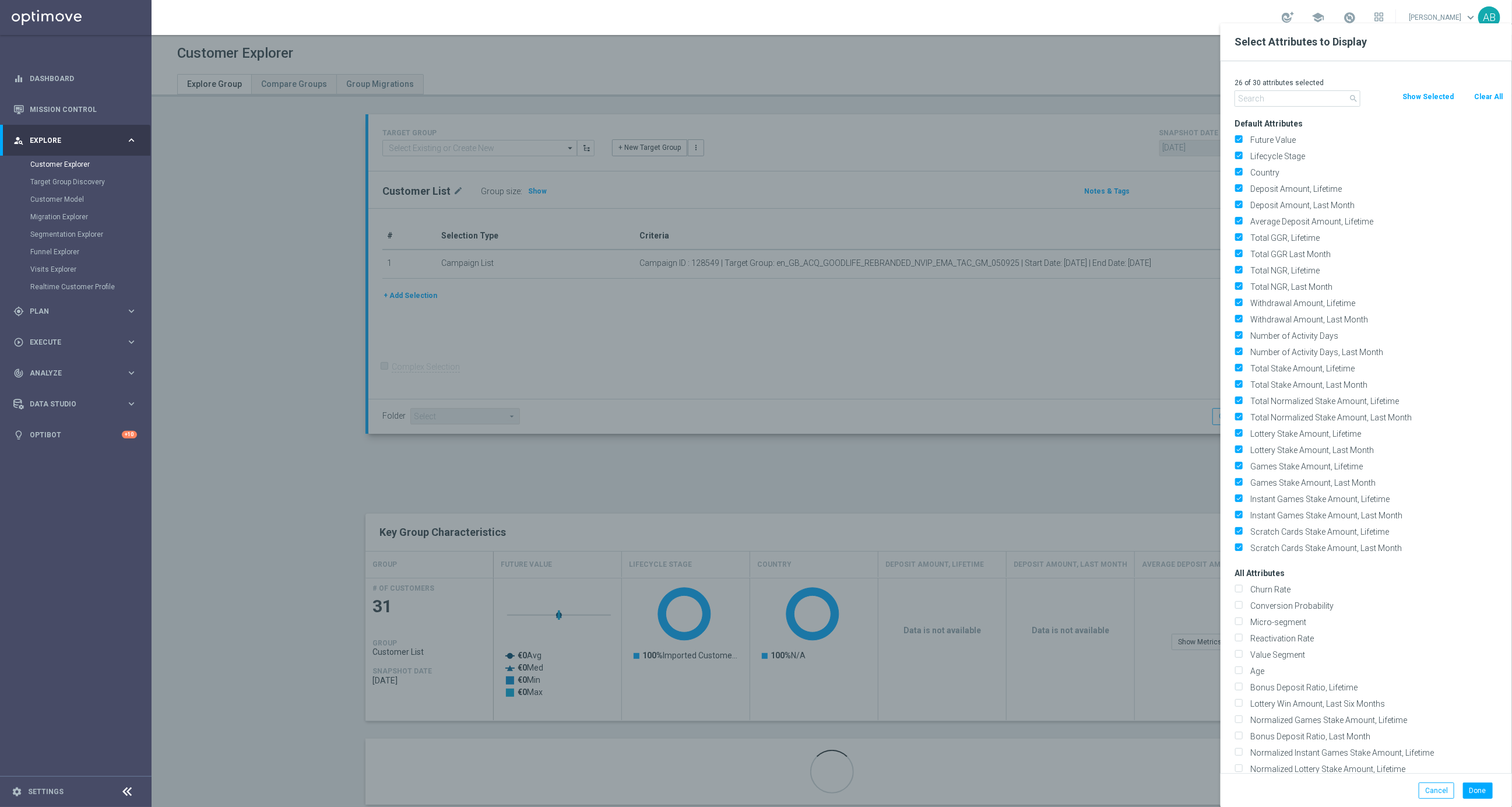
click at [1493, 94] on button "Clear All" at bounding box center [1489, 97] width 31 height 13
checkbox input "false"
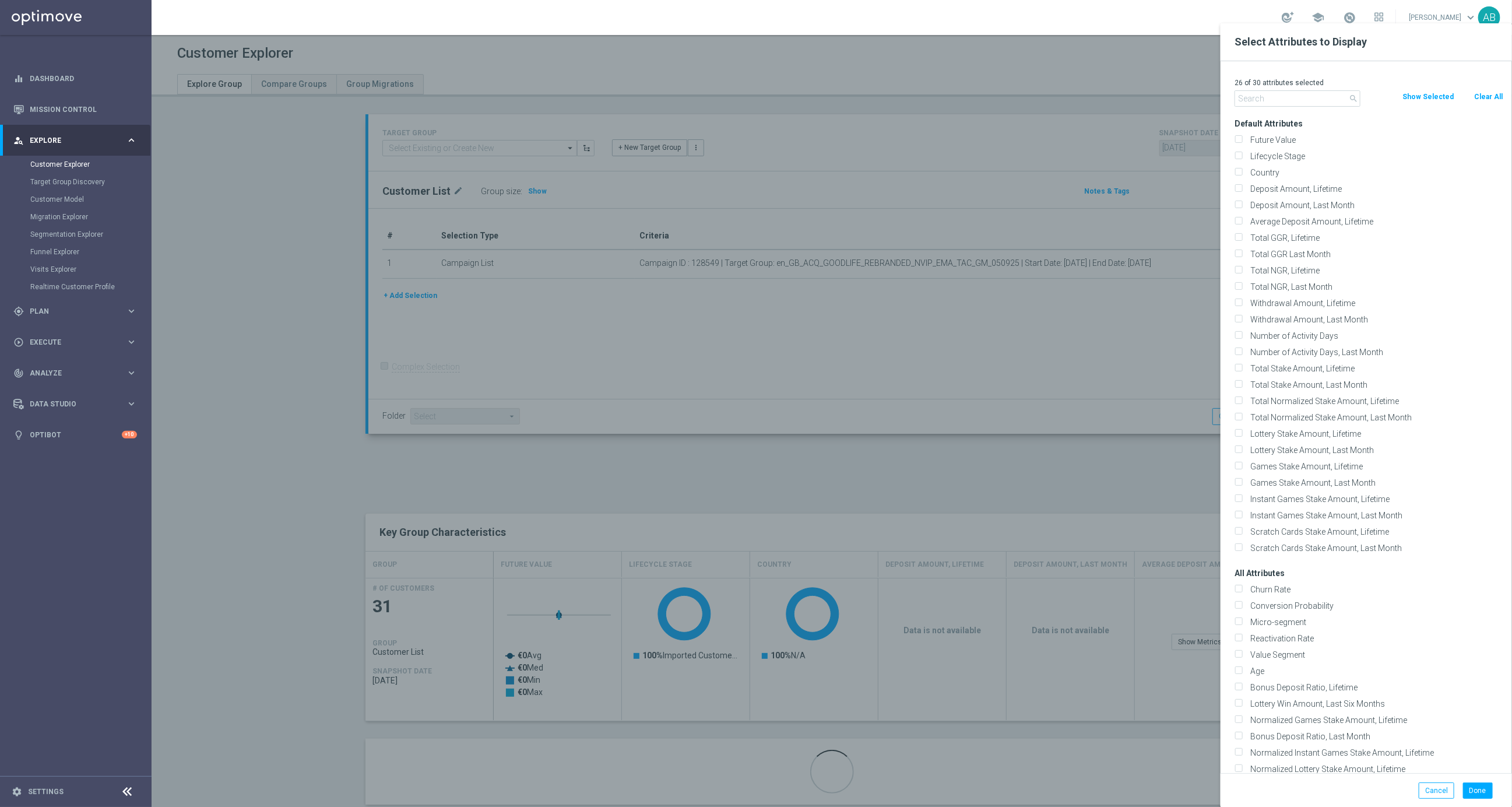
checkbox input "false"
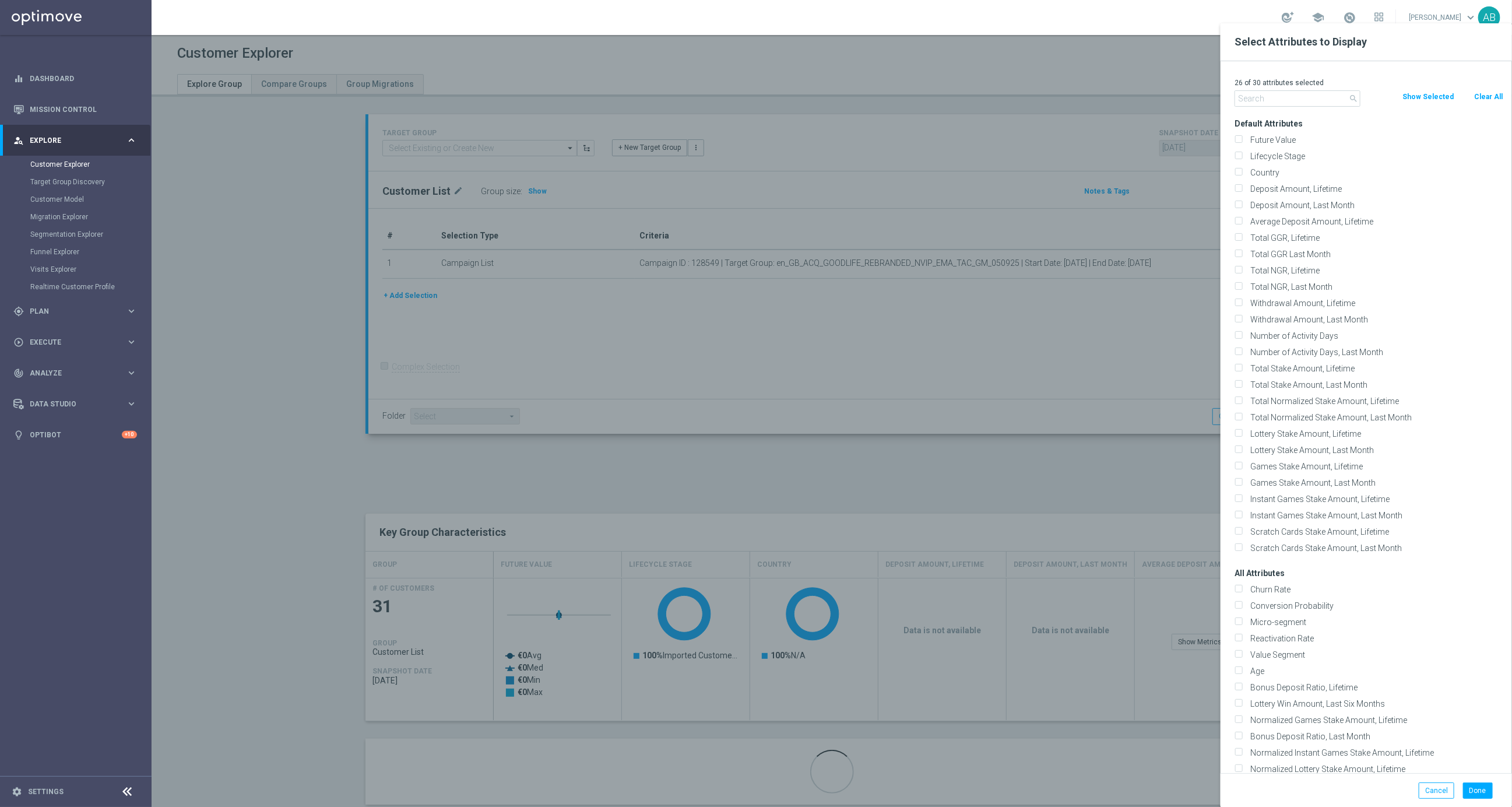
checkbox input "false"
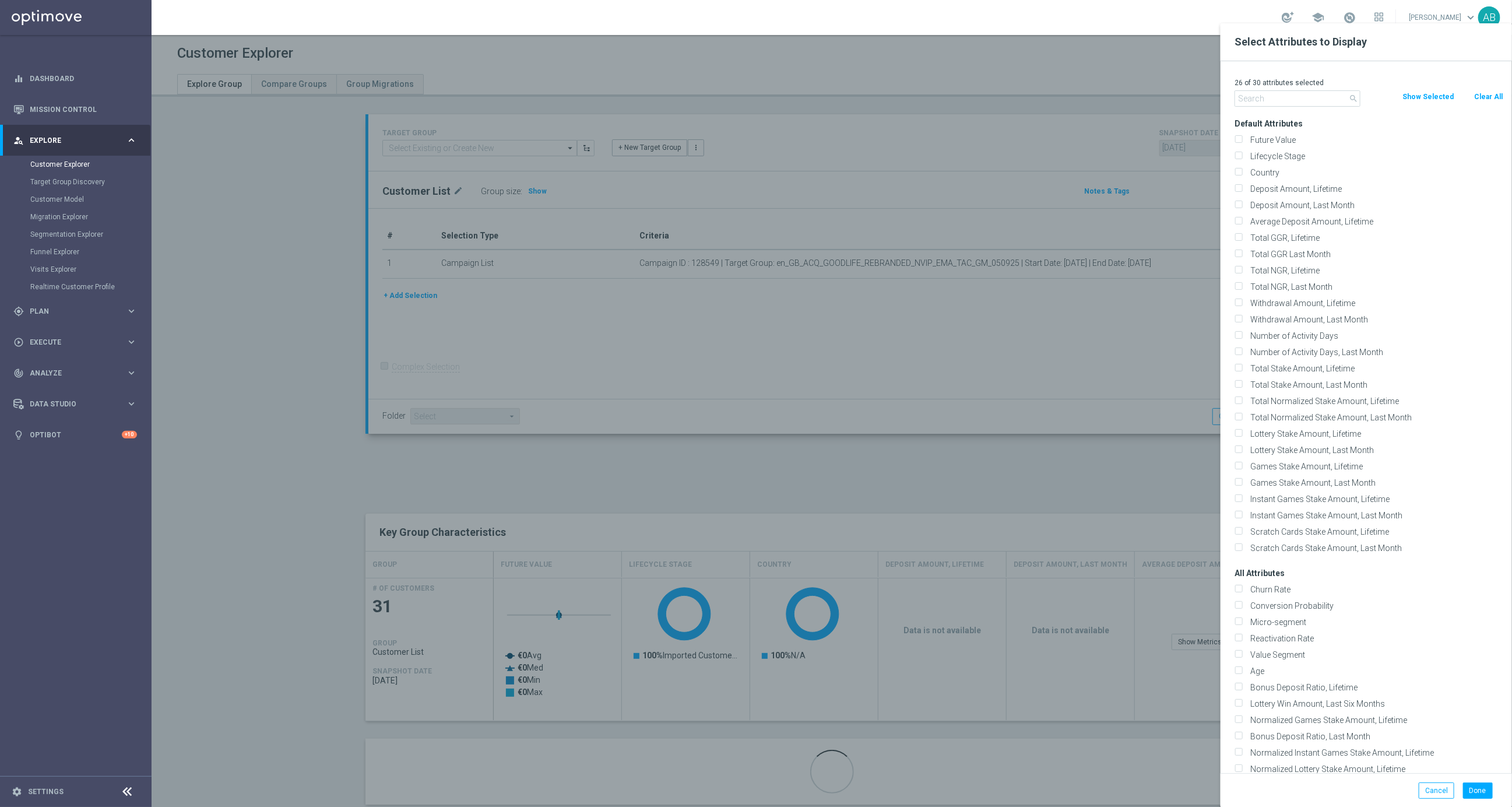
checkbox input "false"
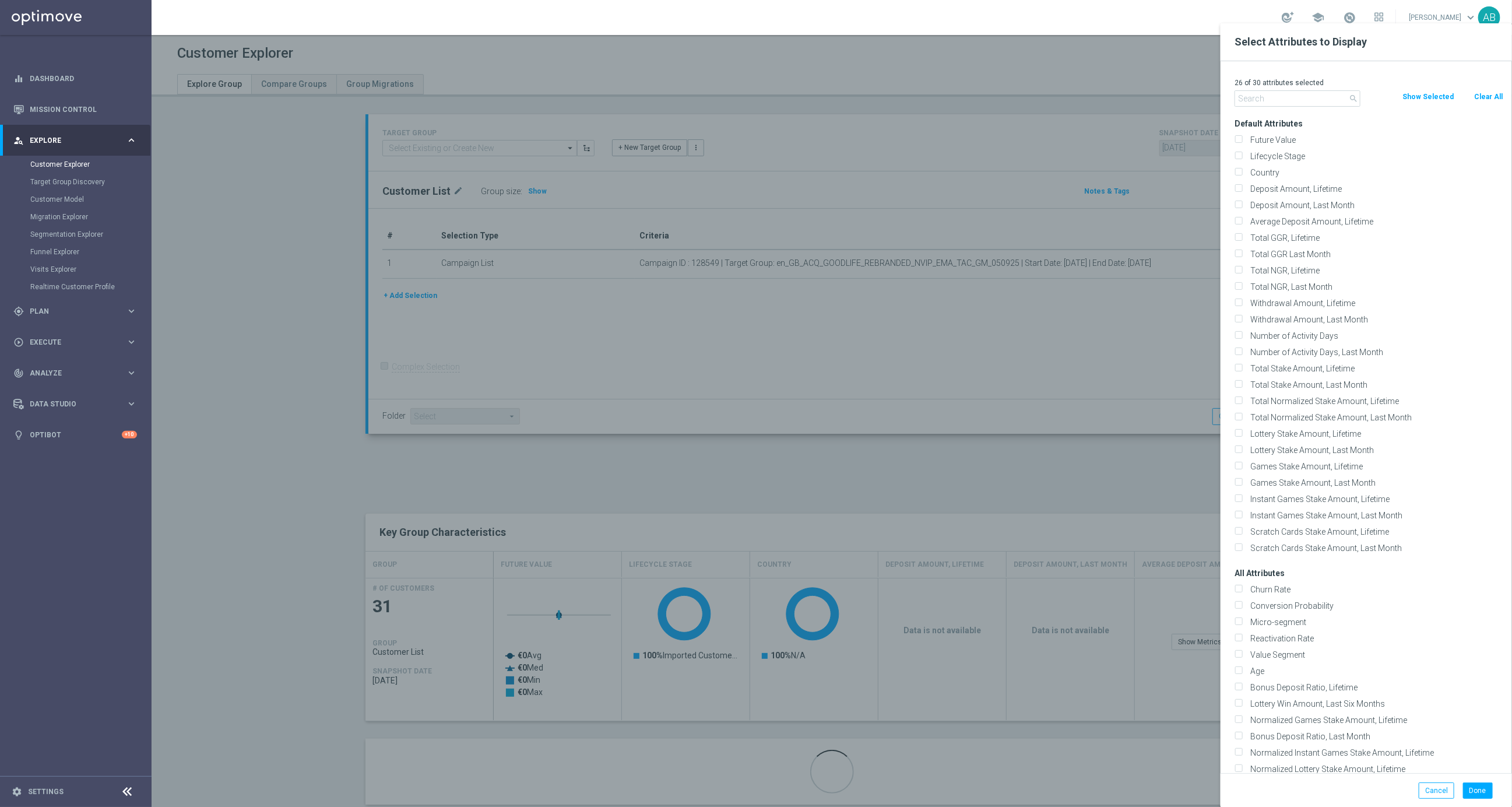
checkbox input "false"
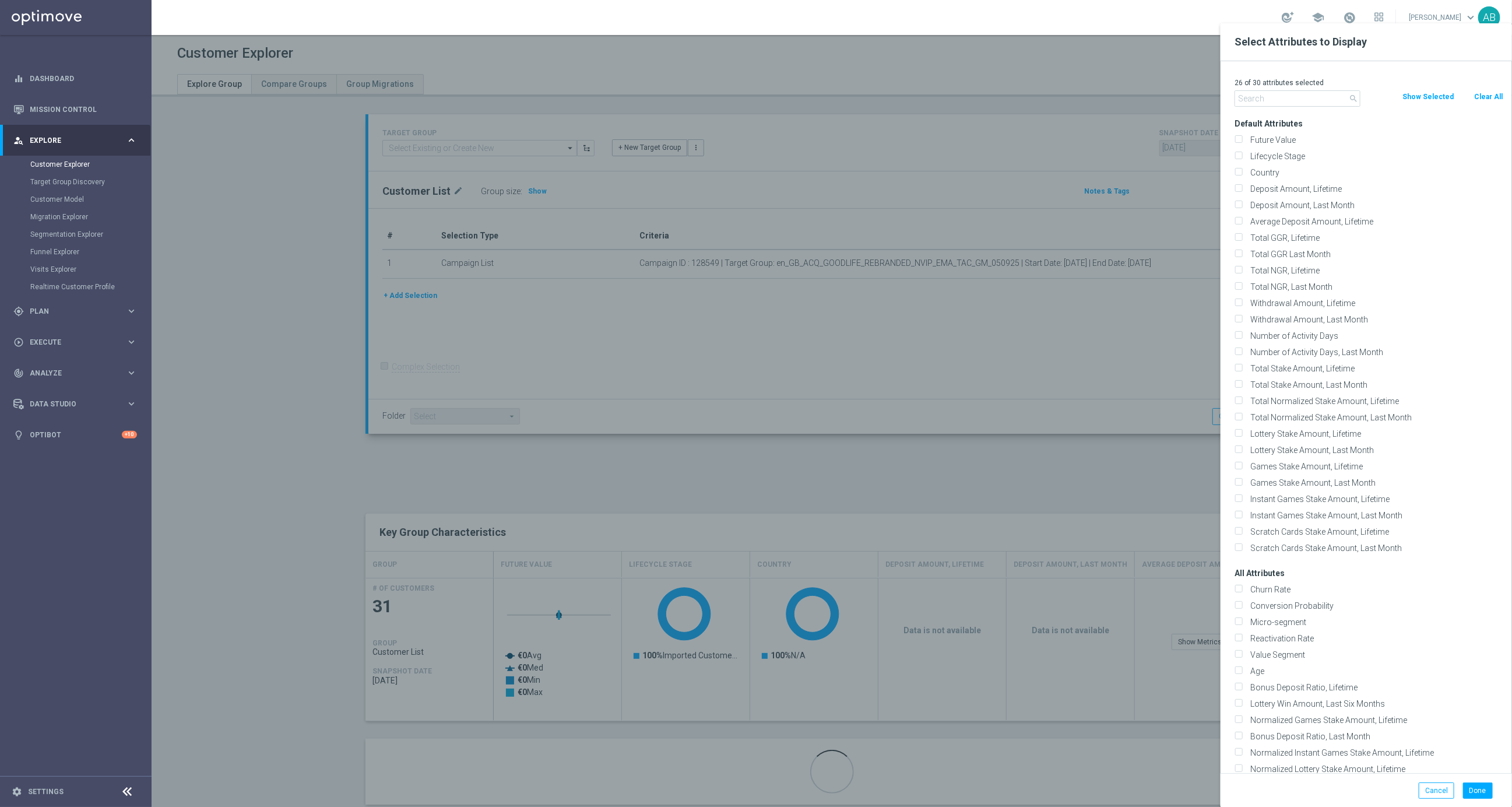
checkbox input "false"
click at [1265, 105] on input "text" at bounding box center [1297, 98] width 126 height 16
type input "j"
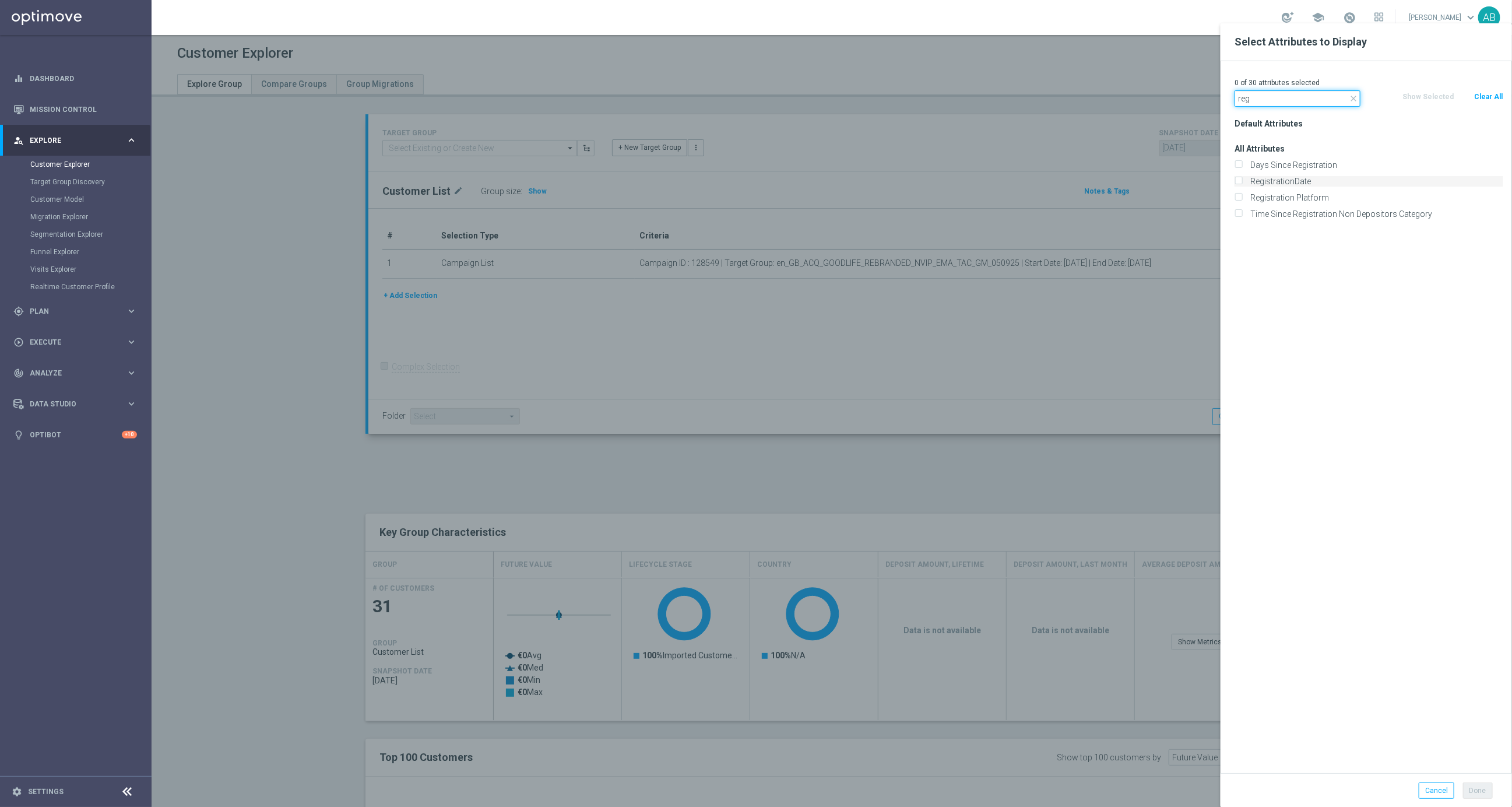
type input "reg"
click at [1269, 179] on label "RegistrationDate" at bounding box center [1374, 181] width 257 height 10
click at [1242, 179] on input "RegistrationDate" at bounding box center [1238, 183] width 8 height 8
checkbox input "true"
drag, startPoint x: 1265, startPoint y: 103, endPoint x: 1201, endPoint y: 103, distance: 64.0
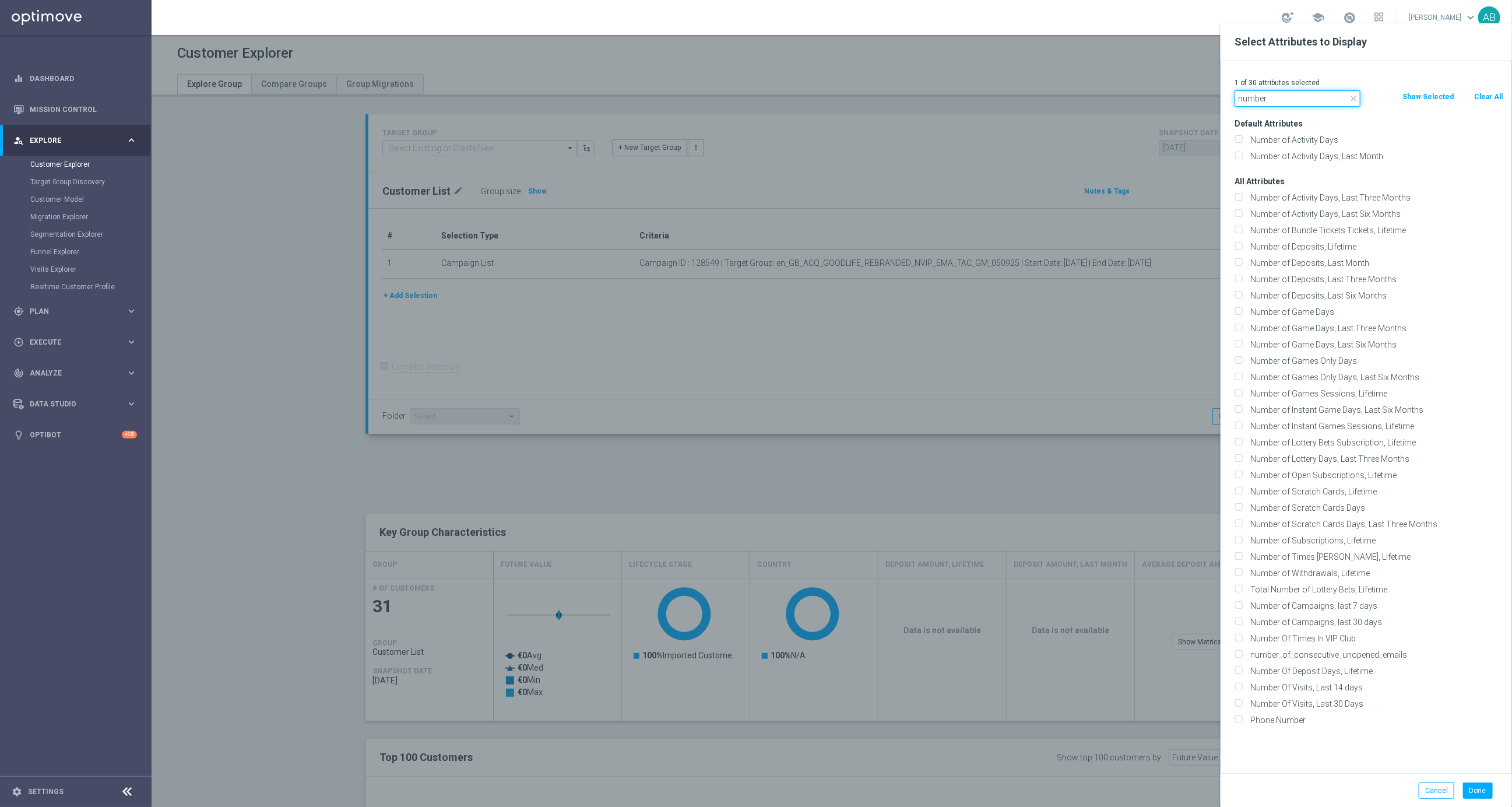
type input "number"
click at [1303, 253] on div "Number of Deposits, Lifetime" at bounding box center [1369, 246] width 286 height 16
click at [1309, 250] on label "Number of Deposits, Lifetime" at bounding box center [1374, 247] width 257 height 10
click at [1242, 250] on input "Number of Deposits, Lifetime" at bounding box center [1238, 248] width 8 height 8
checkbox input "true"
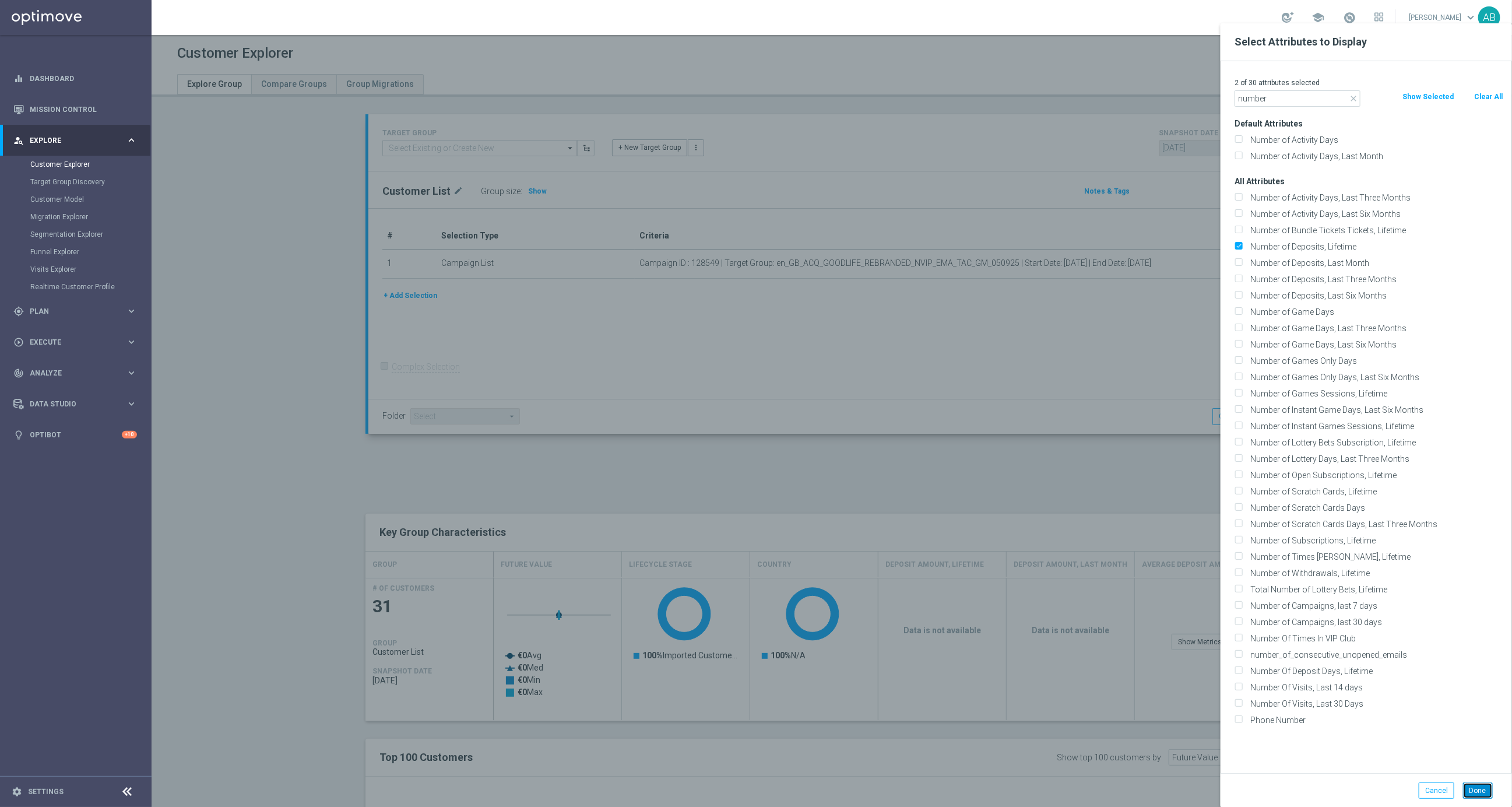
click at [1480, 786] on button "Done" at bounding box center [1478, 790] width 30 height 16
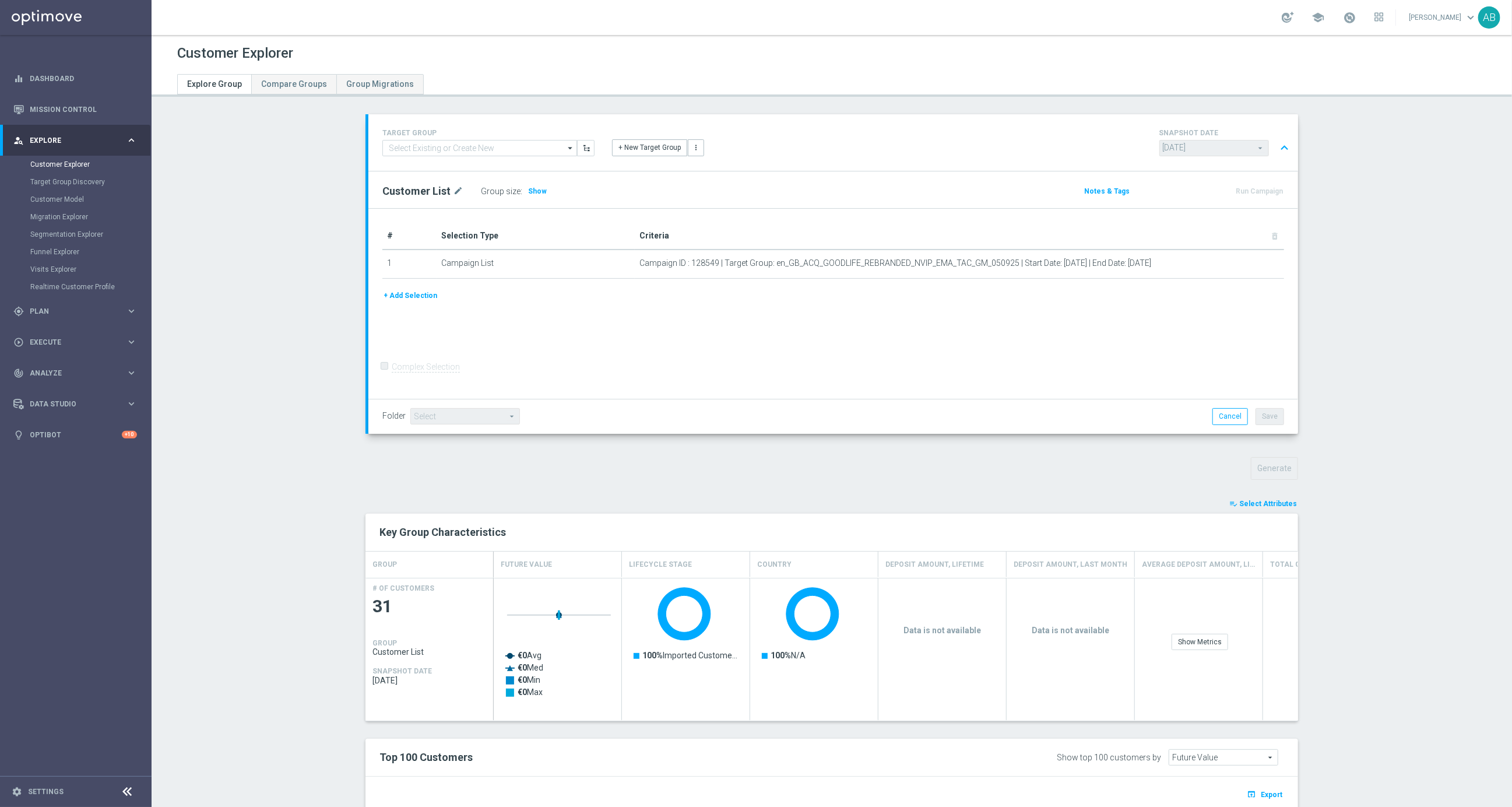
type input "Search"
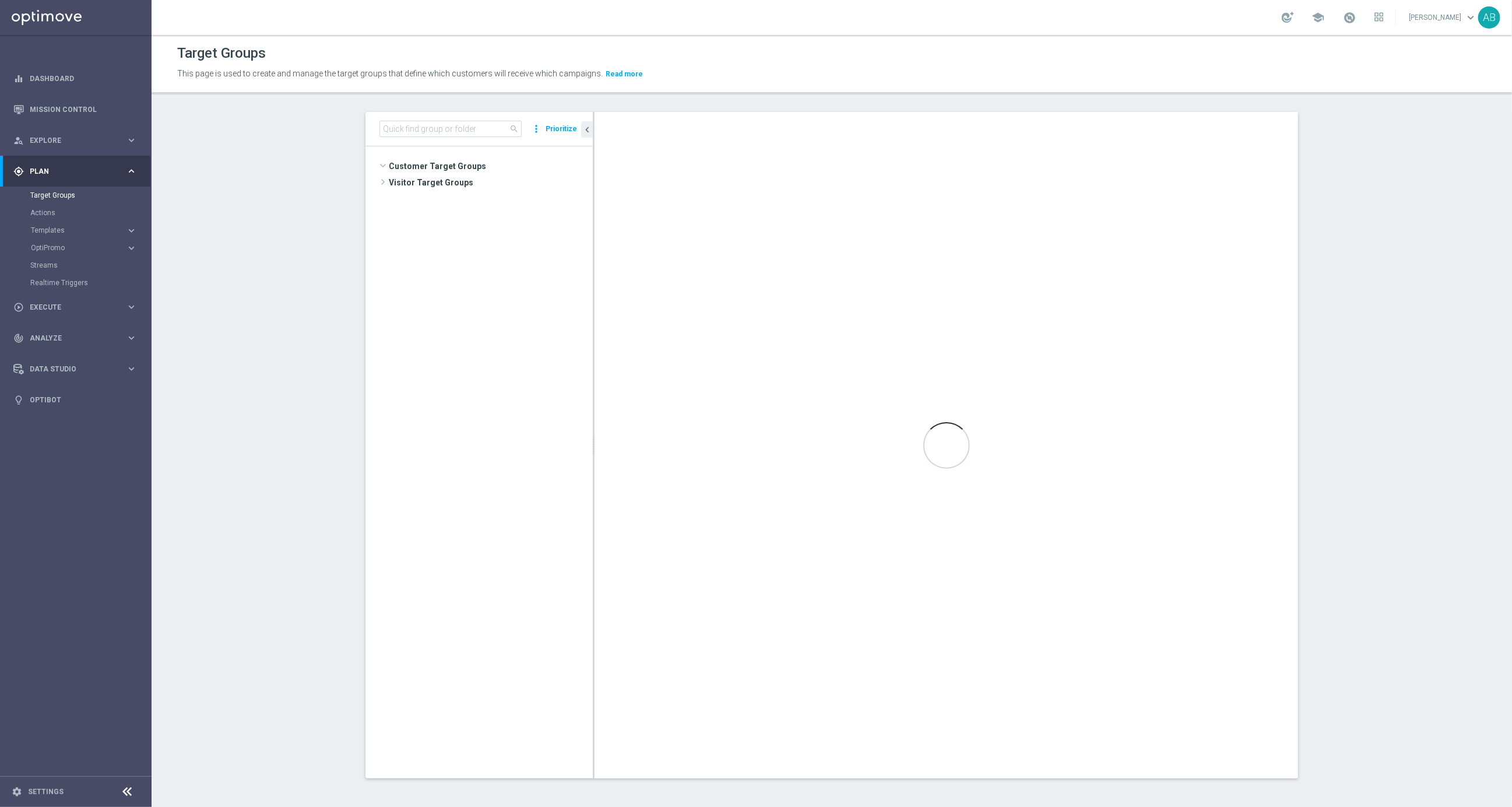
scroll to position [1199, 0]
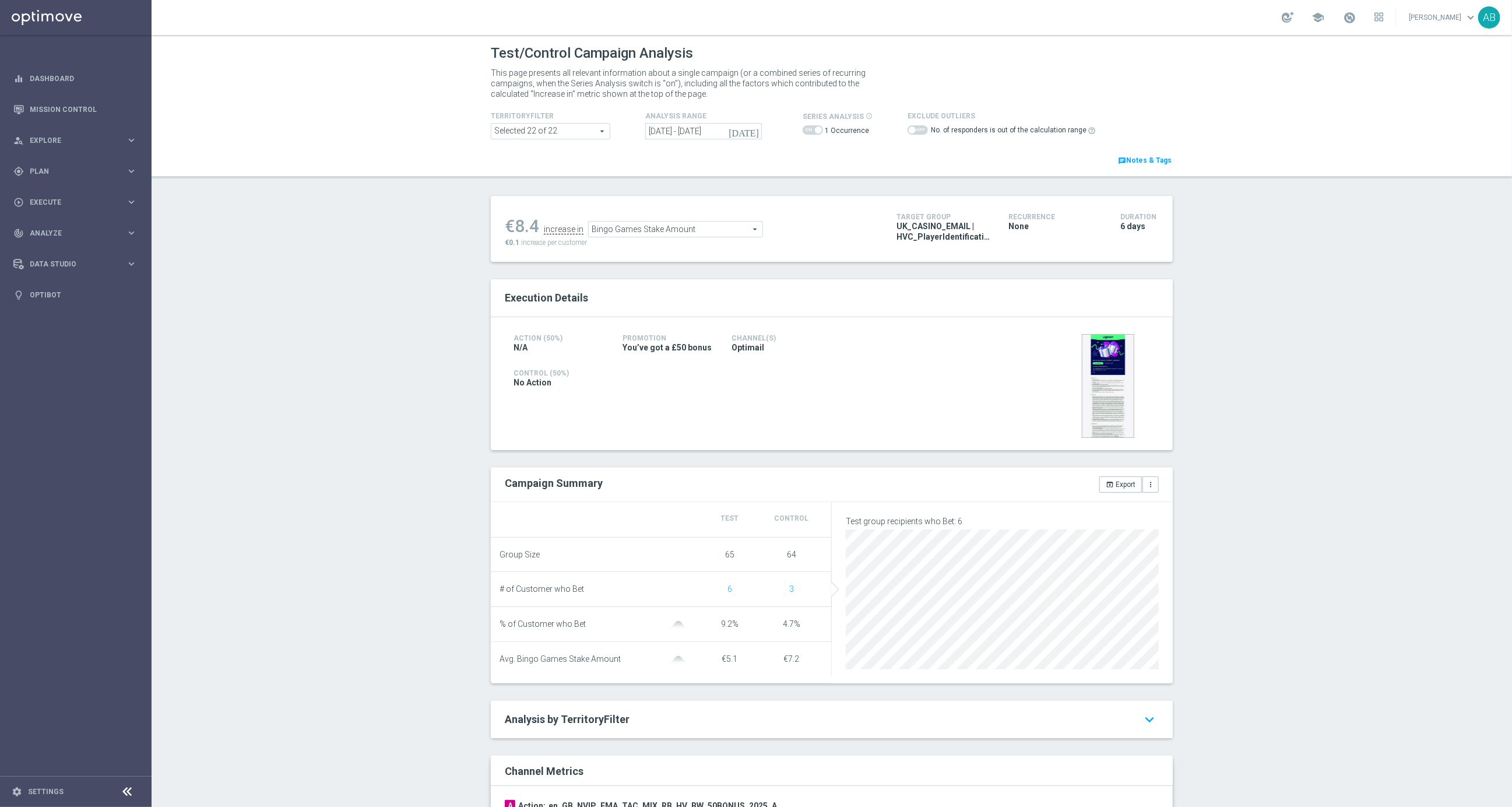
drag, startPoint x: 717, startPoint y: 620, endPoint x: 780, endPoint y: 621, distance: 63.0
click at [780, 621] on li "% of Customer who Bet 9.2% 4.7%" at bounding box center [661, 625] width 341 height 35
drag, startPoint x: 815, startPoint y: 621, endPoint x: 704, endPoint y: 620, distance: 111.0
click at [704, 620] on li "% of Customer who Bet 9.2% 4.7%" at bounding box center [661, 625] width 341 height 35
